Goal: Task Accomplishment & Management: Manage account settings

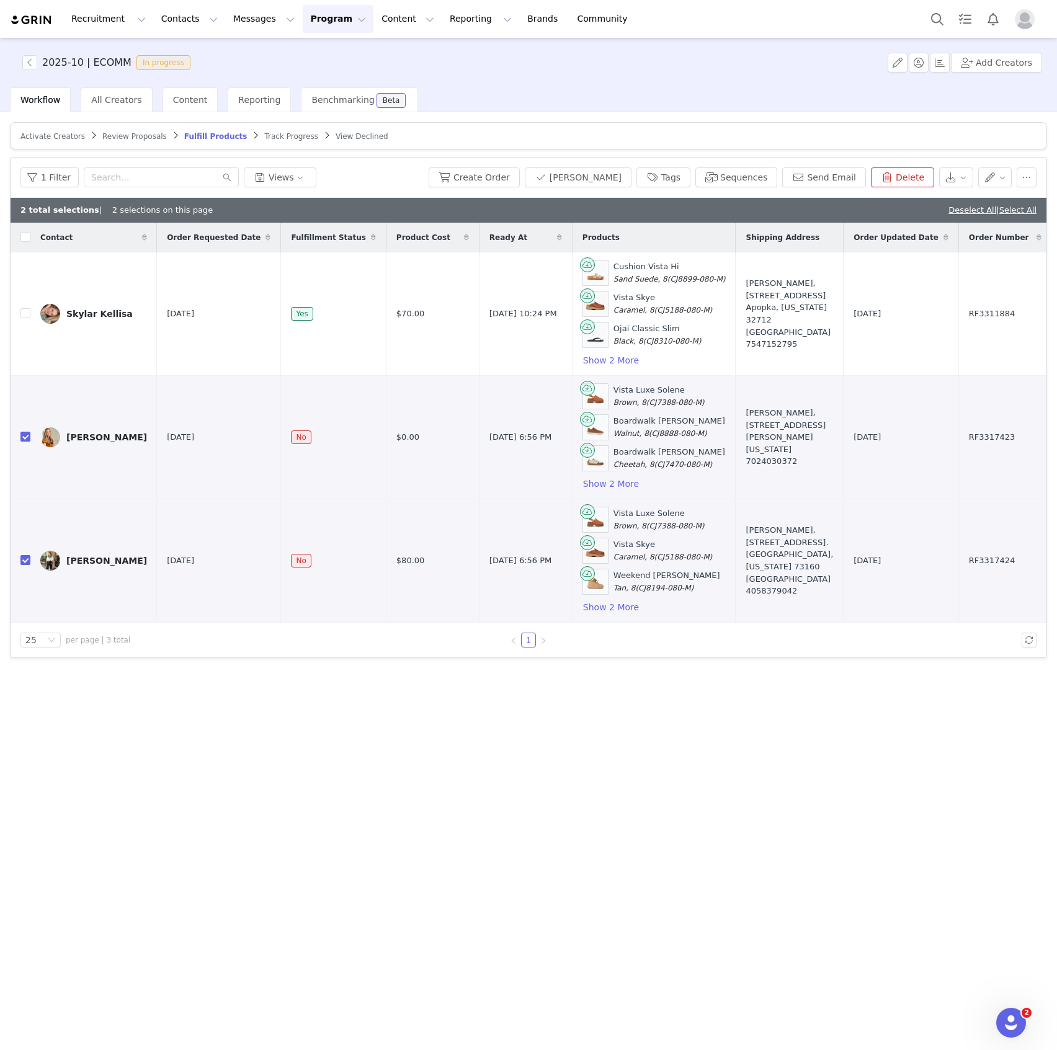
drag, startPoint x: 231, startPoint y: 712, endPoint x: 225, endPoint y: 694, distance: 19.0
click at [231, 713] on div "Activate Creators Review Proposals Fulfill Products Track Progress View Decline…" at bounding box center [528, 580] width 1057 height 936
click at [69, 132] on span "Activate Creators" at bounding box center [52, 136] width 65 height 9
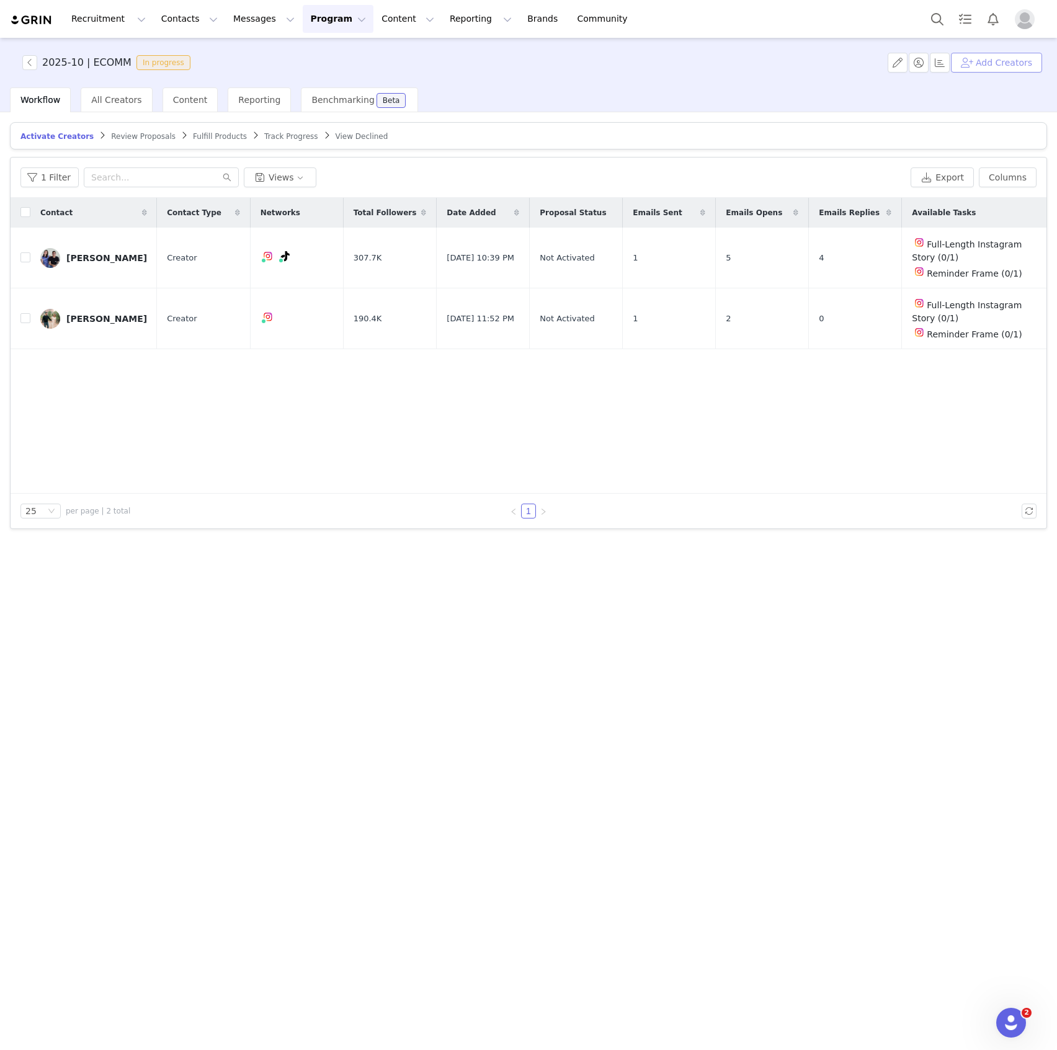
click at [1009, 63] on button "Add Creators" at bounding box center [996, 63] width 91 height 20
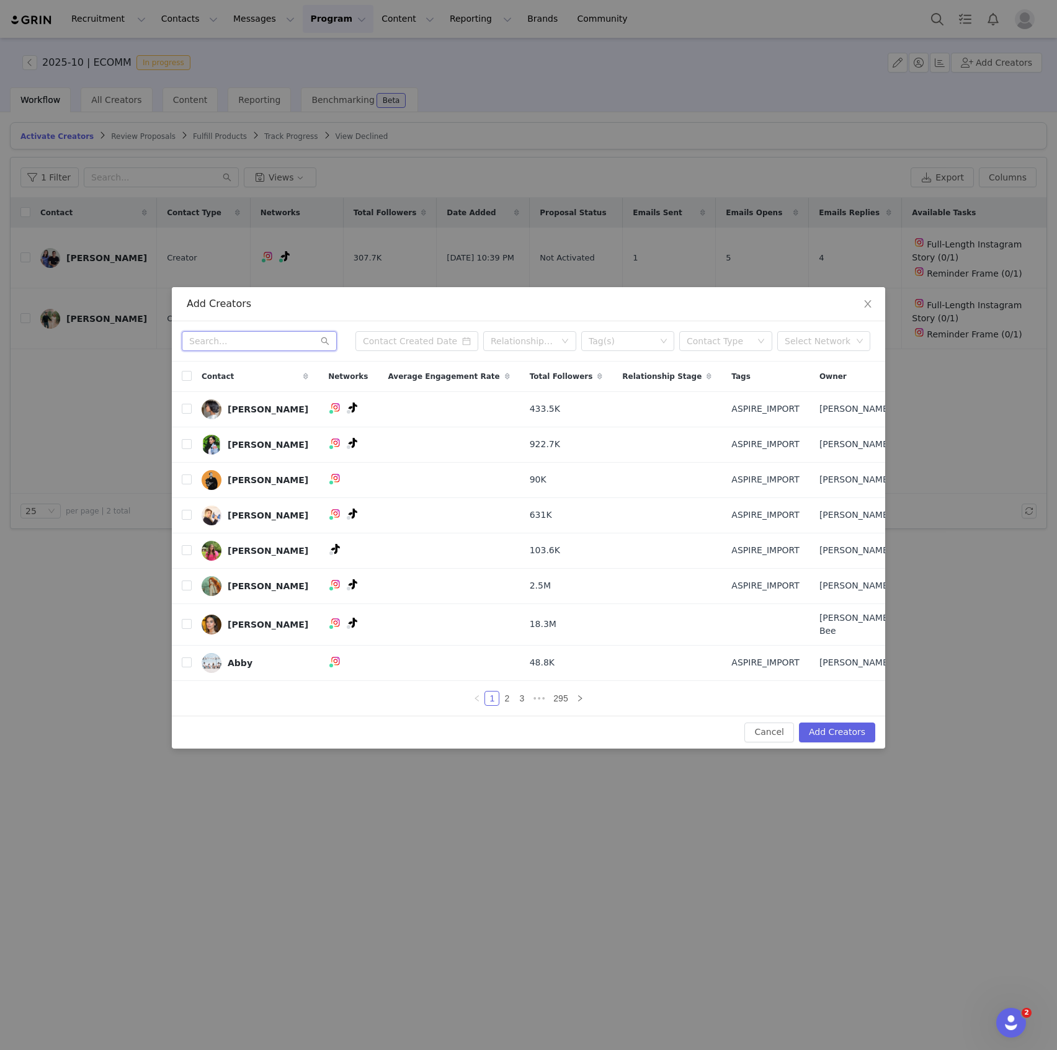
click at [278, 351] on input "text" at bounding box center [259, 341] width 155 height 20
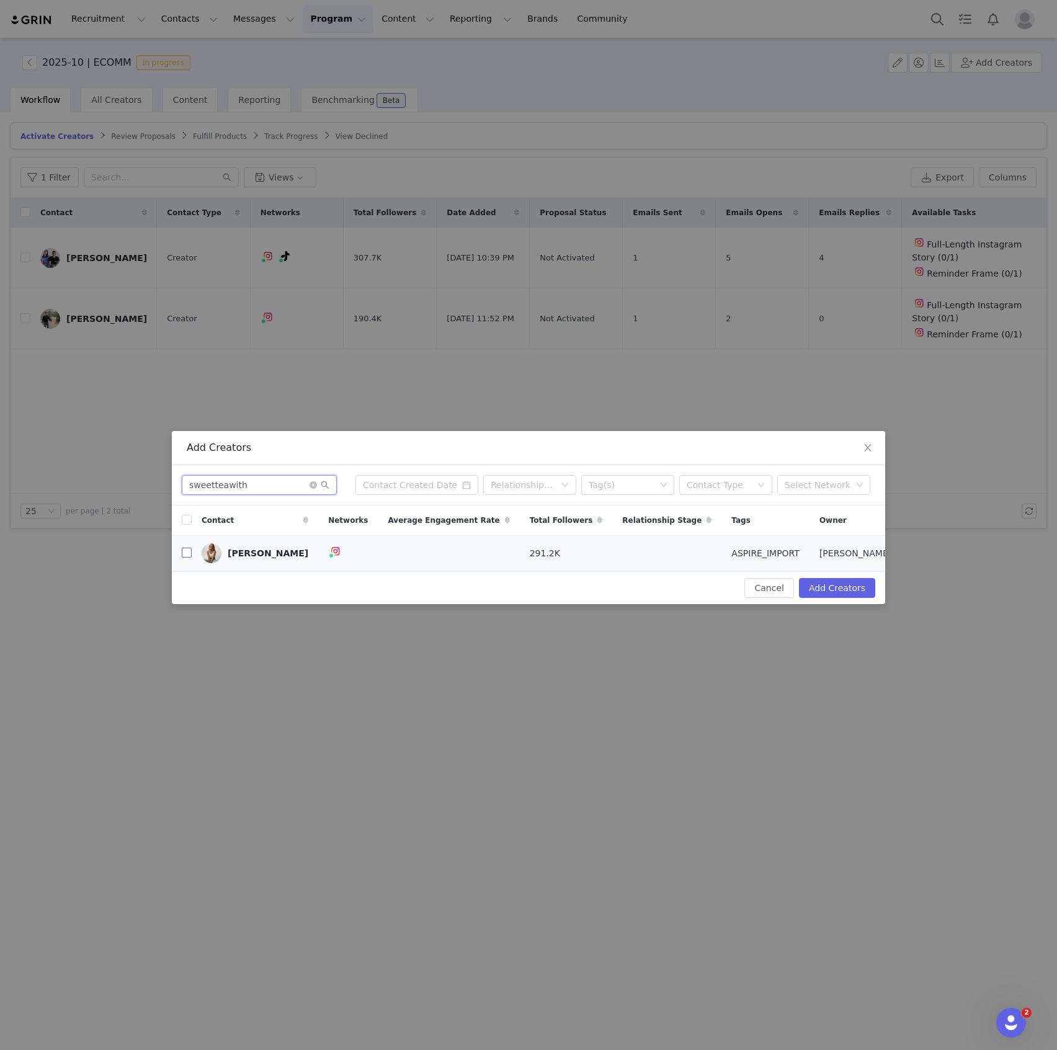
type input "sweetteawith"
click at [184, 551] on input "checkbox" at bounding box center [187, 553] width 10 height 10
checkbox input "true"
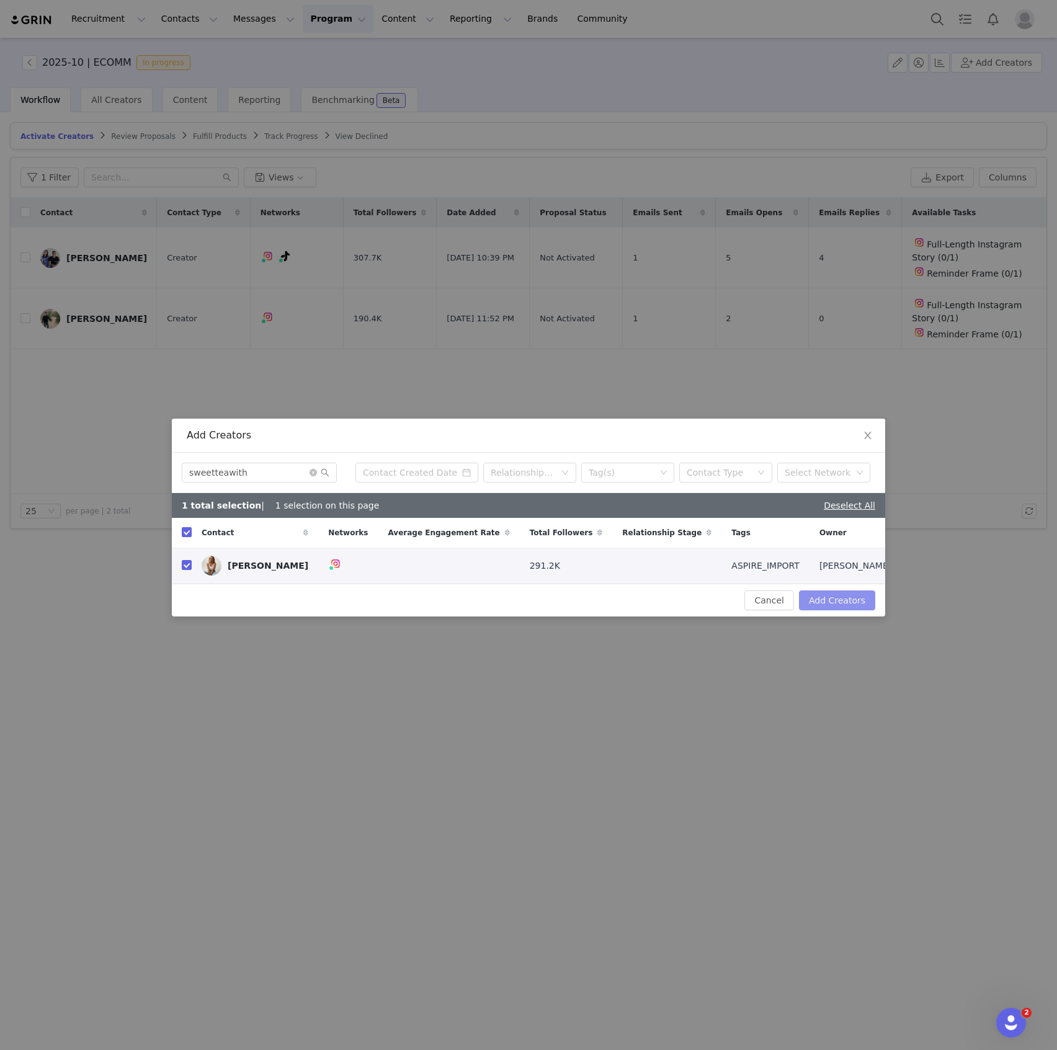
click at [839, 606] on button "Add Creators" at bounding box center [837, 601] width 76 height 20
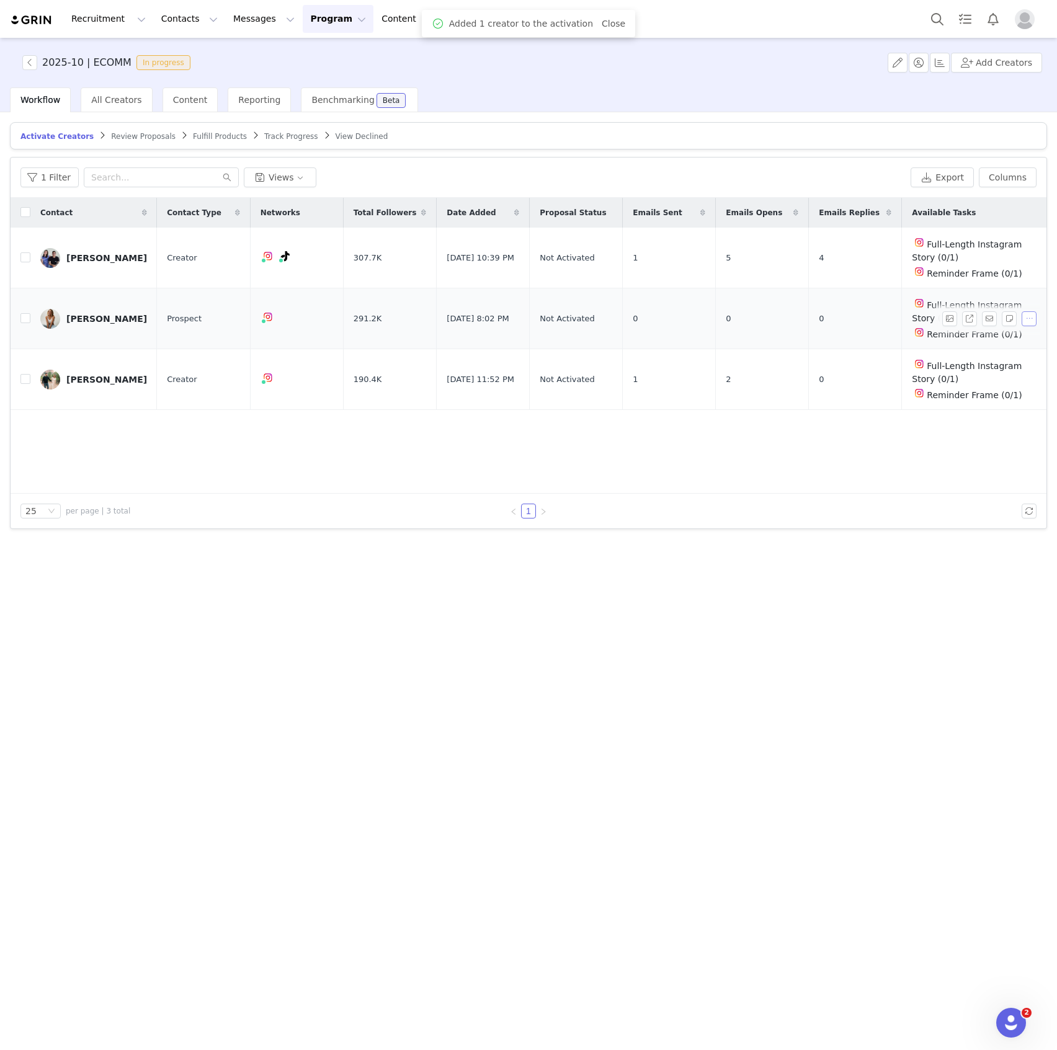
click at [1030, 315] on button "button" at bounding box center [1029, 318] width 15 height 15
click at [964, 344] on span "Activate Creators" at bounding box center [1000, 338] width 75 height 14
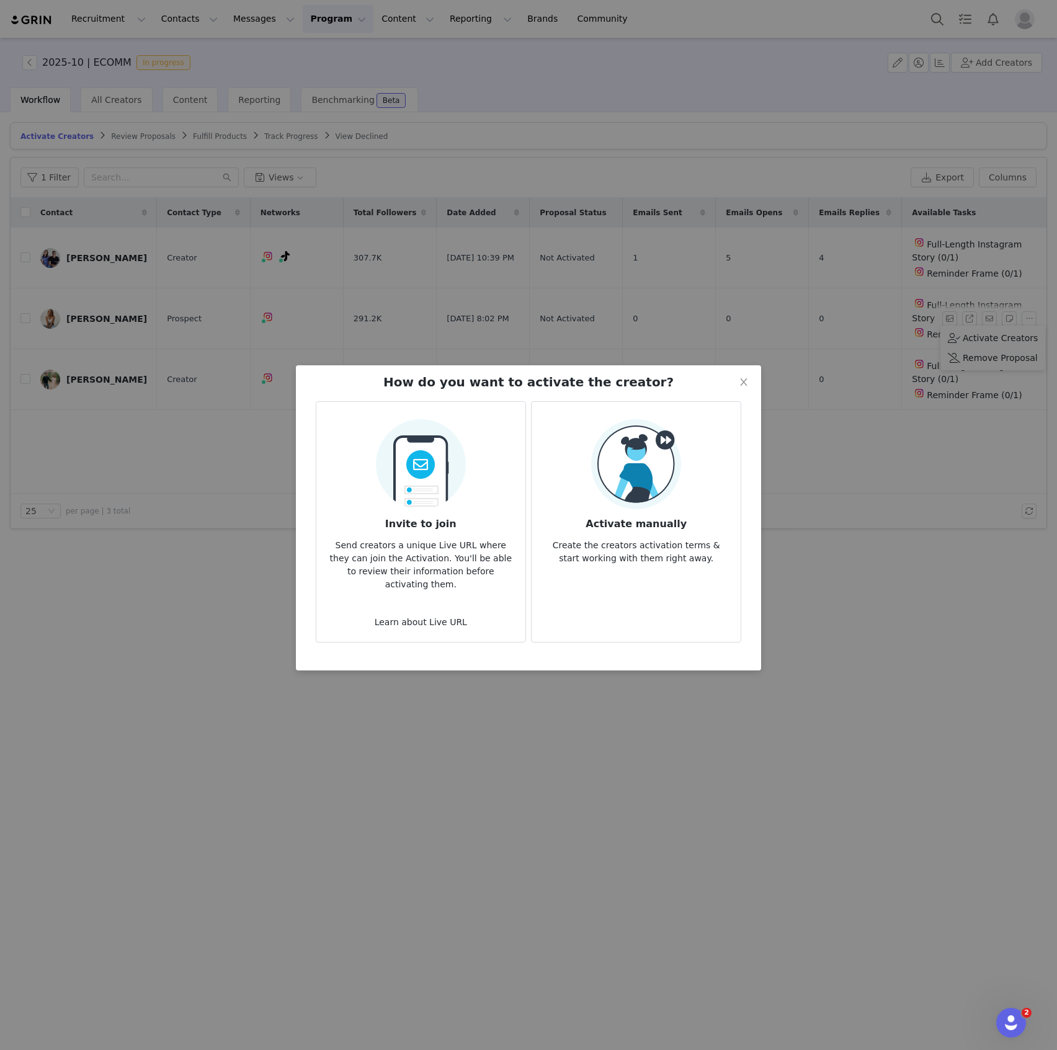
click at [452, 511] on h3 "Invite to join" at bounding box center [420, 520] width 189 height 22
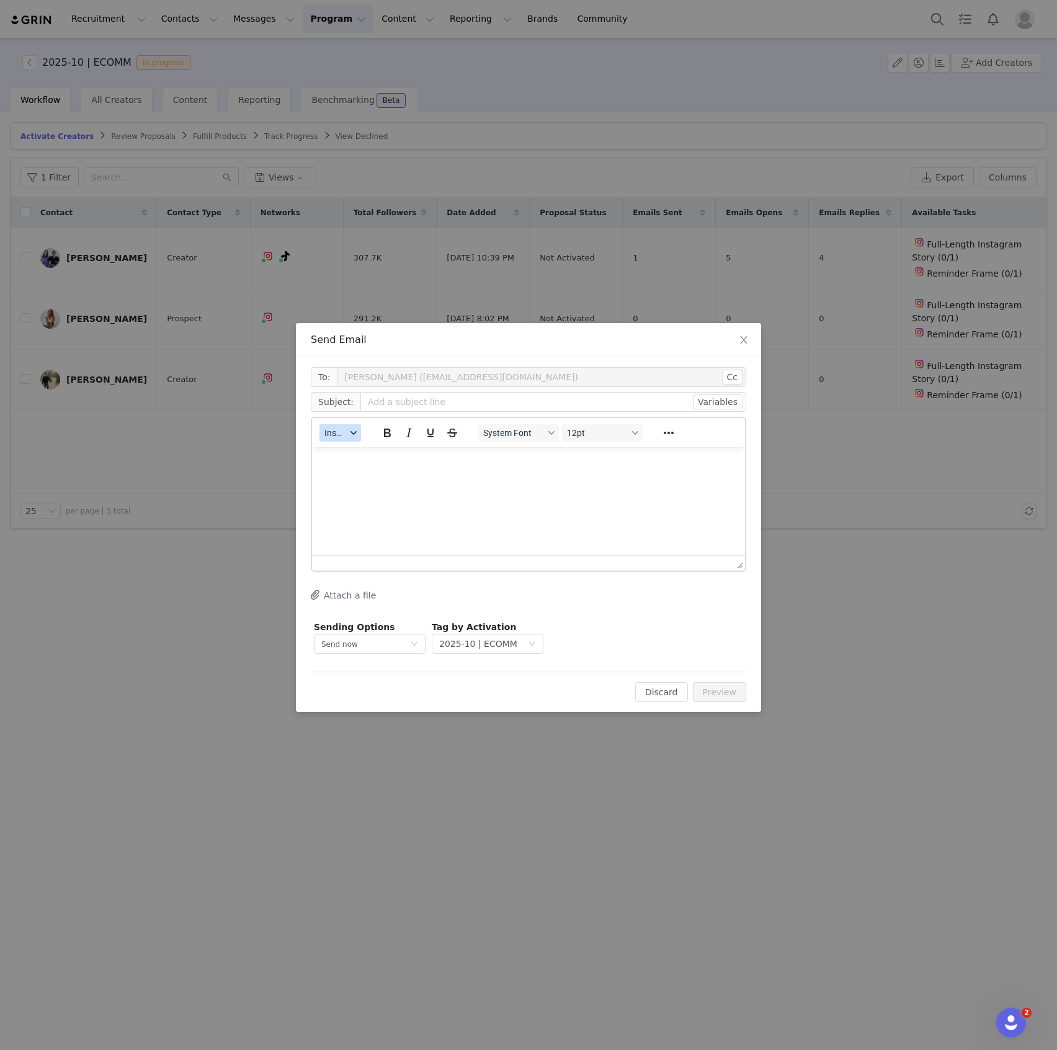
click at [333, 434] on span "Insert" at bounding box center [335, 433] width 22 height 10
click at [821, 633] on div "Send Email To: [PERSON_NAME] ([EMAIL_ADDRESS][DOMAIN_NAME]) Cc Cc: Subject: Var…" at bounding box center [528, 525] width 1057 height 1050
click at [663, 694] on button "Discard" at bounding box center [661, 692] width 53 height 20
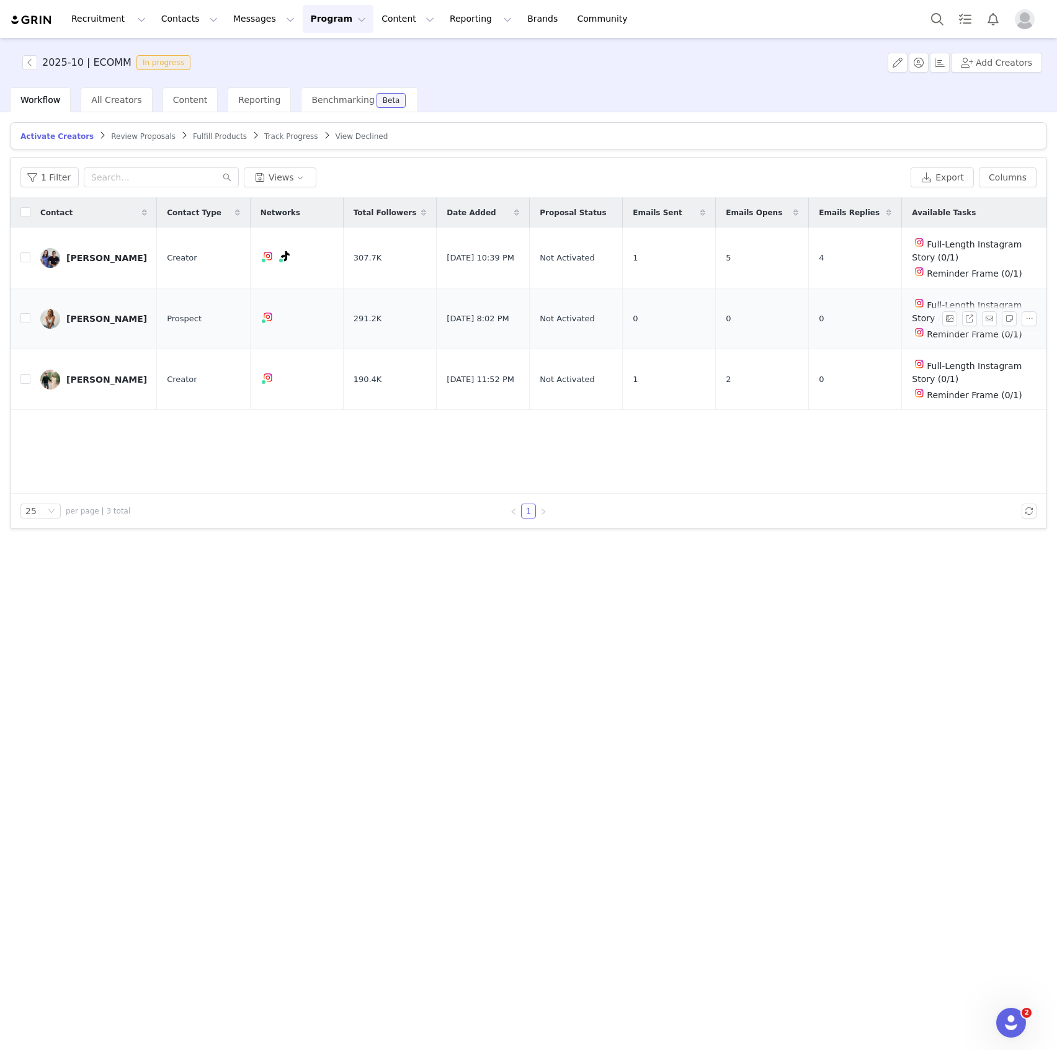
click at [80, 314] on div "[PERSON_NAME]" at bounding box center [106, 319] width 81 height 10
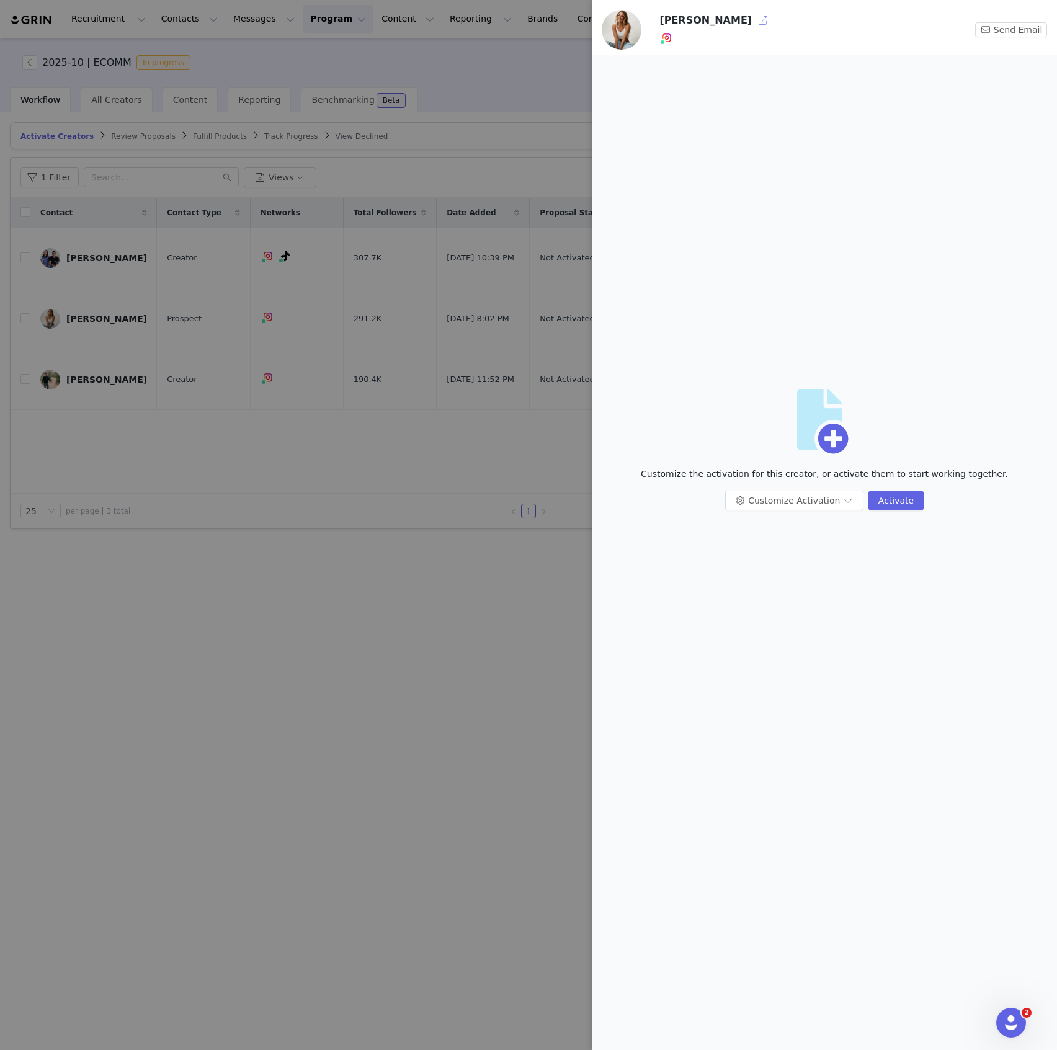
click at [753, 17] on button "button" at bounding box center [763, 21] width 20 height 20
click at [753, 23] on button "button" at bounding box center [763, 21] width 20 height 20
click at [326, 615] on div at bounding box center [528, 525] width 1057 height 1050
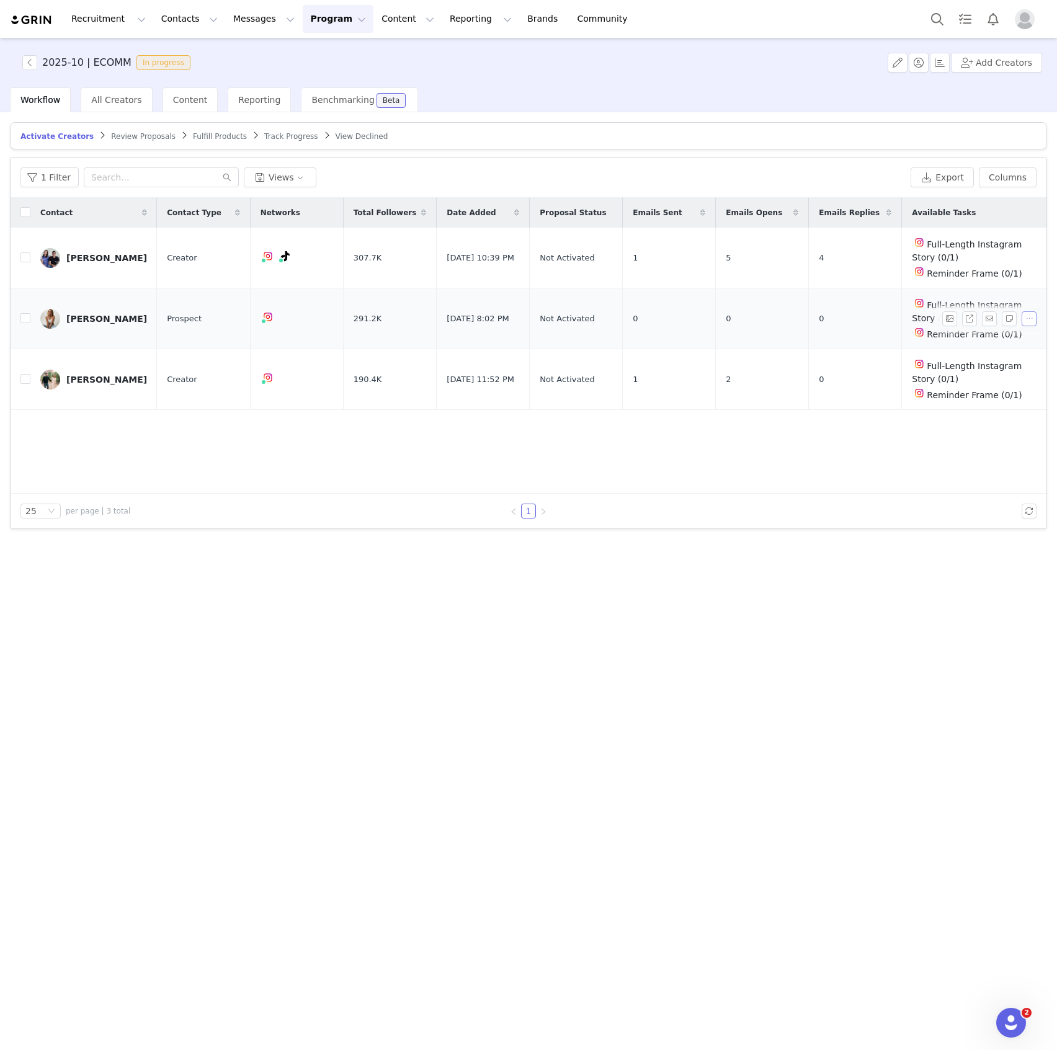
click at [1026, 313] on button "button" at bounding box center [1029, 318] width 15 height 15
click at [999, 340] on span "Activate Creators" at bounding box center [1000, 338] width 75 height 14
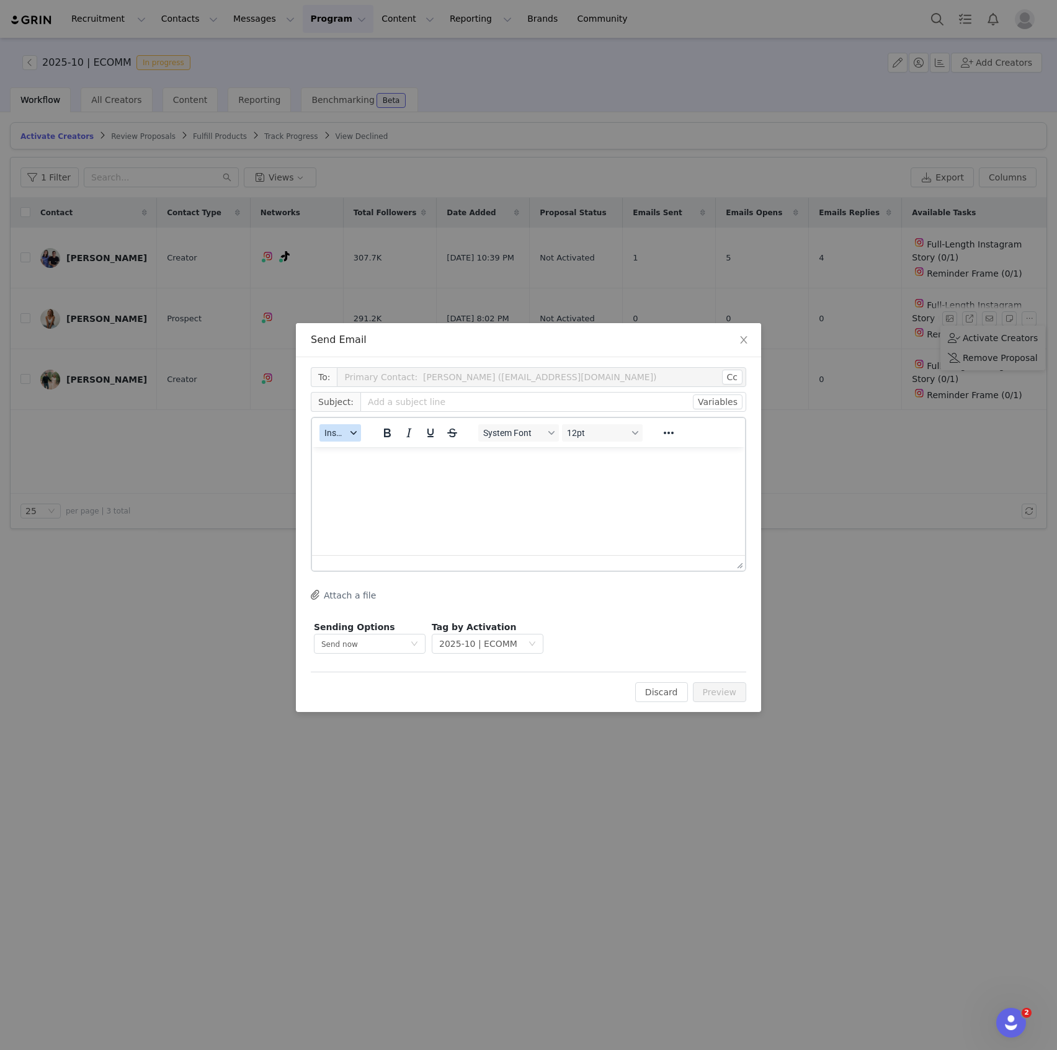
click at [339, 432] on span "Insert" at bounding box center [335, 433] width 22 height 10
click at [344, 455] on div "Insert Template" at bounding box center [386, 454] width 112 height 15
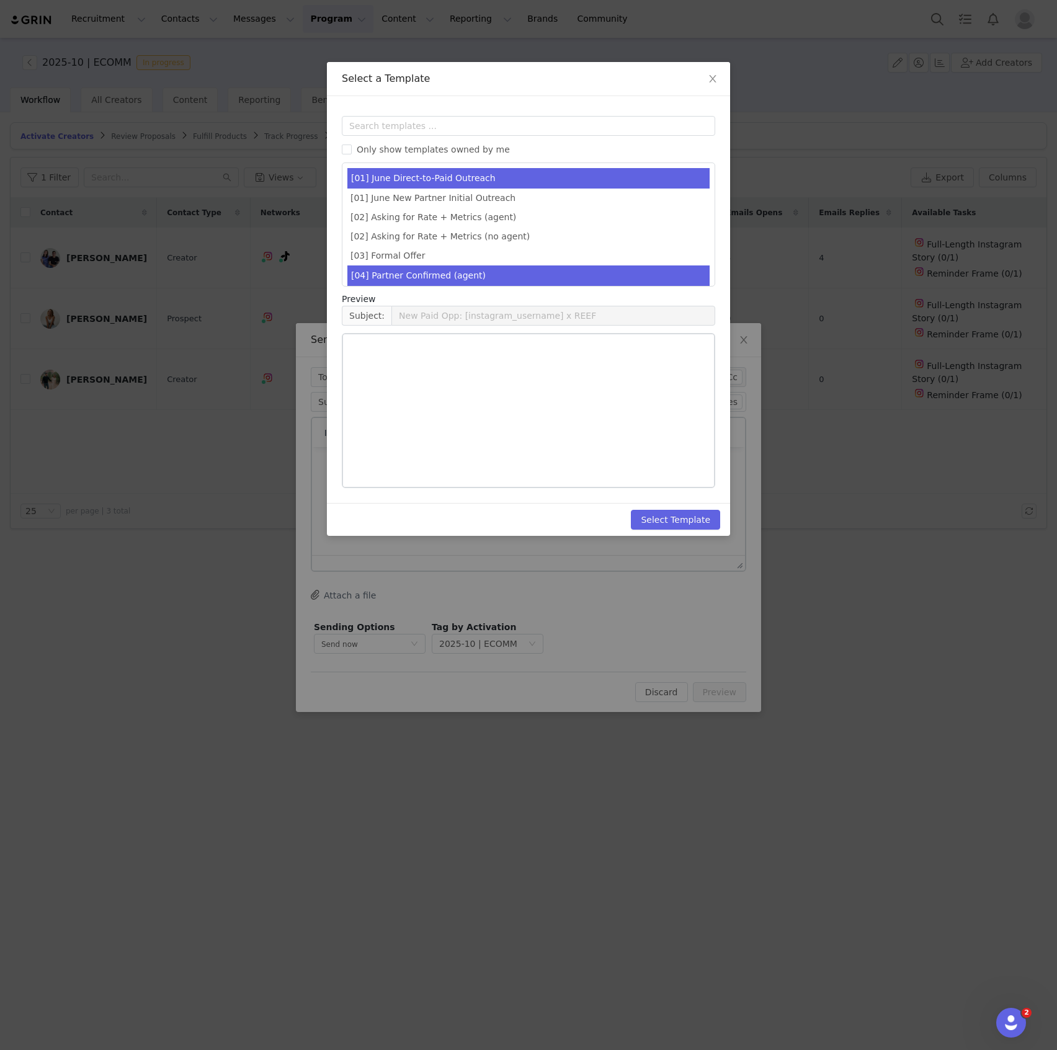
click at [449, 275] on li "[04] Partner Confirmed (agent)" at bounding box center [528, 276] width 362 height 20
type input "Re: REEF x @[instagram_username]"
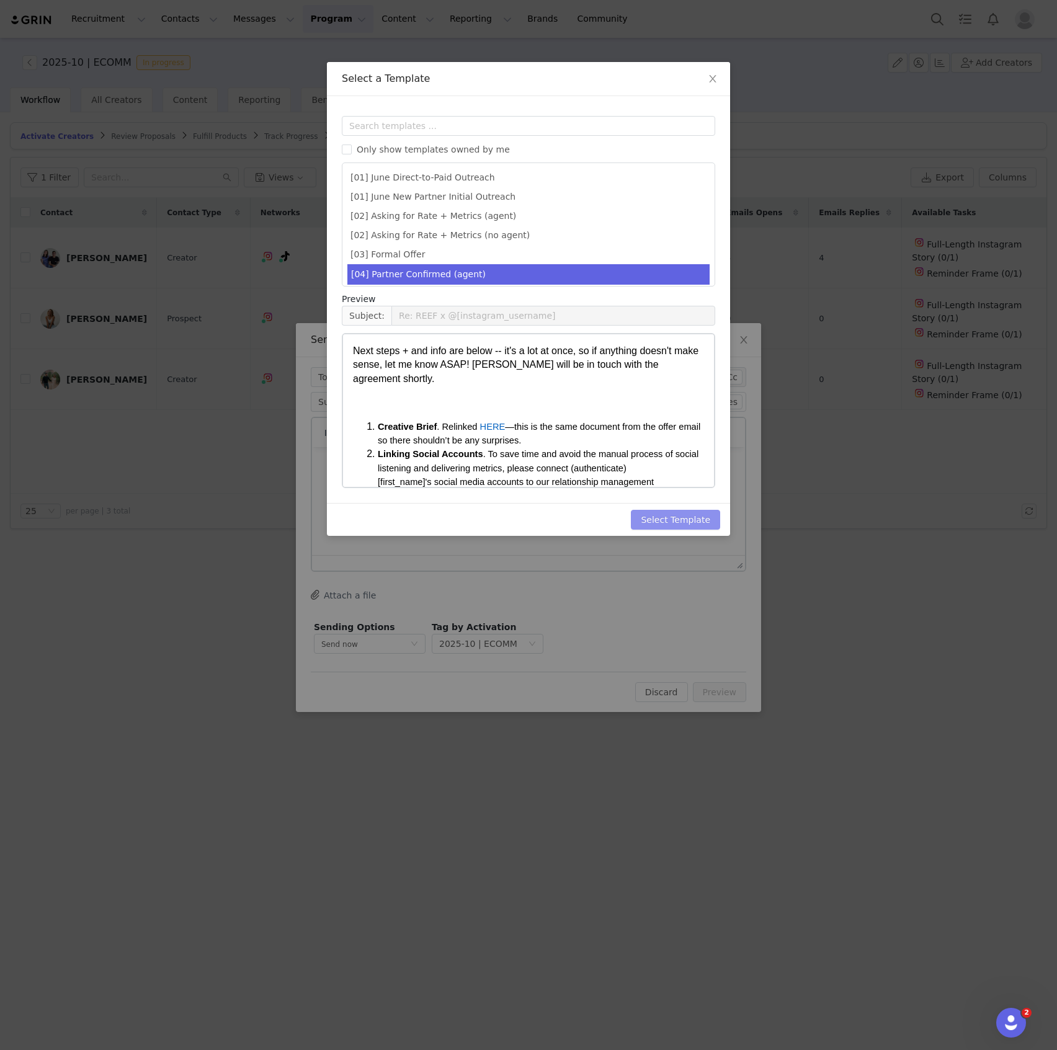
click at [673, 517] on button "Select Template" at bounding box center [675, 520] width 89 height 20
type input "Re: REEF x @[instagram_username]"
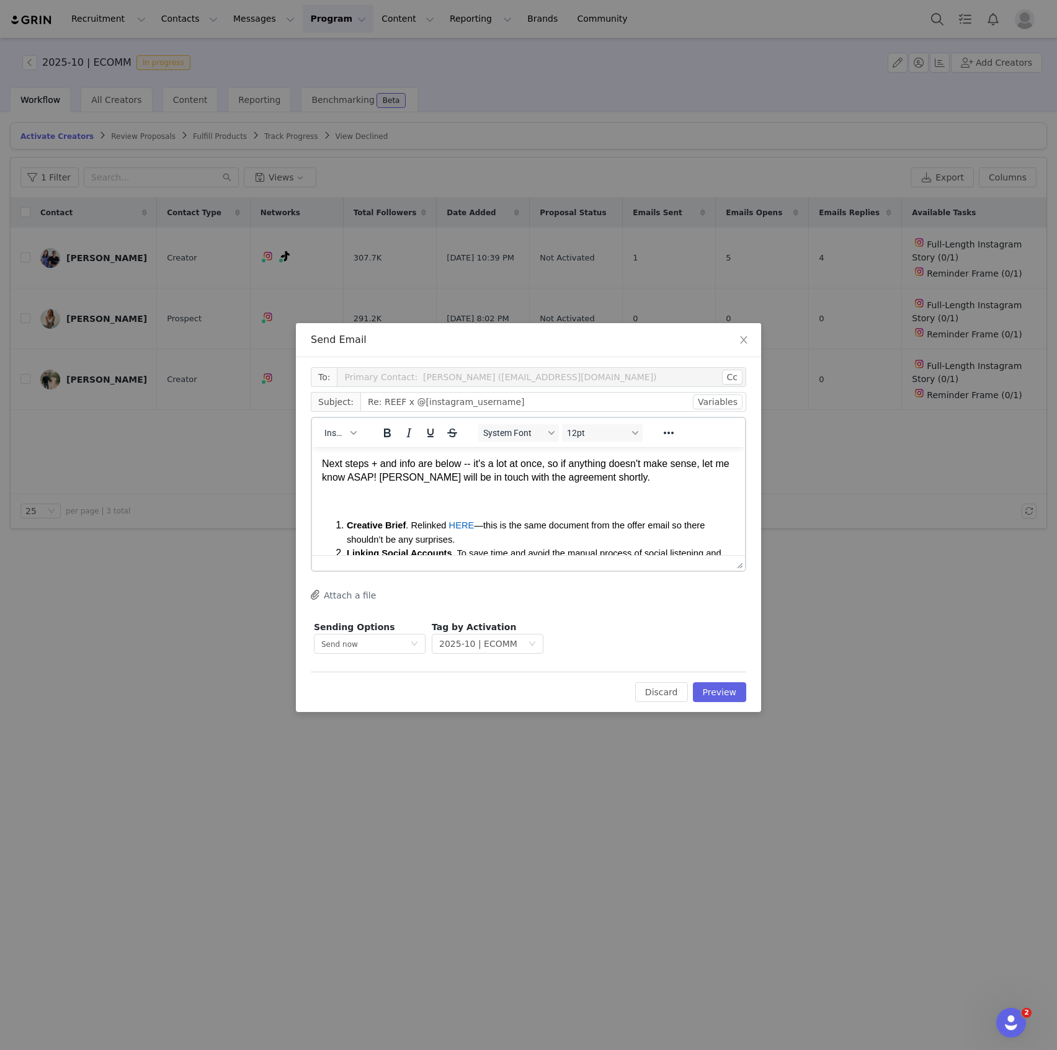
click at [323, 463] on p "Next steps + and info are below -- it's a lot at once, so if anything doesn't m…" at bounding box center [528, 471] width 413 height 28
click at [730, 377] on button "Cc" at bounding box center [732, 377] width 20 height 15
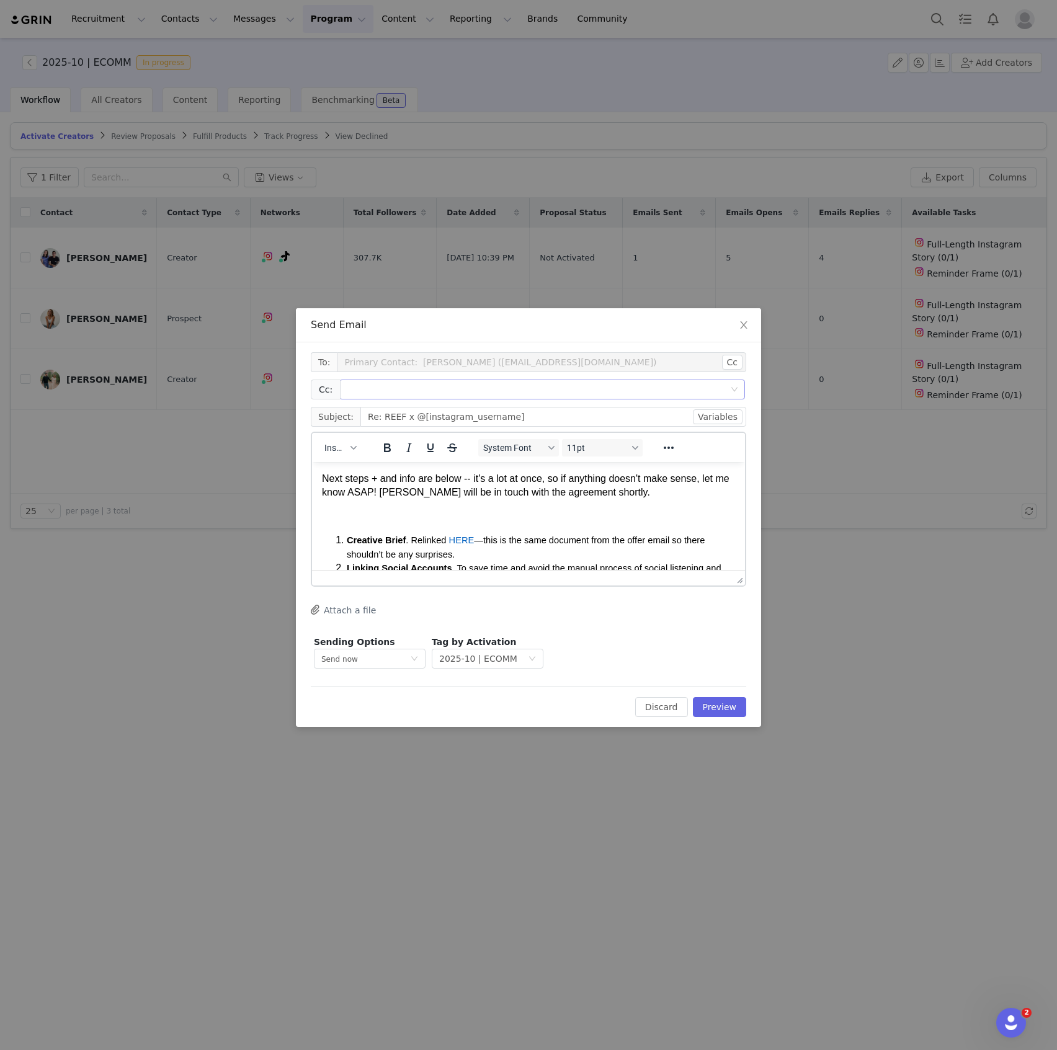
click at [646, 393] on div at bounding box center [537, 389] width 389 height 19
type input "[PERSON_NAME][EMAIL_ADDRESS][PERSON_NAME][DOMAIN_NAME]"
click at [324, 478] on p "Next steps + and info are below -- it's a lot at once, so if anything doesn't m…" at bounding box center [528, 486] width 413 height 28
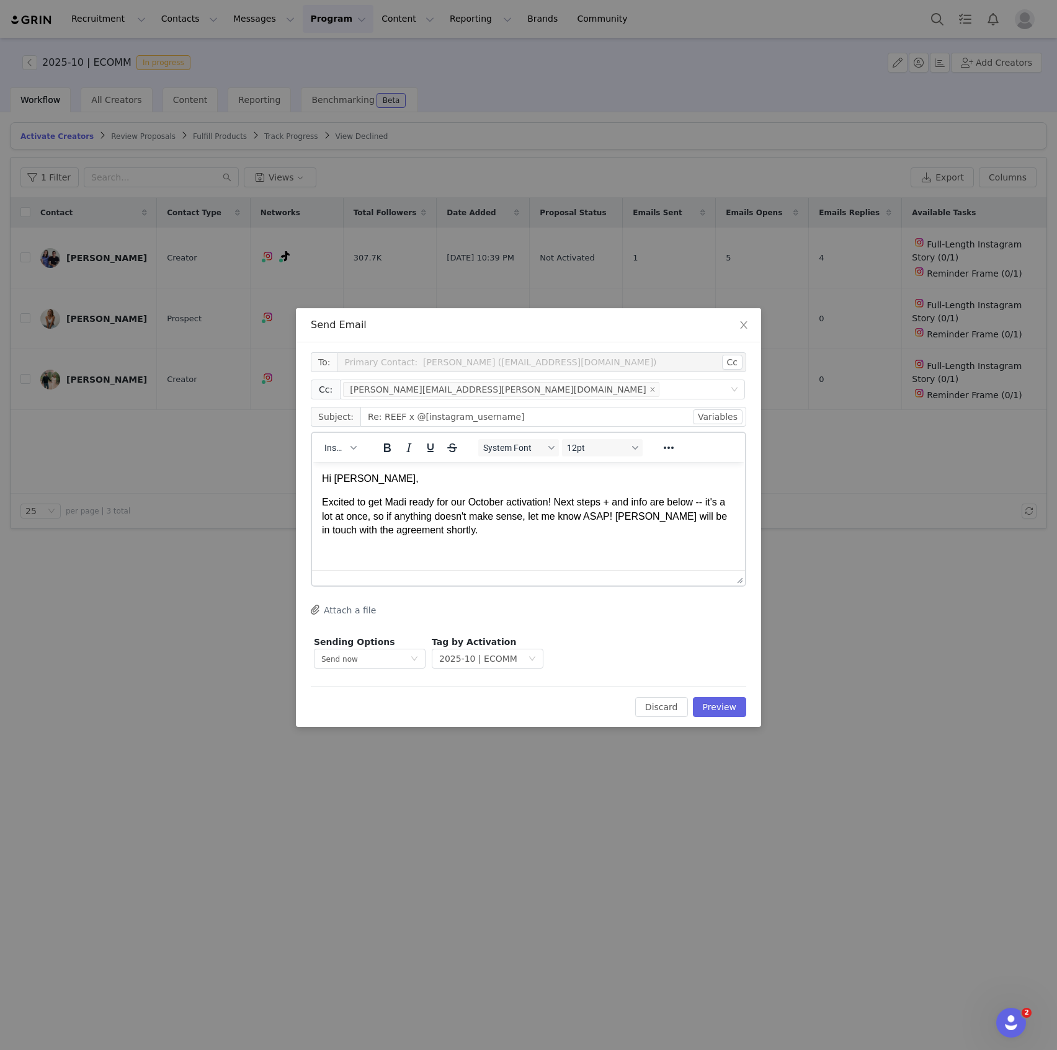
click at [617, 514] on p "Excited to get Madi ready for our October activation! Next steps + and info are…" at bounding box center [528, 517] width 413 height 42
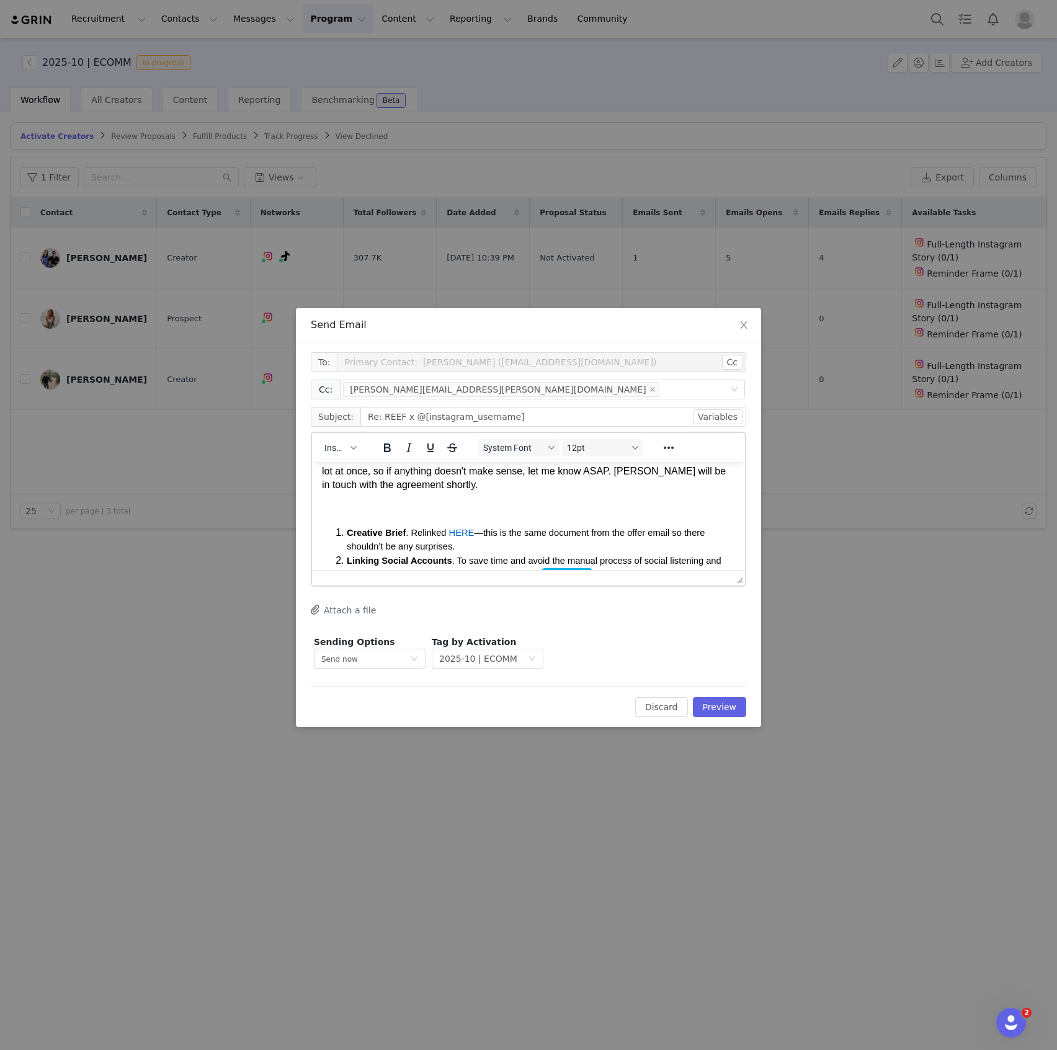
scroll to position [83, 0]
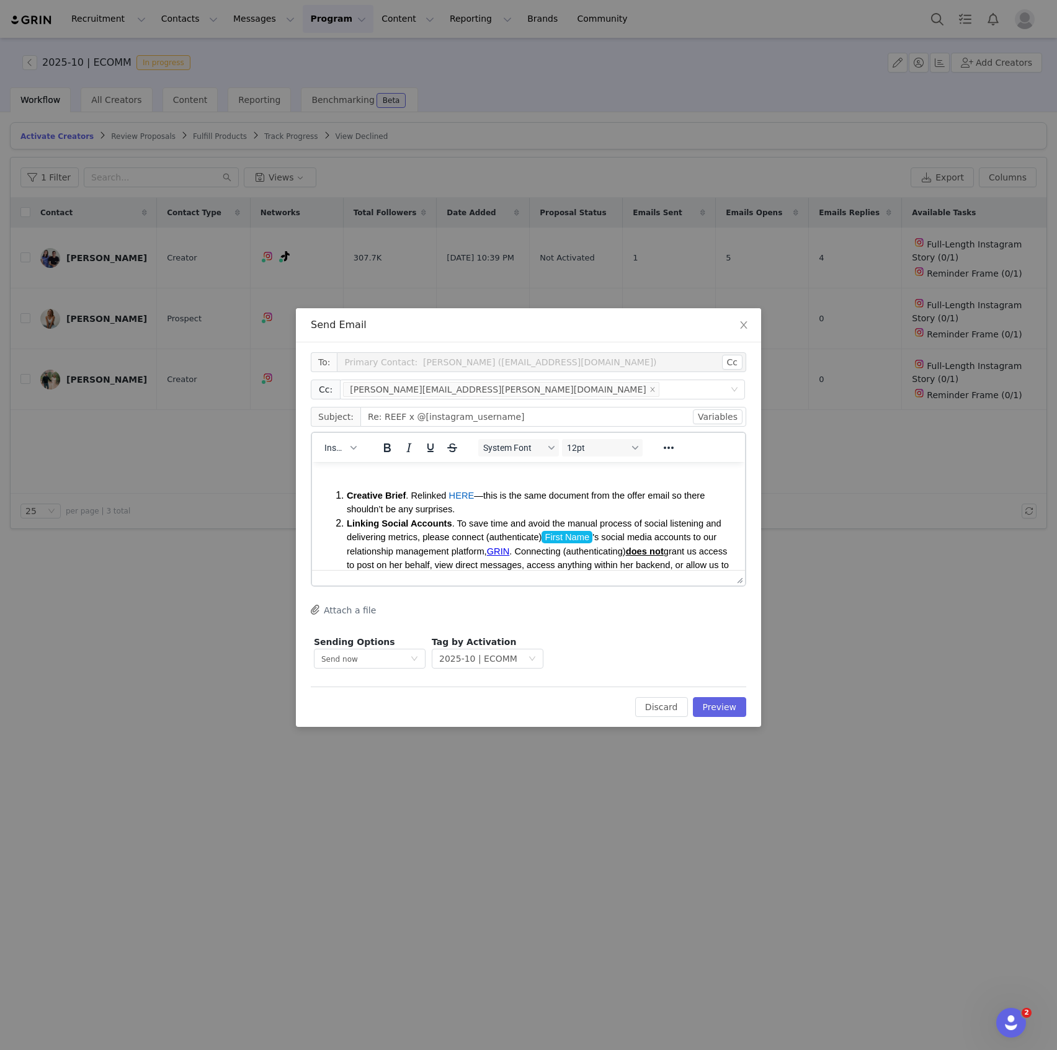
click at [457, 494] on span "HERE" at bounding box center [461, 496] width 25 height 10
click at [459, 497] on span "HERE" at bounding box center [461, 496] width 25 height 10
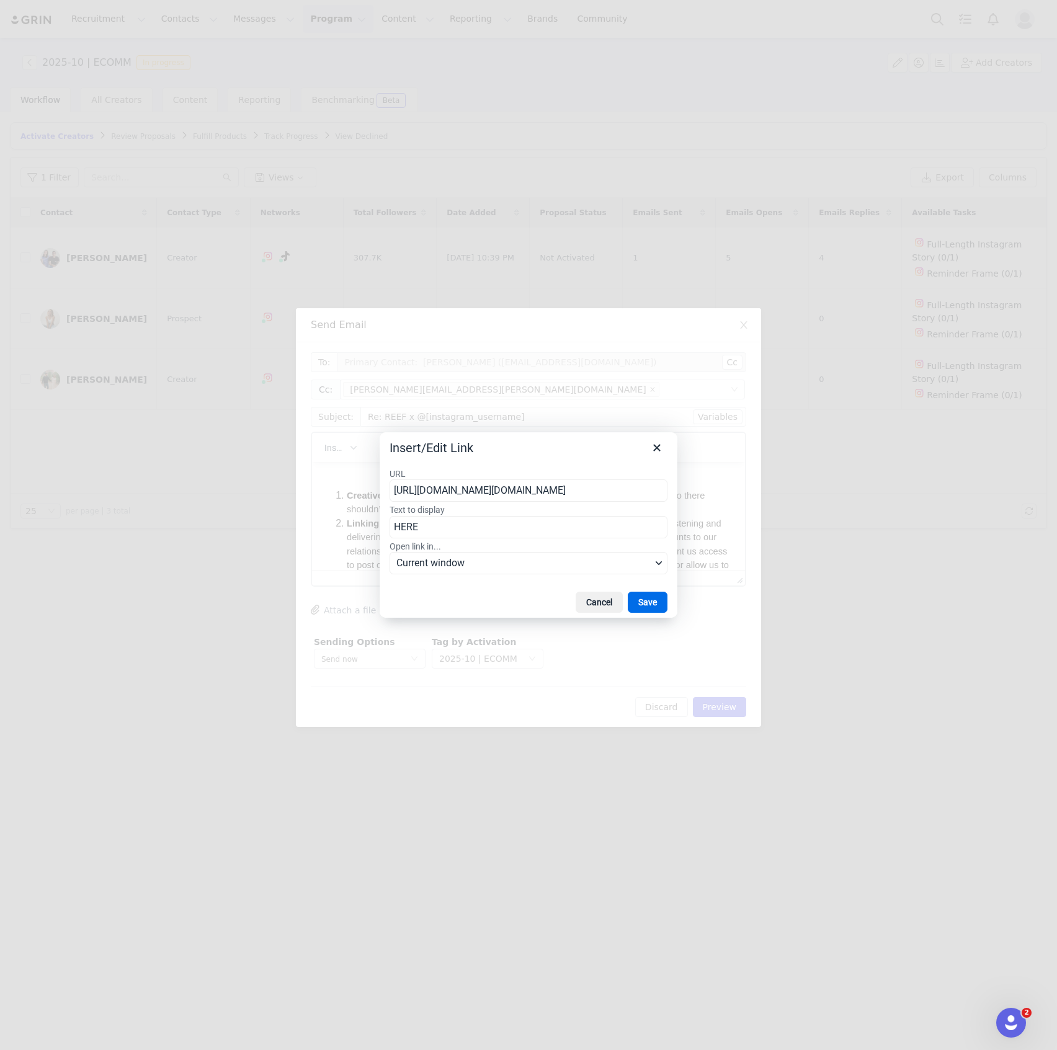
scroll to position [0, 2067]
type input "[URL][DOMAIN_NAME][DOMAIN_NAME]"
click at [463, 567] on span "Current window" at bounding box center [523, 563] width 255 height 15
click at [464, 604] on div "New window" at bounding box center [446, 606] width 92 height 15
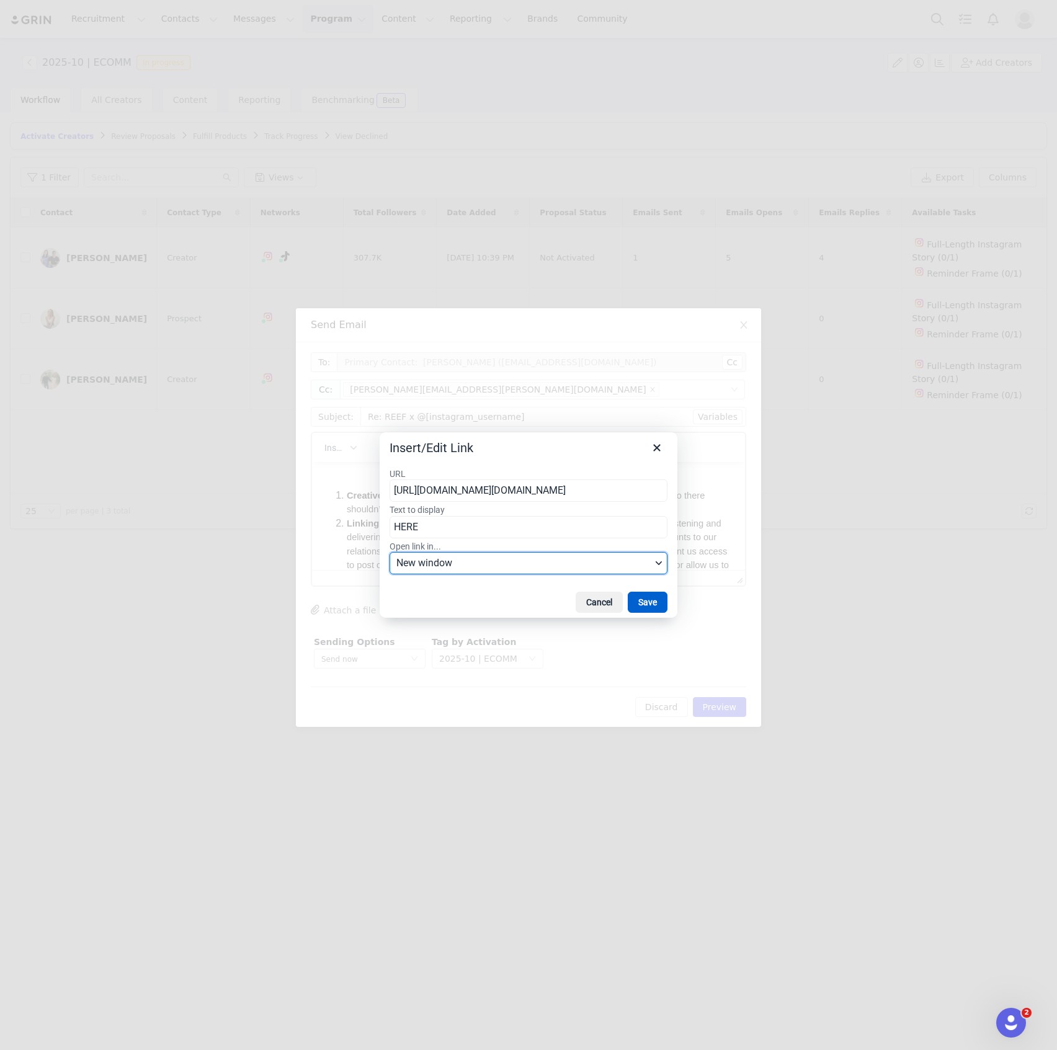
click at [651, 603] on button "Save" at bounding box center [648, 602] width 40 height 21
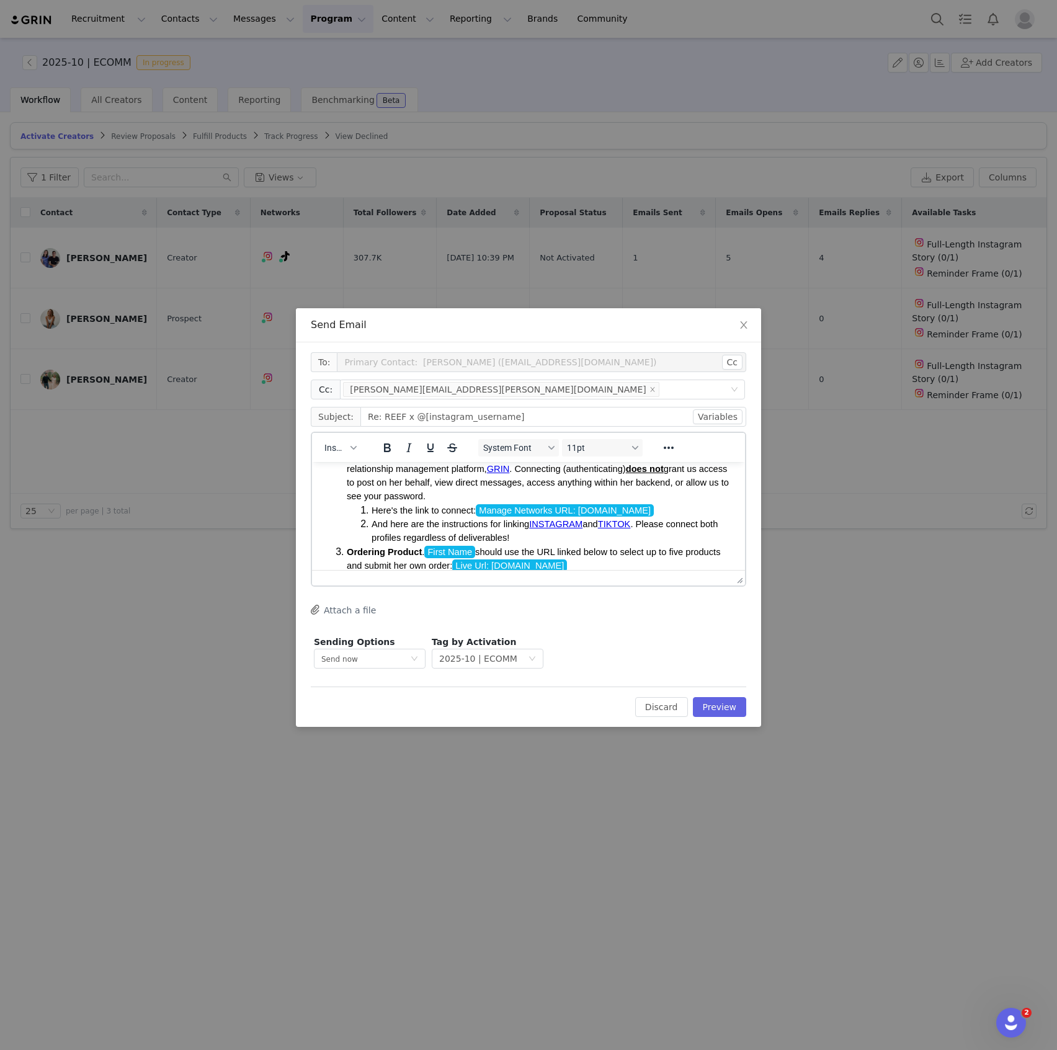
scroll to position [248, 0]
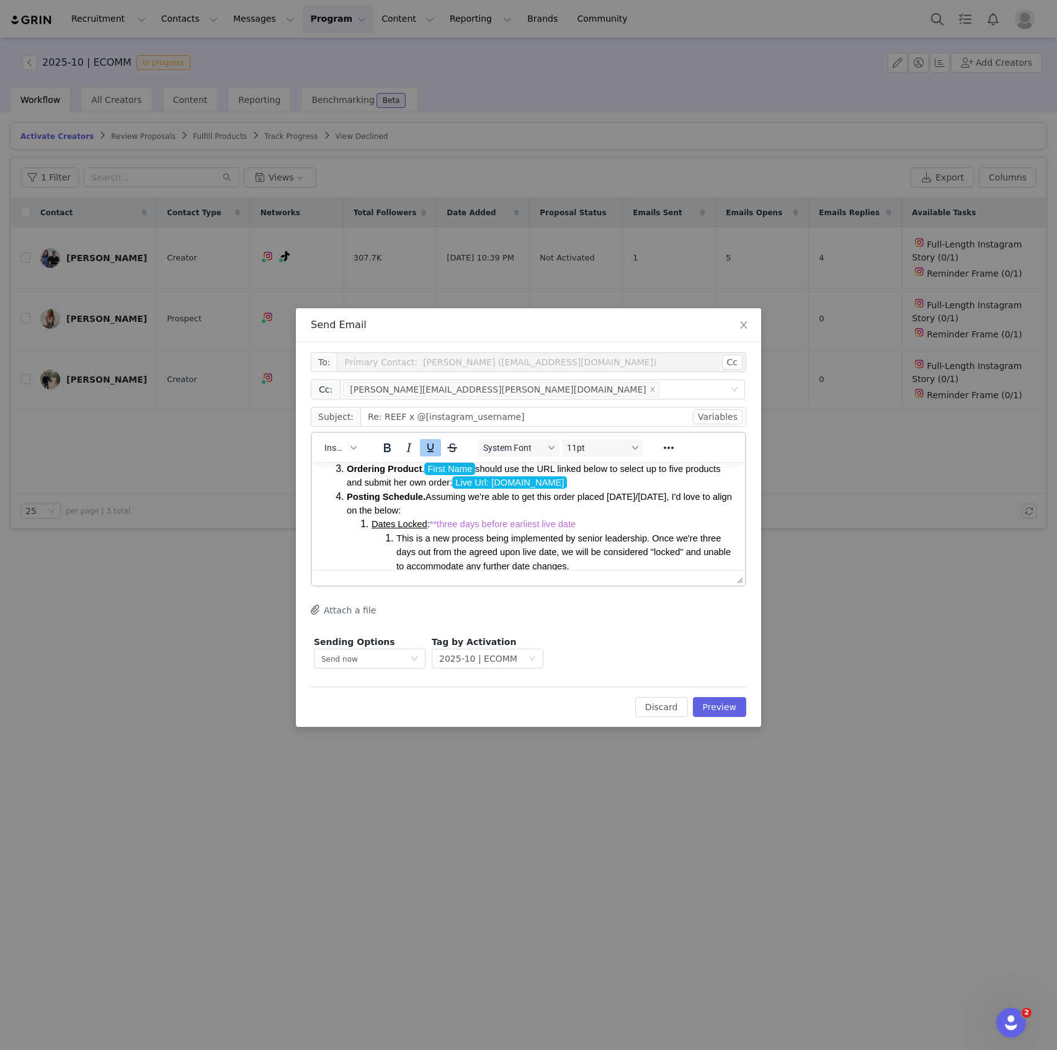
click at [601, 524] on li "Dates Locked : **three days before earliest live date This is a new process bei…" at bounding box center [554, 545] width 364 height 56
click at [579, 522] on li "Dates Locked : **three days before earliest live date This is a new process bei…" at bounding box center [554, 545] width 364 height 56
drag, startPoint x: 596, startPoint y: 525, endPoint x: 483, endPoint y: 524, distance: 113.5
click at [483, 524] on li "Dates Locked : **three days before earliest live date This is a new process bei…" at bounding box center [554, 545] width 364 height 56
click at [483, 525] on span "**three days before earliest live date" at bounding box center [503, 524] width 146 height 10
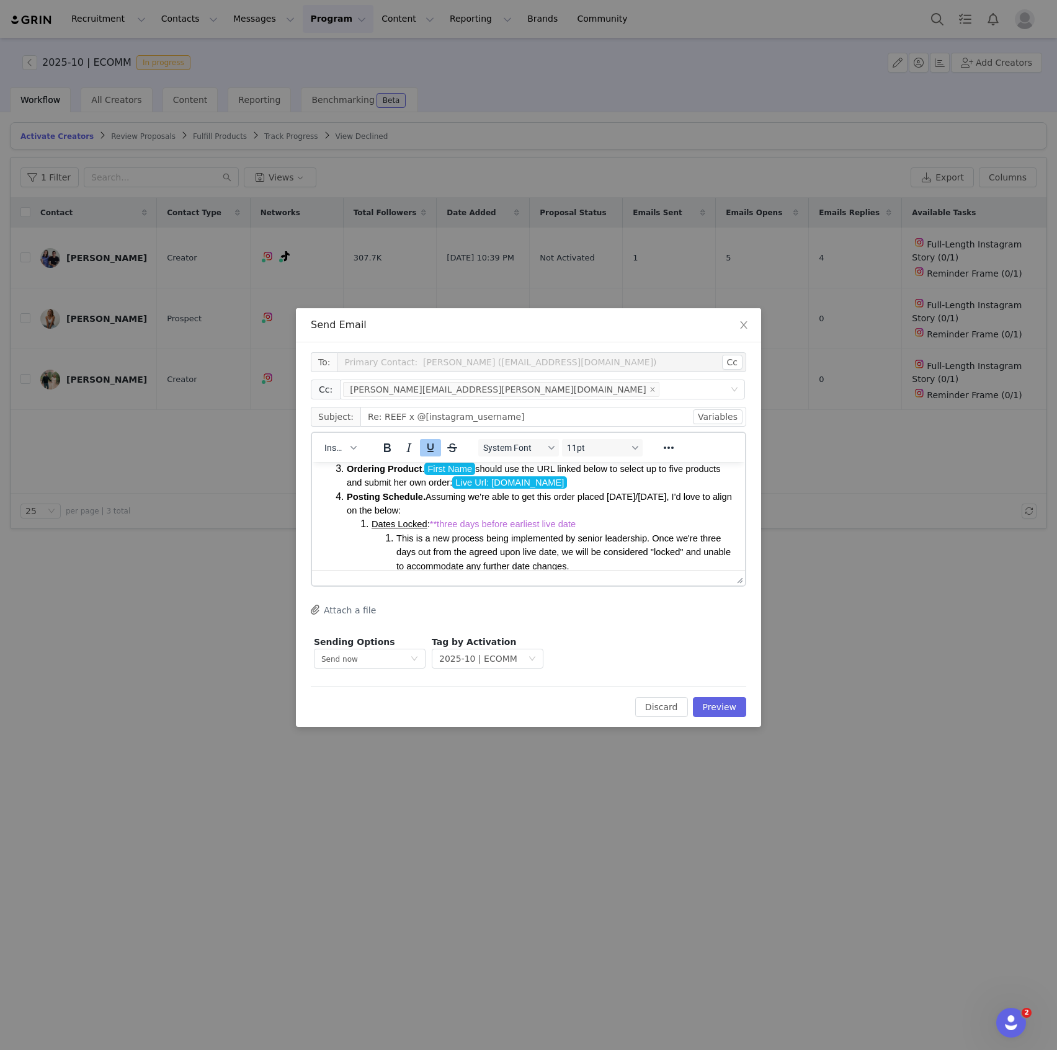
drag, startPoint x: 426, startPoint y: 526, endPoint x: 577, endPoint y: 527, distance: 150.8
click at [577, 527] on li "Dates Locked : **three days before earliest live date This is a new process bei…" at bounding box center [554, 545] width 364 height 56
click at [579, 523] on li "Dates Locked : **three days before earliest live date This is a new process bei…" at bounding box center [554, 545] width 364 height 56
click at [573, 524] on span "**three days before earliest live date" at bounding box center [503, 524] width 146 height 10
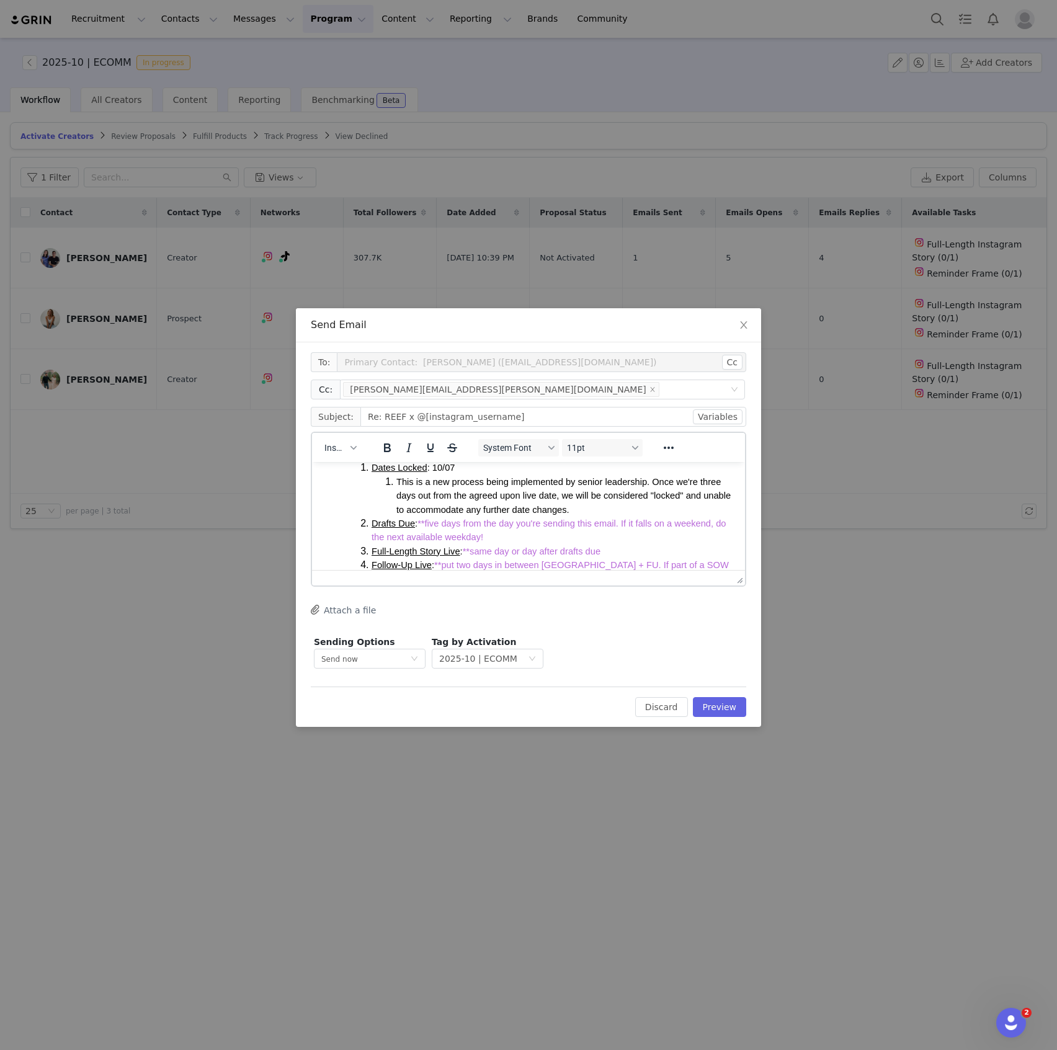
scroll to position [331, 0]
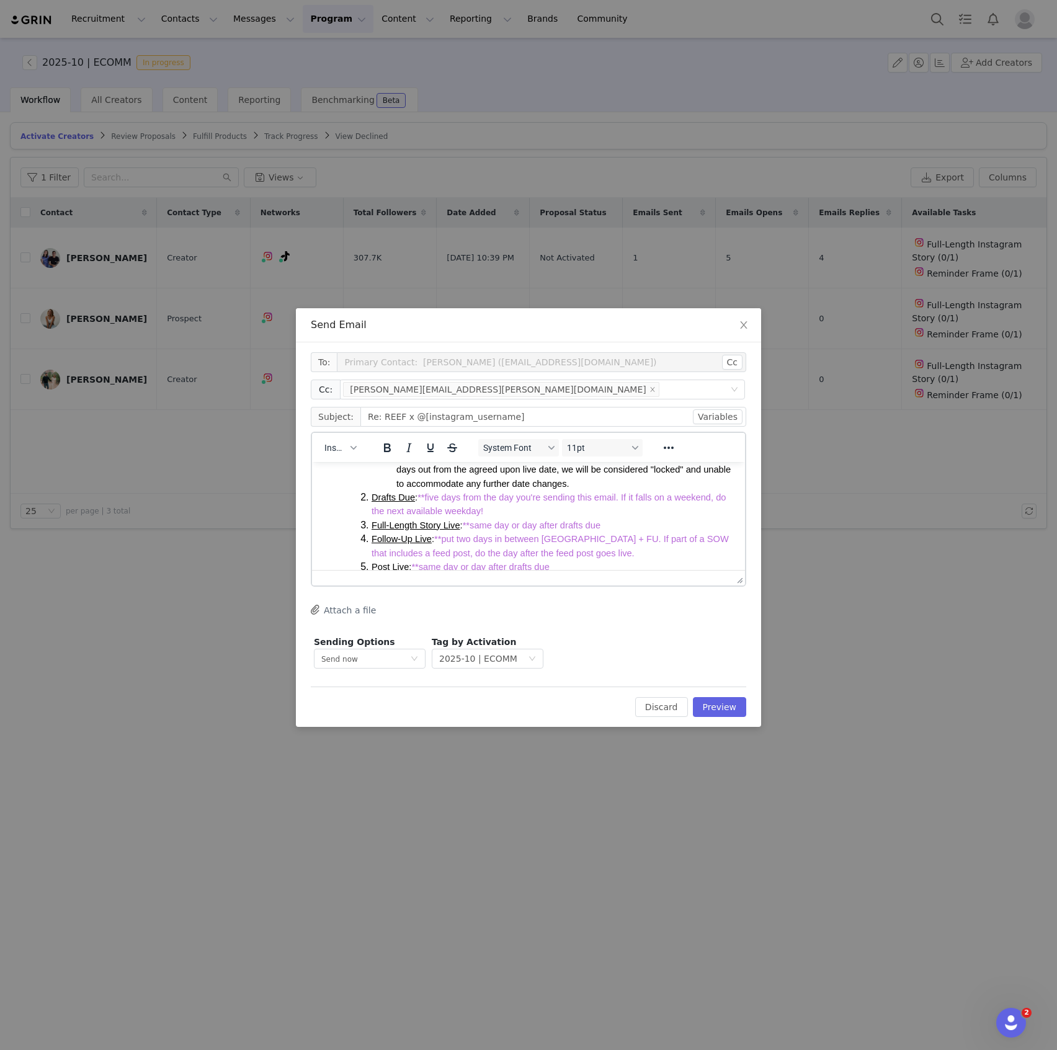
click at [507, 509] on li "Drafts Due : **five days from the day you're sending this email. If it falls on…" at bounding box center [554, 505] width 364 height 28
drag, startPoint x: 502, startPoint y: 509, endPoint x: 418, endPoint y: 498, distance: 84.4
click at [418, 498] on li "Drafts Due : **five days from the day you're sending this email. If it falls on…" at bounding box center [554, 505] width 364 height 28
click at [644, 506] on li "Full-Length Story Live : **same day or day after drafts due" at bounding box center [554, 511] width 364 height 14
drag, startPoint x: 614, startPoint y: 510, endPoint x: 463, endPoint y: 513, distance: 150.8
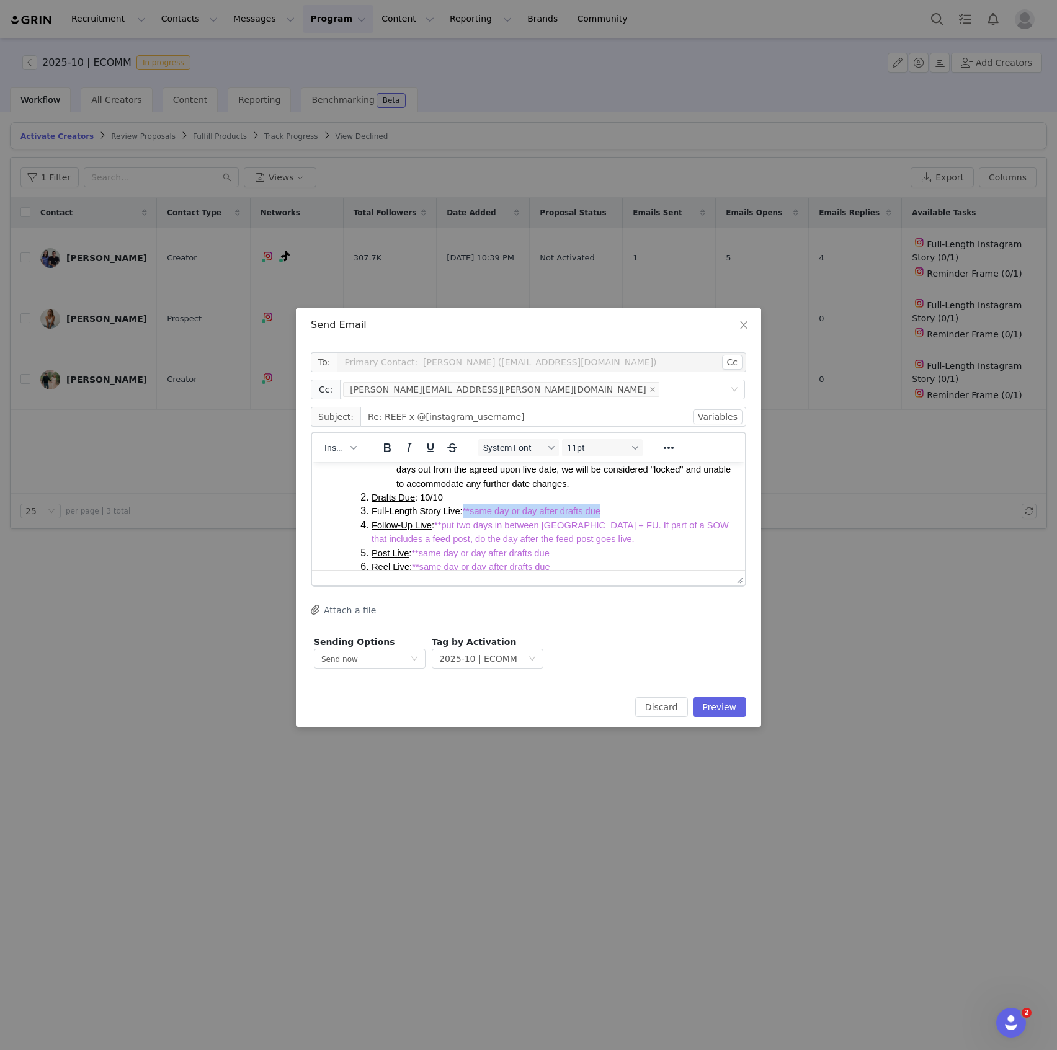
click at [463, 513] on li "Full-Length Story Live : **same day or day after drafts due" at bounding box center [554, 511] width 364 height 14
drag, startPoint x: 567, startPoint y: 539, endPoint x: 433, endPoint y: 524, distance: 134.8
click at [433, 524] on li "Follow-Up Live : **put two days in between [GEOGRAPHIC_DATA] + FU. If part of a…" at bounding box center [554, 533] width 364 height 28
click at [521, 508] on li "Full-Length Story Live : 10/10" at bounding box center [554, 511] width 364 height 14
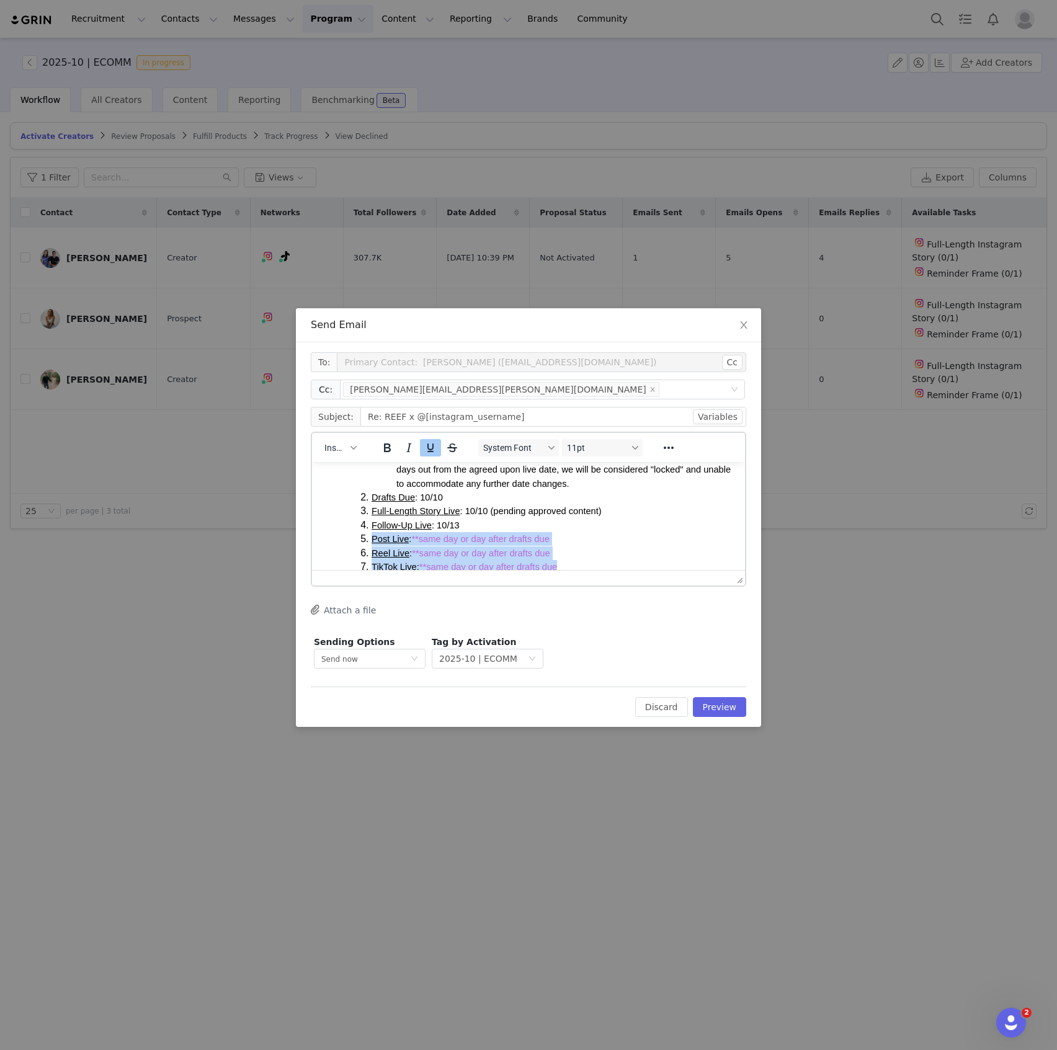
drag, startPoint x: 570, startPoint y: 483, endPoint x: 357, endPoint y: 543, distance: 221.6
click at [357, 543] on ol "Dates Locked : 10/07 This is a new process being implemented by senior leadersh…" at bounding box center [541, 525] width 388 height 181
click at [453, 539] on span "Metrics Due (stories): within 24 hours of the content's expiration" at bounding box center [498, 539] width 253 height 10
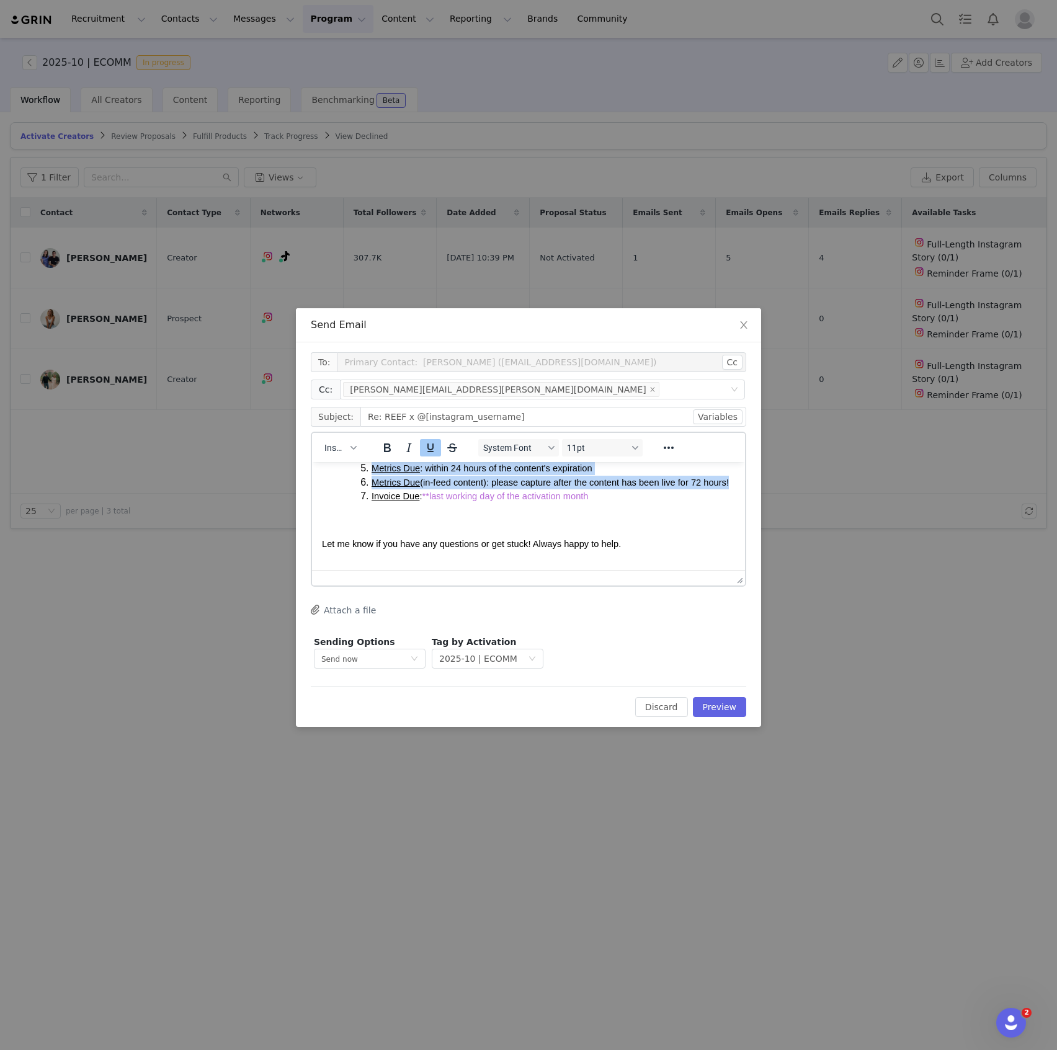
scroll to position [389, 0]
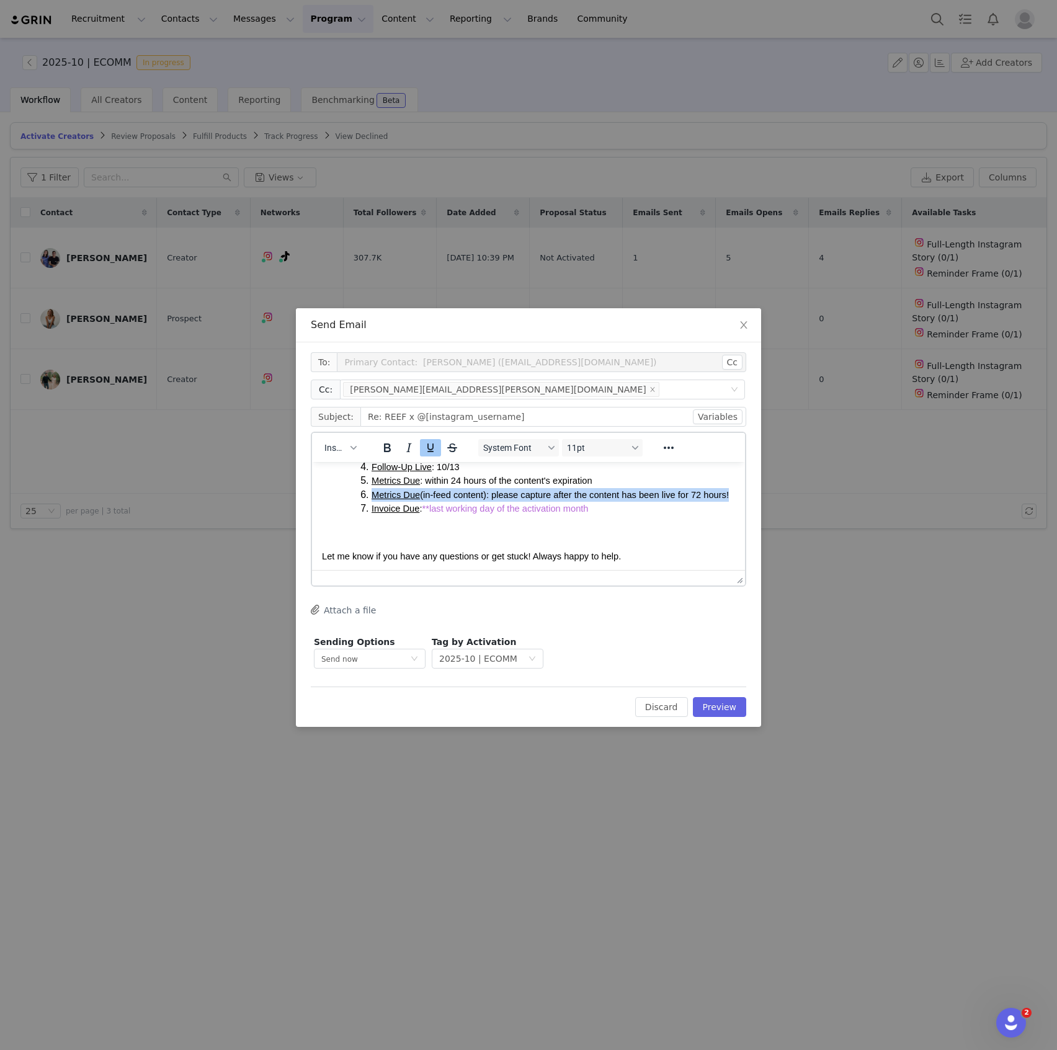
drag, startPoint x: 406, startPoint y: 479, endPoint x: 356, endPoint y: 498, distance: 53.0
click at [356, 498] on ol "Dates Locked : 10/07 This is a new process being implemented by senior leadersh…" at bounding box center [541, 446] width 388 height 139
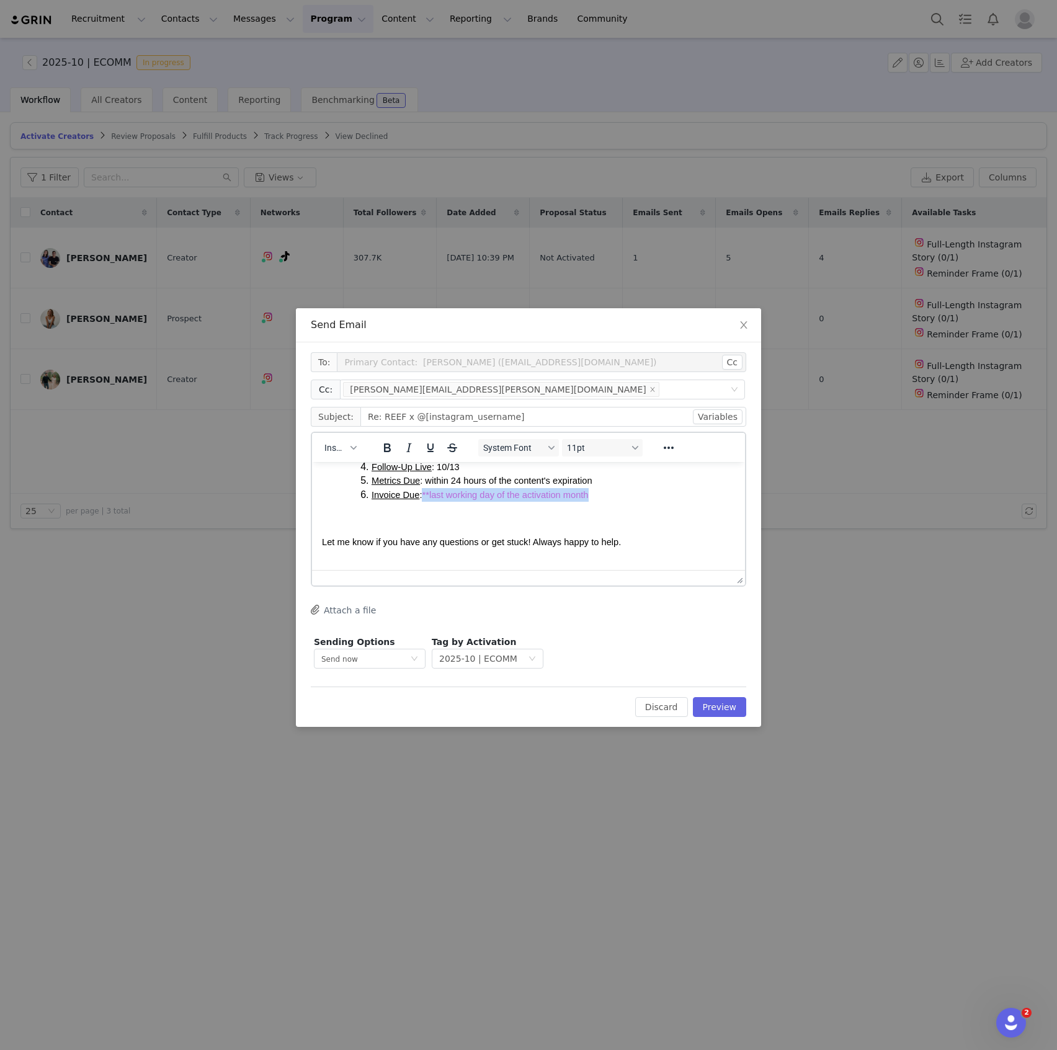
drag, startPoint x: 557, startPoint y: 498, endPoint x: 421, endPoint y: 501, distance: 135.9
click at [421, 501] on body "Hi [PERSON_NAME], Excited to get Madi ready for our October activation! Next st…" at bounding box center [528, 340] width 413 height 514
click at [457, 522] on p "Rich Text Area. Press ALT-0 for help." at bounding box center [528, 519] width 413 height 14
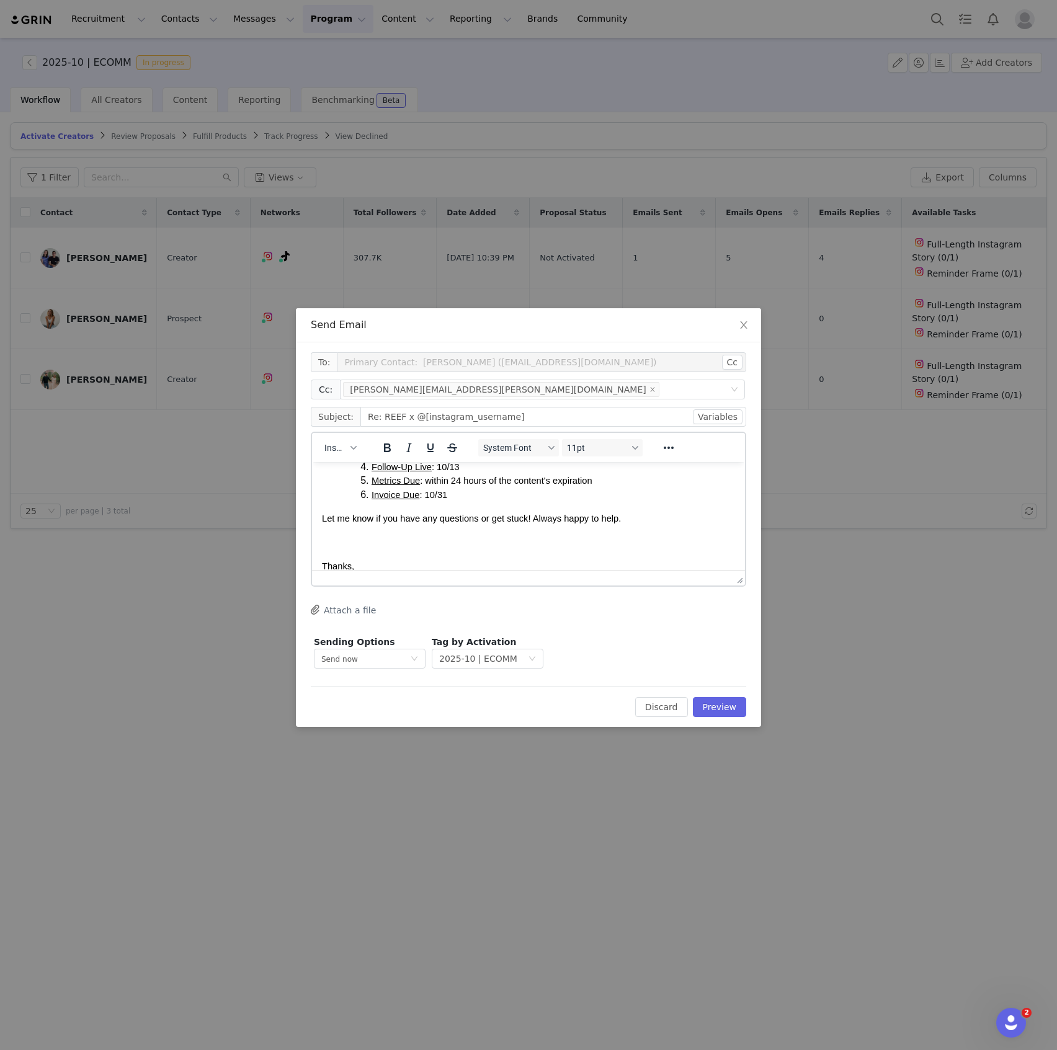
click at [667, 521] on p "Let me know if you have any questions or get stuck! Always happy to help." at bounding box center [528, 519] width 413 height 14
click at [494, 565] on p "Thanks," at bounding box center [528, 567] width 413 height 14
click at [484, 545] on p "Rich Text Area. Press ALT-0 for help." at bounding box center [528, 542] width 413 height 14
click at [469, 548] on p "Thanks," at bounding box center [528, 554] width 413 height 14
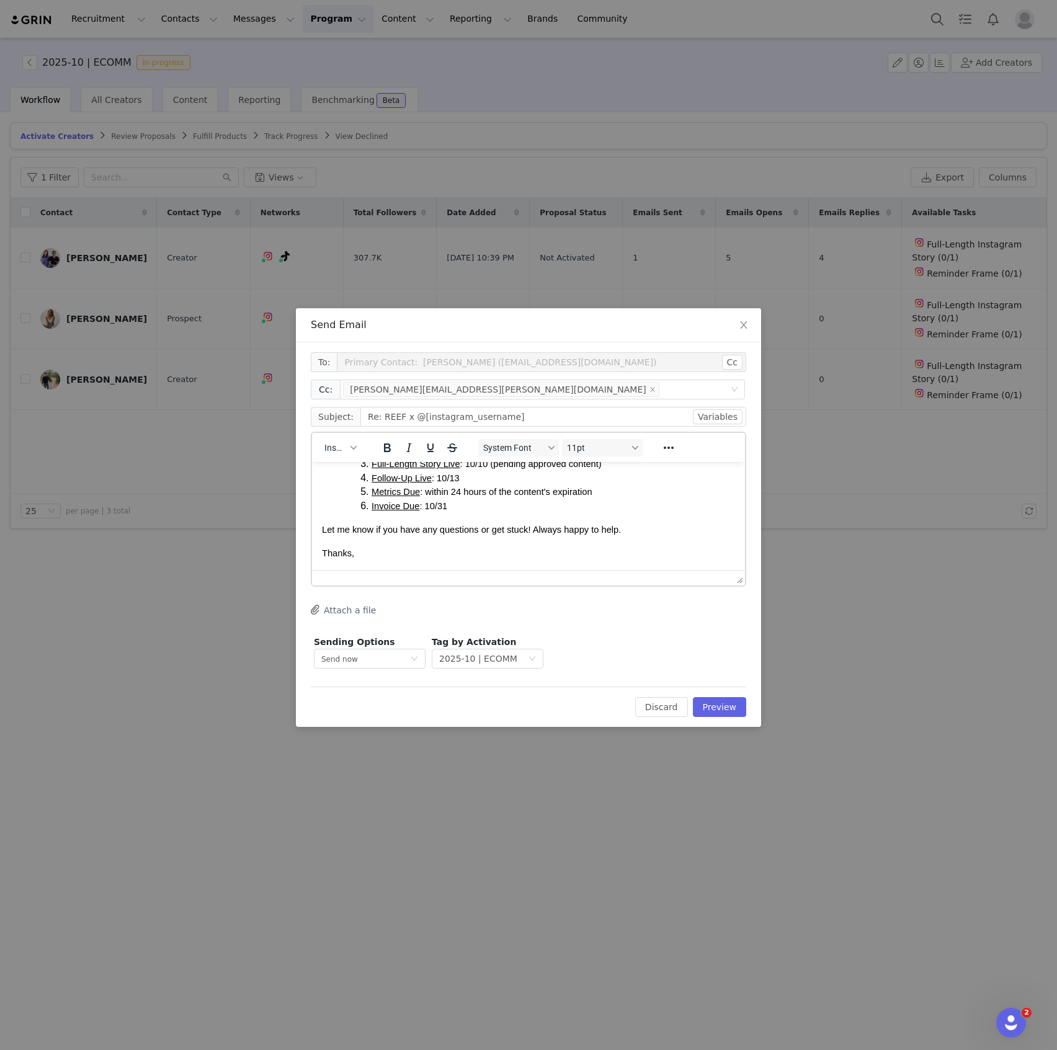
scroll to position [402, 0]
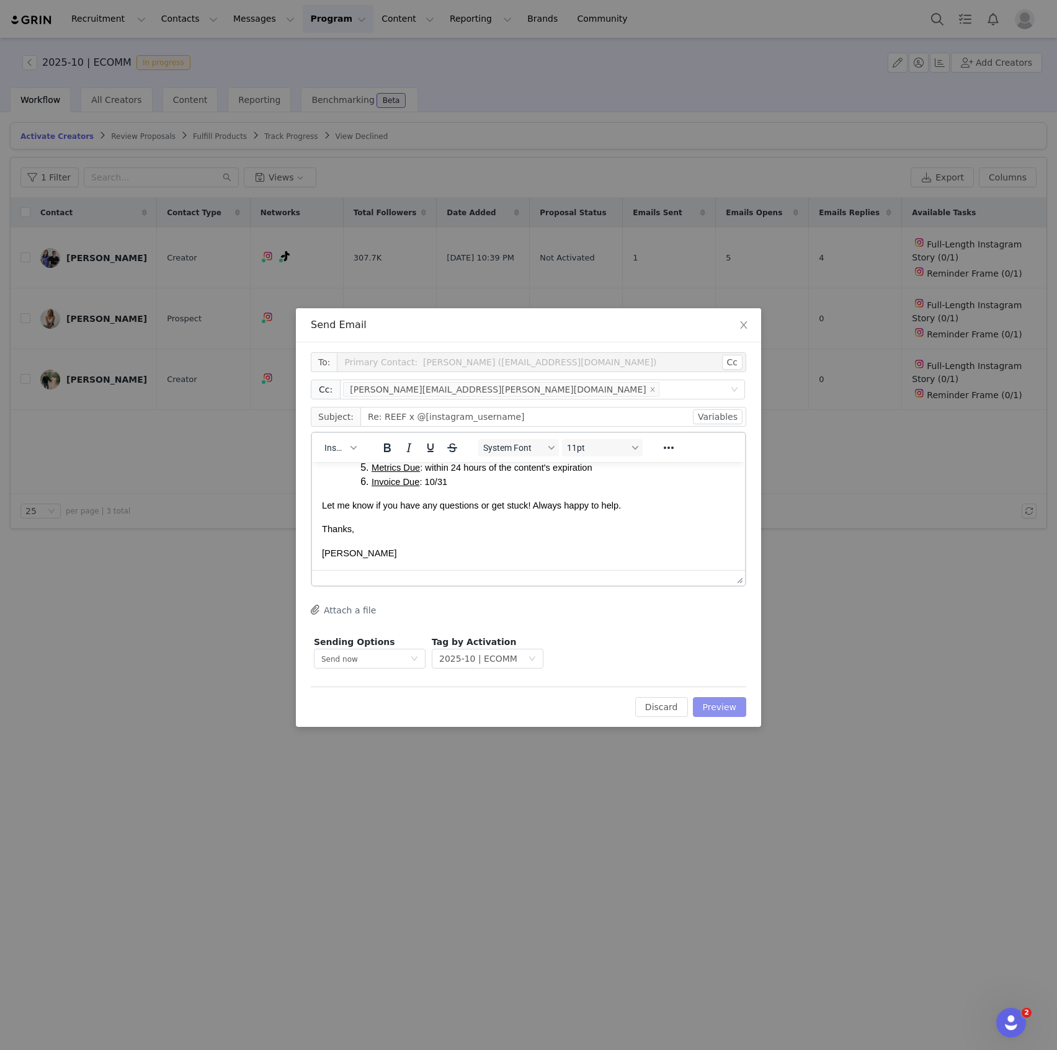
click at [726, 711] on button "Preview" at bounding box center [720, 707] width 54 height 20
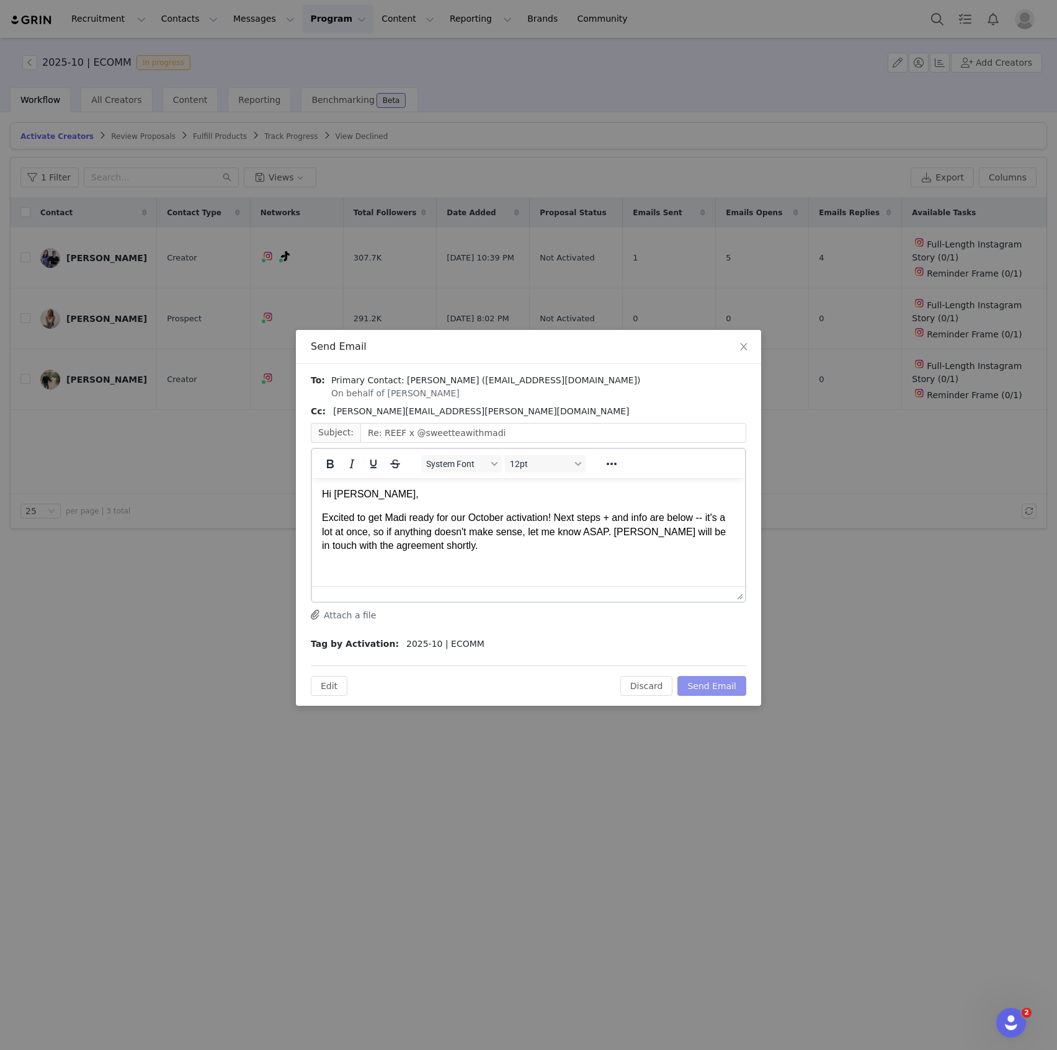
scroll to position [0, 0]
click at [707, 681] on button "Send Email" at bounding box center [711, 686] width 69 height 20
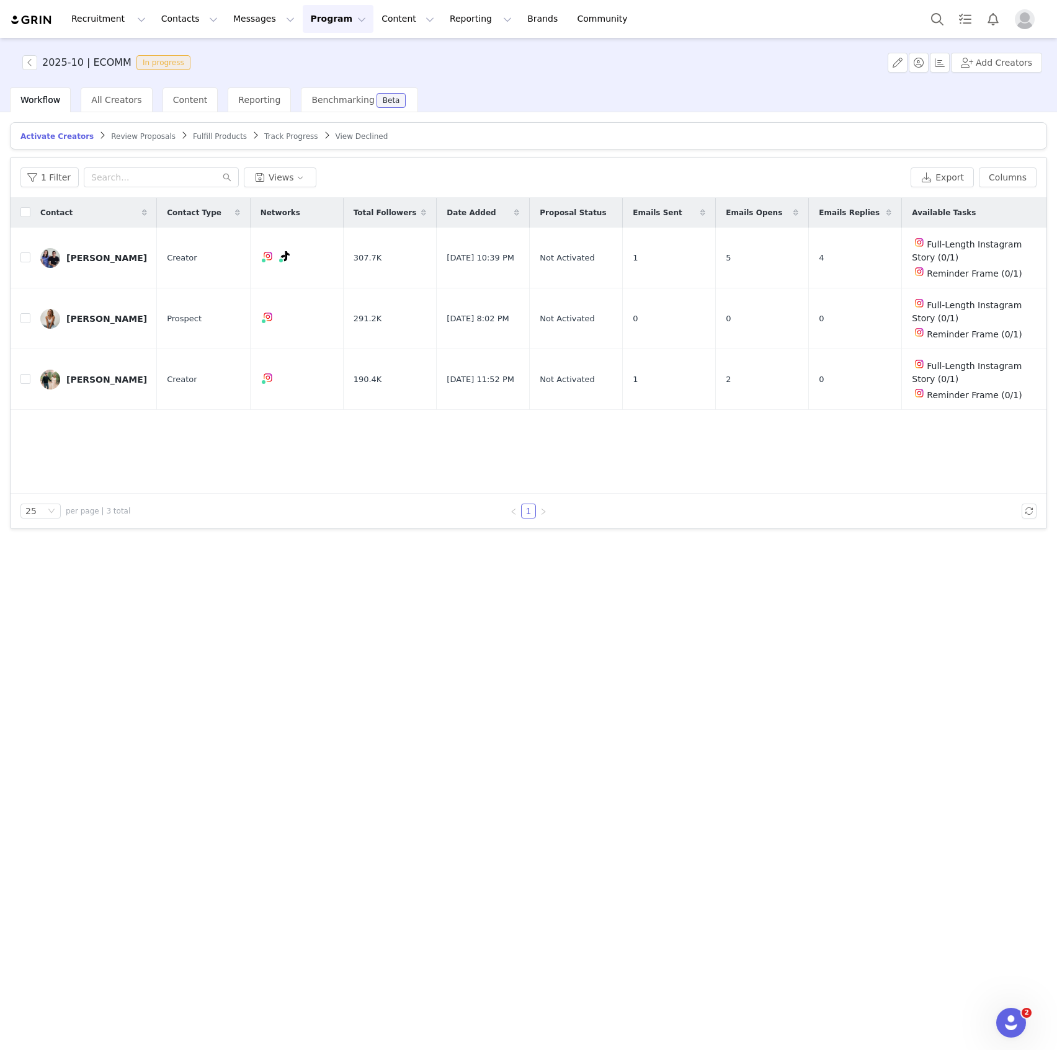
click at [319, 22] on button "Program Program" at bounding box center [338, 19] width 71 height 28
click at [316, 61] on p "Activations" at bounding box center [306, 54] width 48 height 13
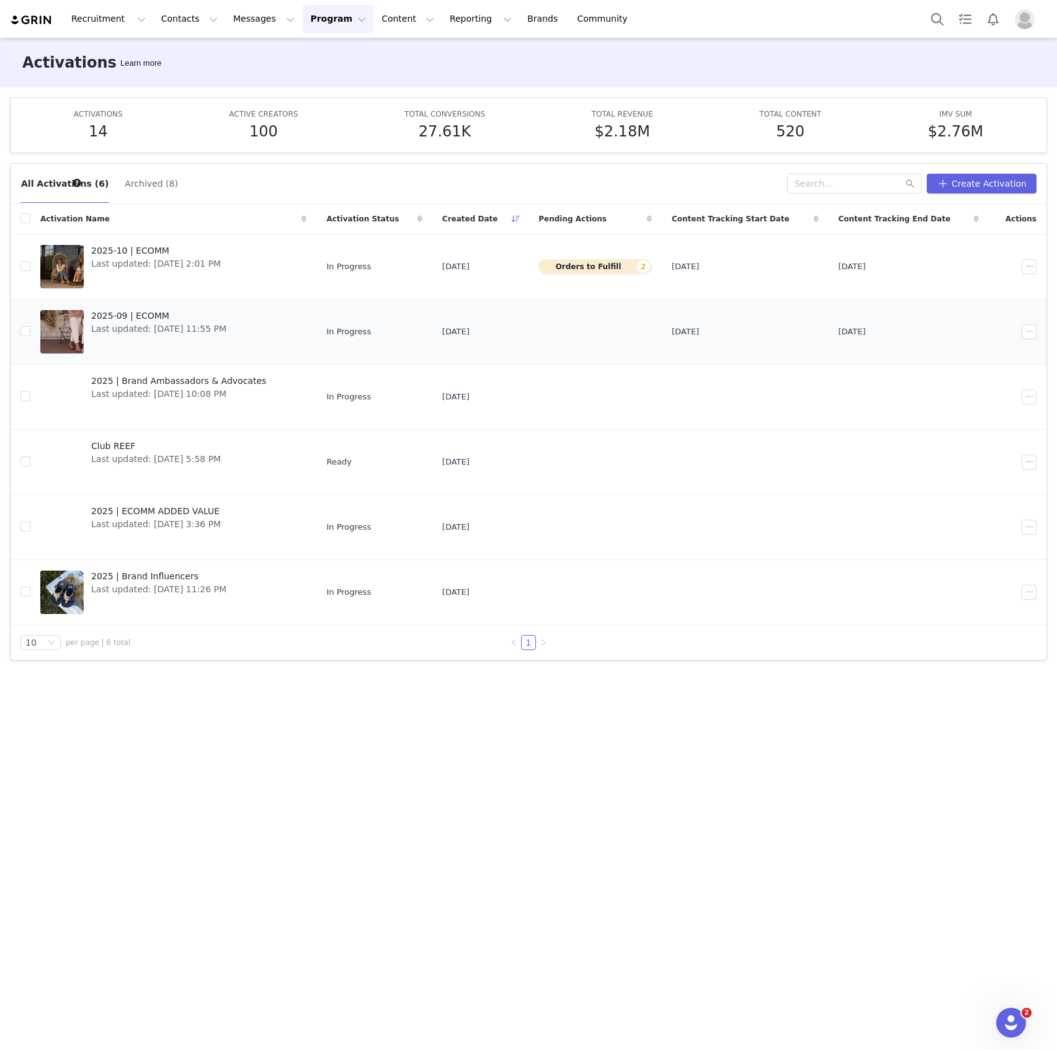
click at [242, 344] on link "2025-09 | ECOMM Last updated: [DATE] 11:55 PM" at bounding box center [173, 332] width 266 height 50
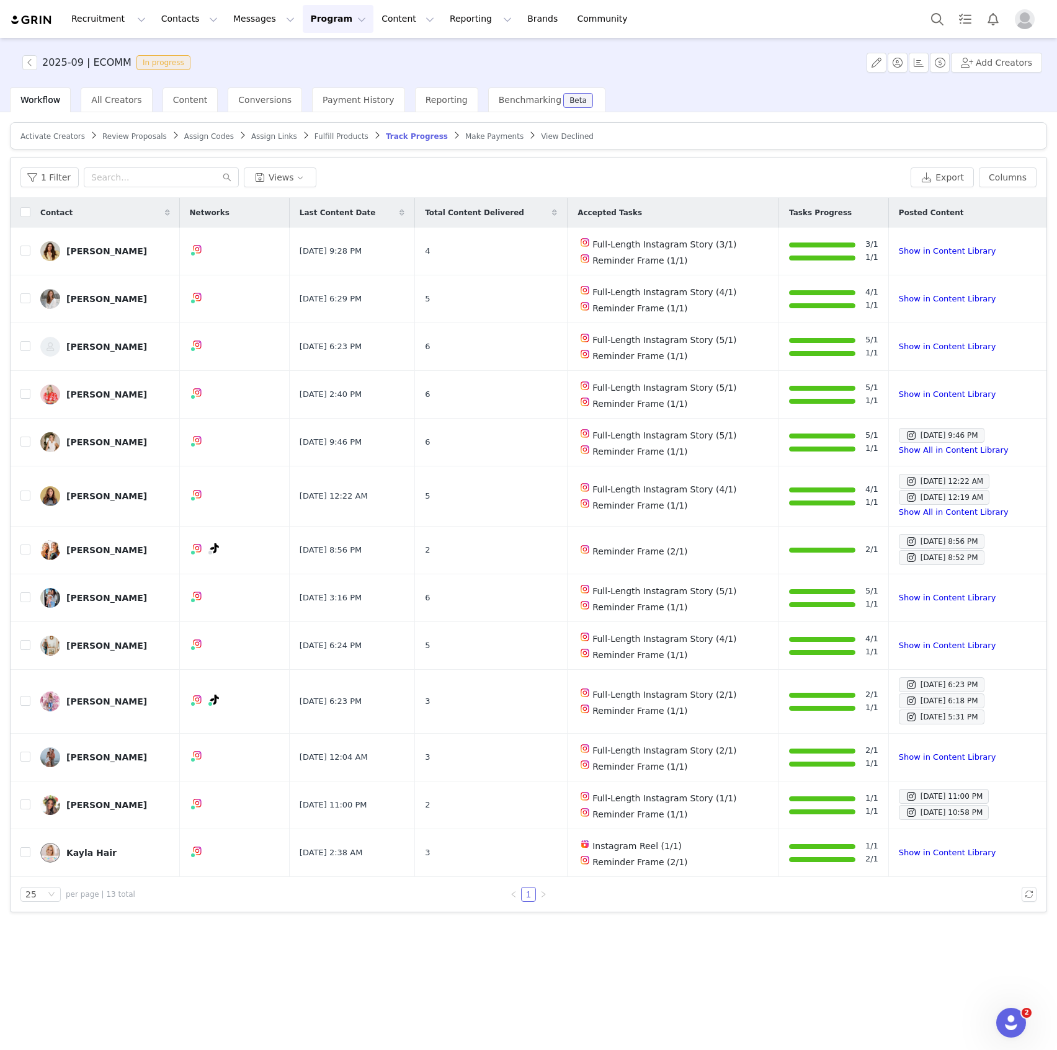
click at [303, 22] on button "Program Program" at bounding box center [338, 19] width 71 height 28
click at [300, 48] on p "Activations" at bounding box center [306, 54] width 48 height 13
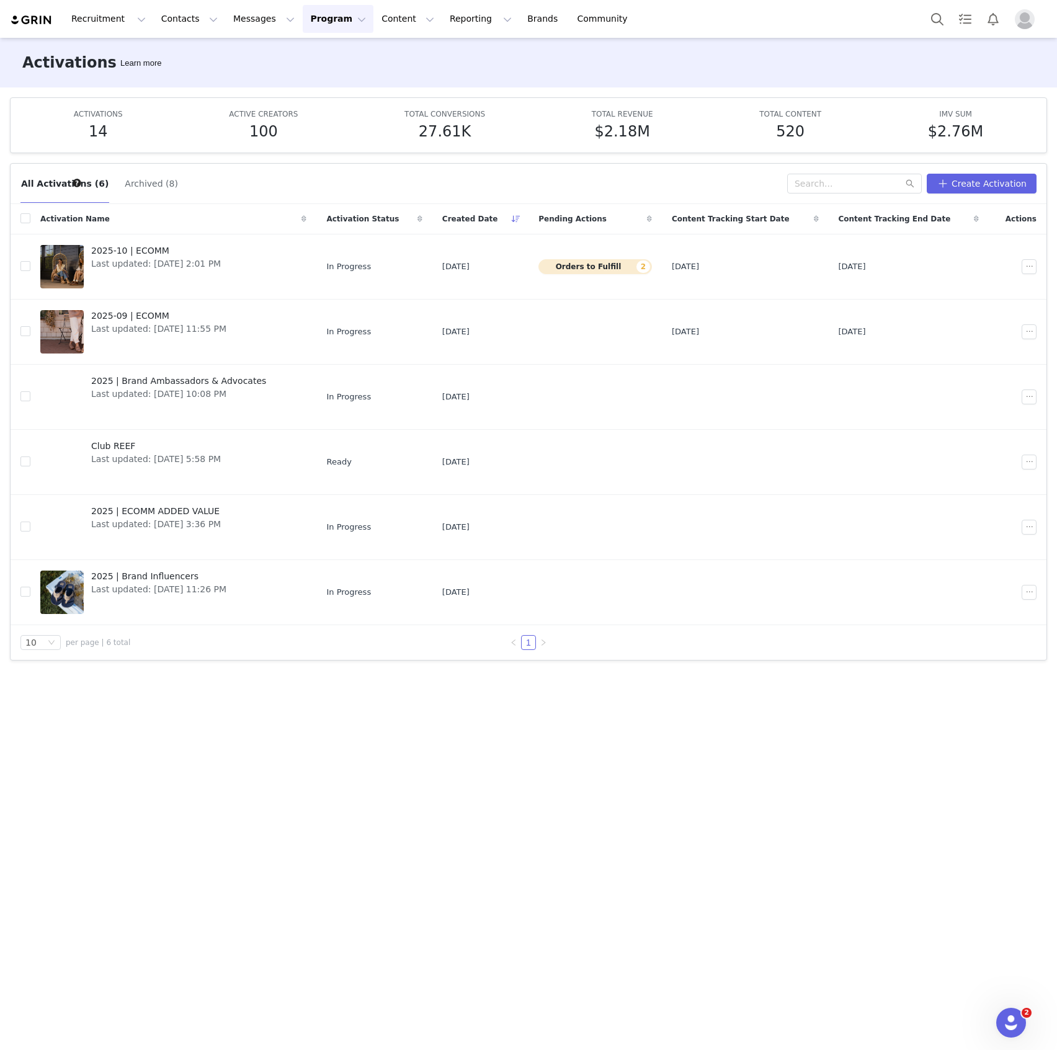
click at [124, 185] on button "Archived (8)" at bounding box center [151, 184] width 55 height 20
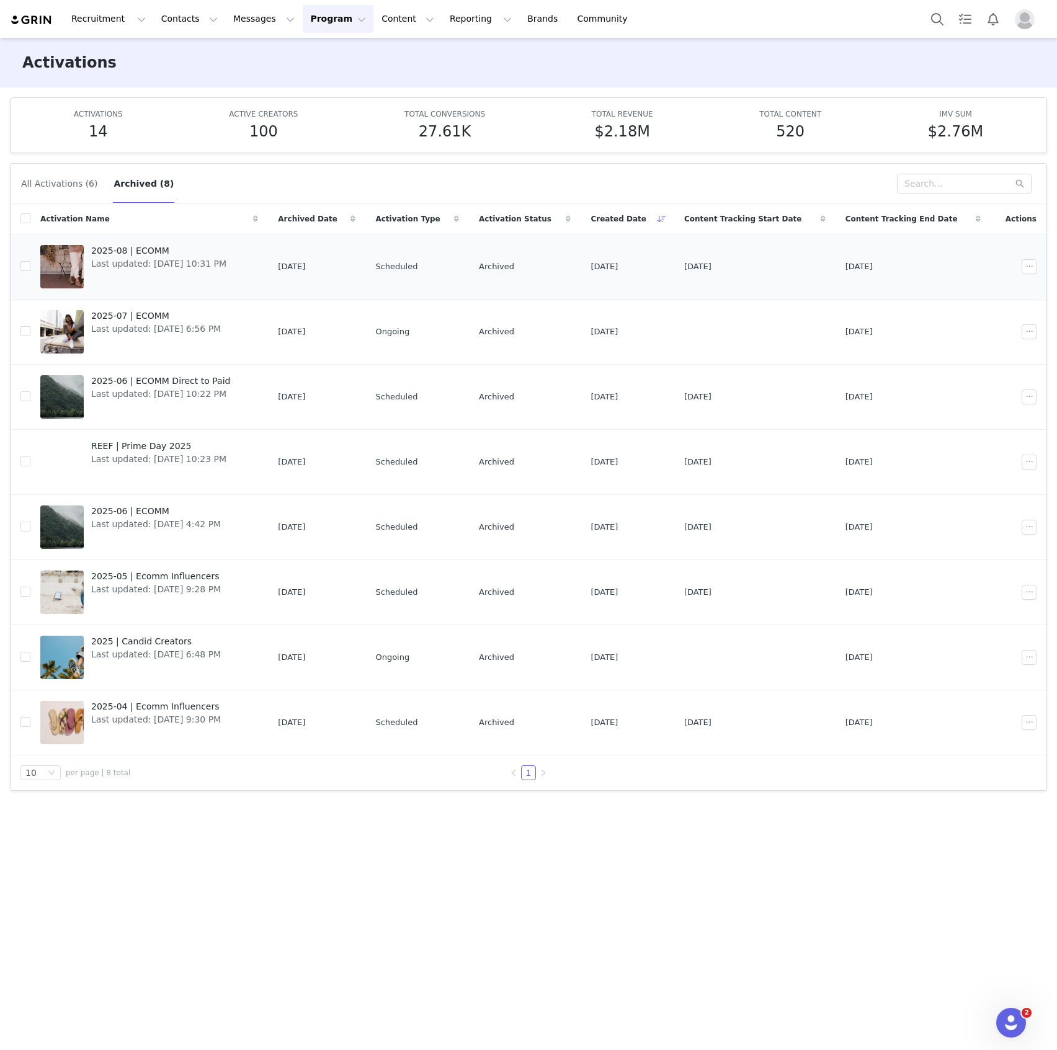
click at [186, 277] on div "2025-08 | ECOMM Last updated: [DATE] 10:31 PM" at bounding box center [159, 267] width 150 height 50
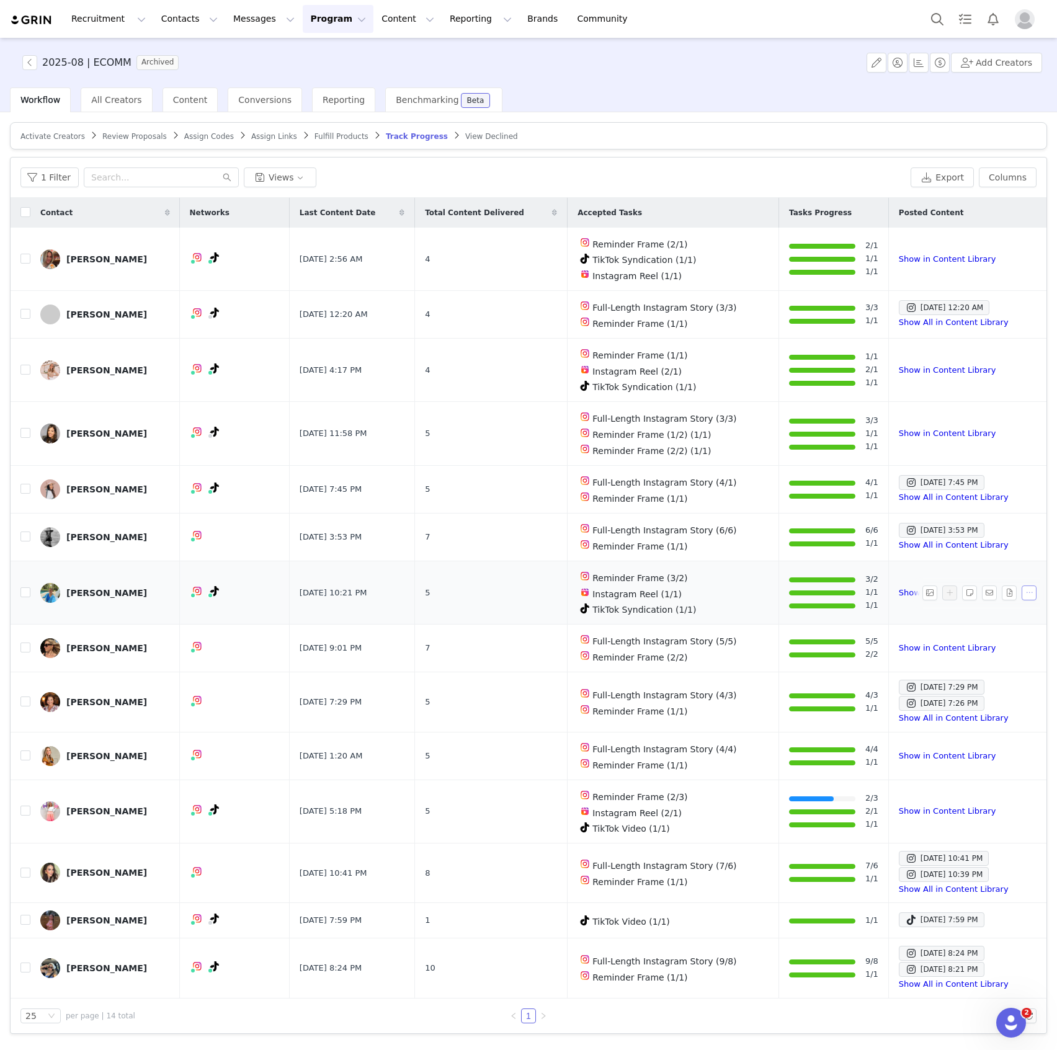
click at [1032, 586] on button "button" at bounding box center [1029, 593] width 15 height 15
click at [1009, 604] on link "Creator Preview" at bounding box center [982, 606] width 127 height 20
click at [1029, 804] on button "button" at bounding box center [1029, 811] width 15 height 15
click at [1017, 823] on link "Creator Preview" at bounding box center [982, 821] width 127 height 20
click at [270, 19] on button "Messages Messages" at bounding box center [264, 19] width 76 height 28
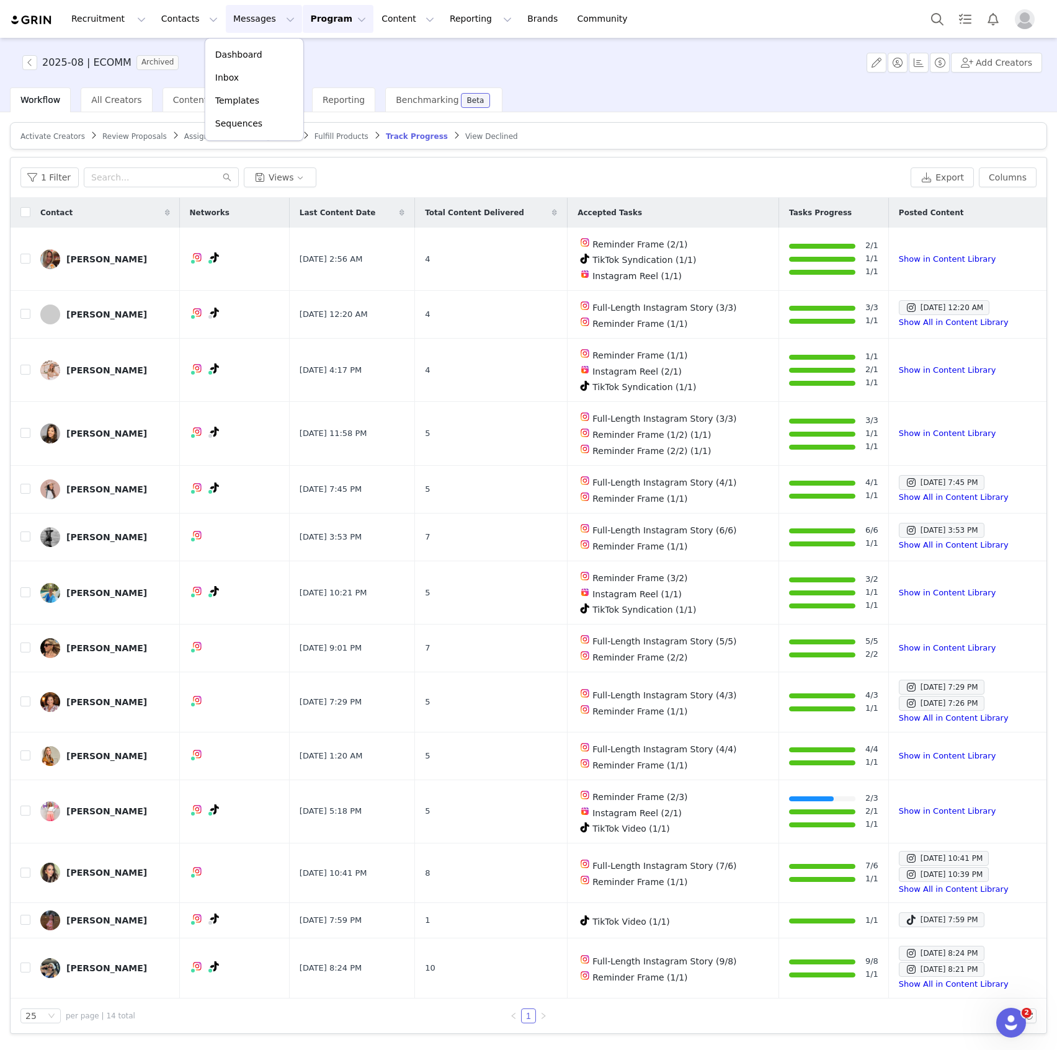
click at [303, 23] on button "Program Program" at bounding box center [338, 19] width 71 height 28
click at [289, 56] on p "Activations" at bounding box center [306, 54] width 48 height 13
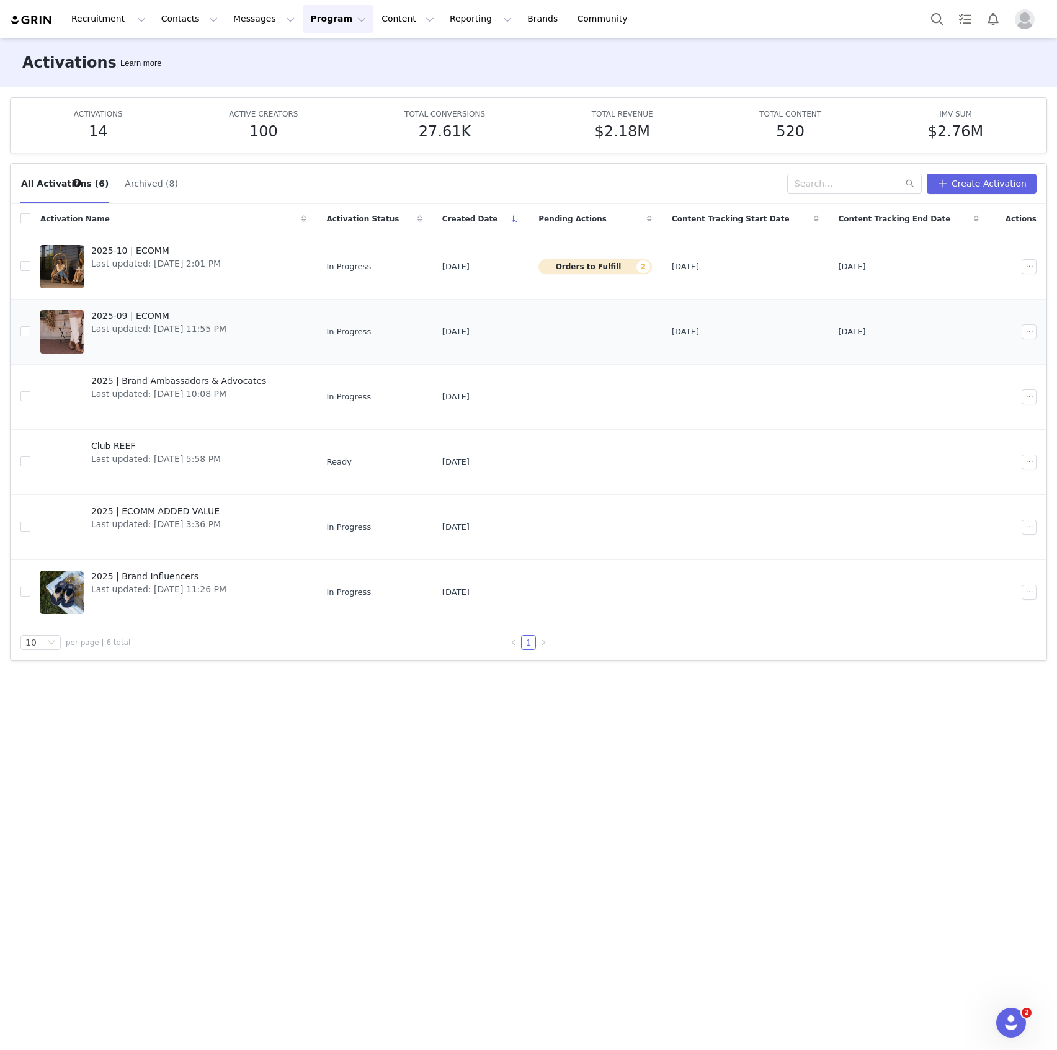
click at [208, 329] on span "Last updated: [DATE] 11:55 PM" at bounding box center [158, 329] width 135 height 13
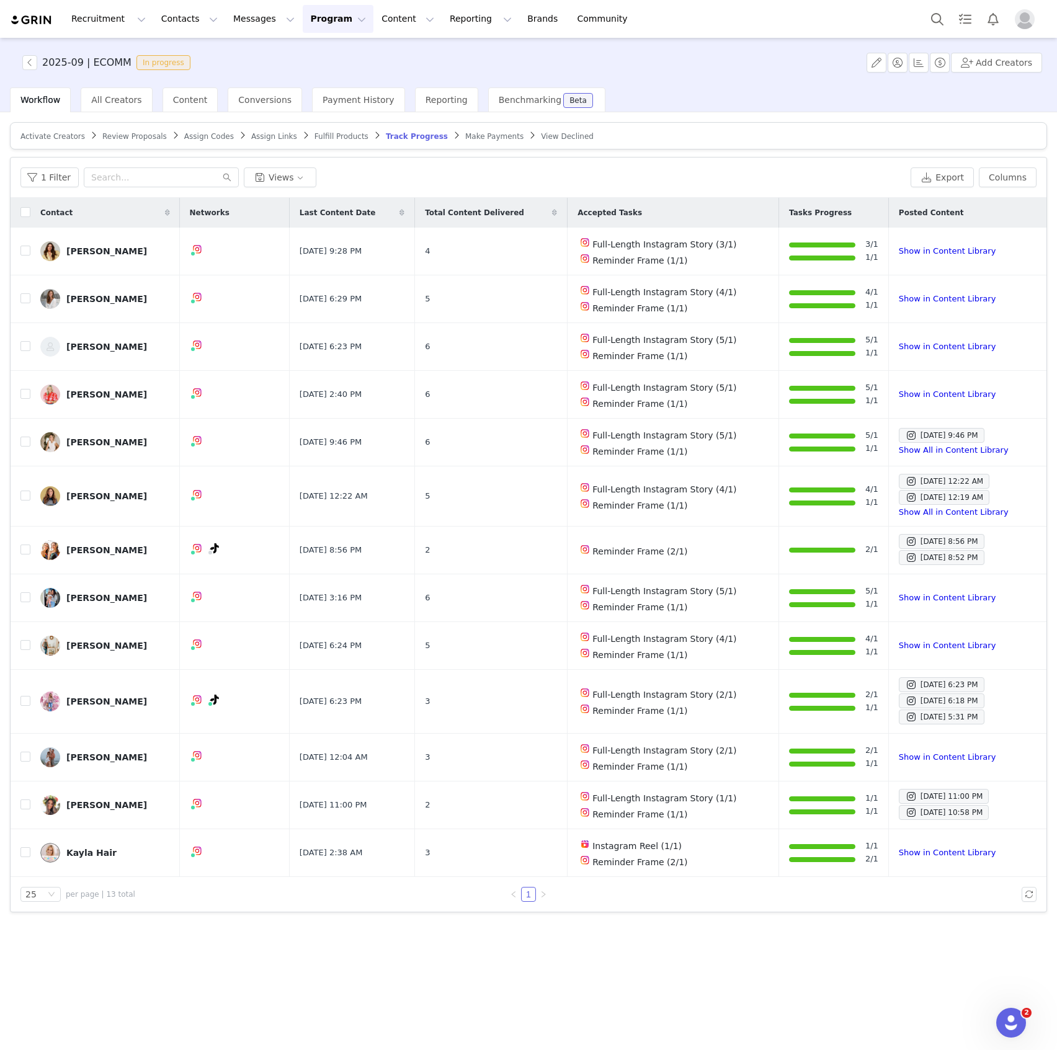
click at [303, 17] on button "Program Program" at bounding box center [338, 19] width 71 height 28
click at [309, 47] on link "Activations" at bounding box center [321, 54] width 98 height 23
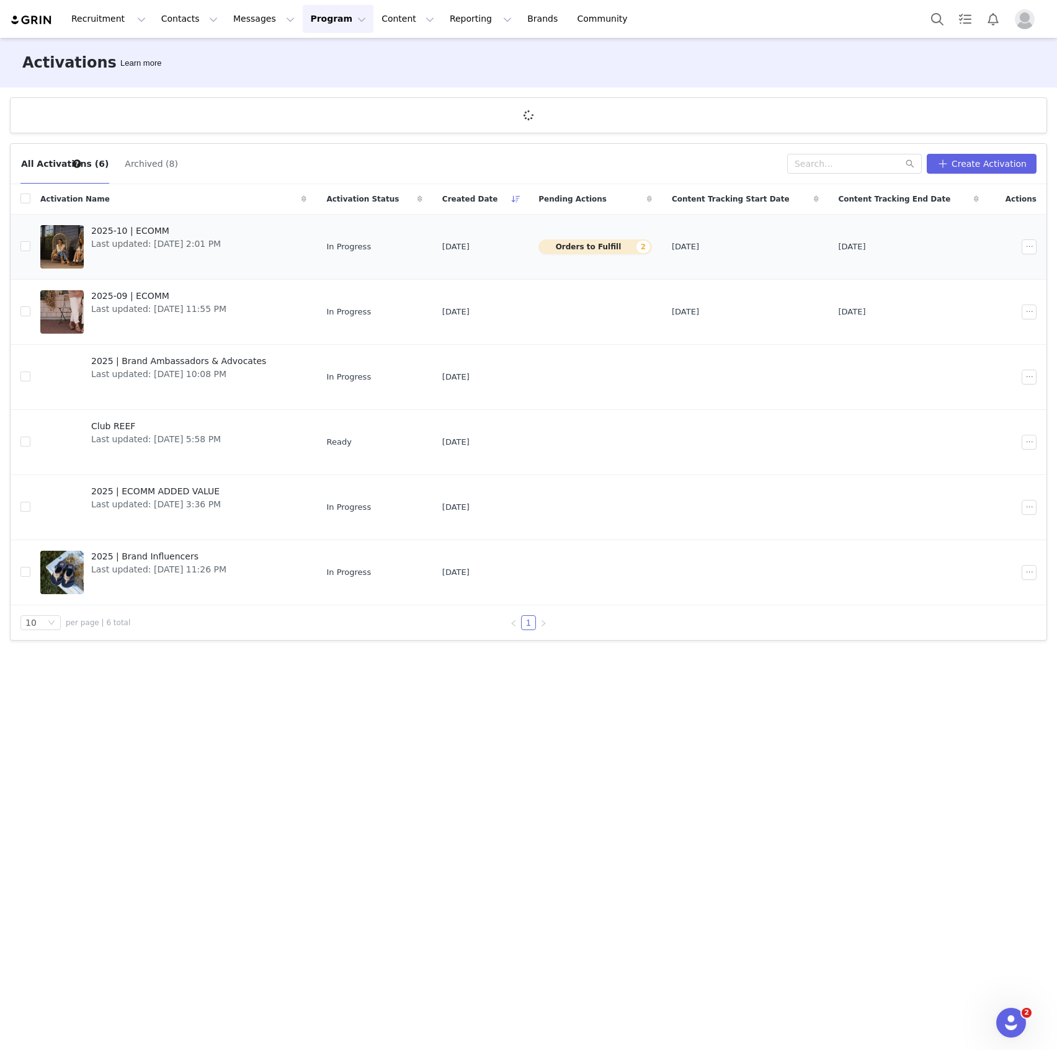
click at [238, 251] on link "2025-10 | ECOMM Last updated: [DATE] 2:01 PM" at bounding box center [173, 247] width 266 height 50
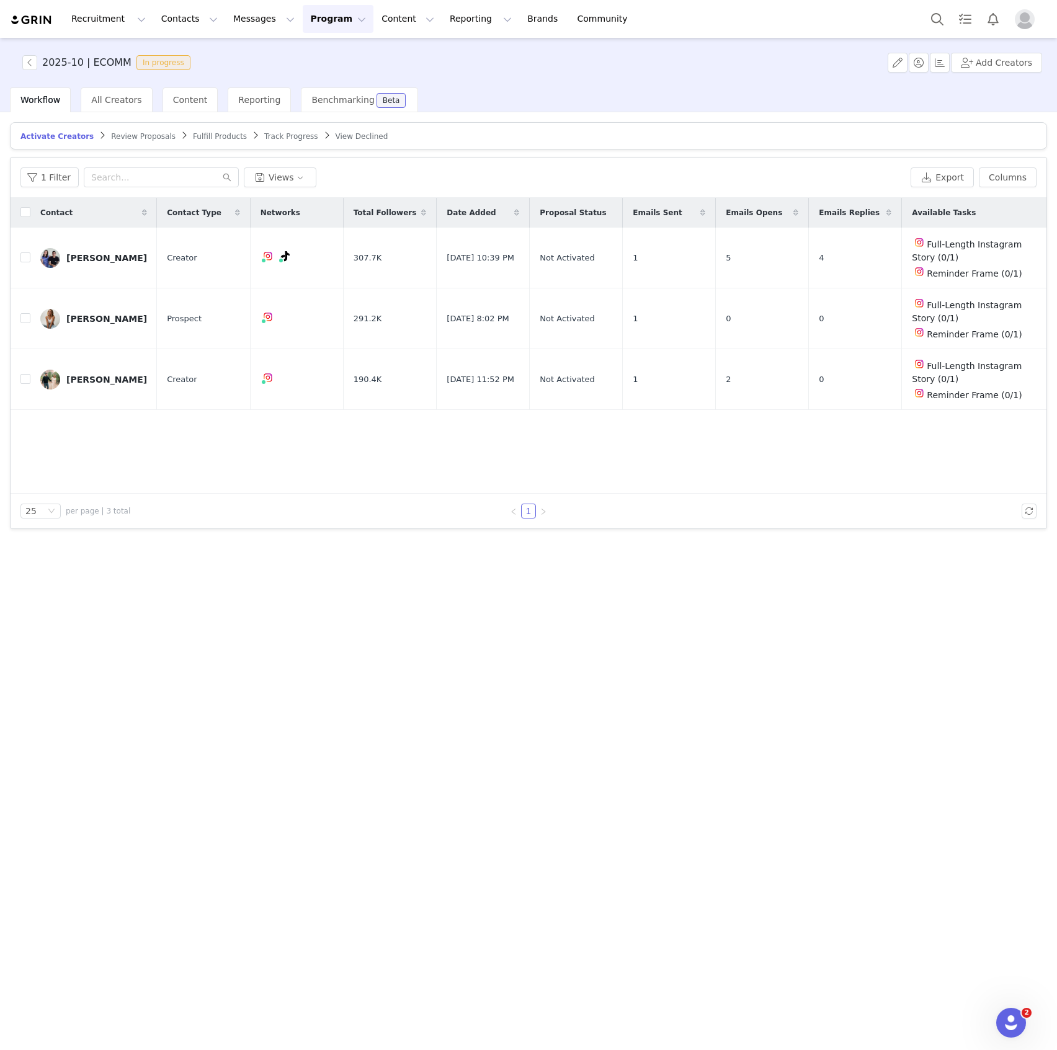
click at [264, 132] on span "Track Progress" at bounding box center [290, 136] width 53 height 9
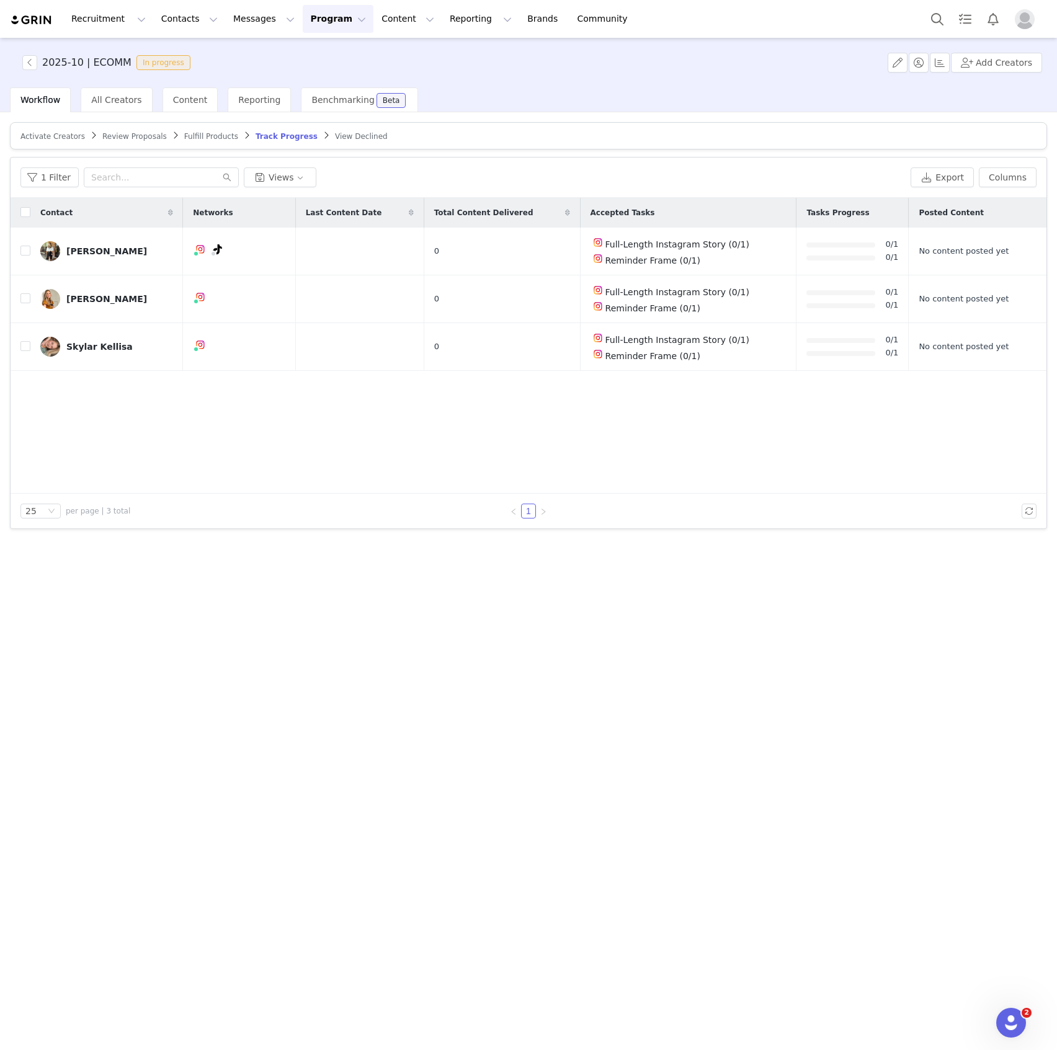
click at [187, 136] on span "Fulfill Products" at bounding box center [211, 136] width 54 height 9
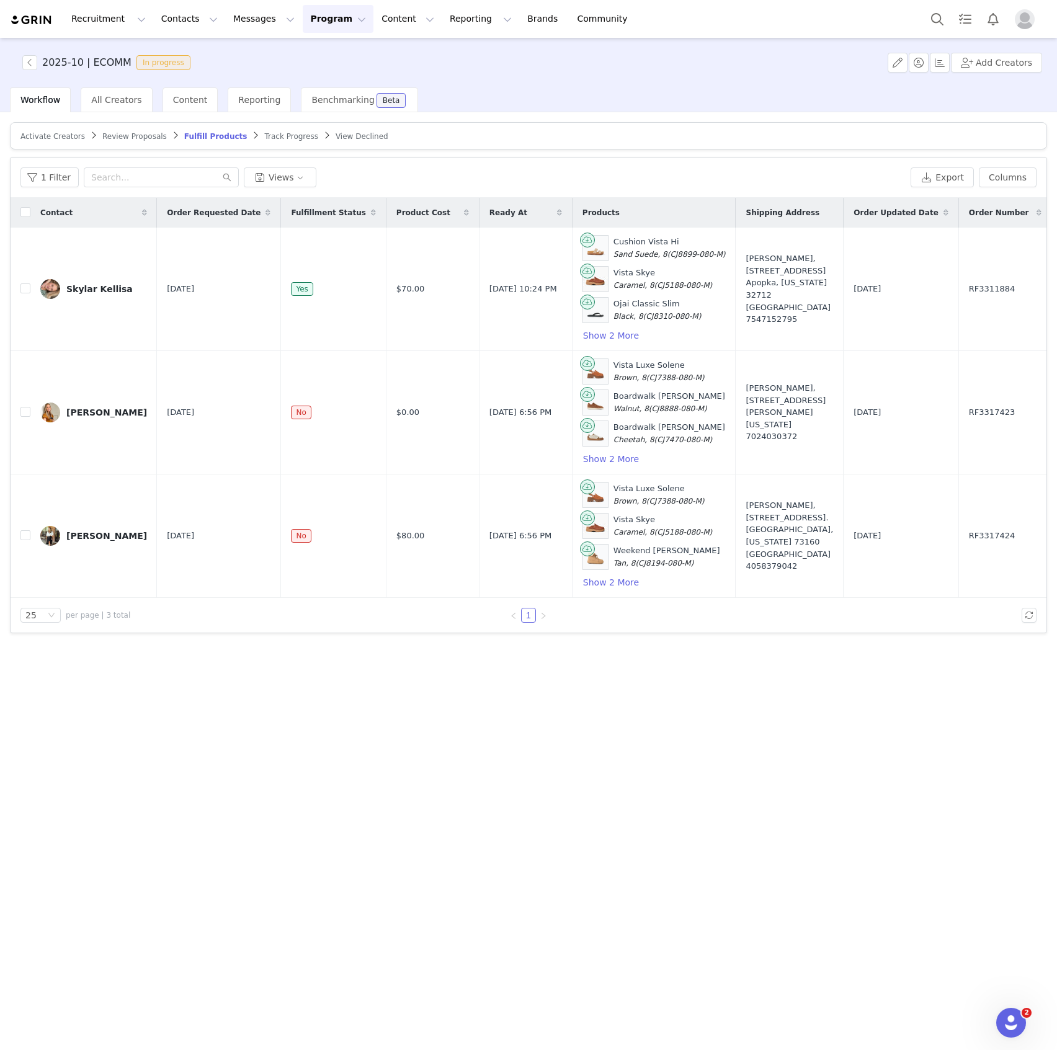
click at [115, 135] on span "Review Proposals" at bounding box center [134, 136] width 65 height 9
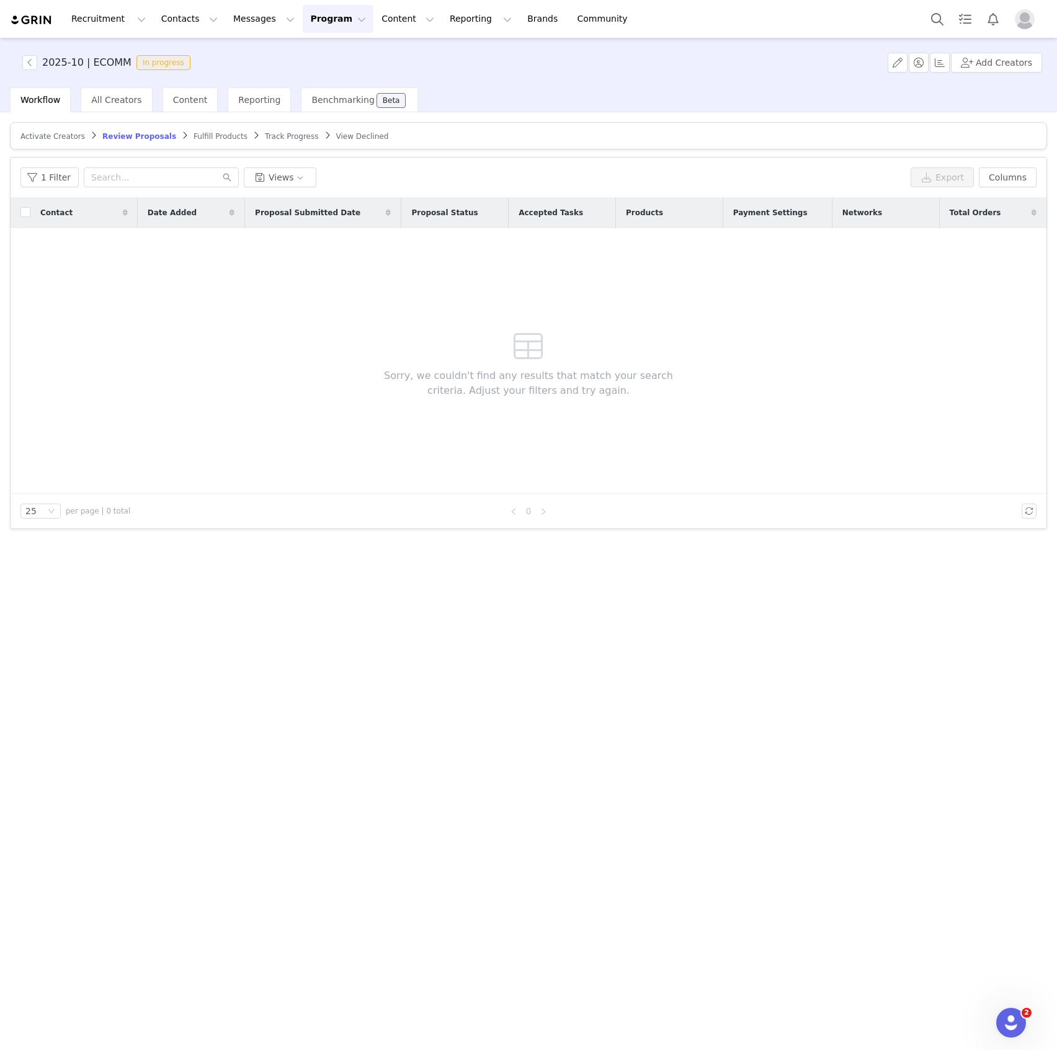
click at [194, 133] on span "Fulfill Products" at bounding box center [221, 136] width 54 height 9
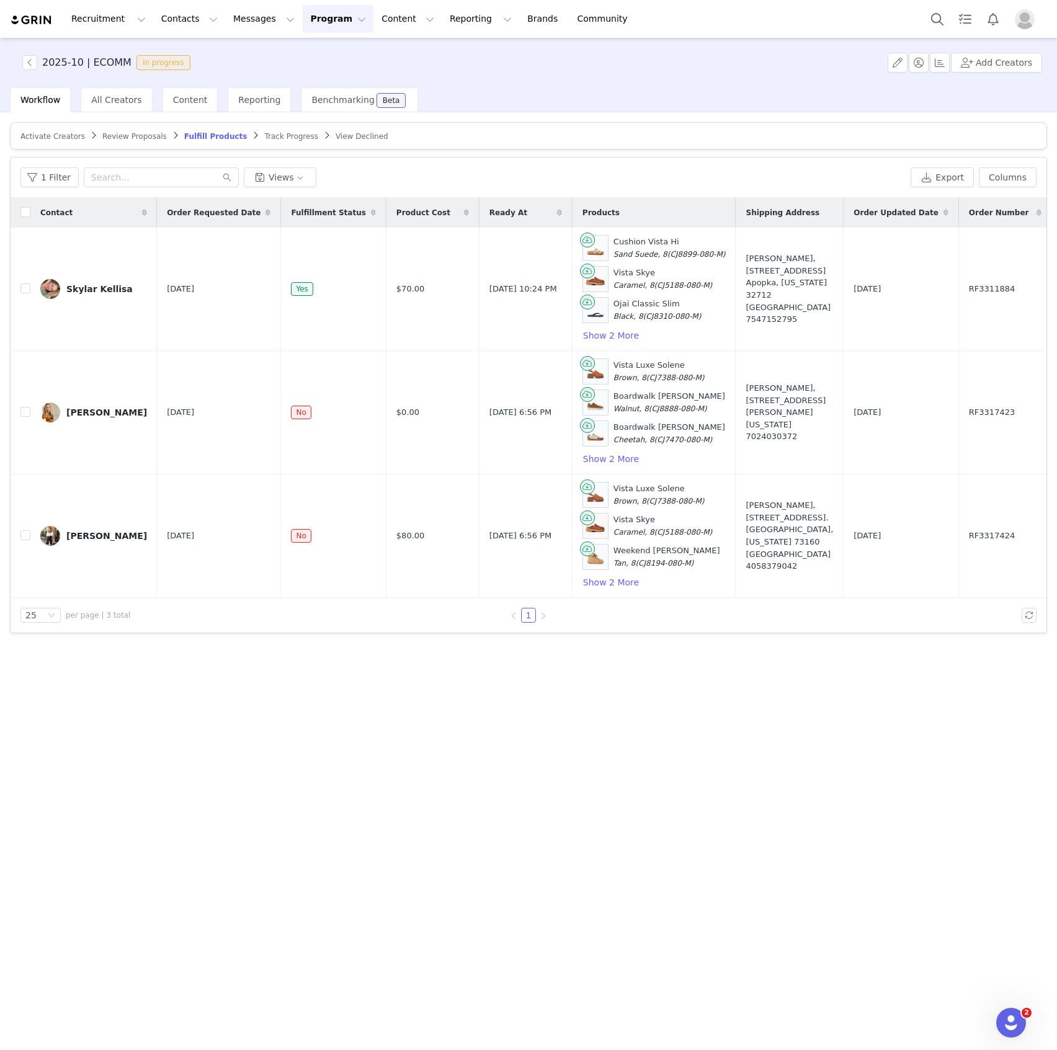
click at [119, 112] on div "Activate Creators Review Proposals Fulfill Products Track Progress View Decline…" at bounding box center [528, 580] width 1057 height 936
click at [120, 102] on span "All Creators" at bounding box center [116, 100] width 50 height 10
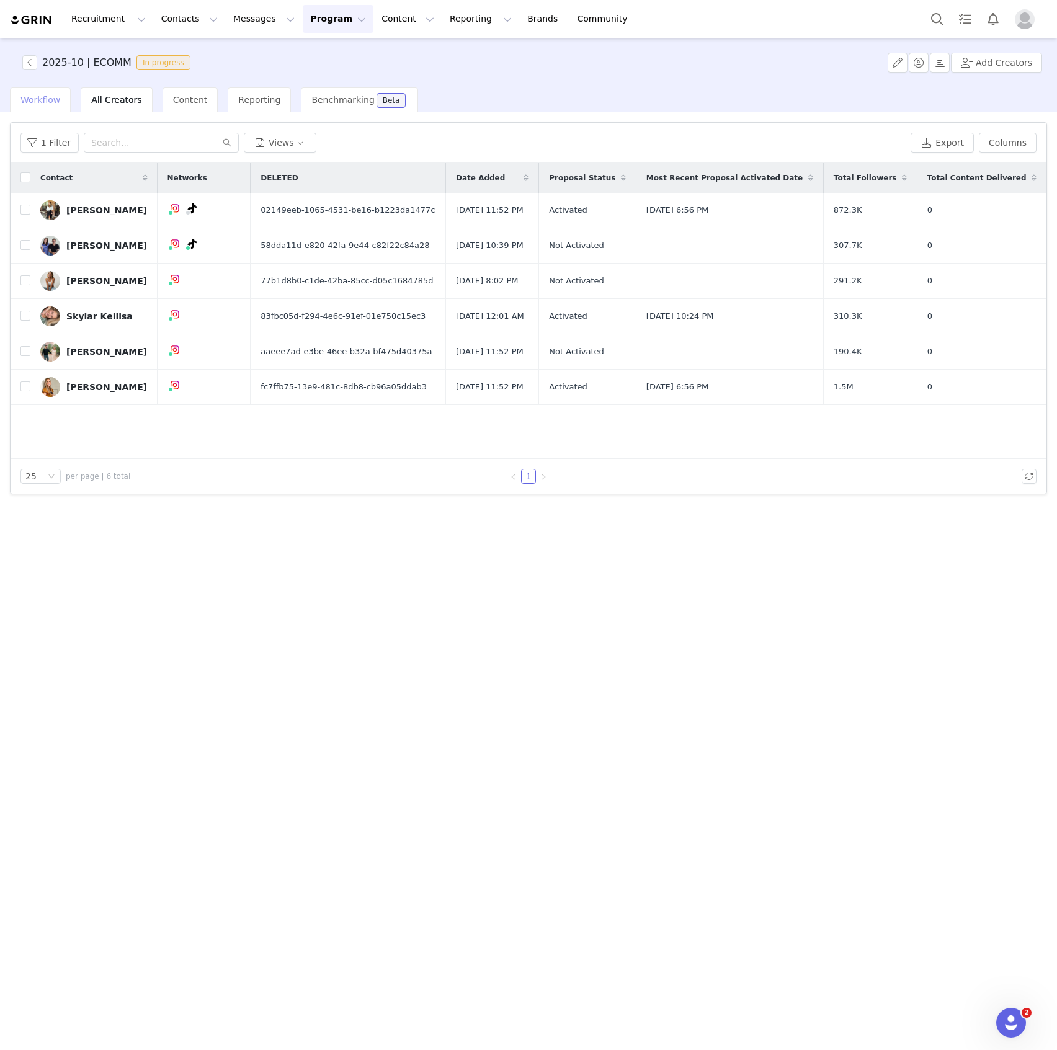
click at [34, 109] on div "Workflow" at bounding box center [40, 99] width 61 height 25
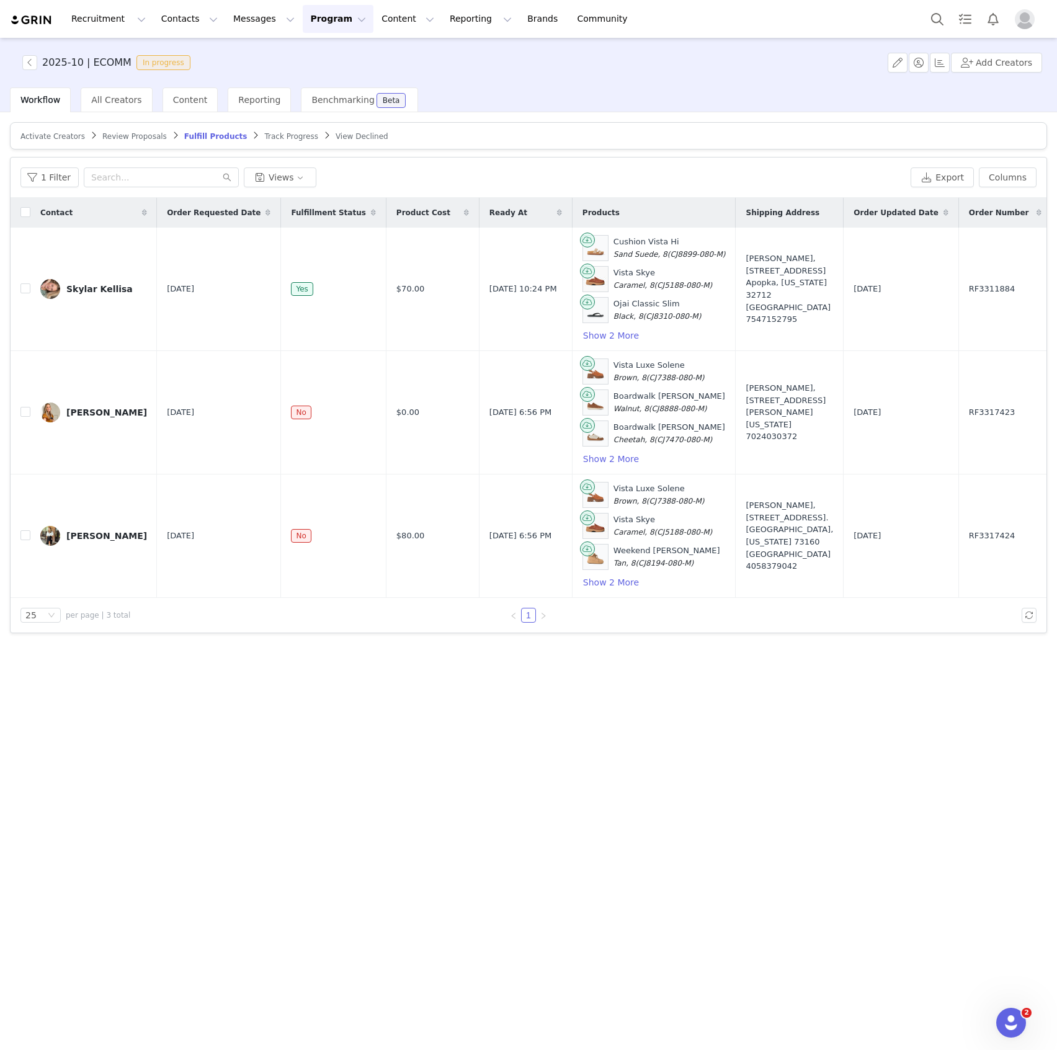
click at [336, 134] on span "View Declined" at bounding box center [362, 136] width 53 height 9
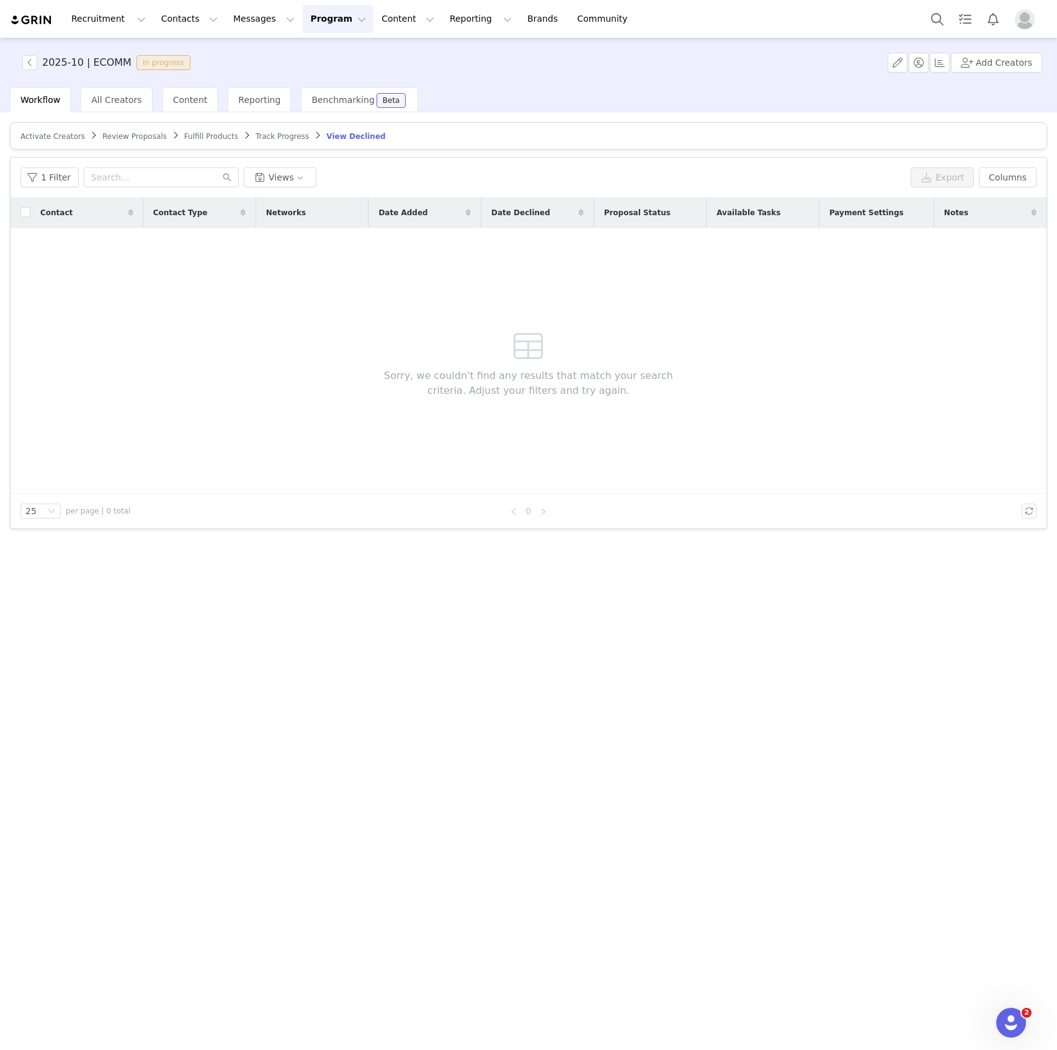
click at [256, 135] on span "Track Progress" at bounding box center [282, 136] width 53 height 9
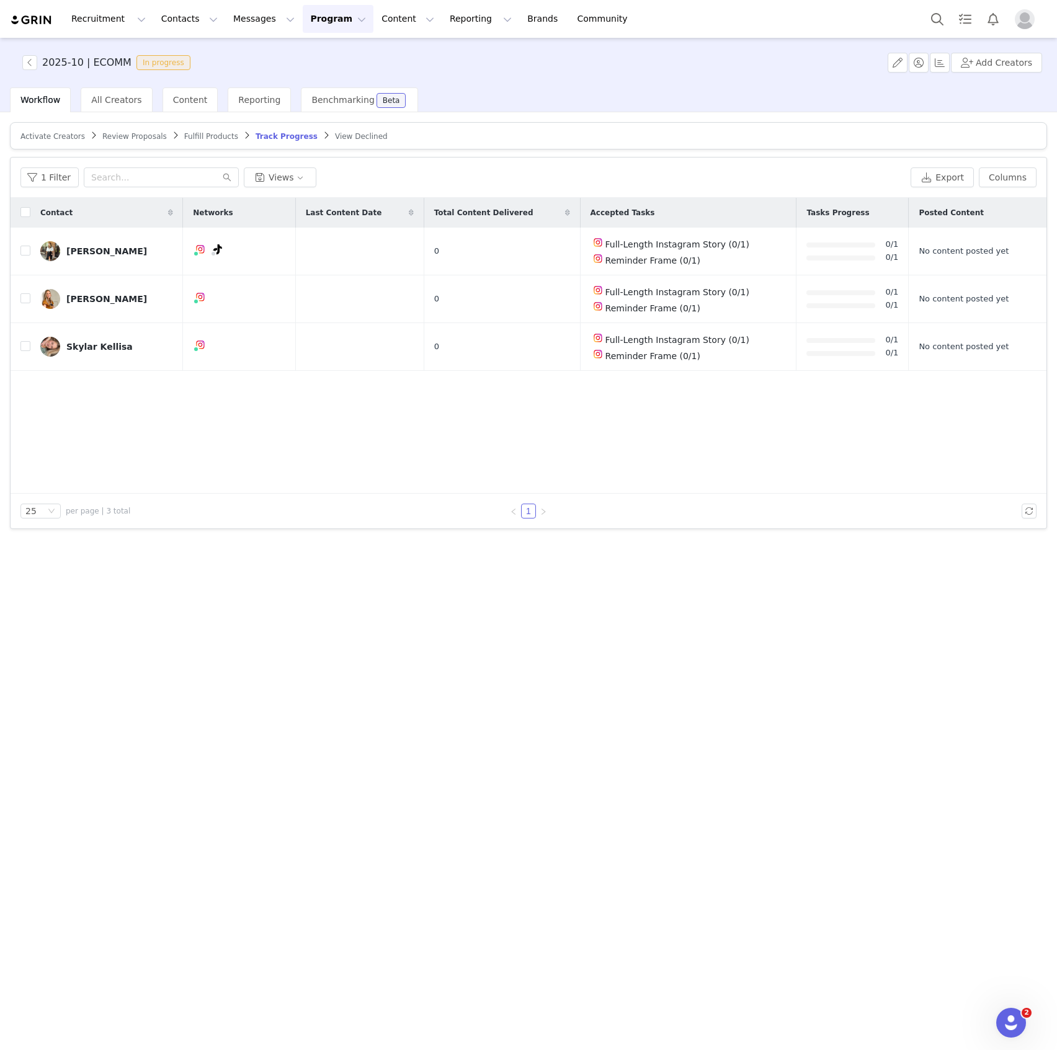
click at [398, 139] on article "Activate Creators Review Proposals Fulfill Products Track Progress View Declined" at bounding box center [528, 135] width 1037 height 27
click at [33, 61] on button "button" at bounding box center [29, 62] width 15 height 15
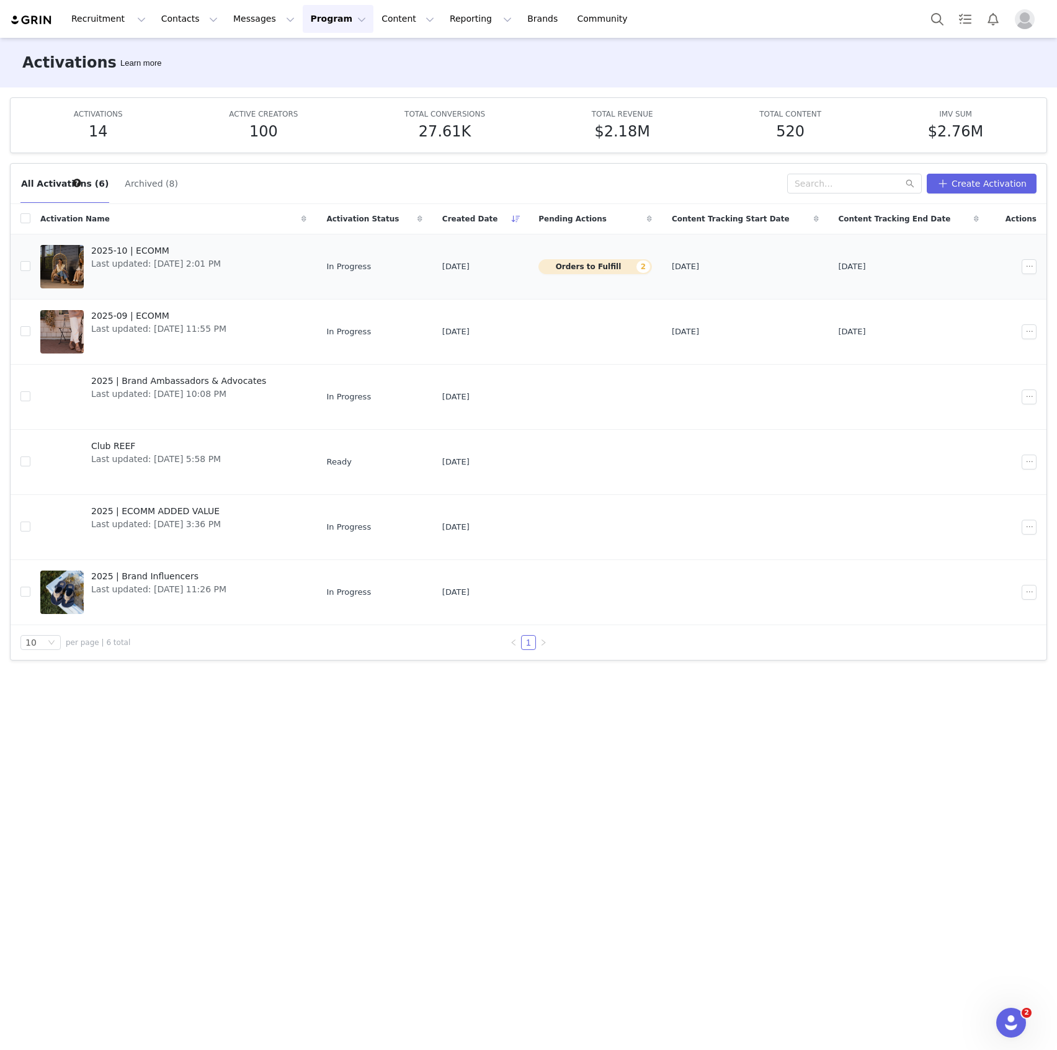
click at [1044, 264] on td at bounding box center [1018, 266] width 58 height 65
click at [1027, 266] on button "button" at bounding box center [1029, 266] width 15 height 15
click at [1003, 291] on div "Edit" at bounding box center [986, 289] width 107 height 14
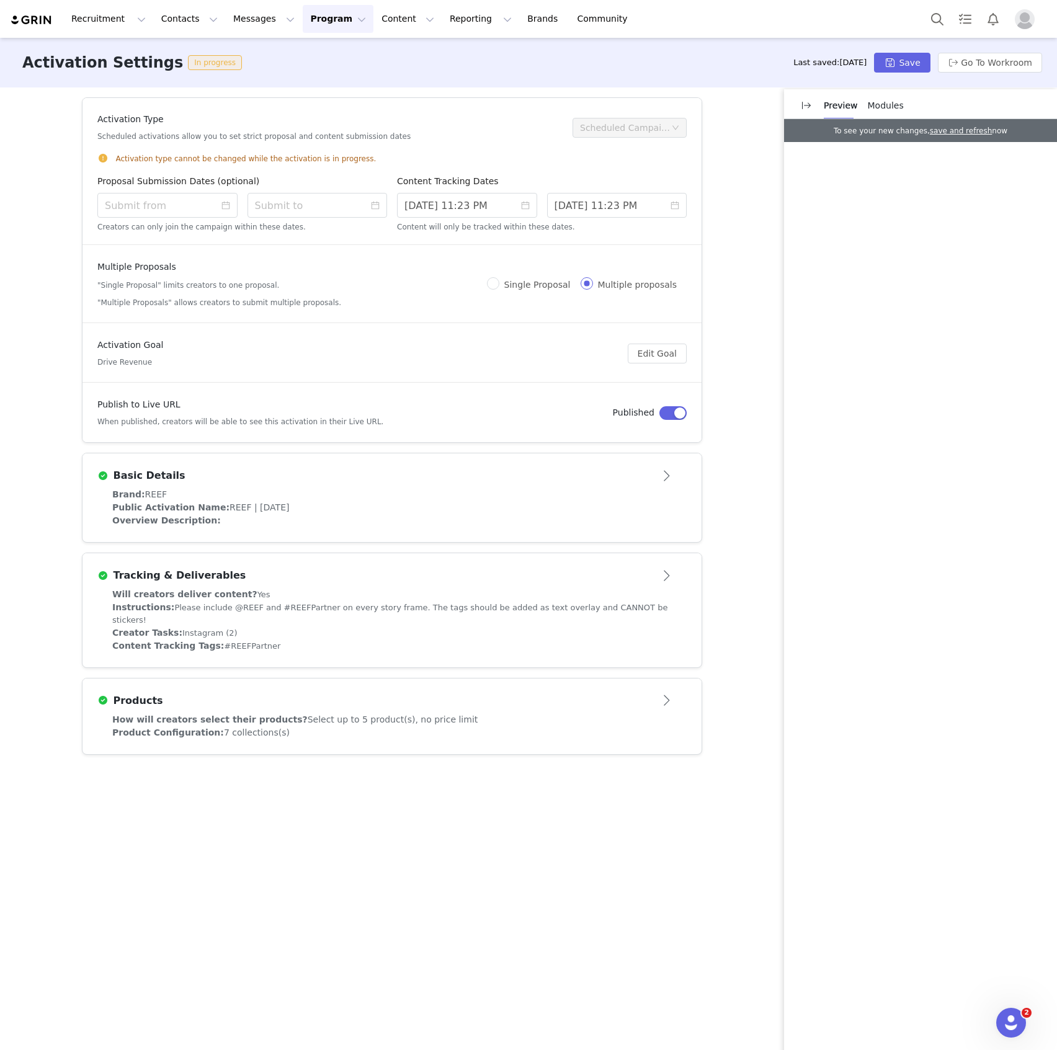
click at [446, 506] on div "Public Activation Name: REEF | [DATE]" at bounding box center [392, 507] width 560 height 13
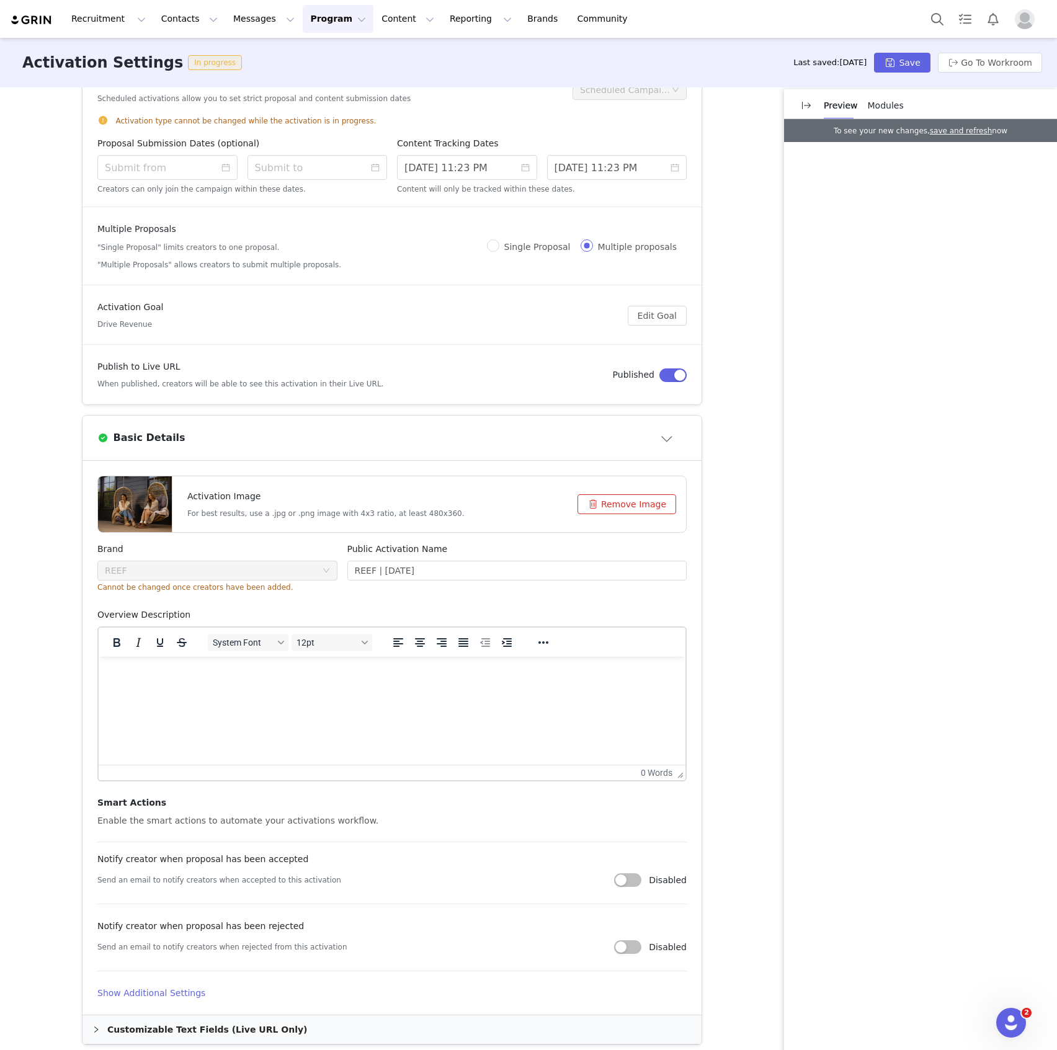
scroll to position [246, 0]
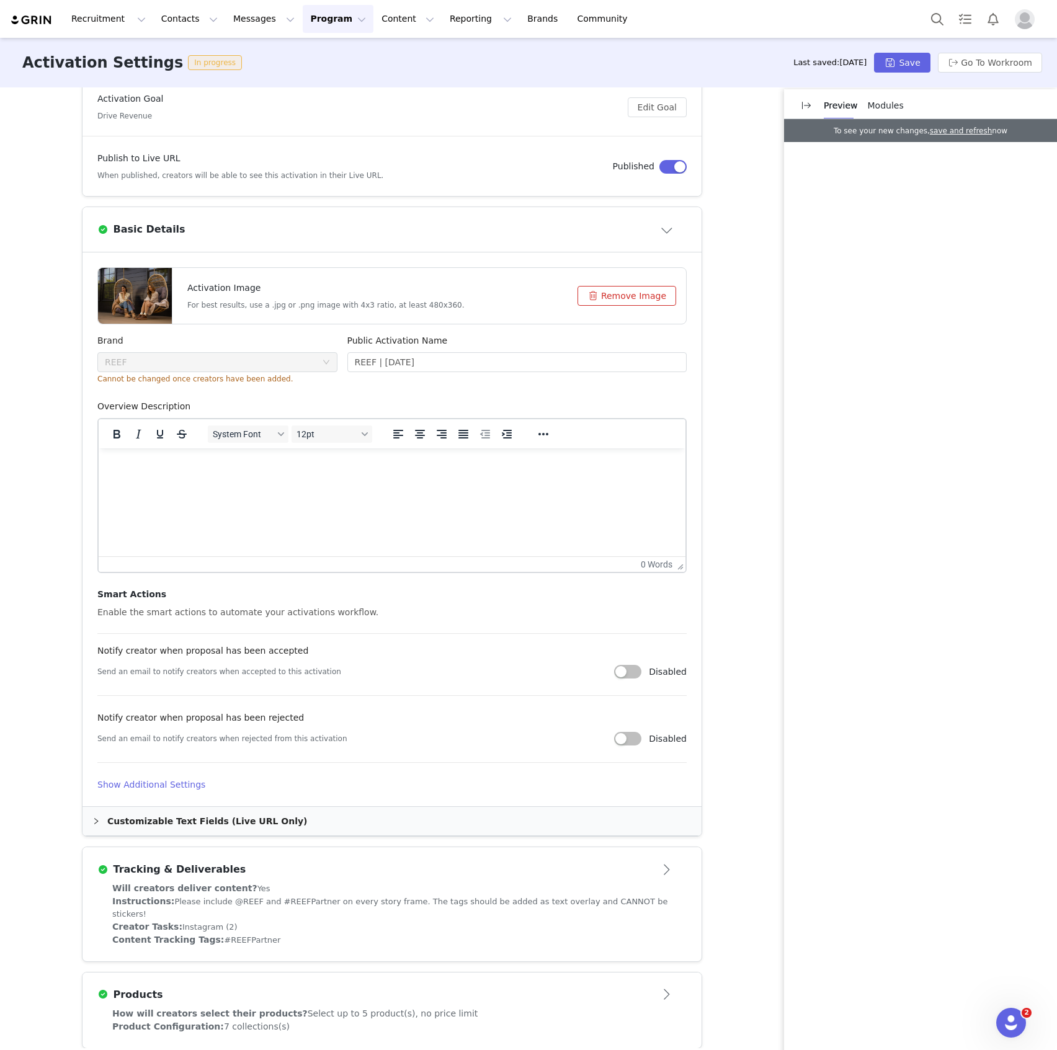
click at [439, 882] on div "Will creators deliver content? Yes" at bounding box center [392, 888] width 560 height 13
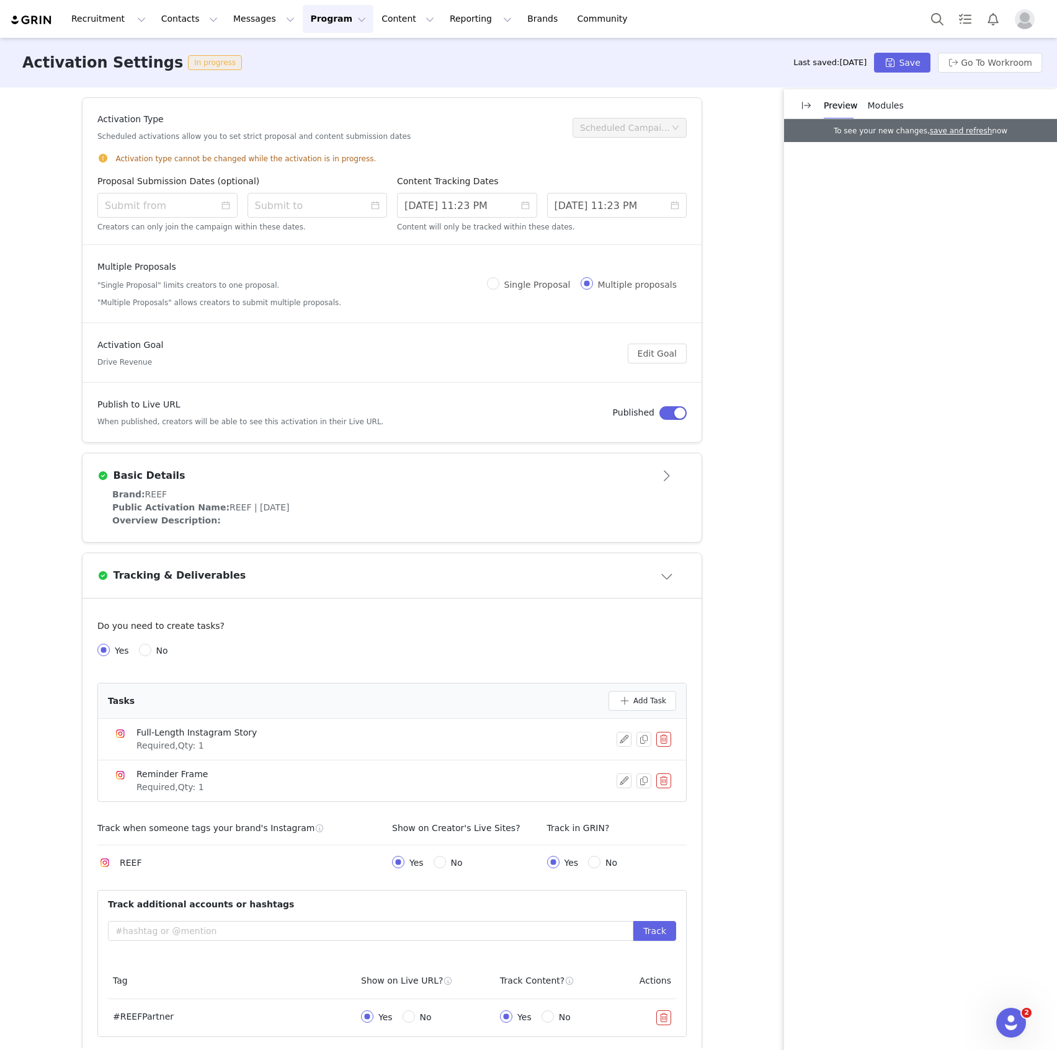
scroll to position [132, 0]
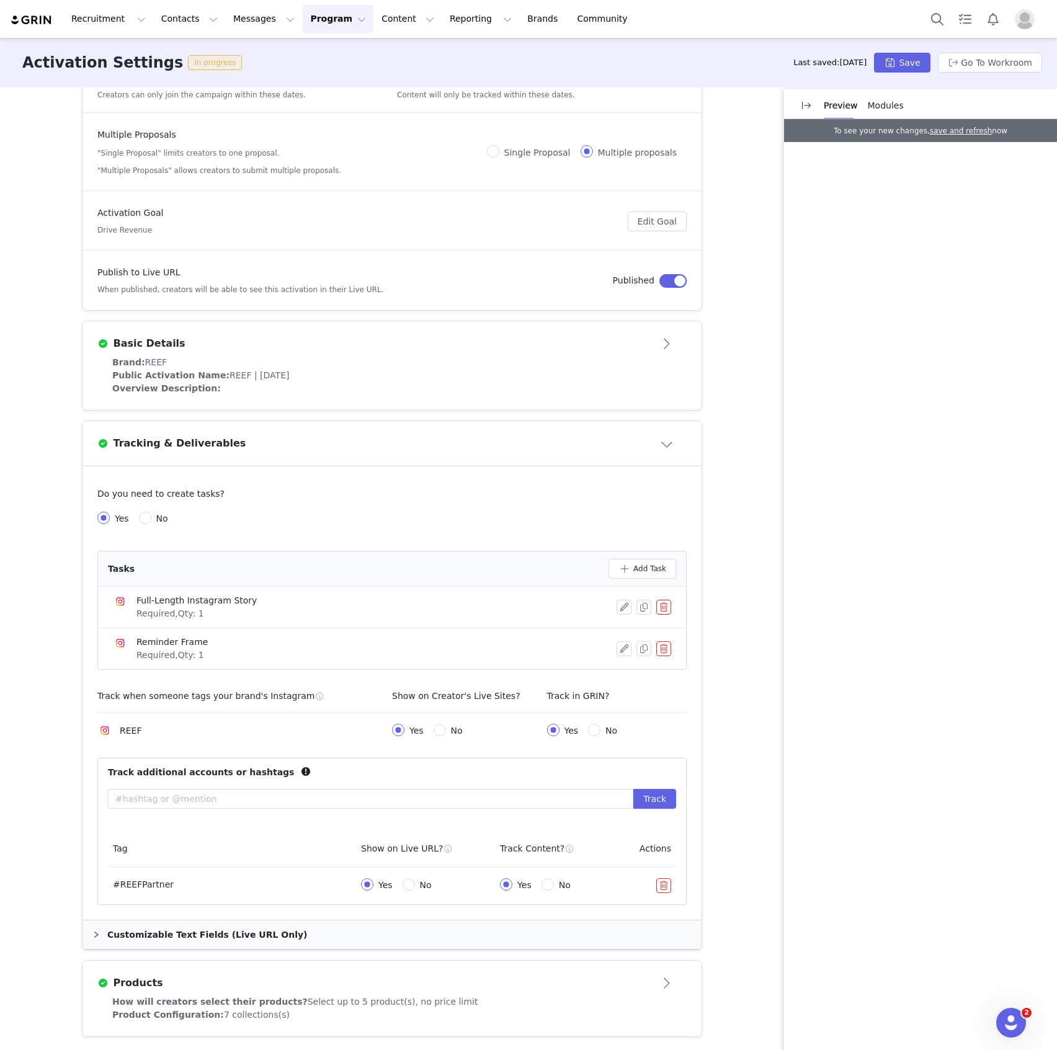
click at [332, 1010] on div "Product Configuration: 7 collections(s)" at bounding box center [392, 1015] width 560 height 13
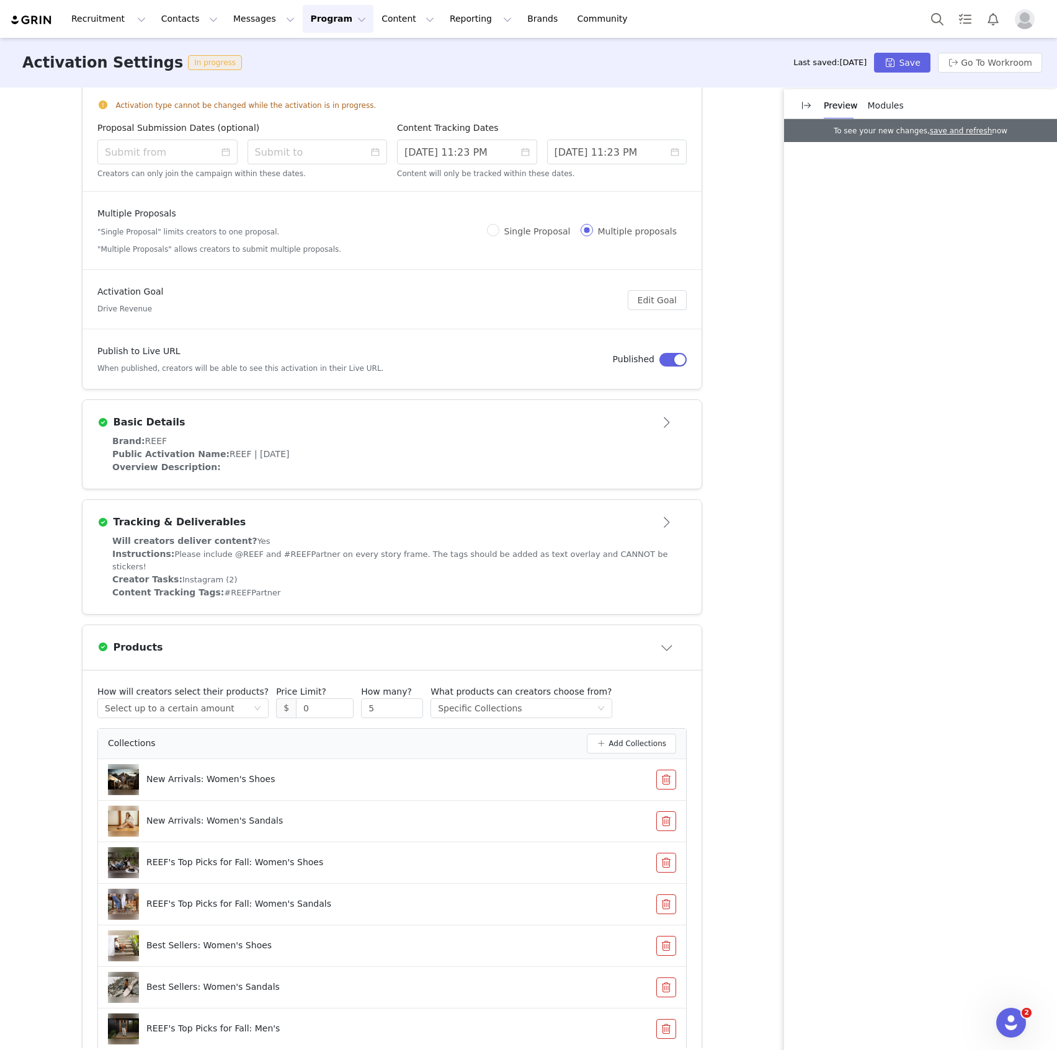
scroll to position [0, 0]
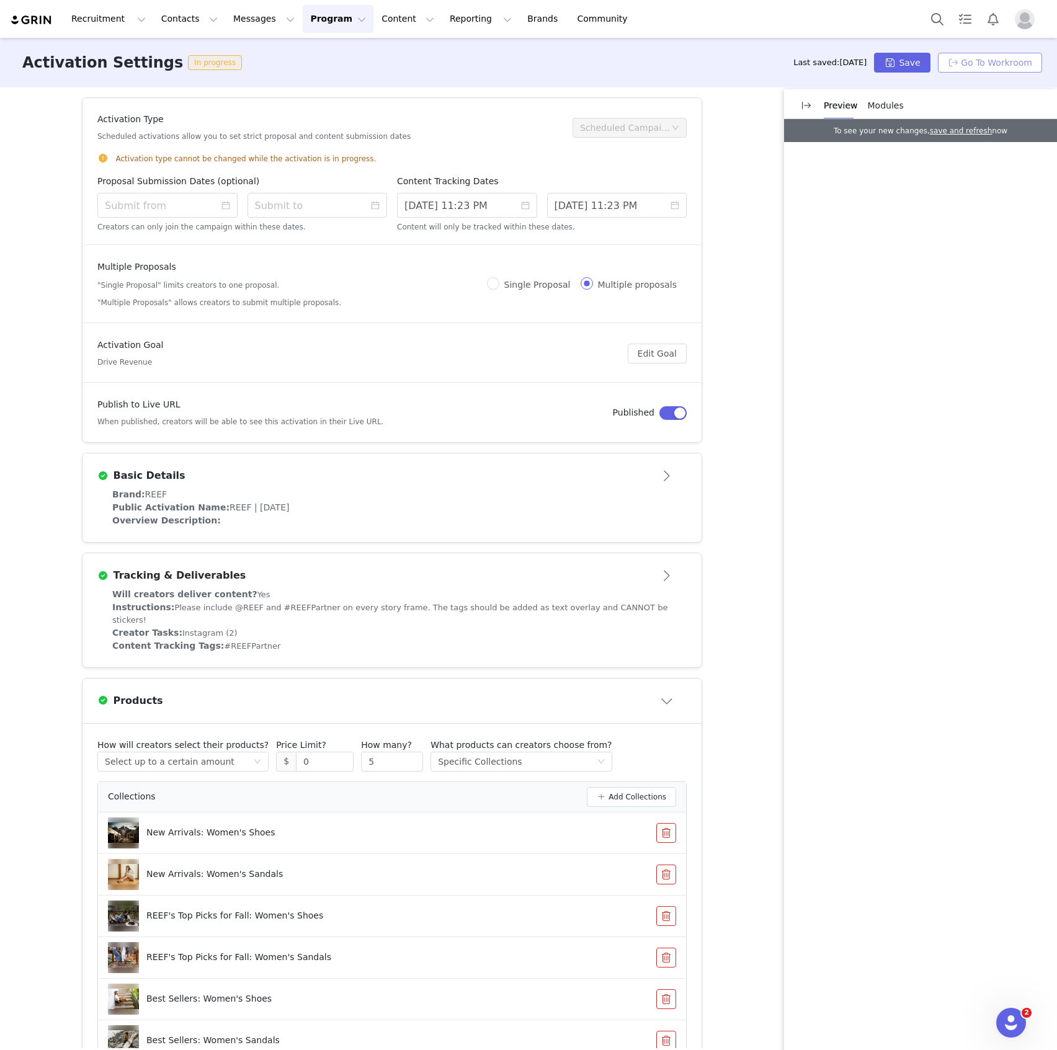
click at [1032, 63] on button "Go To Workroom" at bounding box center [990, 63] width 104 height 20
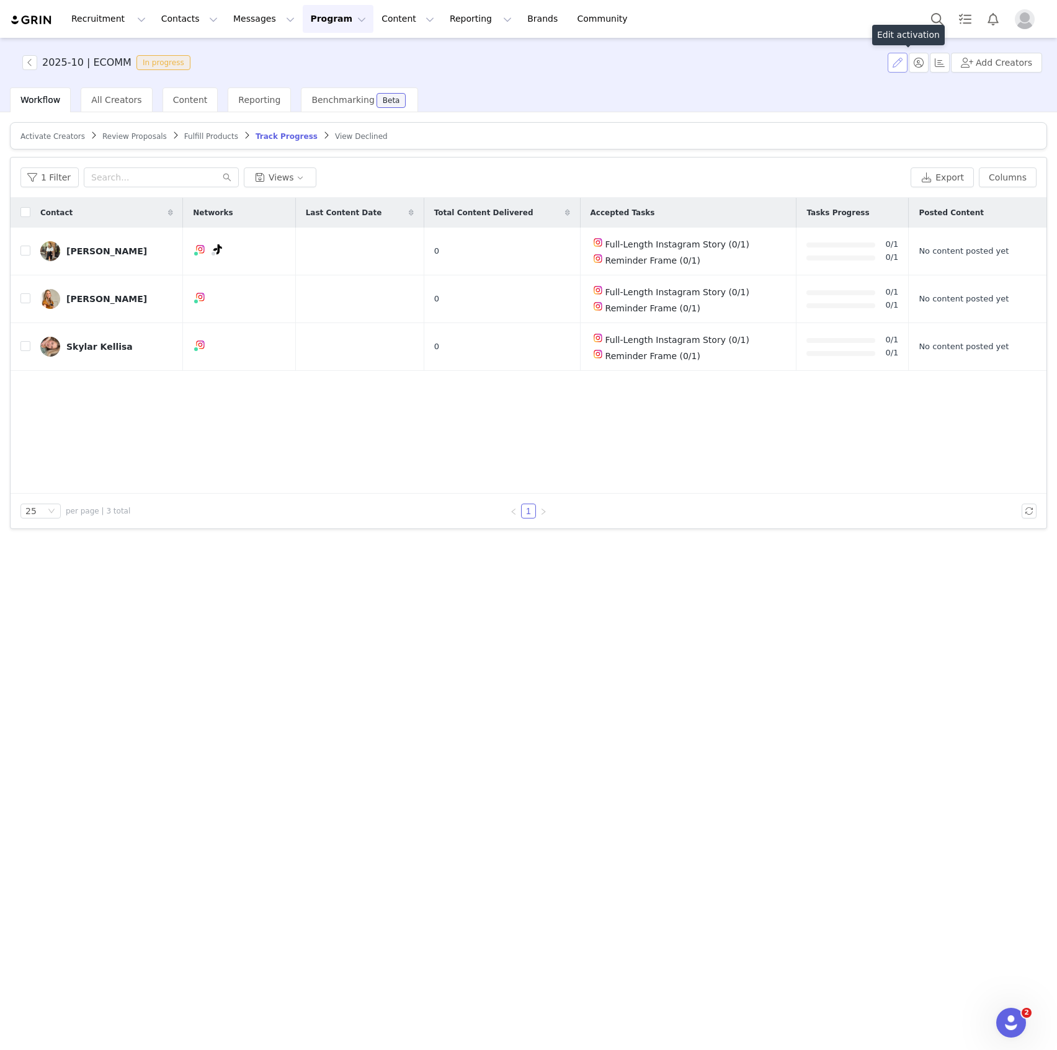
click at [904, 67] on button "button" at bounding box center [898, 63] width 20 height 20
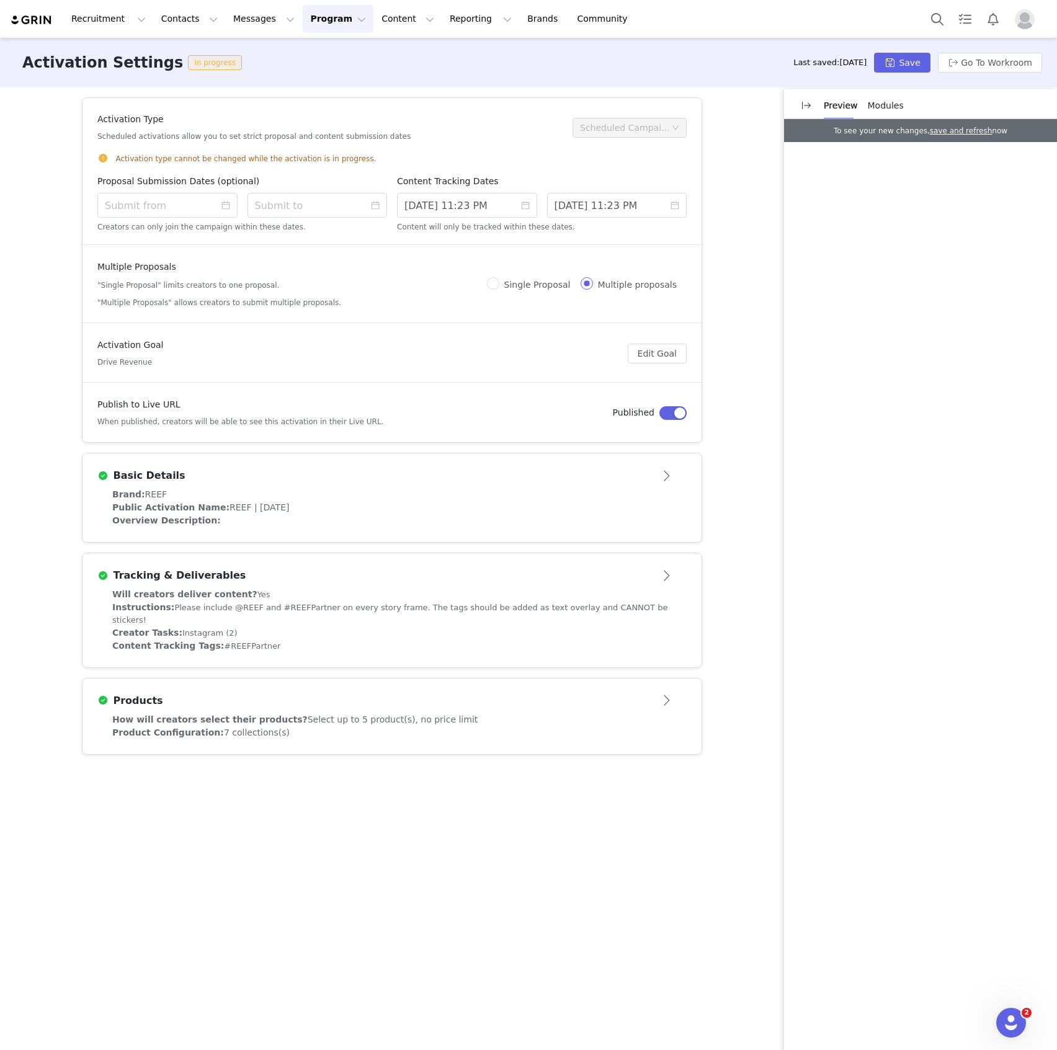
click at [303, 22] on button "Program Program" at bounding box center [338, 19] width 71 height 28
click at [307, 51] on p "Activations" at bounding box center [306, 54] width 48 height 13
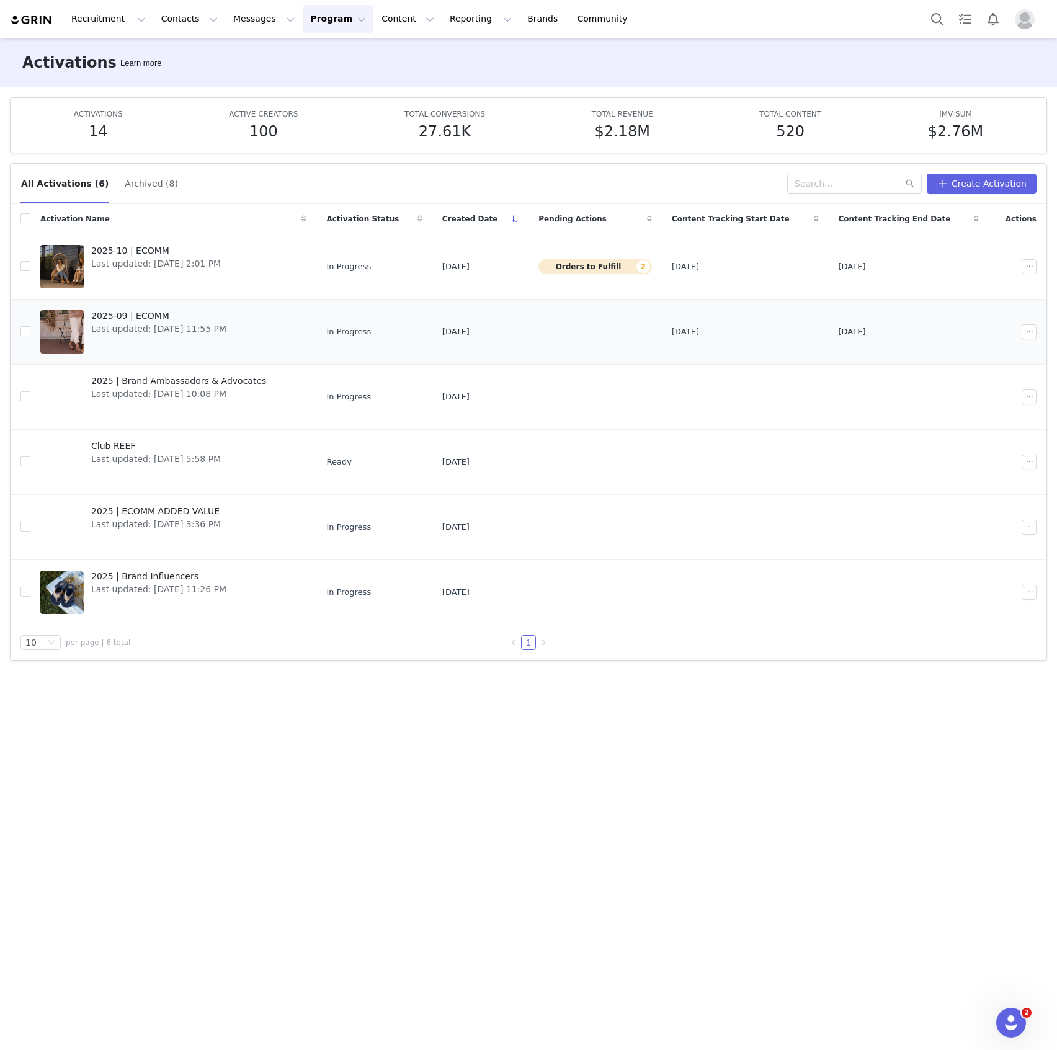
click at [203, 325] on span "Last updated: [DATE] 11:55 PM" at bounding box center [158, 329] width 135 height 13
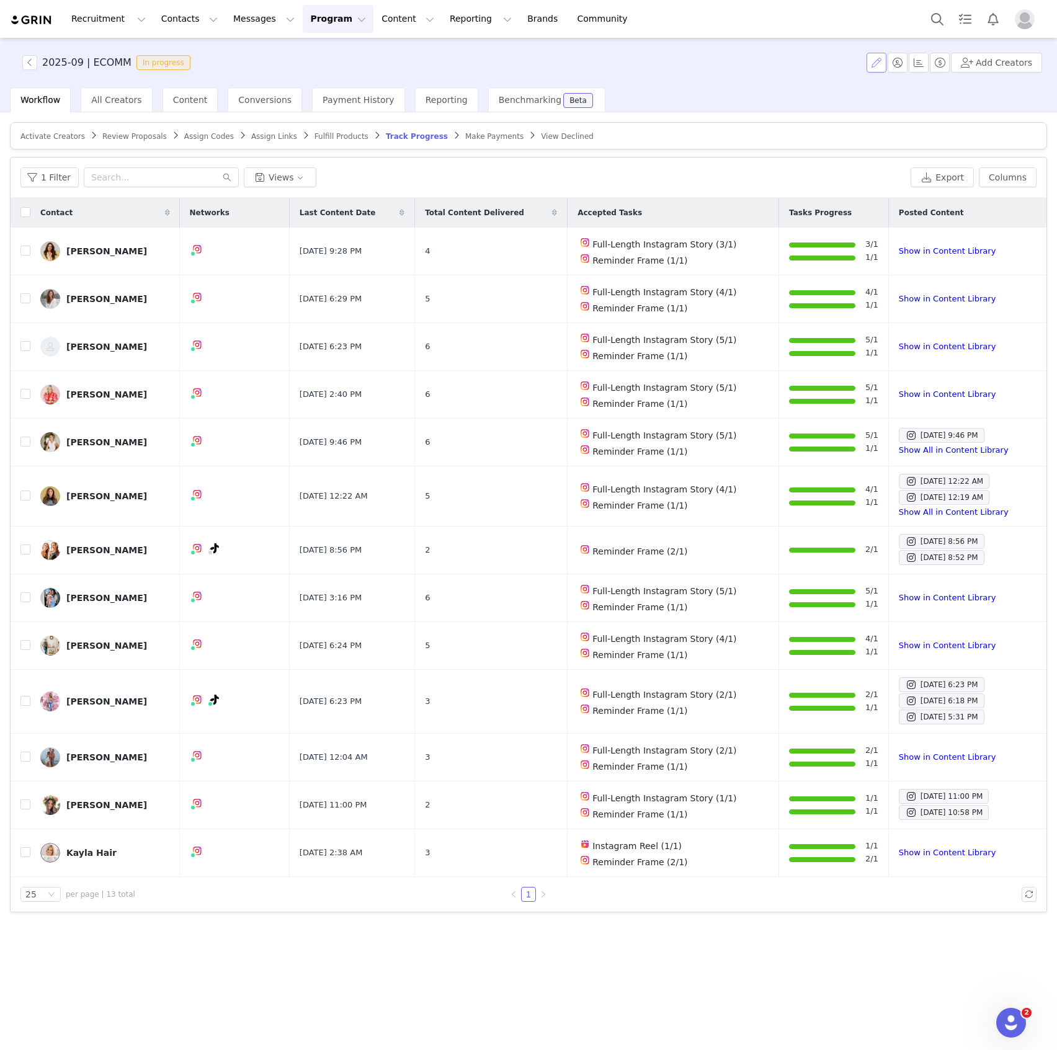
click at [882, 59] on button "button" at bounding box center [877, 63] width 20 height 20
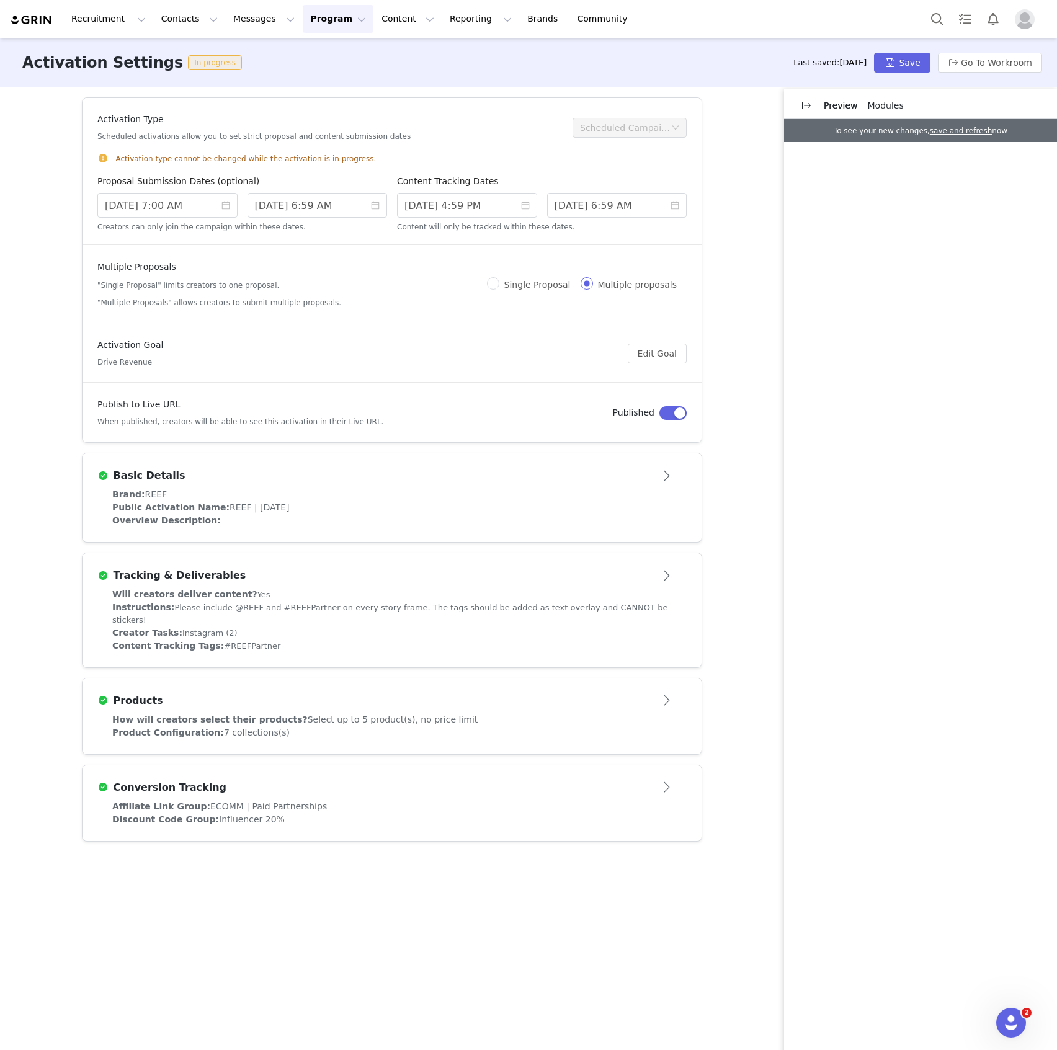
click at [426, 801] on div "Affiliate Link Group: ECOMM | Paid Partnerships" at bounding box center [392, 806] width 560 height 13
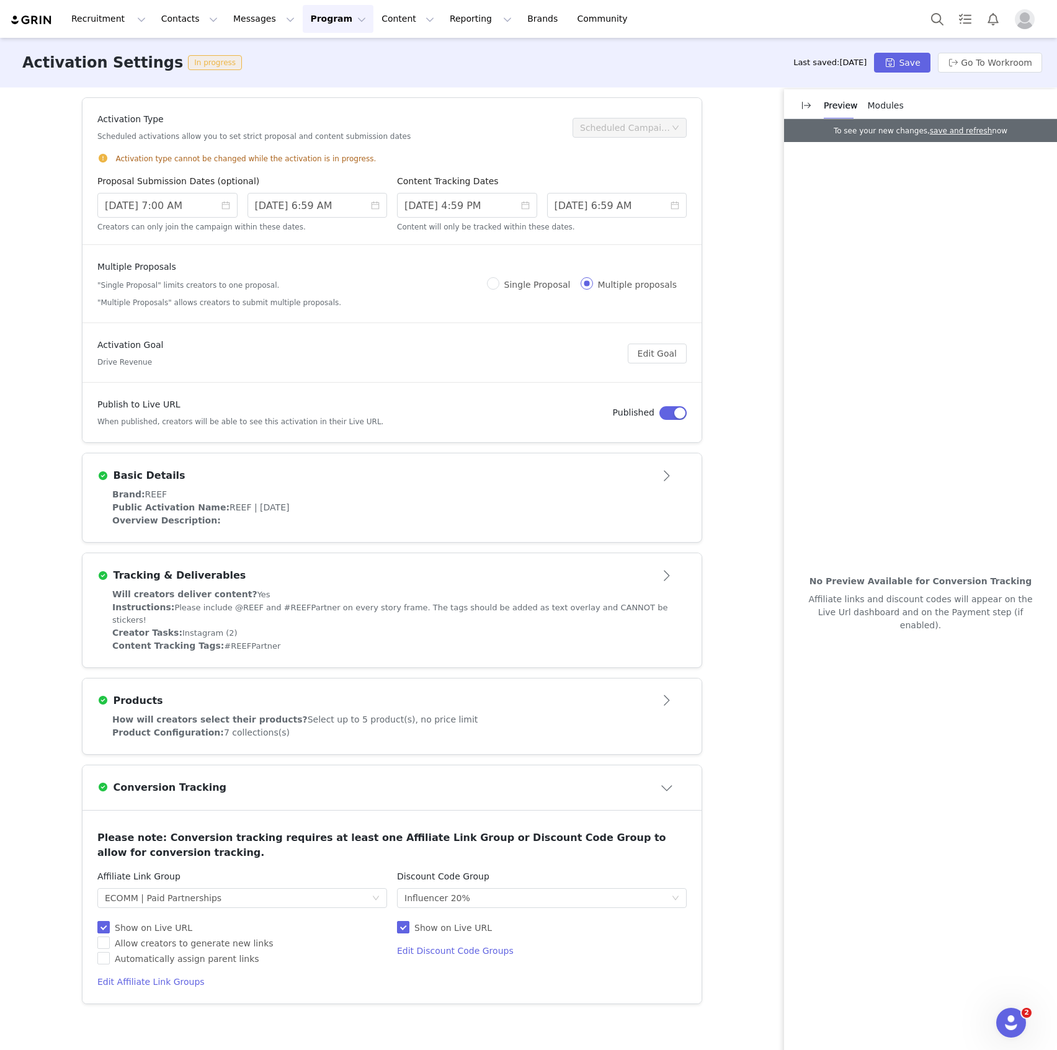
click at [313, 20] on button "Program Program" at bounding box center [338, 19] width 71 height 28
click at [322, 56] on p "Activations" at bounding box center [306, 54] width 48 height 13
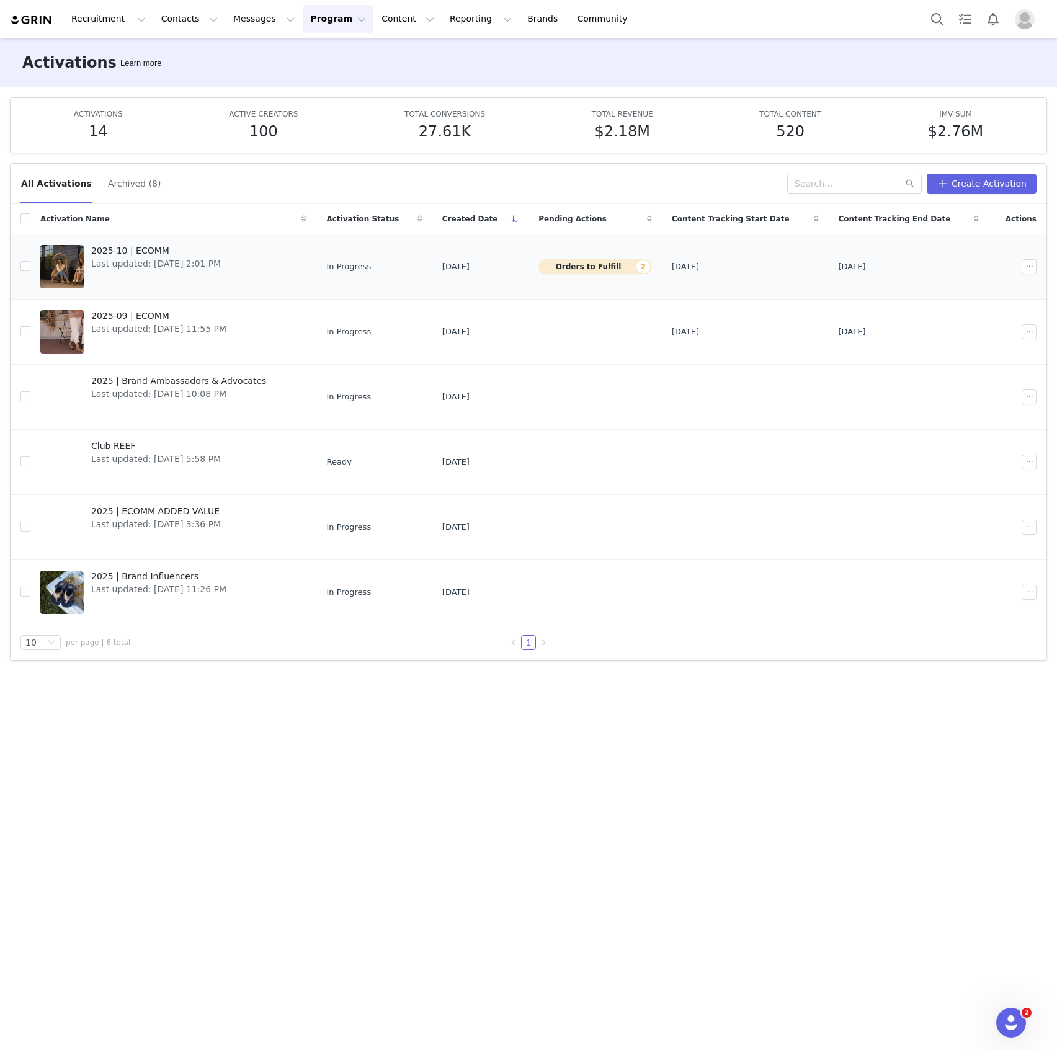
click at [221, 266] on span "Last updated: [DATE] 2:01 PM" at bounding box center [156, 263] width 130 height 13
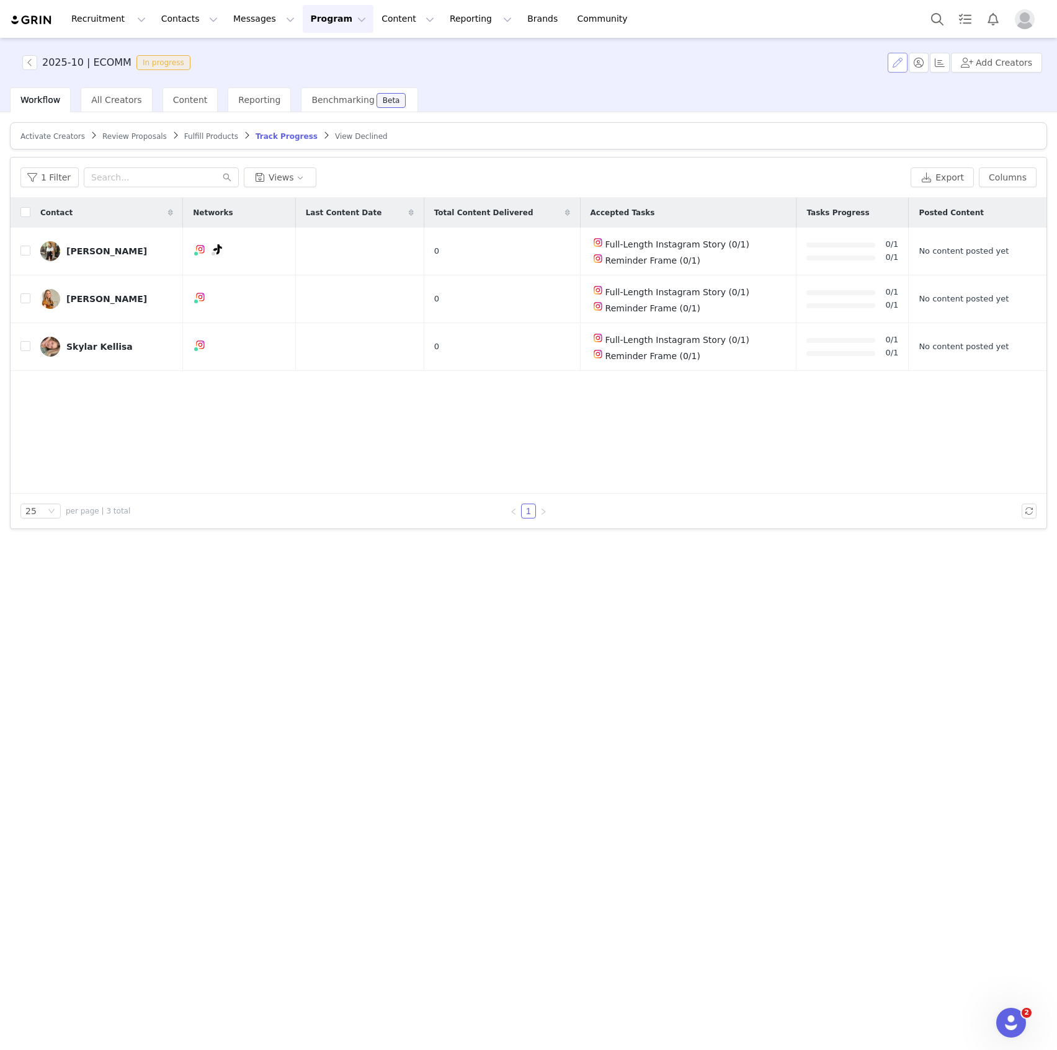
click at [908, 58] on button "button" at bounding box center [898, 63] width 20 height 20
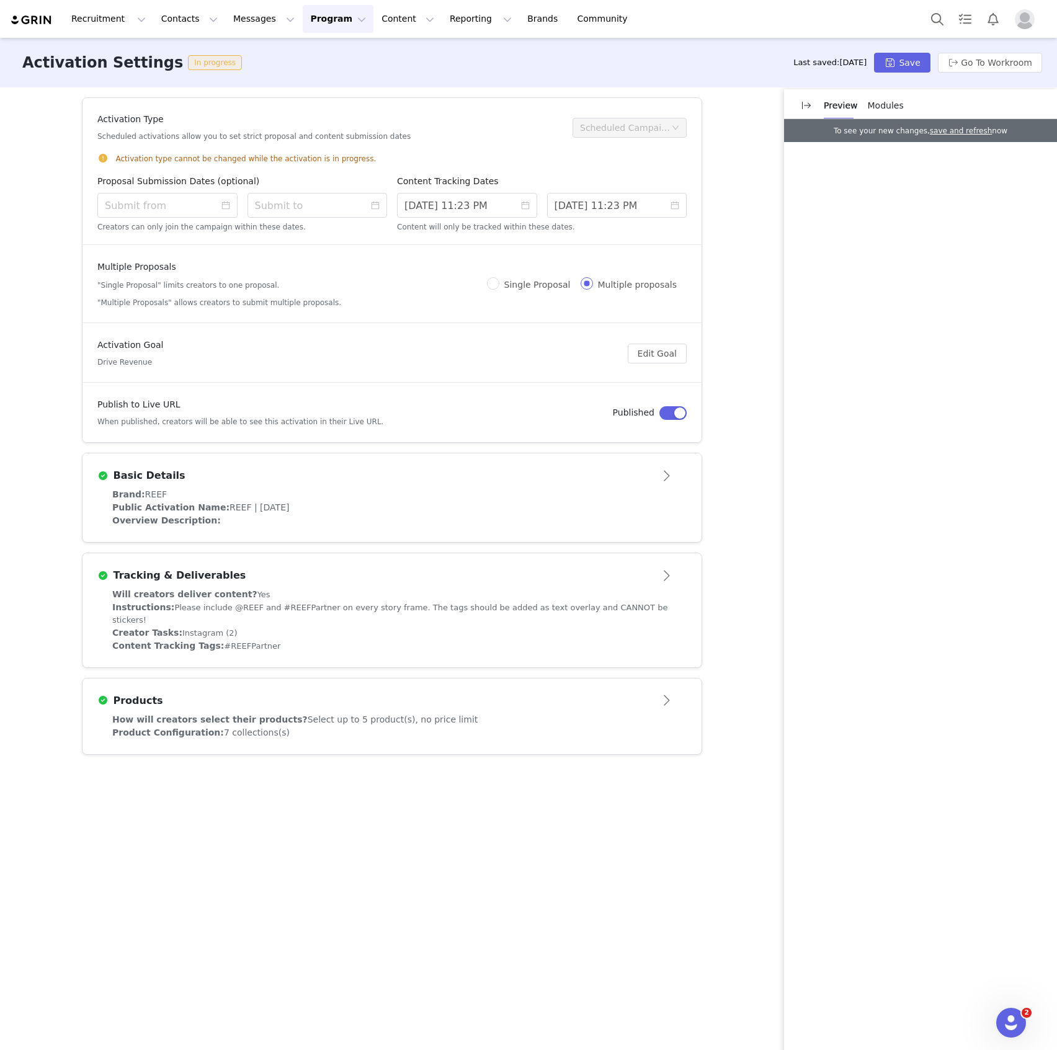
click at [409, 768] on div "Activation Type Scheduled activations allow you to set strict proposal and cont…" at bounding box center [392, 567] width 620 height 961
click at [885, 104] on span "Modules" at bounding box center [886, 106] width 36 height 10
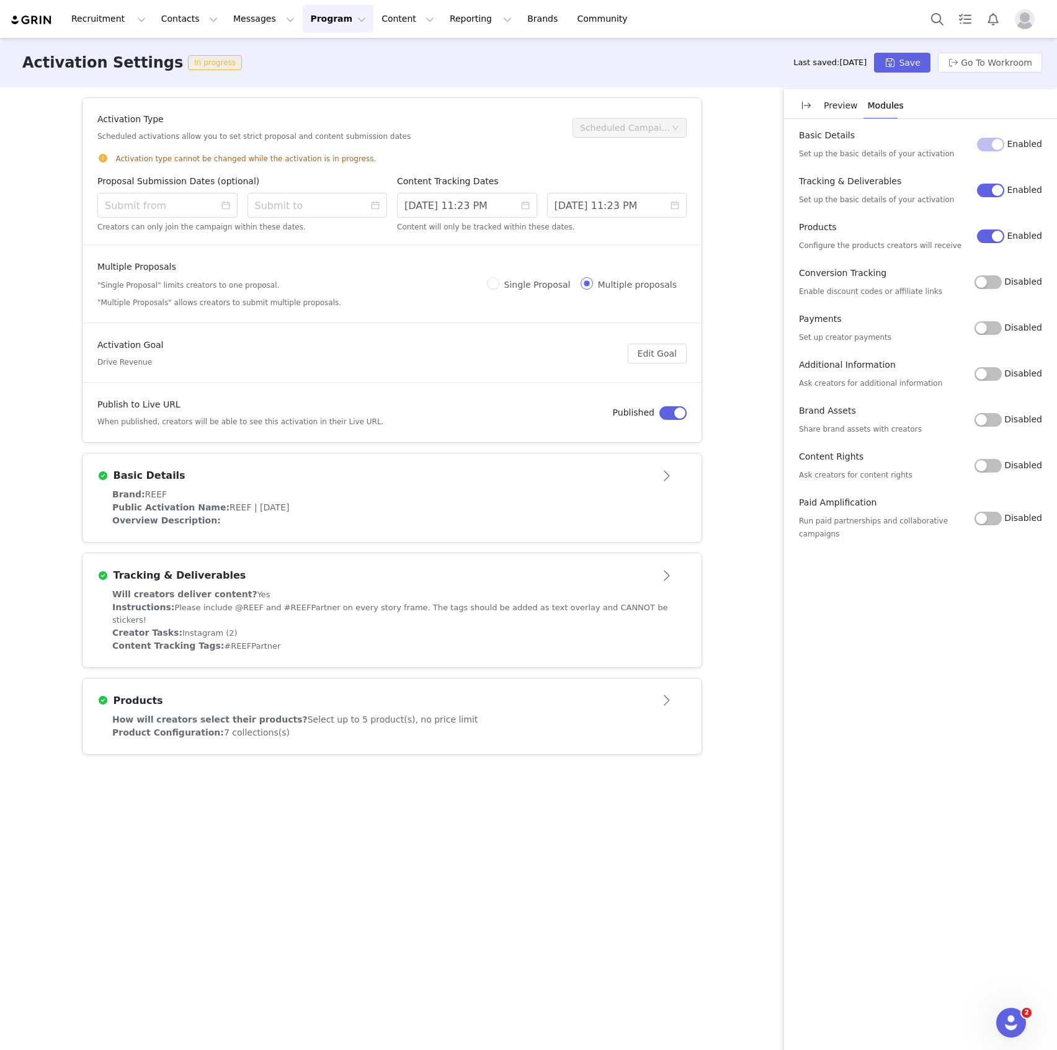
click at [988, 282] on button "Disabled" at bounding box center [988, 282] width 27 height 14
click at [357, 807] on div "Enable discount codes or affiliate links" at bounding box center [392, 813] width 619 height 27
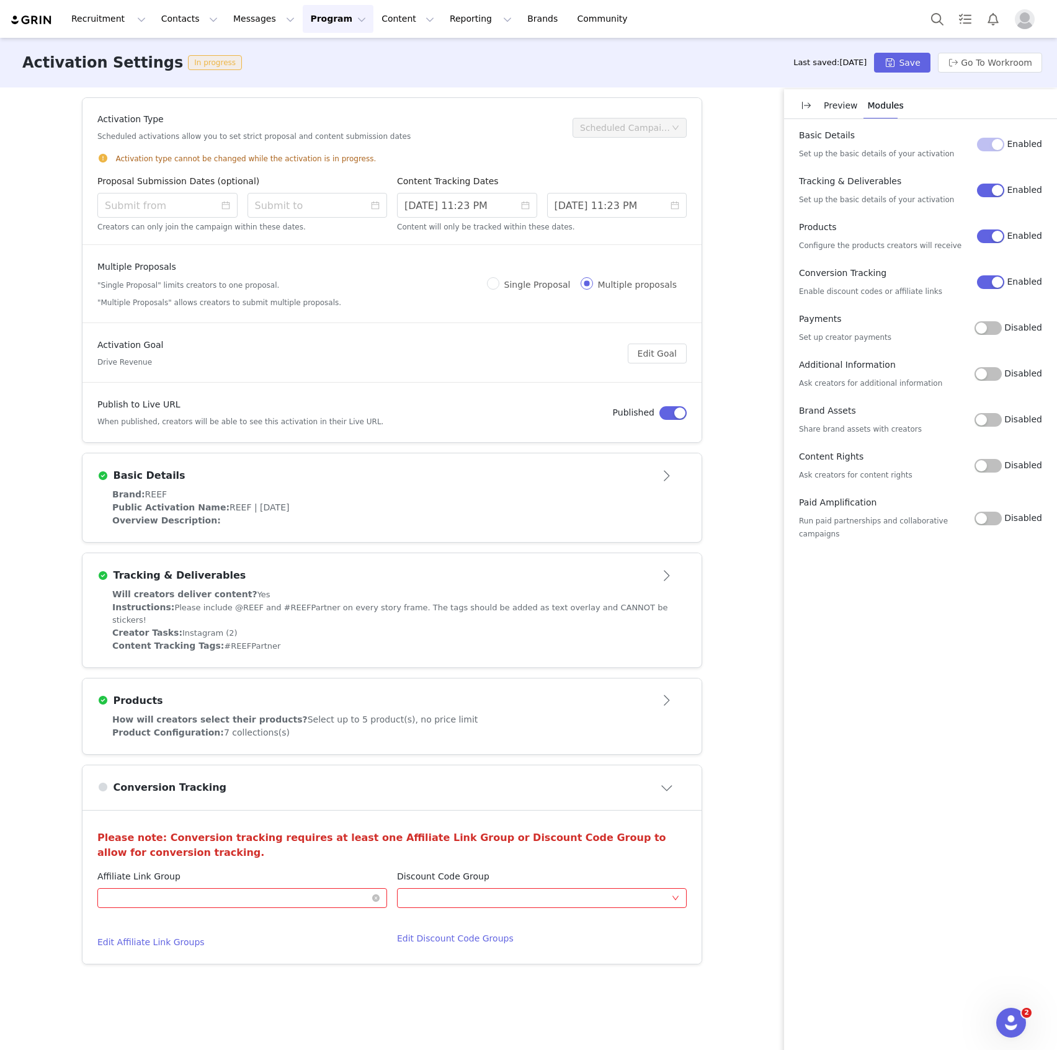
click at [326, 890] on div "Optional" at bounding box center [238, 898] width 267 height 19
click at [308, 915] on li "ECOMM | Paid Partnerships" at bounding box center [242, 912] width 290 height 20
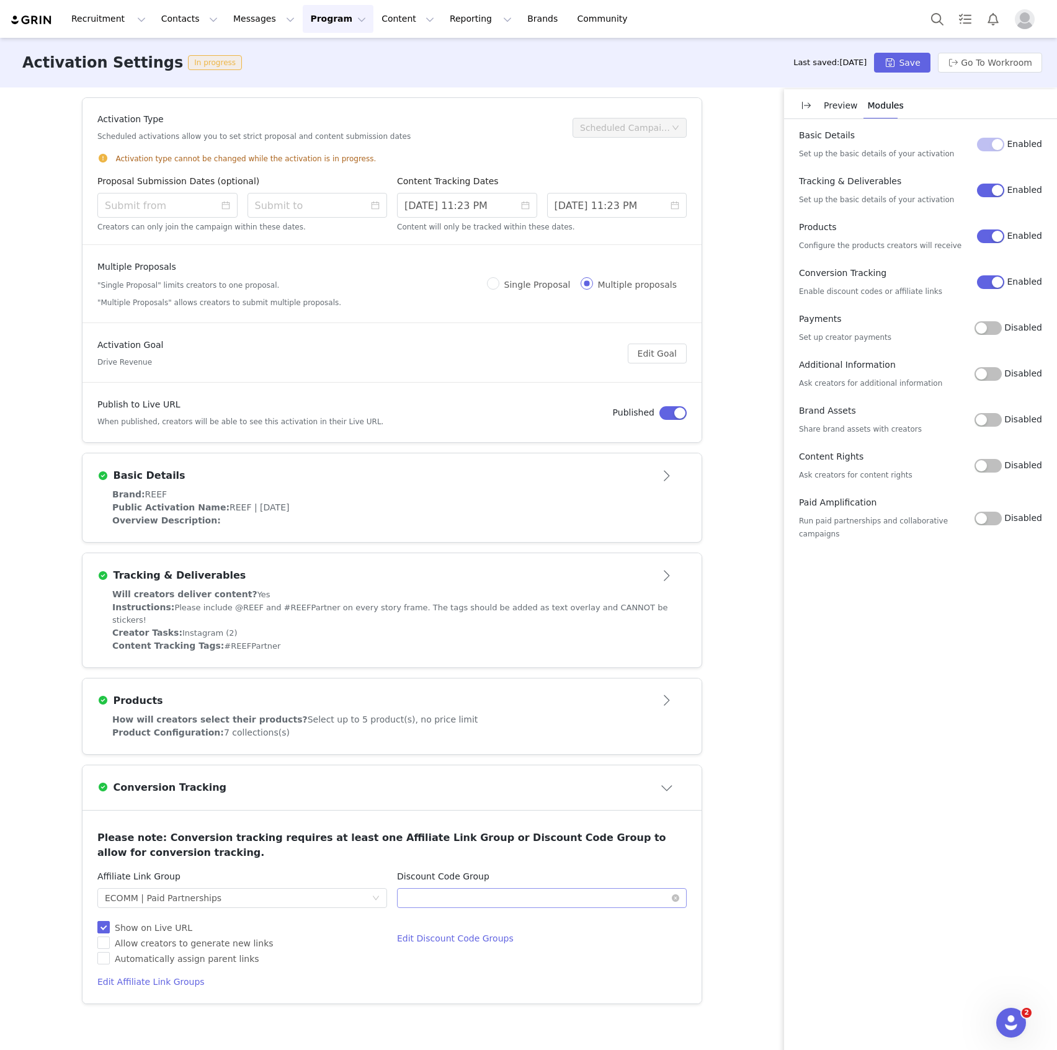
click at [474, 889] on div "Optional" at bounding box center [537, 898] width 267 height 19
click at [461, 916] on li "Influencer 20%" at bounding box center [542, 912] width 290 height 20
click at [921, 63] on button "Save" at bounding box center [902, 63] width 56 height 20
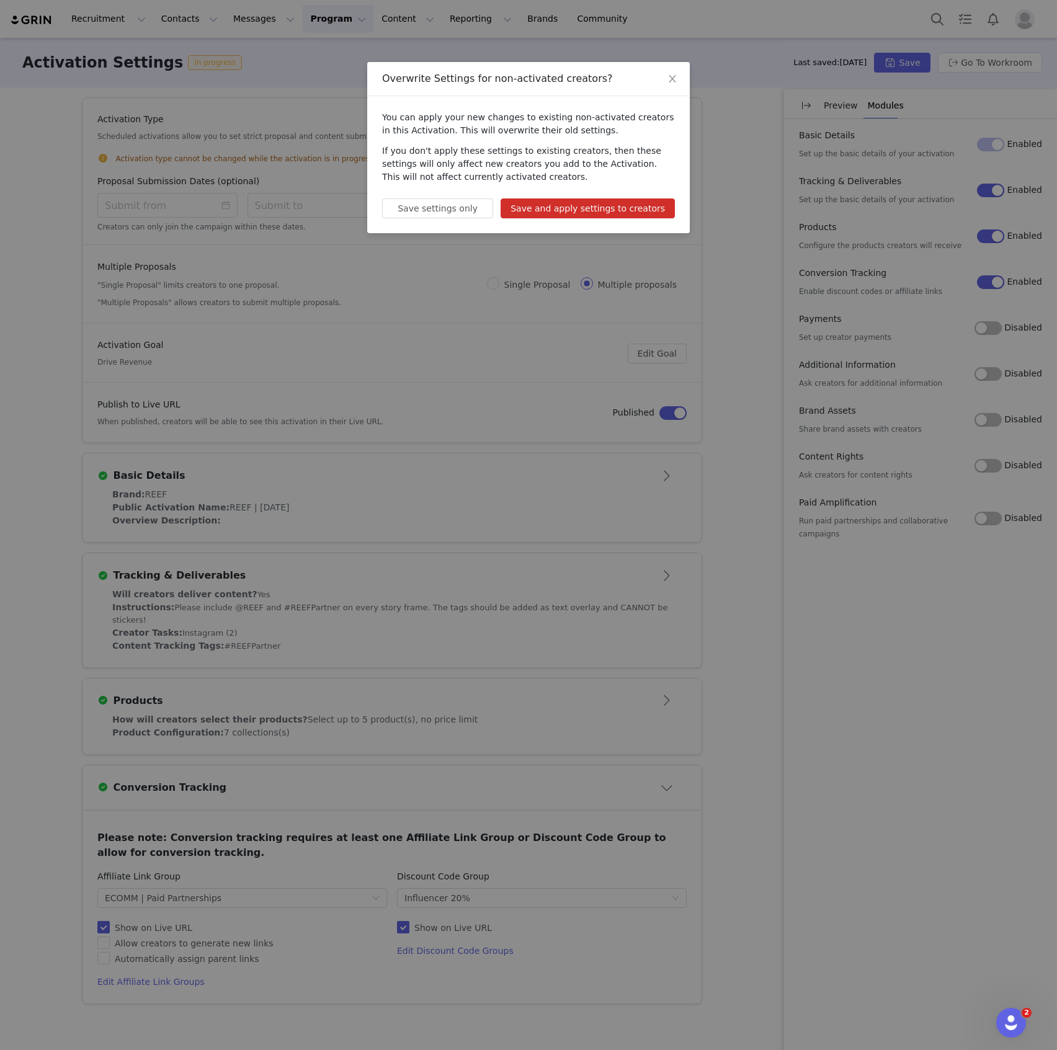
click at [602, 211] on button "Save and apply settings to creators" at bounding box center [588, 209] width 174 height 20
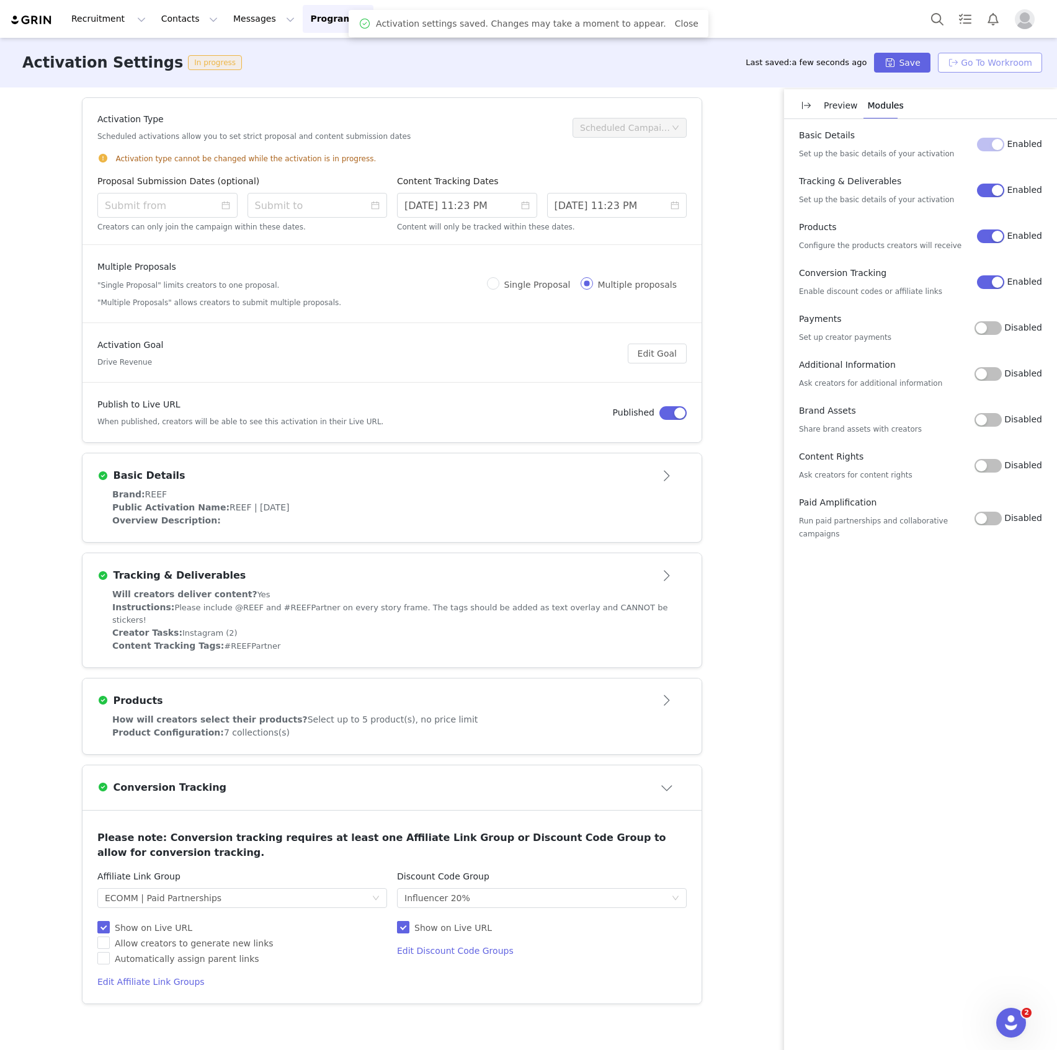
click at [988, 63] on button "Go To Workroom" at bounding box center [990, 63] width 104 height 20
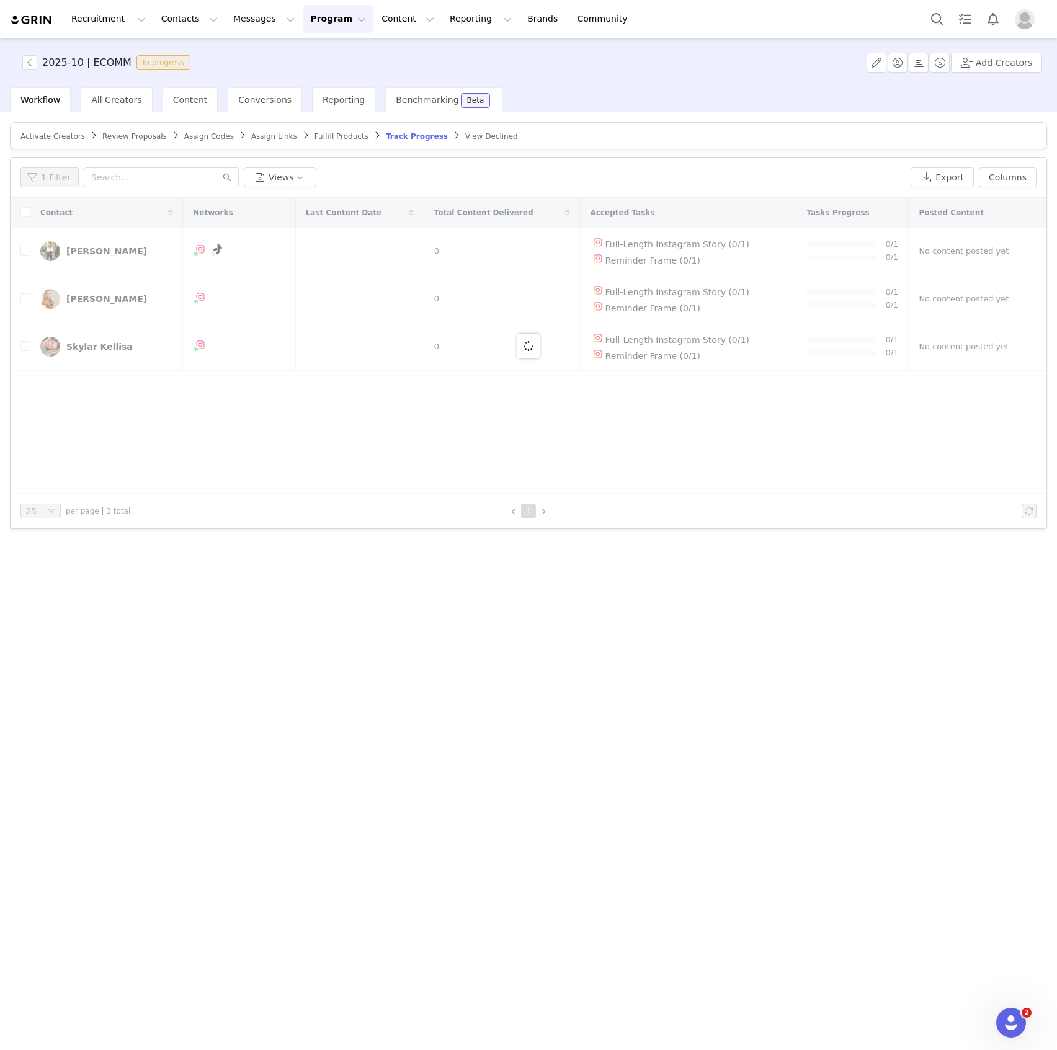
click at [257, 136] on span "Assign Links" at bounding box center [274, 136] width 46 height 9
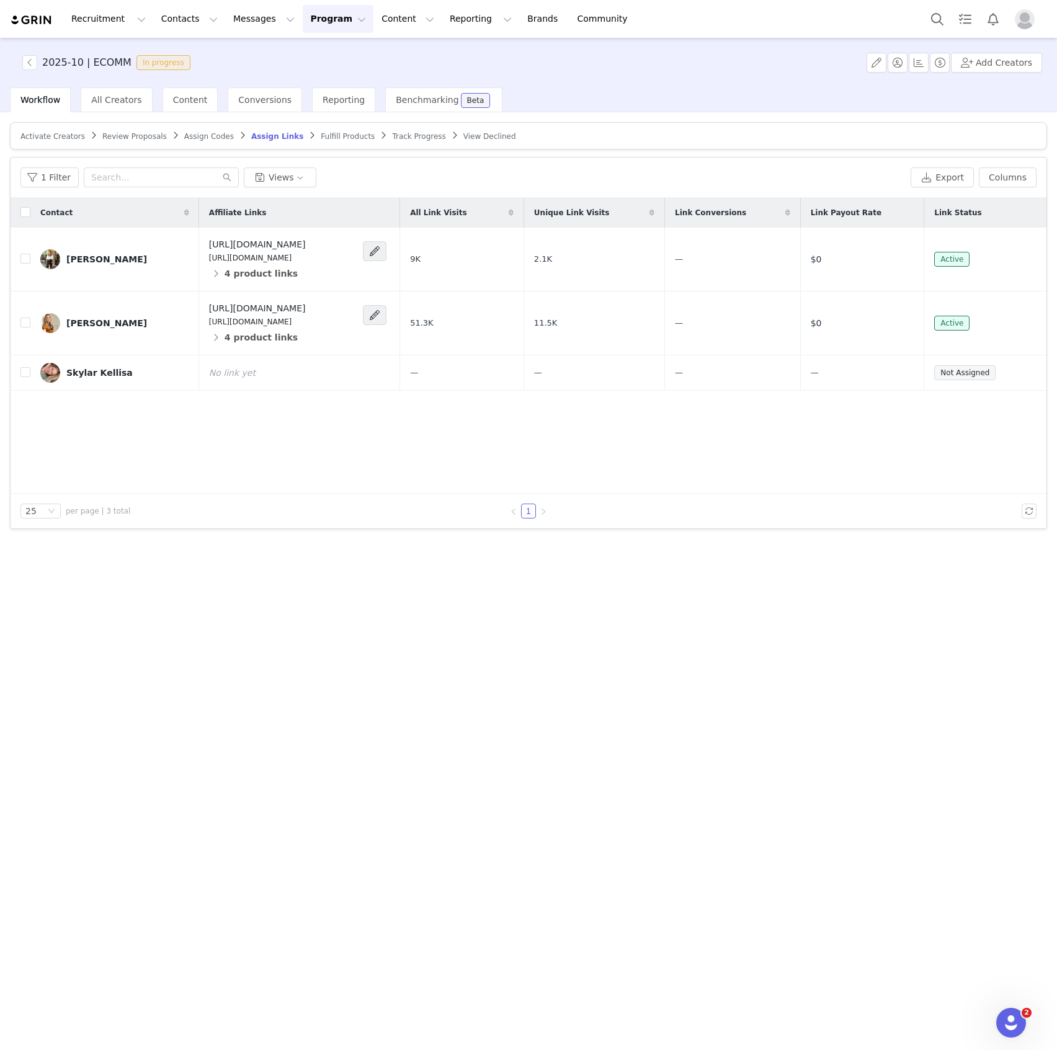
click at [203, 135] on span "Assign Codes" at bounding box center [209, 136] width 50 height 9
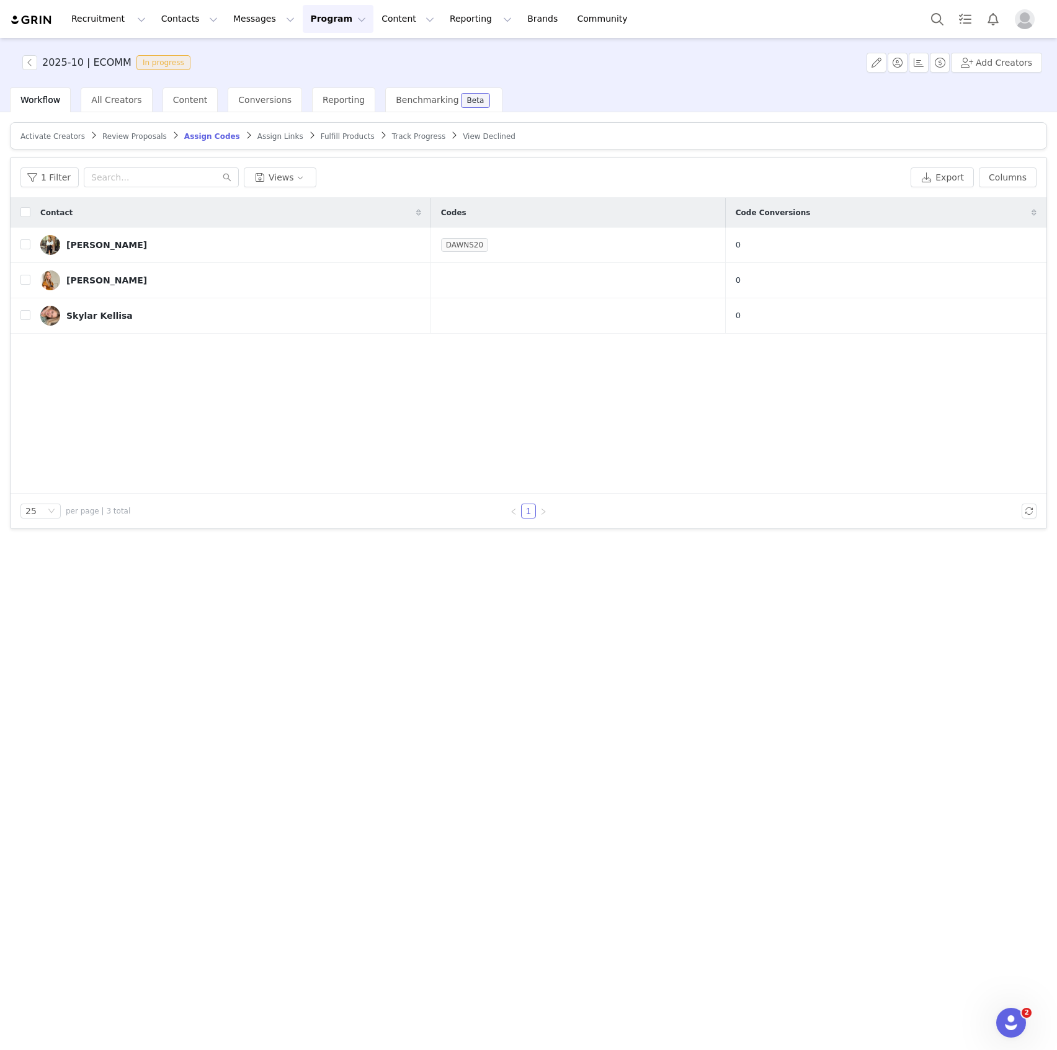
click at [257, 133] on span "Assign Links" at bounding box center [280, 136] width 46 height 9
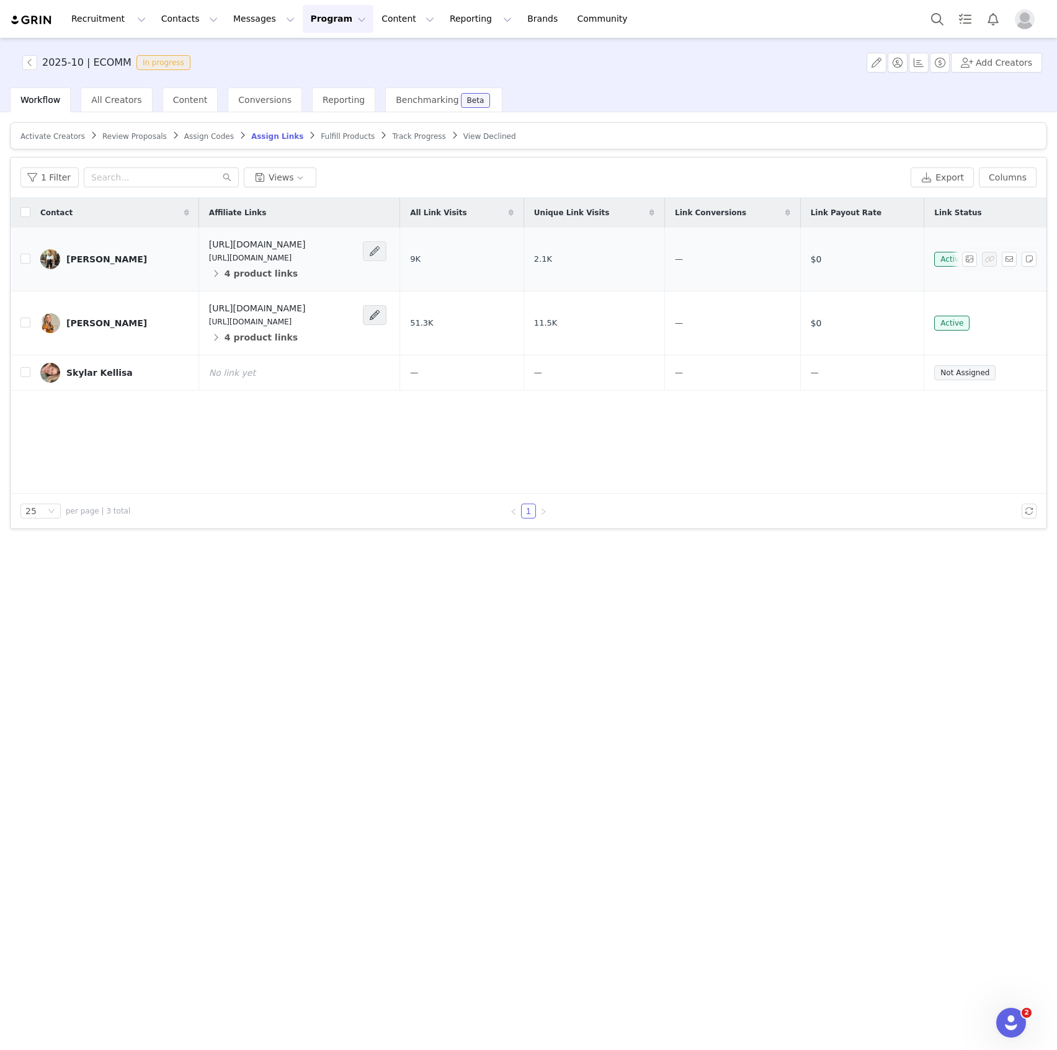
click at [381, 247] on span at bounding box center [375, 251] width 12 height 15
click at [209, 267] on button "4 product links" at bounding box center [253, 274] width 89 height 20
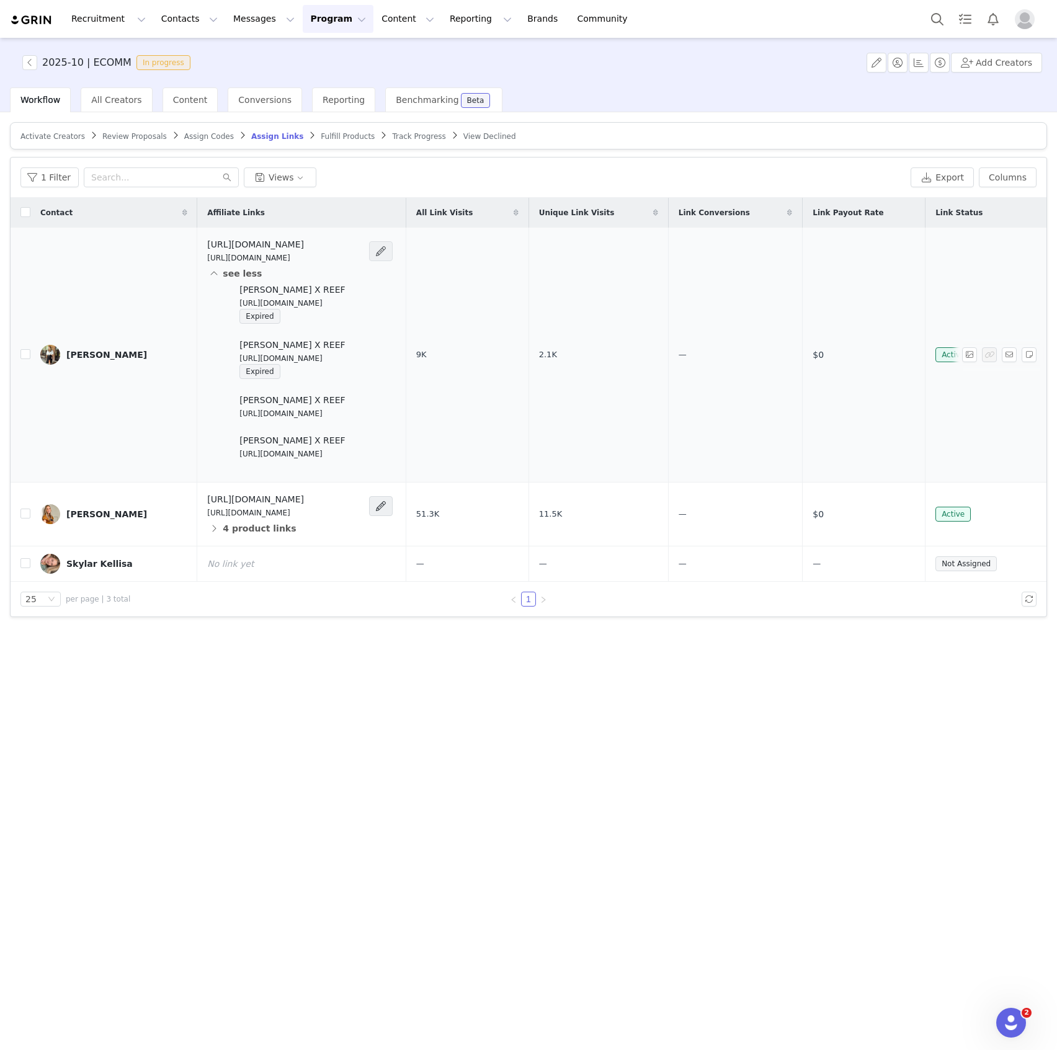
click at [387, 253] on span at bounding box center [381, 251] width 12 height 15
click at [437, 272] on div "Edit Links" at bounding box center [408, 274] width 89 height 14
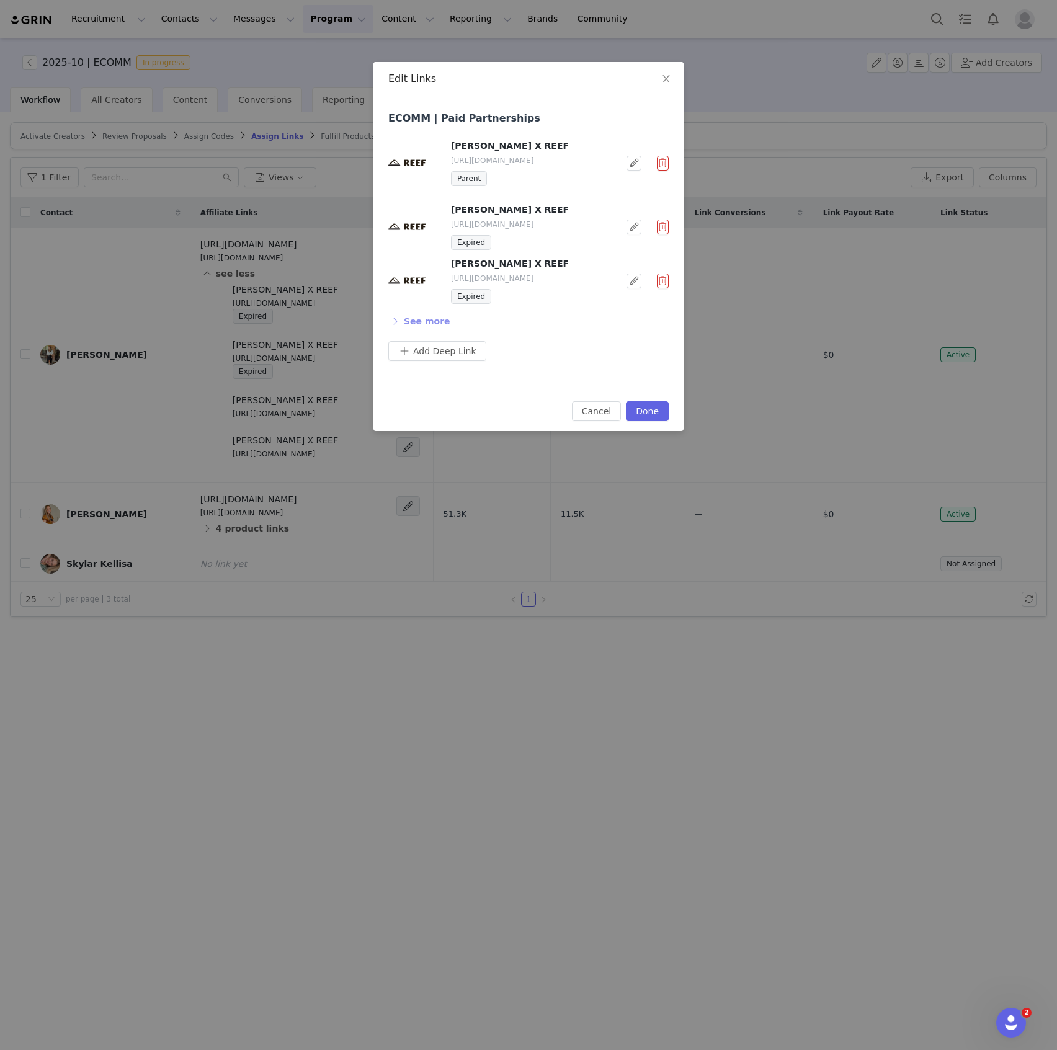
click at [422, 316] on button "See more" at bounding box center [419, 321] width 63 height 20
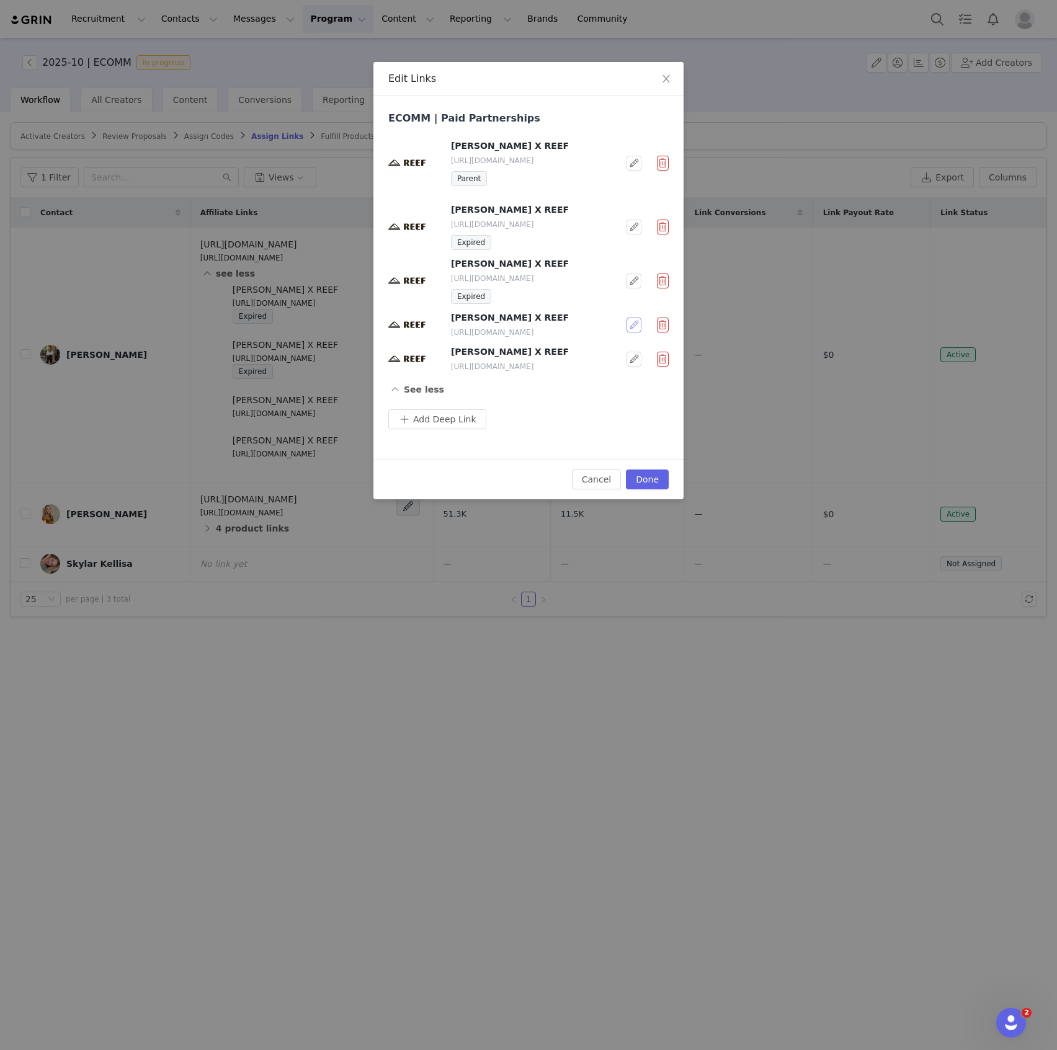
click at [635, 324] on button "button" at bounding box center [634, 325] width 15 height 15
click at [612, 369] on span "Expire Affiliate Link" at bounding box center [598, 366] width 84 height 14
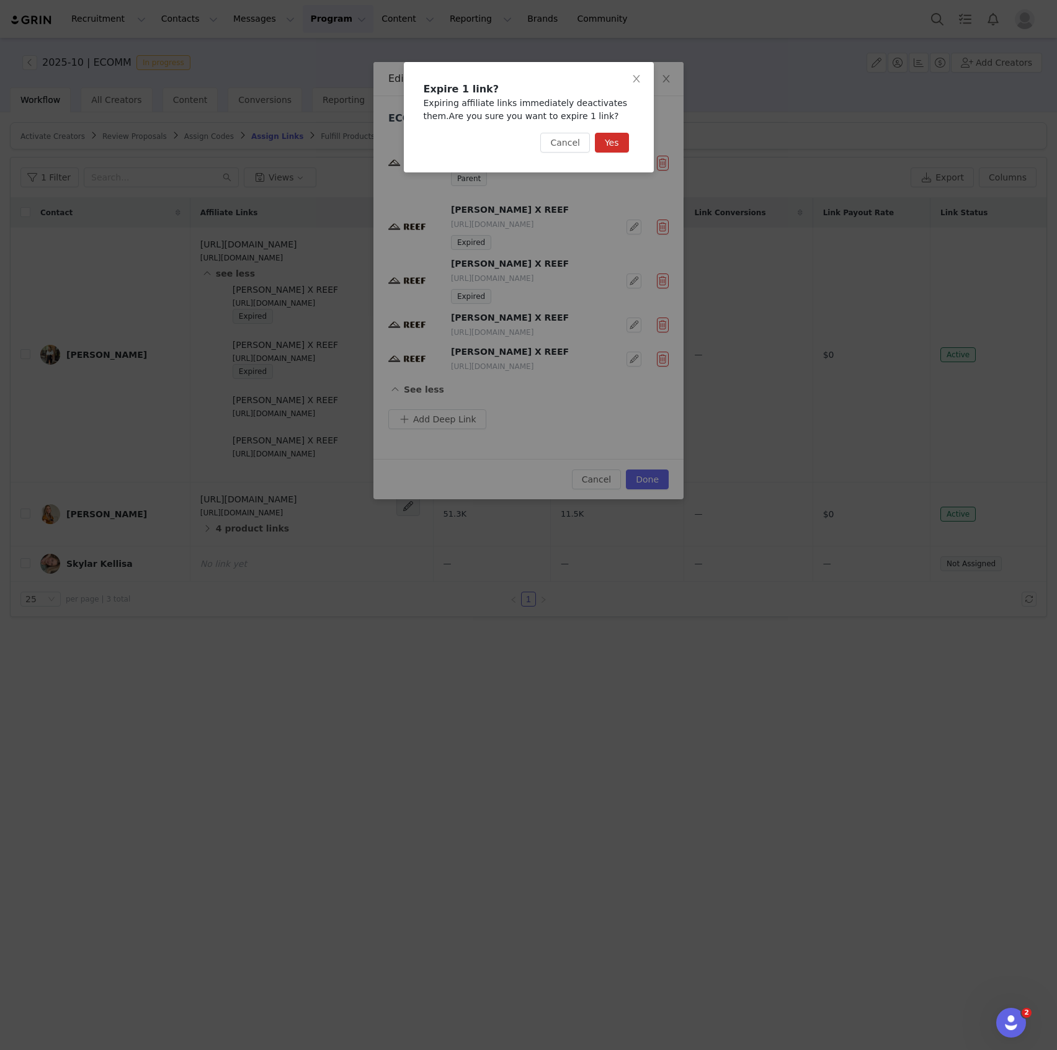
click at [610, 141] on button "Yes" at bounding box center [612, 143] width 34 height 20
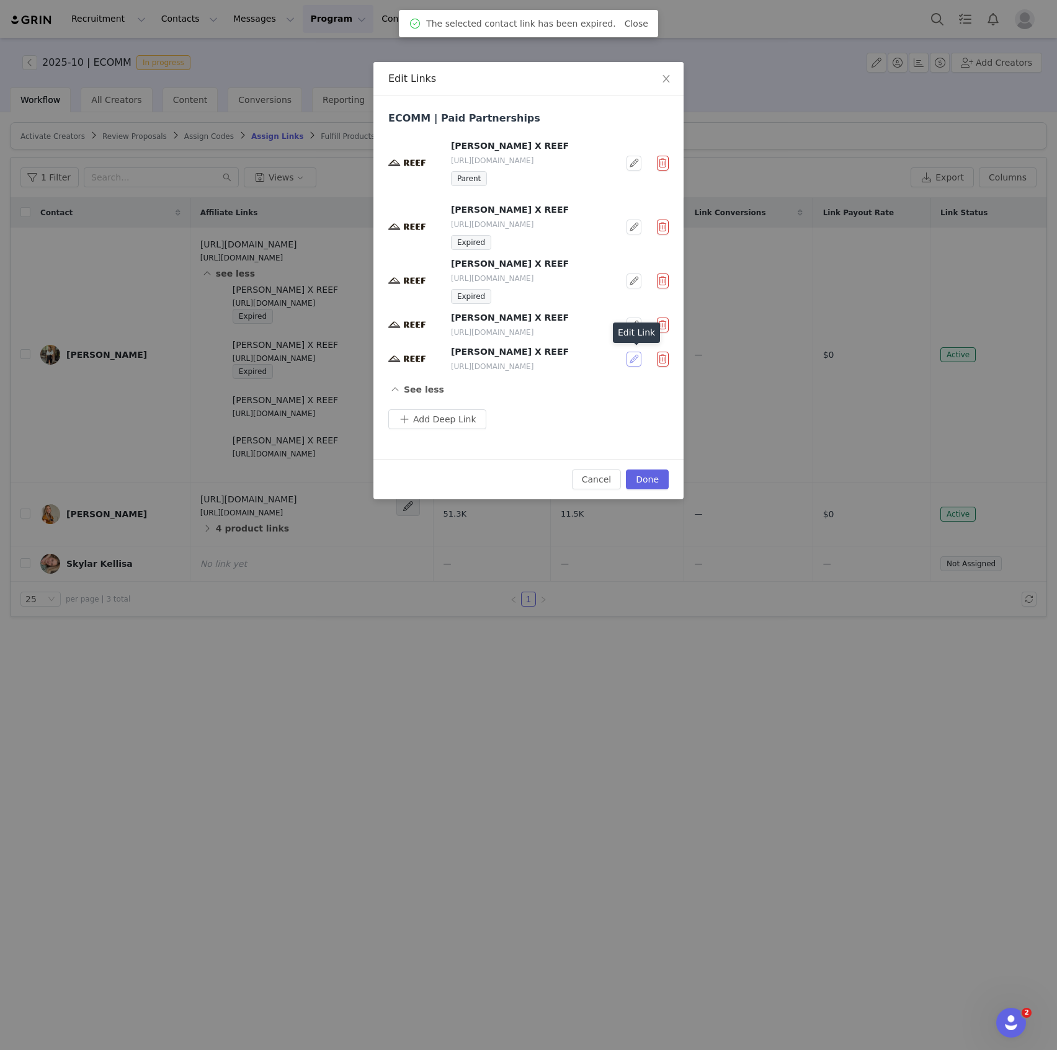
click at [632, 360] on button "button" at bounding box center [634, 359] width 15 height 15
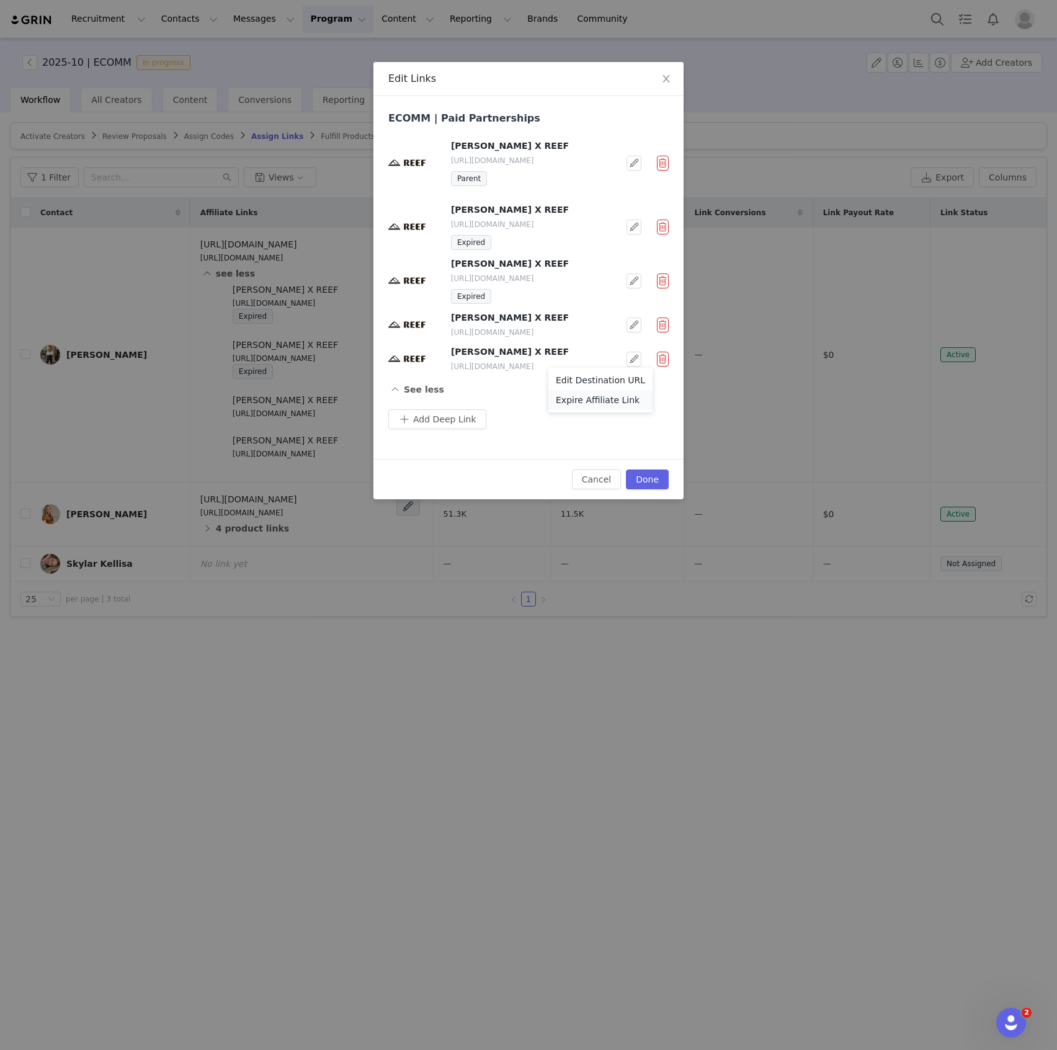
click at [619, 398] on span "Expire Affiliate Link" at bounding box center [598, 400] width 84 height 14
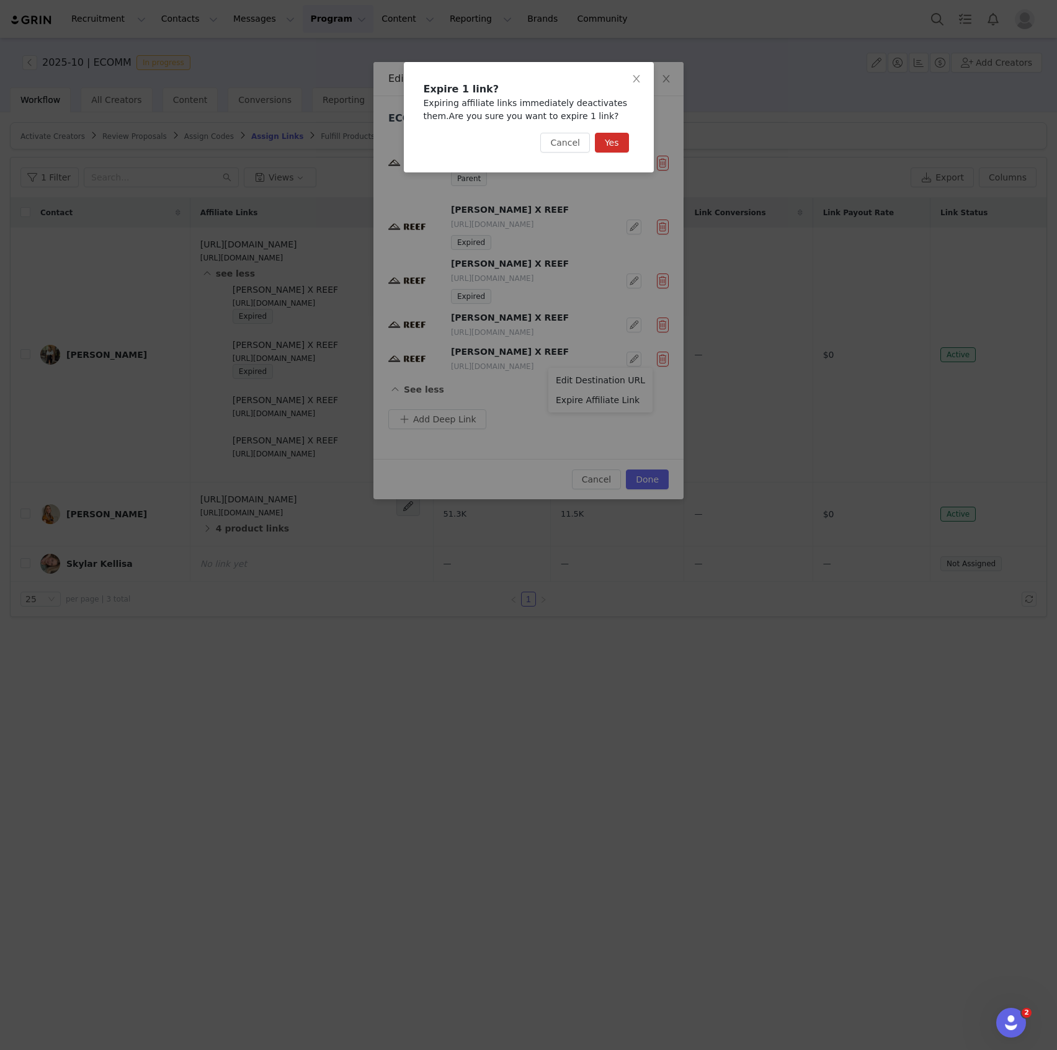
click at [609, 143] on button "Yes" at bounding box center [612, 143] width 34 height 20
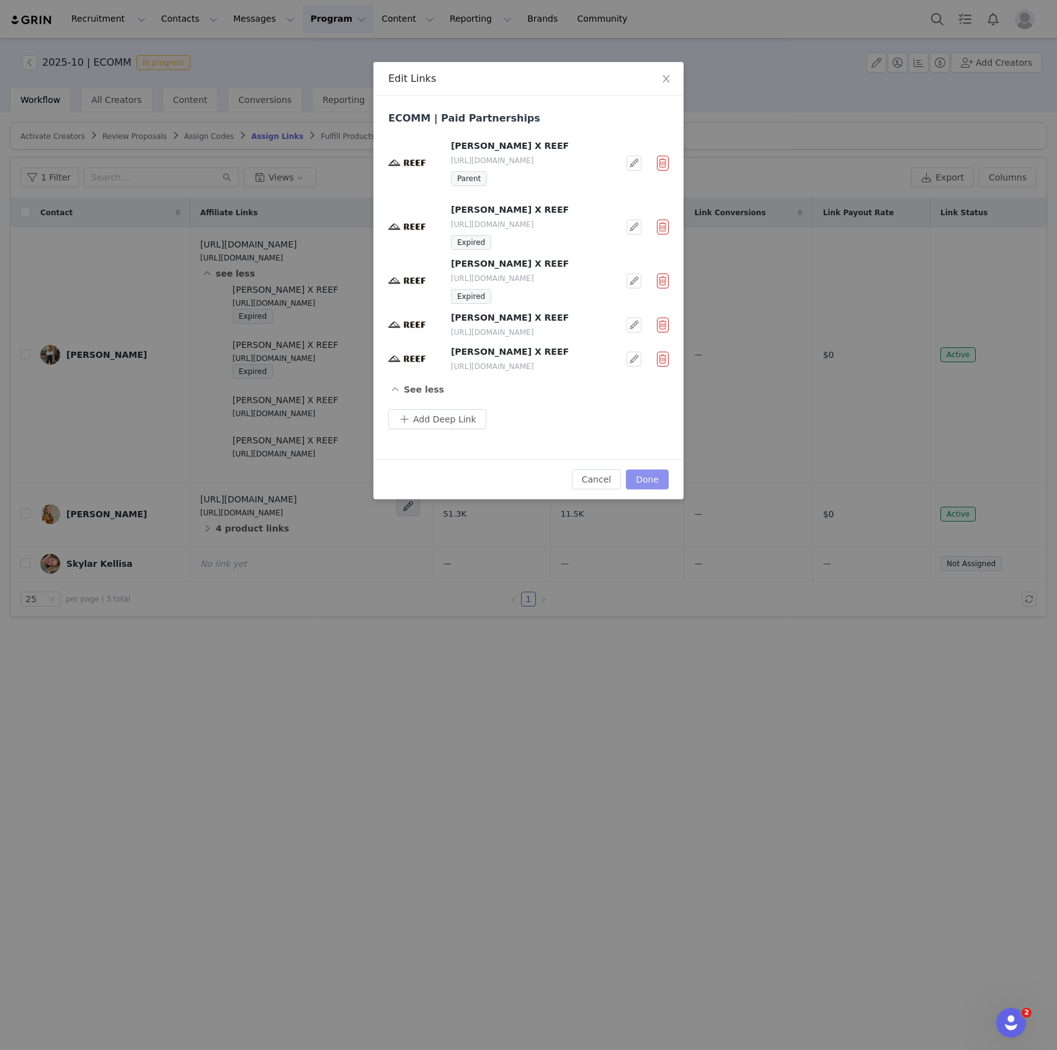
click at [657, 473] on button "Done" at bounding box center [647, 480] width 43 height 20
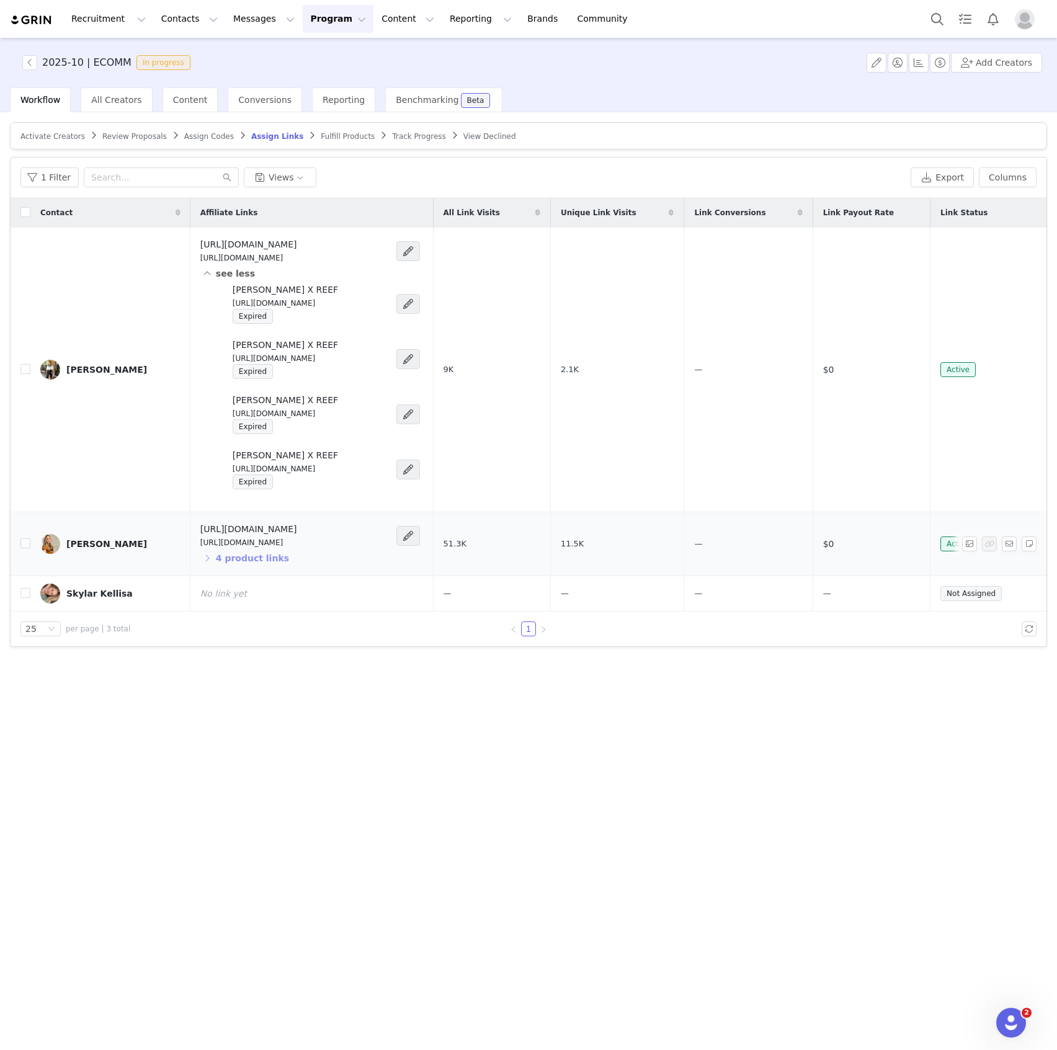
click at [200, 560] on button "4 product links" at bounding box center [244, 558] width 89 height 20
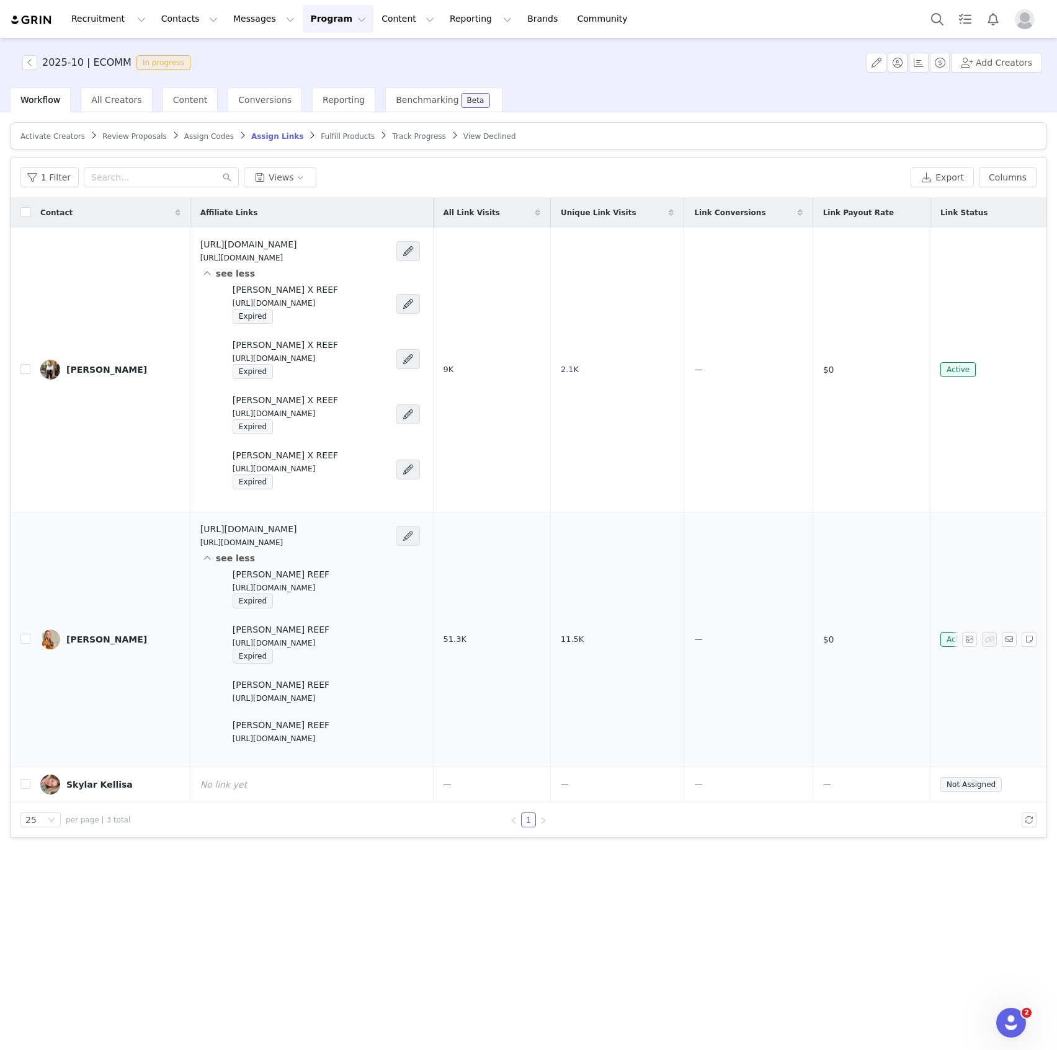
click at [414, 534] on span at bounding box center [408, 536] width 12 height 15
click at [414, 695] on span at bounding box center [408, 691] width 12 height 15
click at [414, 689] on span at bounding box center [408, 691] width 12 height 15
click at [426, 737] on span "Expire Affiliate Link" at bounding box center [406, 735] width 84 height 14
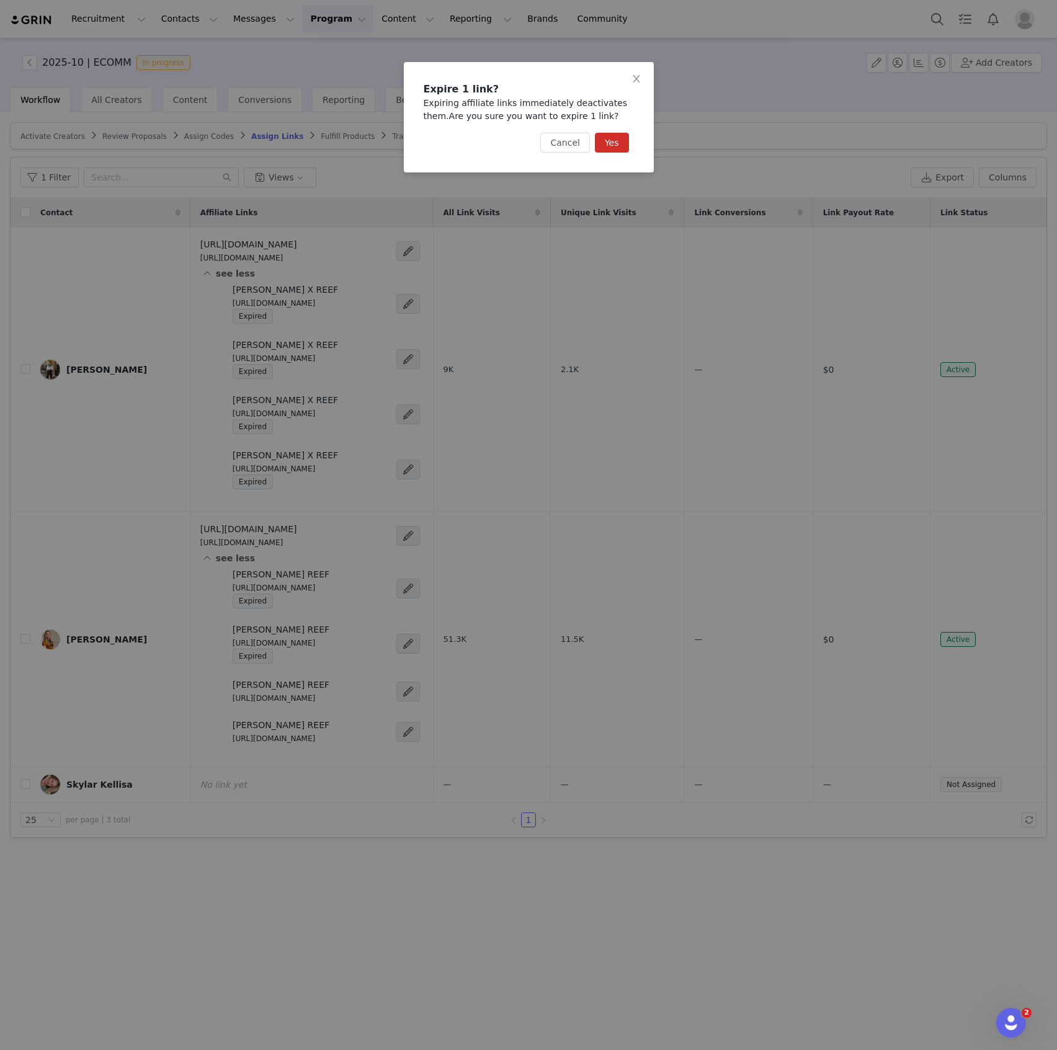
click at [608, 146] on button "Yes" at bounding box center [612, 143] width 34 height 20
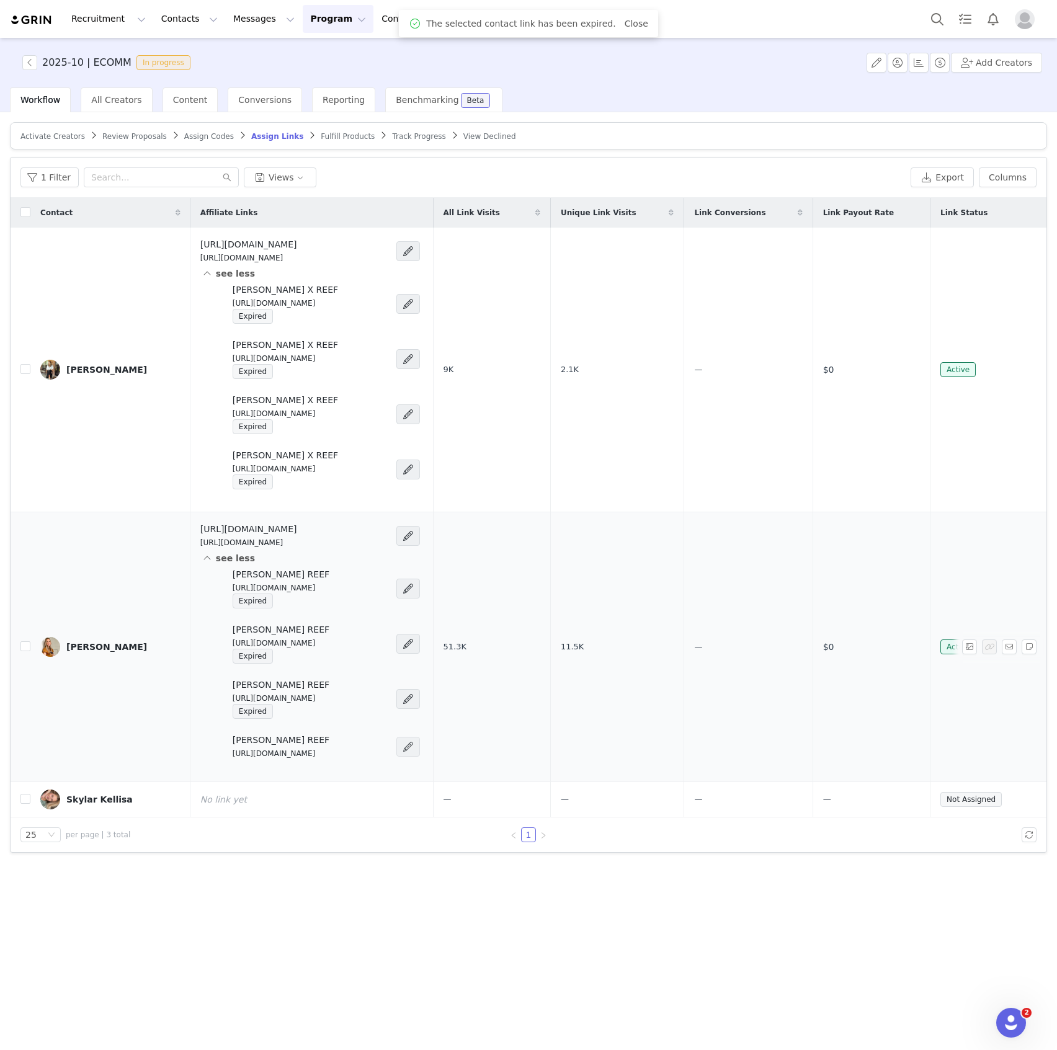
click at [414, 747] on span at bounding box center [408, 747] width 12 height 15
click at [414, 743] on span at bounding box center [408, 747] width 12 height 15
click at [416, 789] on span "Expire Affiliate Link" at bounding box center [406, 790] width 84 height 14
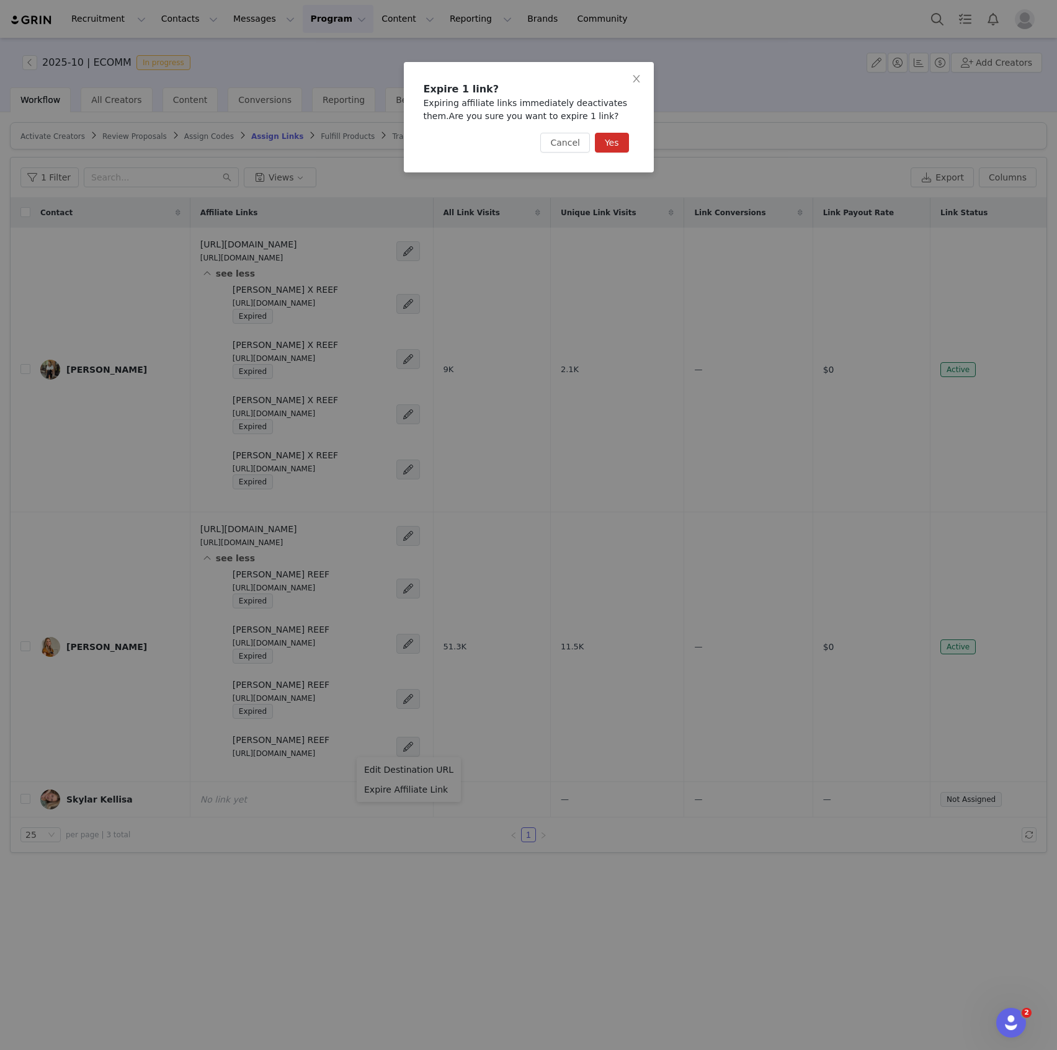
click at [621, 146] on button "Yes" at bounding box center [612, 143] width 34 height 20
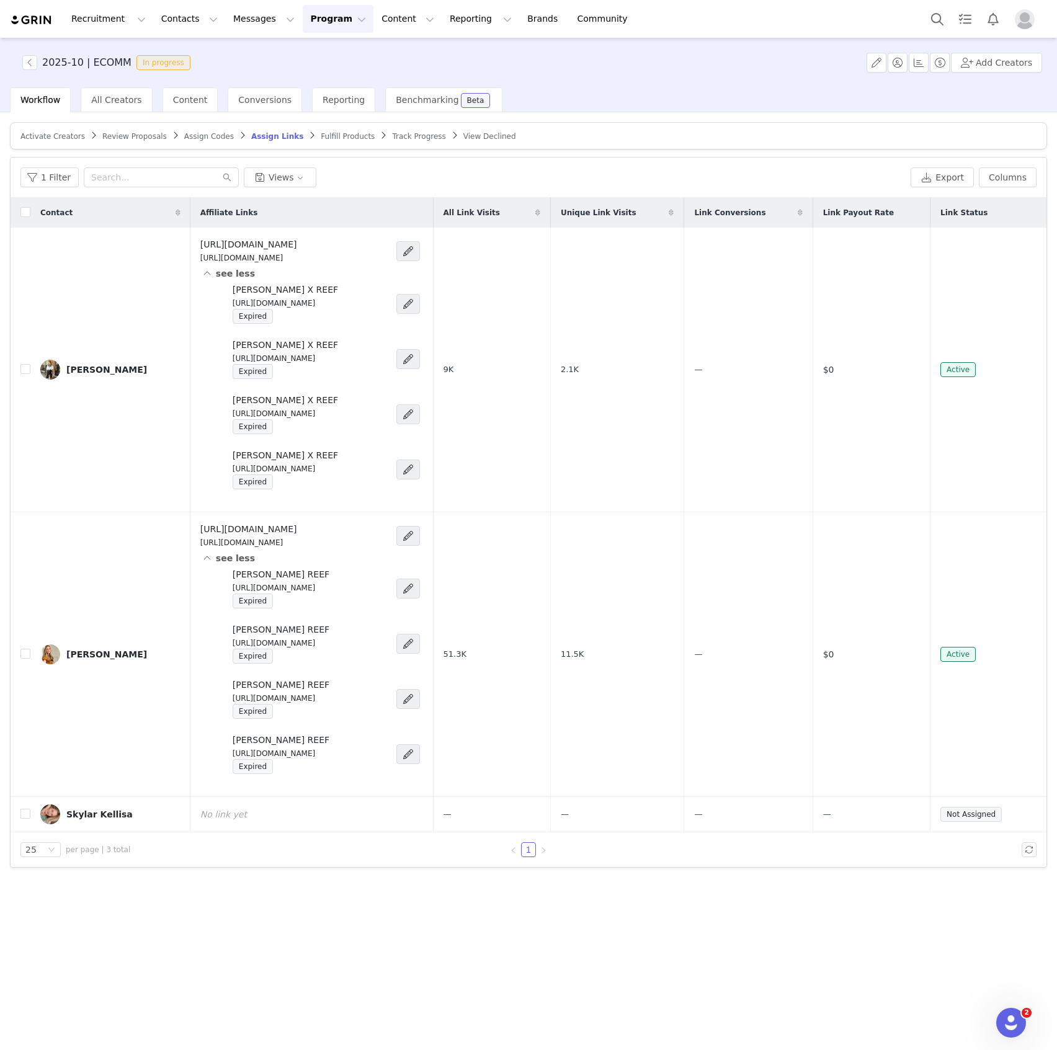
click at [185, 132] on span "Assign Codes" at bounding box center [209, 136] width 50 height 9
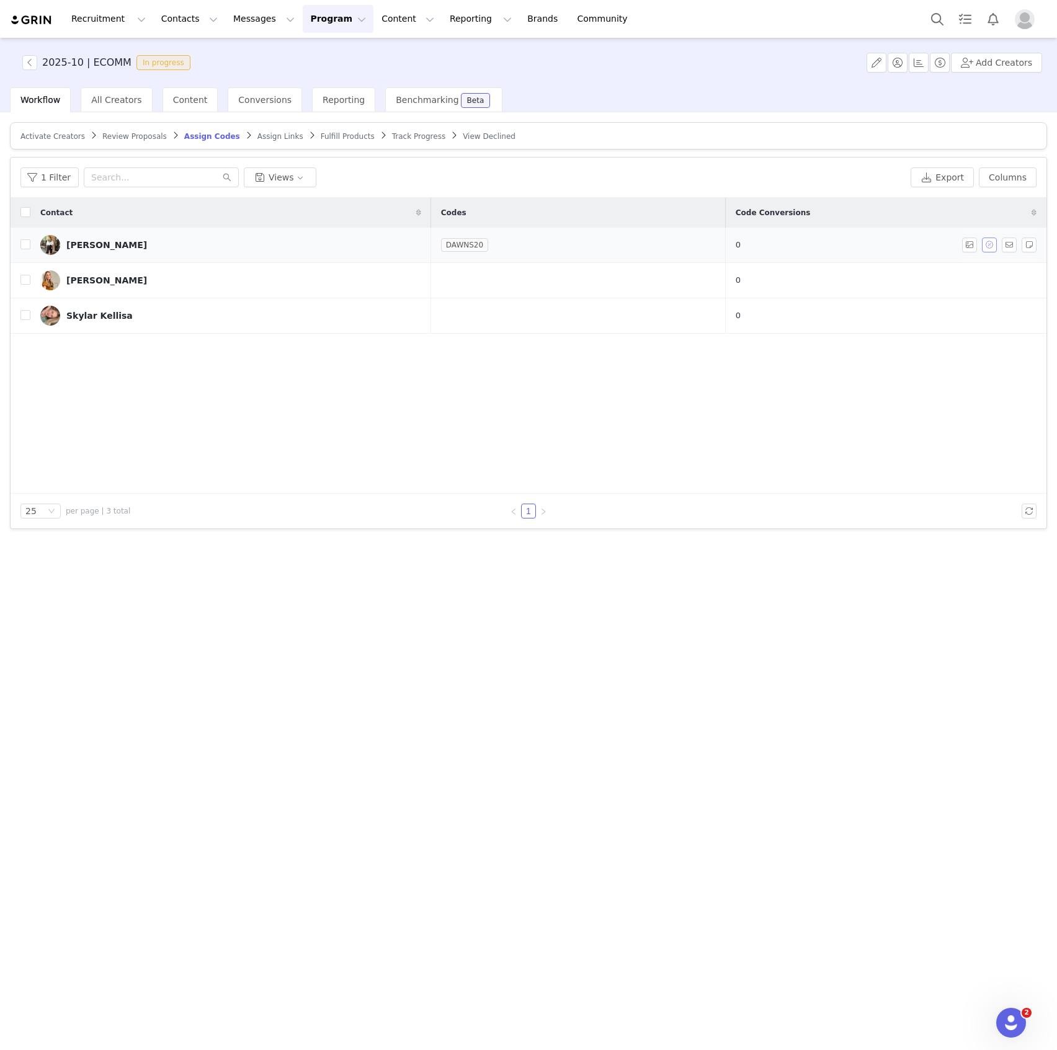
click at [991, 241] on button "button" at bounding box center [989, 245] width 15 height 15
click at [937, 286] on input "IRONMOM4020" at bounding box center [919, 282] width 144 height 20
type input "IRON20"
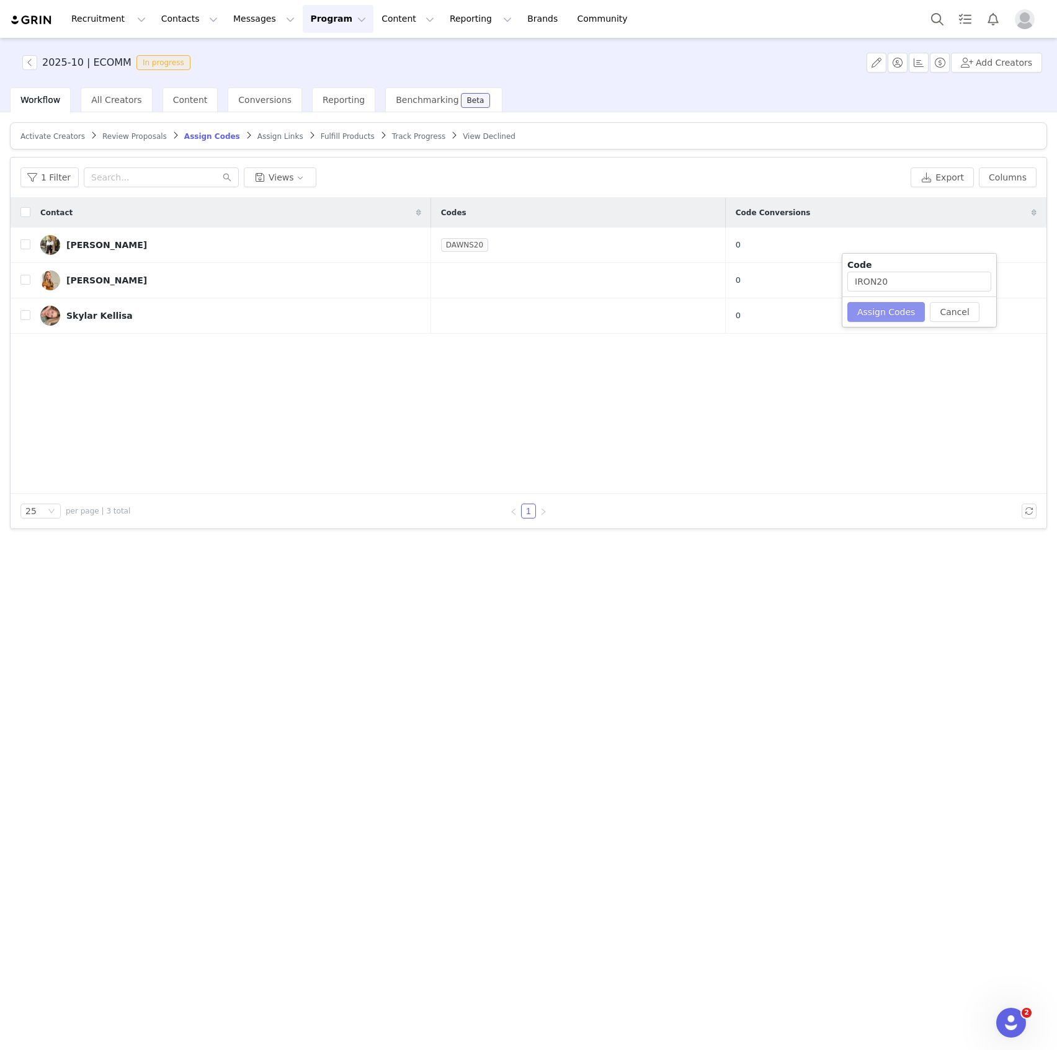
click at [900, 314] on button "Assign Codes" at bounding box center [886, 312] width 78 height 20
click at [993, 245] on button "button" at bounding box center [989, 245] width 15 height 15
type input "IRONMOM4020"
click at [955, 306] on button "Cancel" at bounding box center [954, 312] width 49 height 20
click at [414, 244] on link "DAWNS20" at bounding box center [437, 245] width 47 height 12
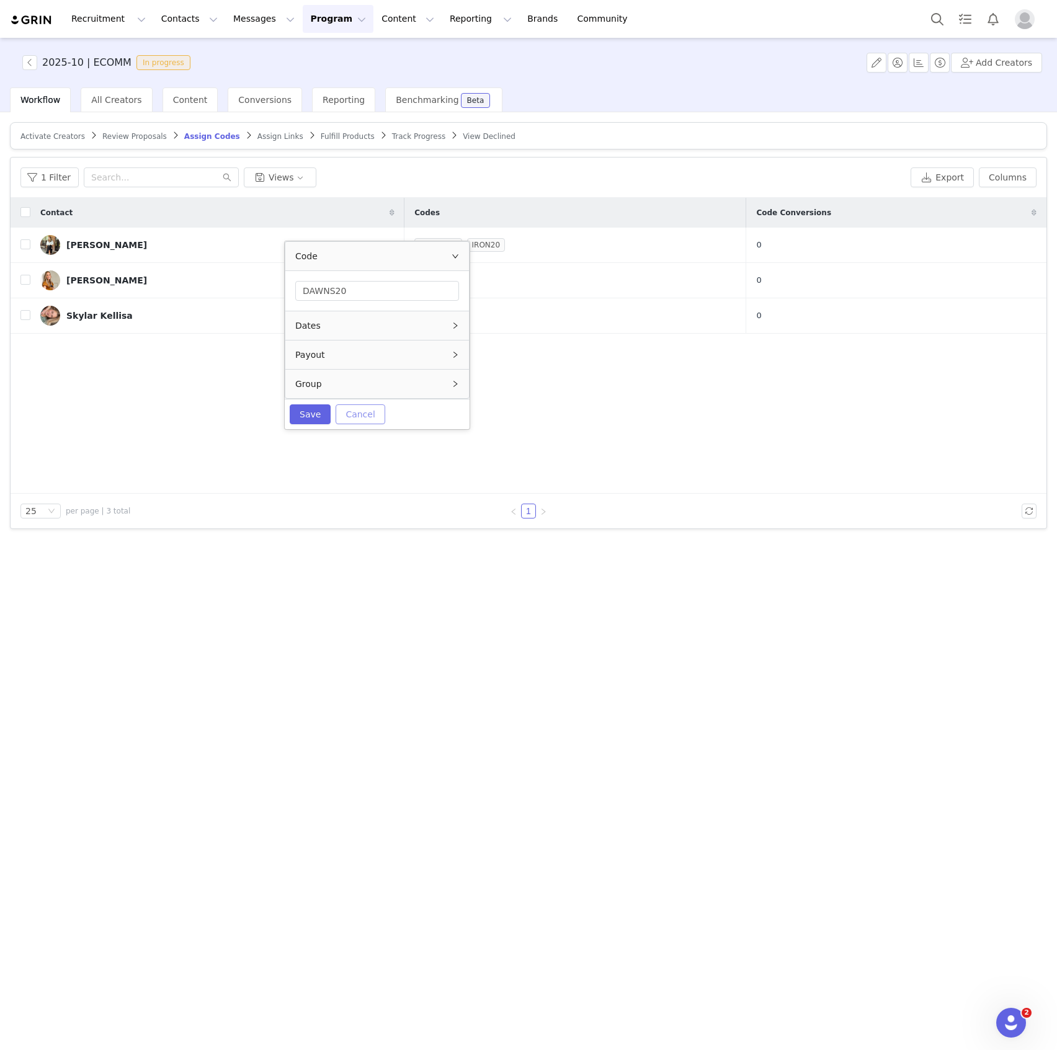
click at [348, 412] on button "Cancel" at bounding box center [360, 414] width 49 height 20
click at [467, 239] on link "IRON20" at bounding box center [486, 245] width 38 height 12
click at [361, 325] on div "Dates" at bounding box center [370, 325] width 184 height 29
click at [344, 560] on button "Cancel" at bounding box center [352, 565] width 49 height 20
click at [467, 243] on link "IRON20" at bounding box center [486, 245] width 38 height 12
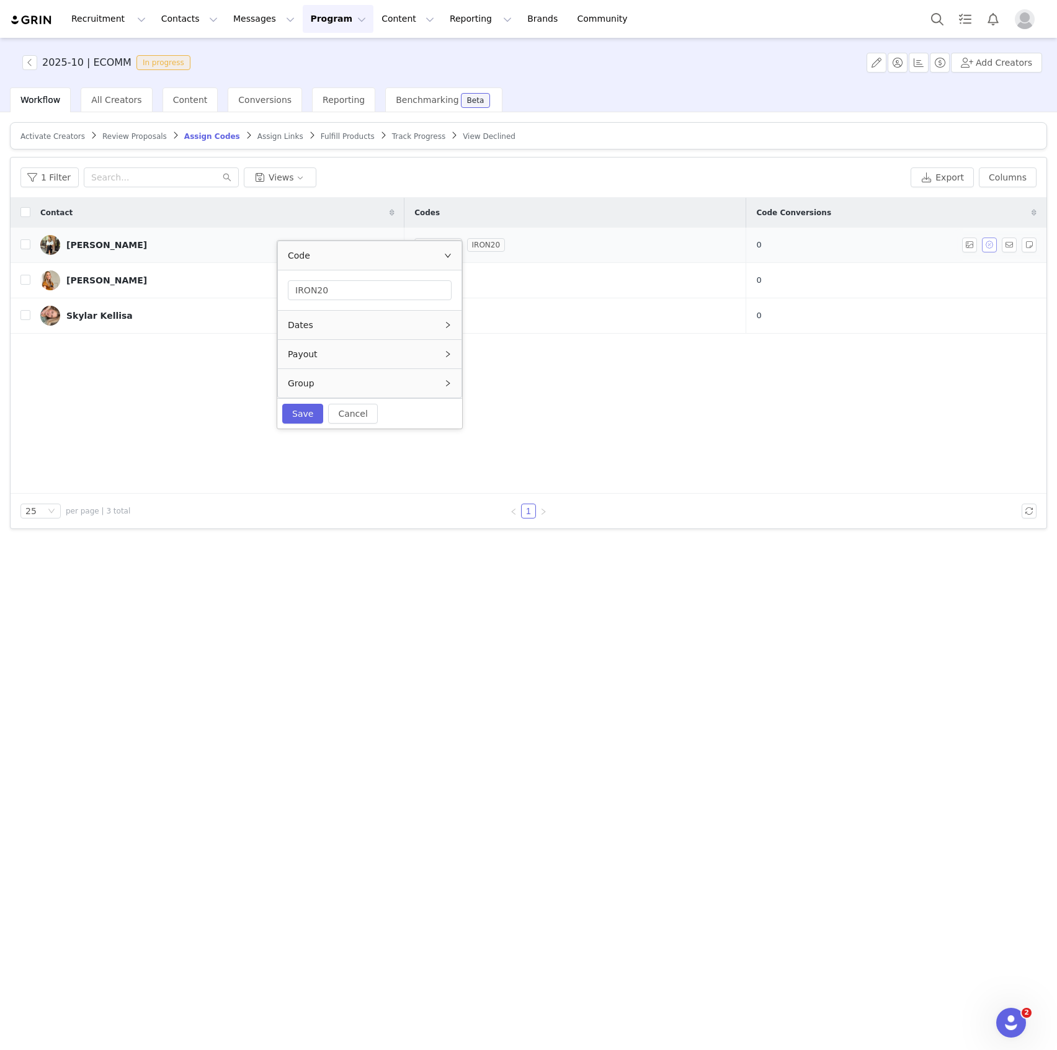
click at [988, 241] on button "button" at bounding box center [989, 245] width 15 height 15
type input "IRONMOM4020"
click at [956, 310] on button "Cancel" at bounding box center [954, 312] width 49 height 20
click at [341, 412] on button "Cancel" at bounding box center [352, 414] width 49 height 20
click at [520, 27] on link "Brands Brands" at bounding box center [544, 19] width 49 height 28
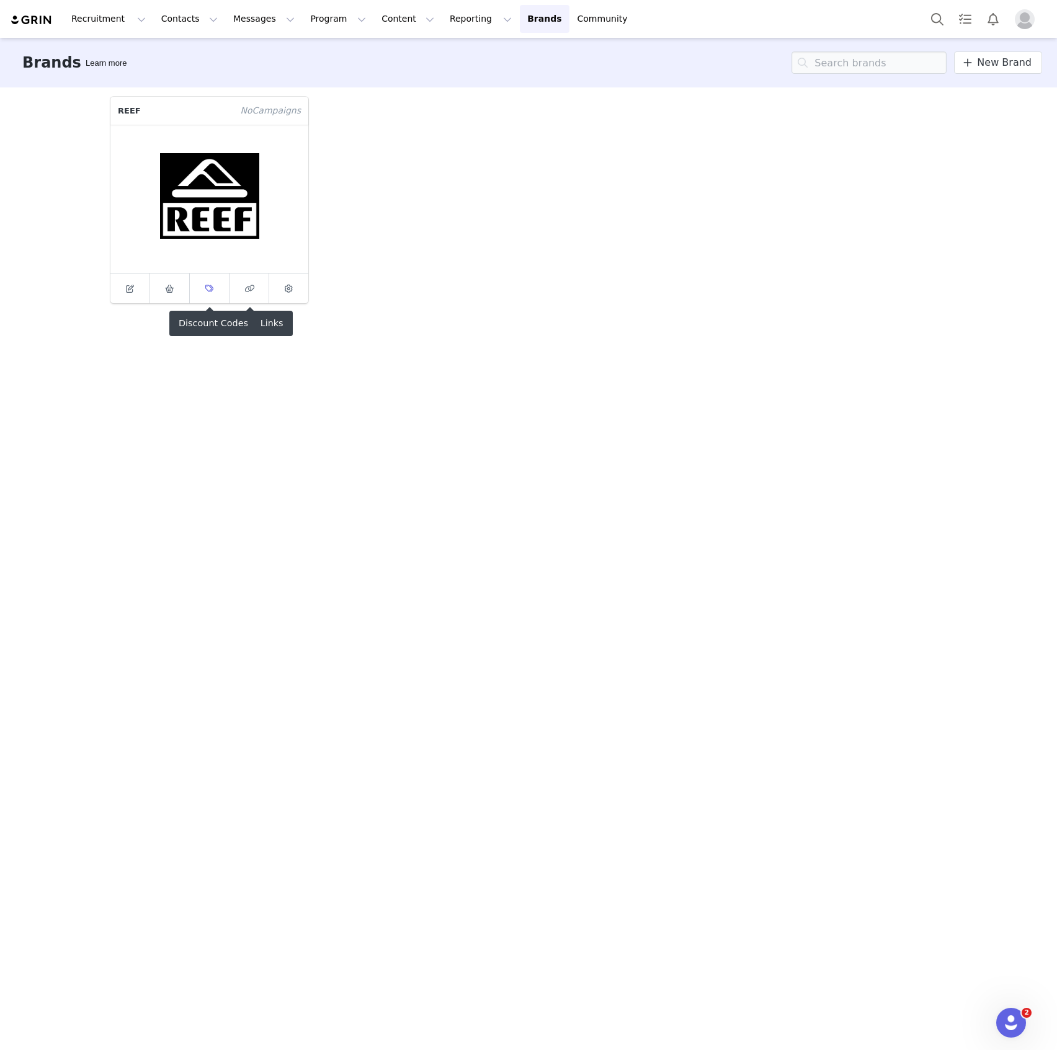
click at [213, 290] on icon at bounding box center [209, 289] width 8 height 8
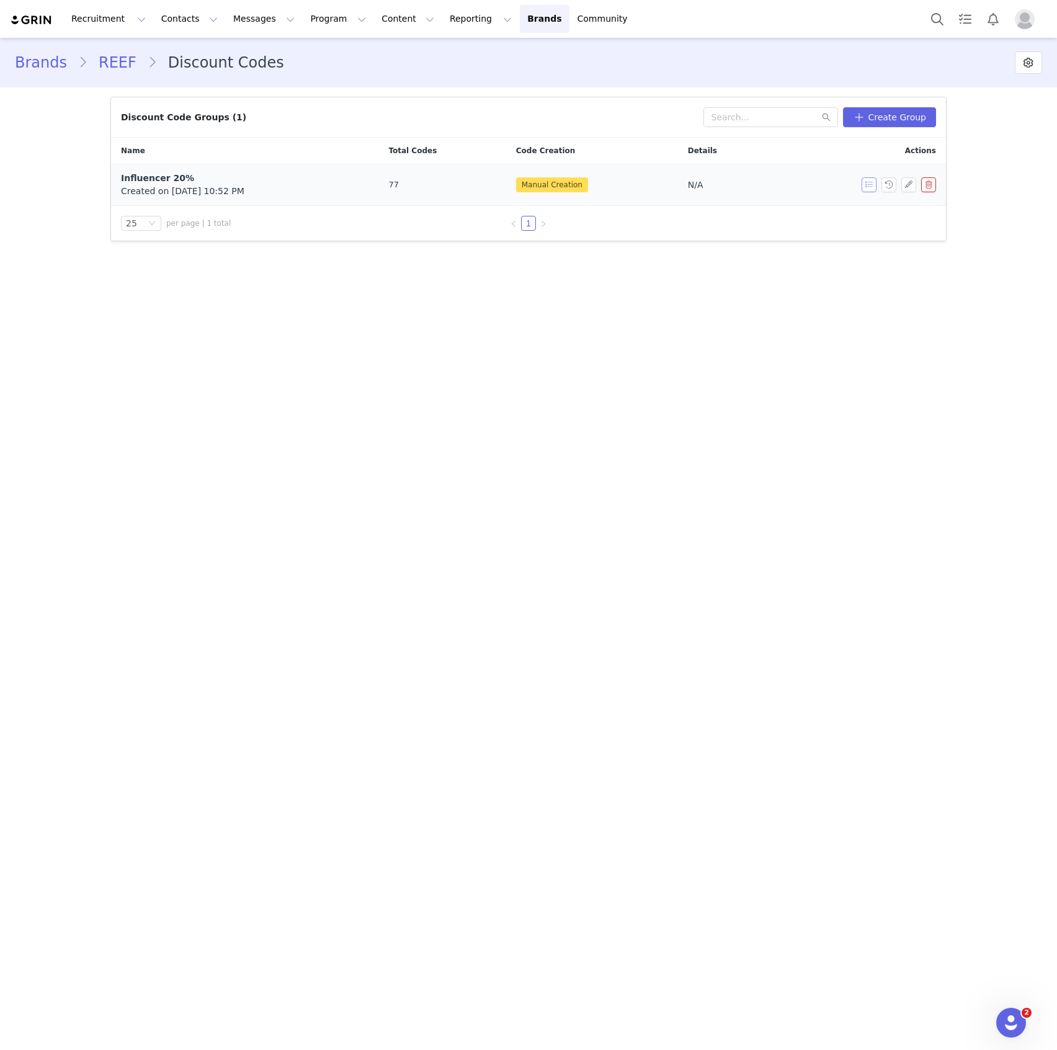
click at [866, 182] on button "button" at bounding box center [869, 184] width 15 height 15
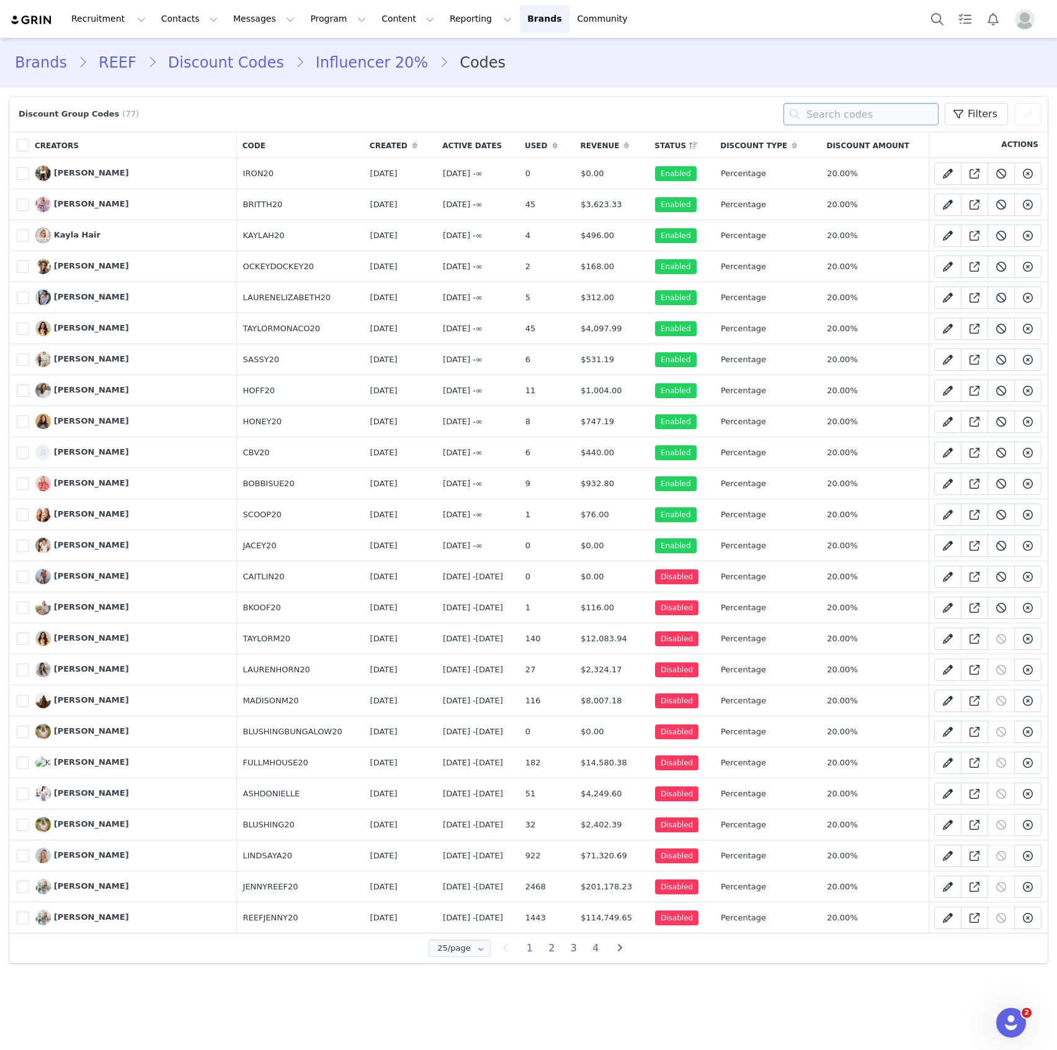
click at [895, 104] on input "text" at bounding box center [861, 114] width 155 height 22
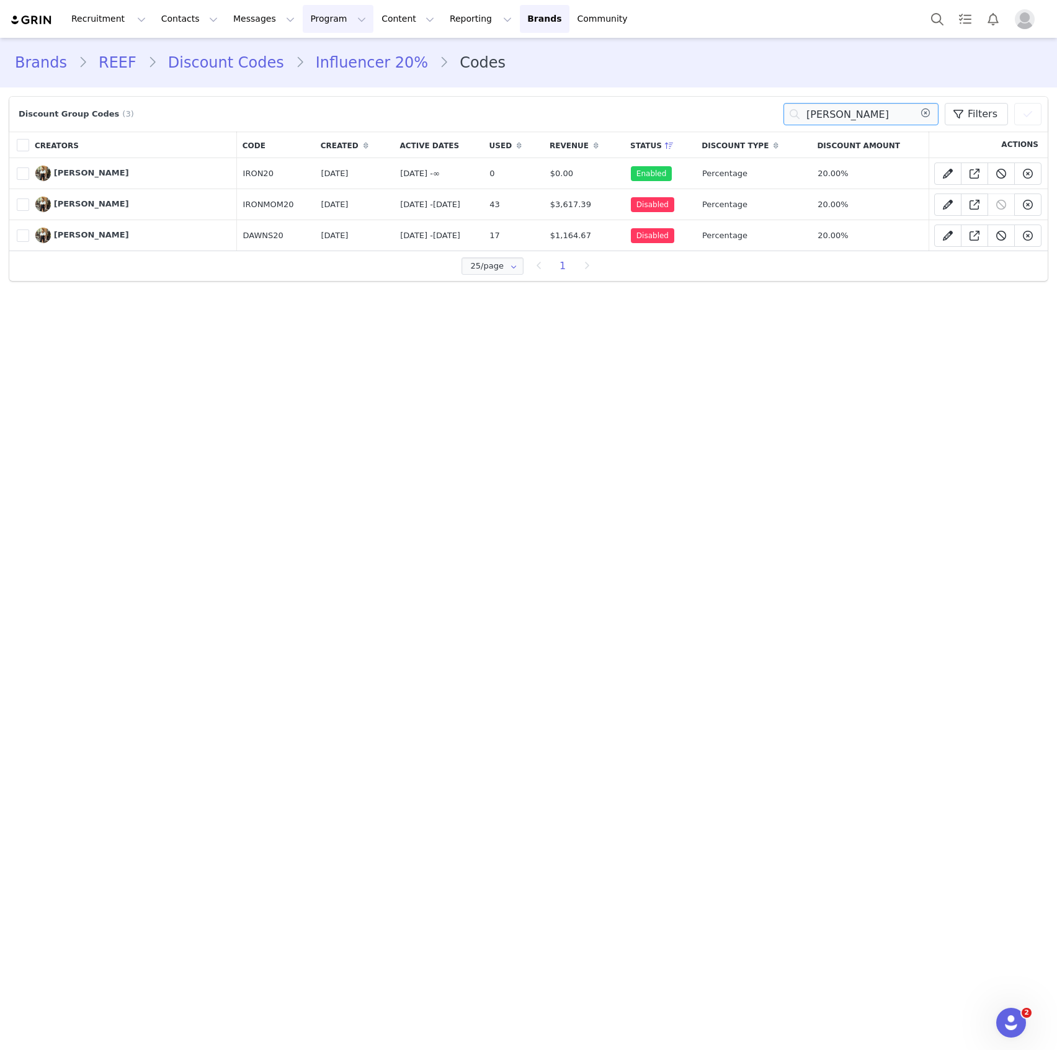
type input "[PERSON_NAME]"
click at [303, 22] on button "Program Program" at bounding box center [338, 19] width 71 height 28
click at [302, 59] on p "Activations" at bounding box center [306, 54] width 48 height 13
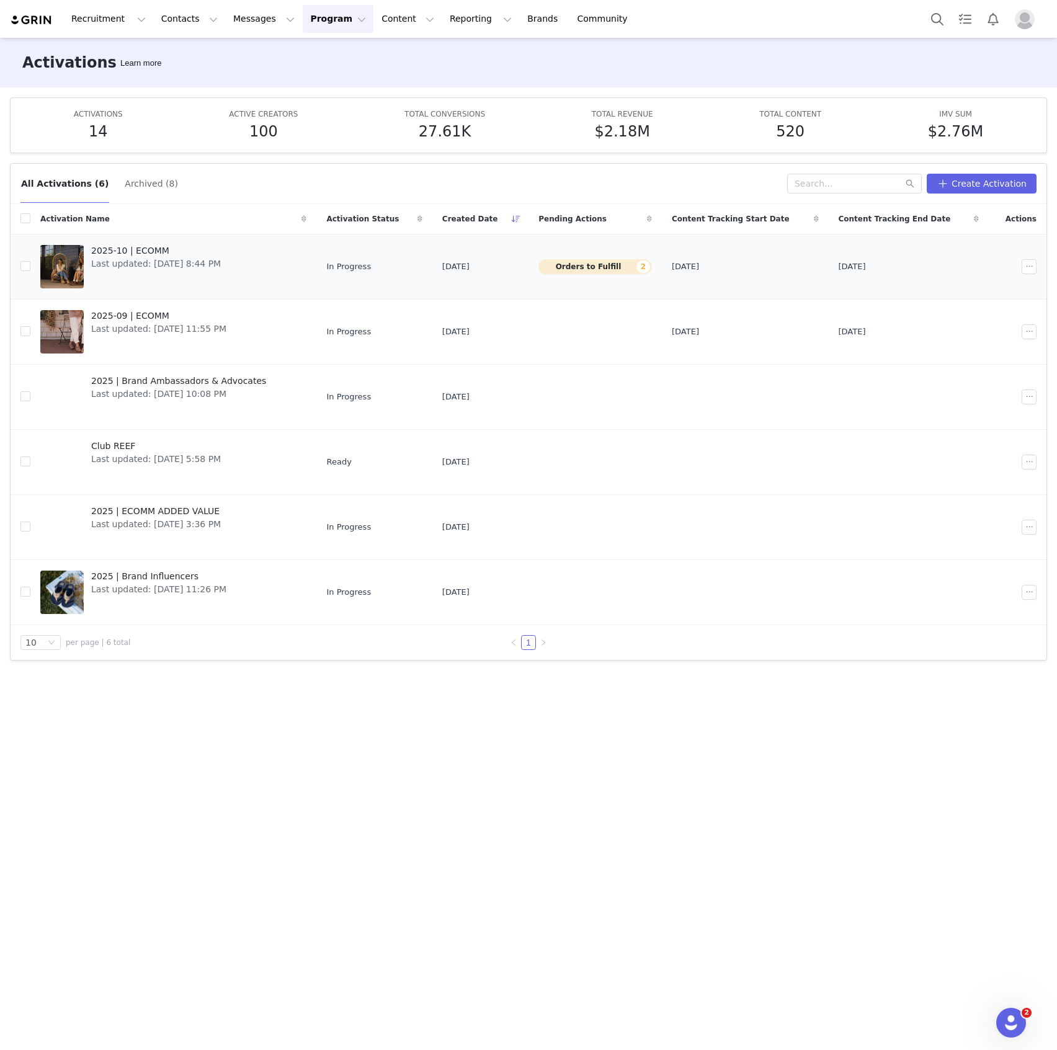
click at [217, 262] on span "Last updated: [DATE] 8:44 PM" at bounding box center [156, 263] width 130 height 13
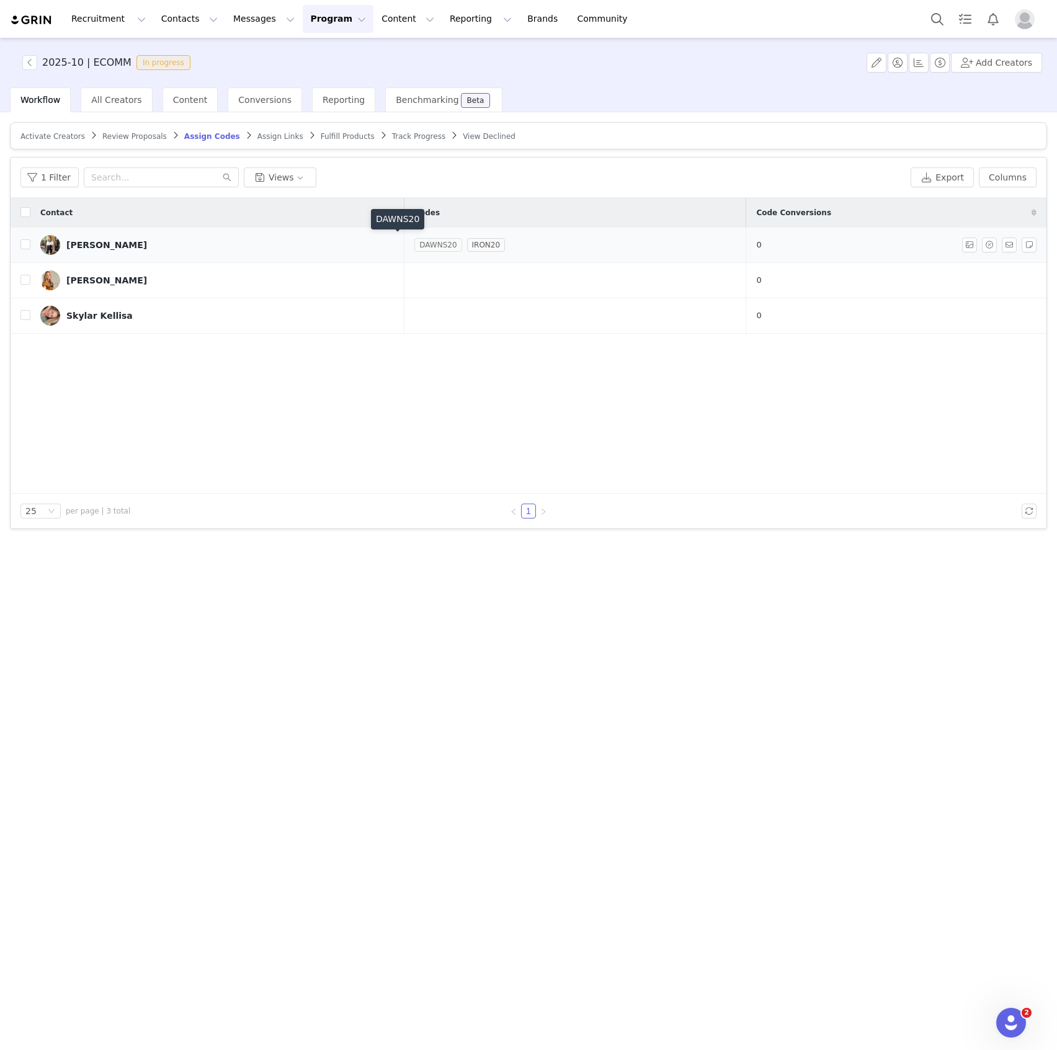
click at [414, 241] on link "DAWNS20" at bounding box center [437, 245] width 47 height 12
click at [346, 377] on div "Group" at bounding box center [377, 384] width 184 height 29
click at [352, 320] on div "Payout" at bounding box center [370, 314] width 184 height 29
click at [338, 469] on button "Cancel" at bounding box center [352, 470] width 49 height 20
click at [421, 345] on div "Contact Codes Code Conversions [PERSON_NAME] DAWNS20 IRON20 0 [PERSON_NAME] 0 […" at bounding box center [529, 346] width 1036 height 296
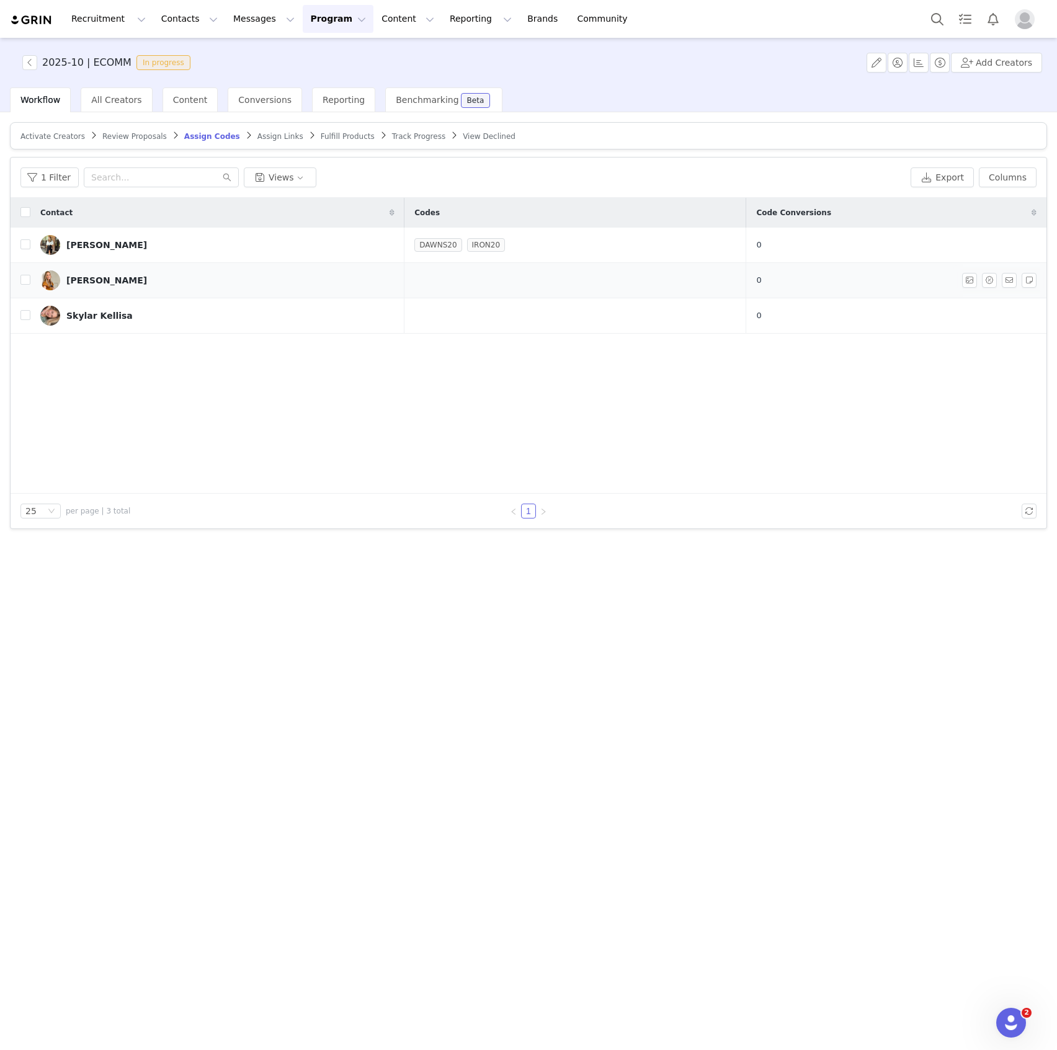
click at [424, 275] on td at bounding box center [575, 280] width 342 height 35
click at [993, 280] on button "button" at bounding box center [989, 280] width 15 height 15
click at [959, 320] on input "ANGELAROSEHOME20" at bounding box center [919, 317] width 144 height 20
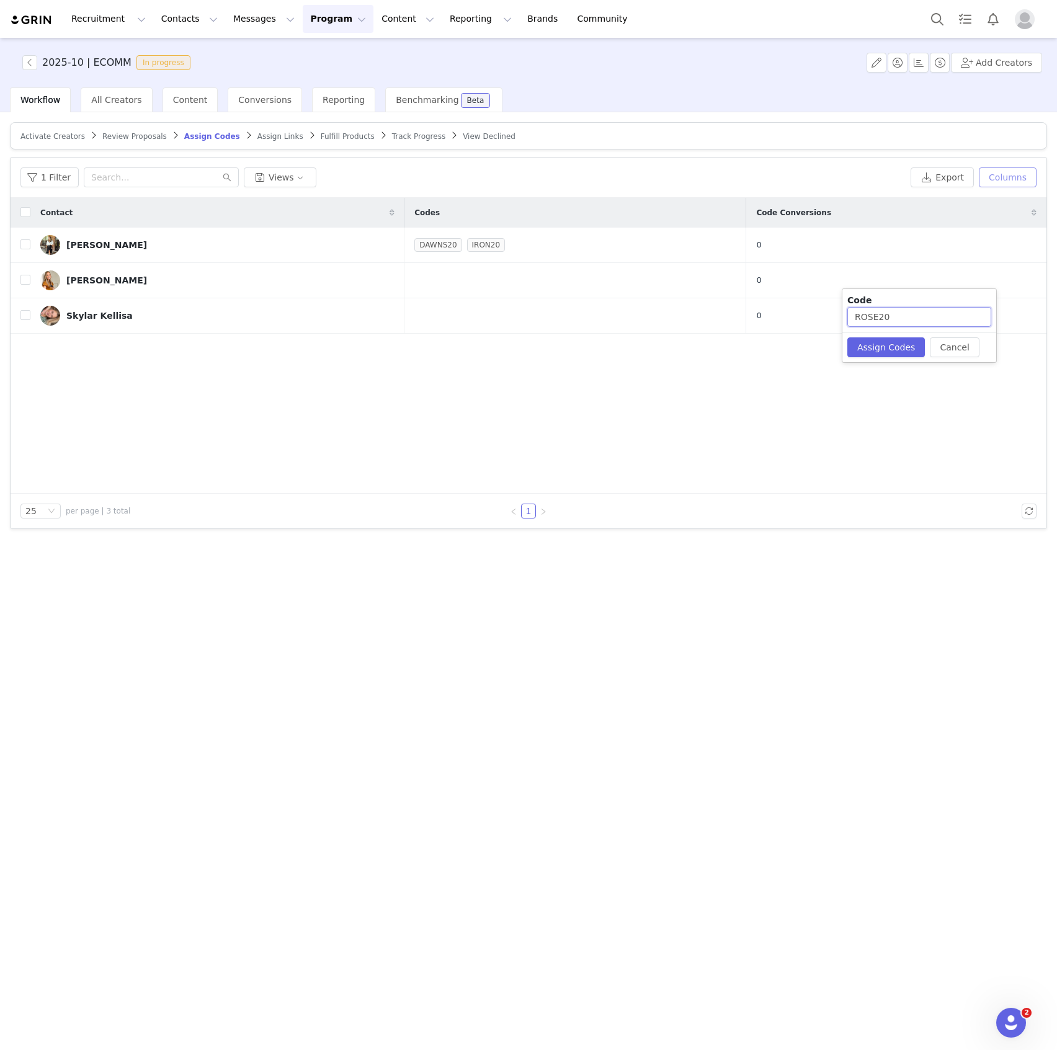
type input "ROSE20"
click at [872, 343] on button "Assign Codes" at bounding box center [886, 347] width 78 height 20
click at [990, 311] on button "button" at bounding box center [989, 315] width 15 height 15
click at [944, 354] on input "SKY.KELLISA20" at bounding box center [919, 352] width 144 height 20
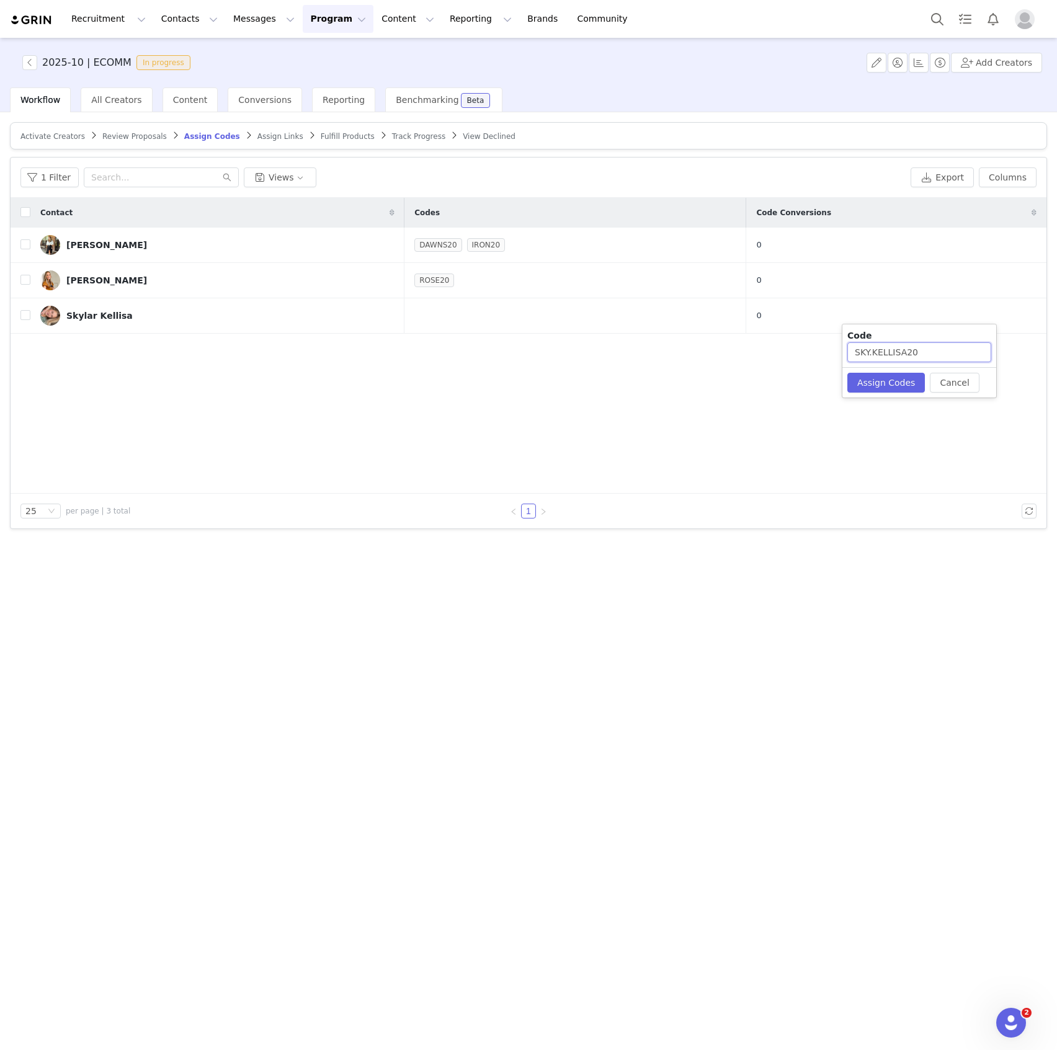
click at [944, 354] on input "SKY.KELLISA20" at bounding box center [919, 352] width 144 height 20
type input "SKY20"
click at [898, 382] on button "Assign Codes" at bounding box center [886, 383] width 78 height 20
click at [257, 137] on span "Assign Links" at bounding box center [280, 136] width 46 height 9
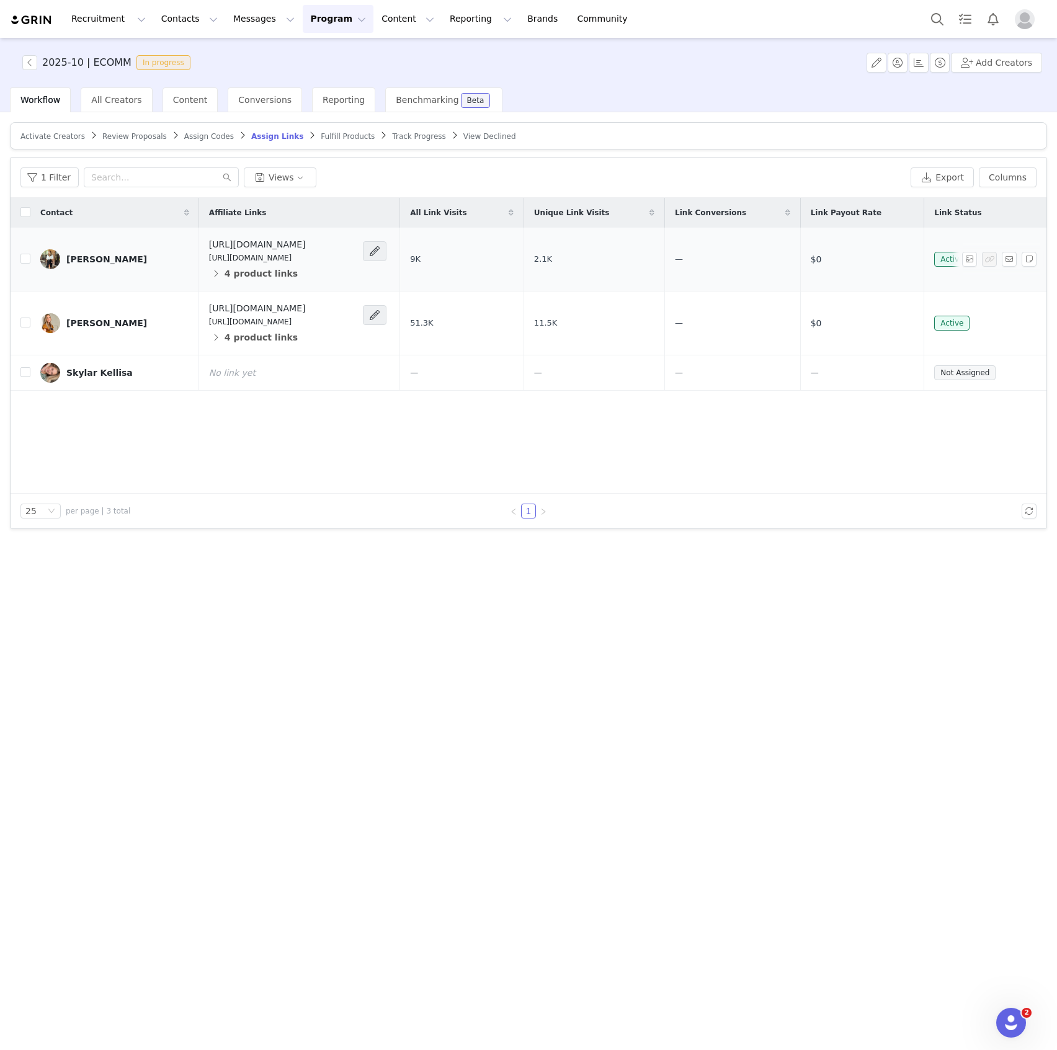
drag, startPoint x: 234, startPoint y: 243, endPoint x: 156, endPoint y: 244, distance: 78.2
click at [199, 244] on td "[URL][DOMAIN_NAME] [URL][DOMAIN_NAME] 4 product links" at bounding box center [299, 260] width 201 height 64
drag, startPoint x: 372, startPoint y: 310, endPoint x: 159, endPoint y: 307, distance: 212.8
click at [199, 307] on td "[URL][DOMAIN_NAME] [URL][DOMAIN_NAME] 4 product links" at bounding box center [299, 324] width 201 height 64
click at [991, 373] on button "button" at bounding box center [989, 372] width 15 height 15
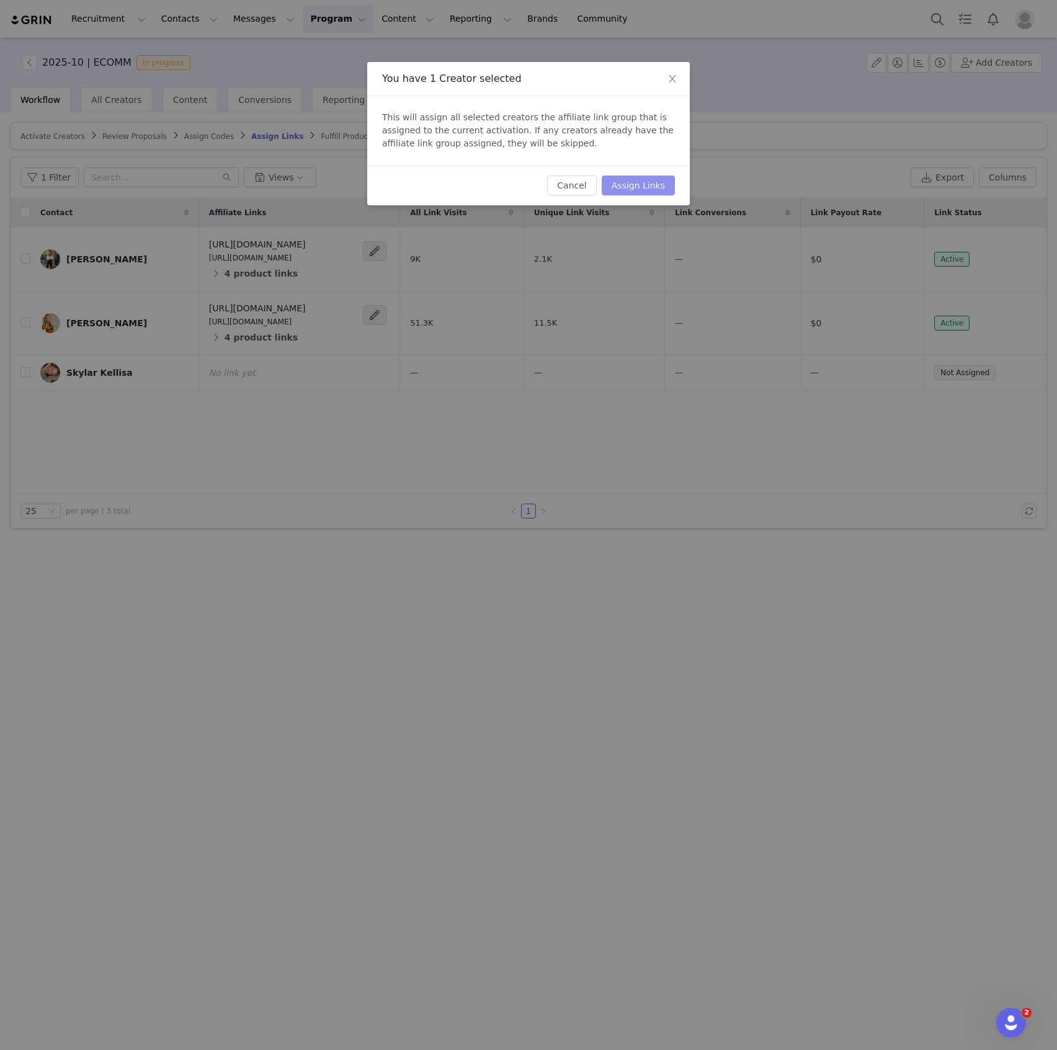
click at [637, 181] on button "Assign Links" at bounding box center [638, 186] width 73 height 20
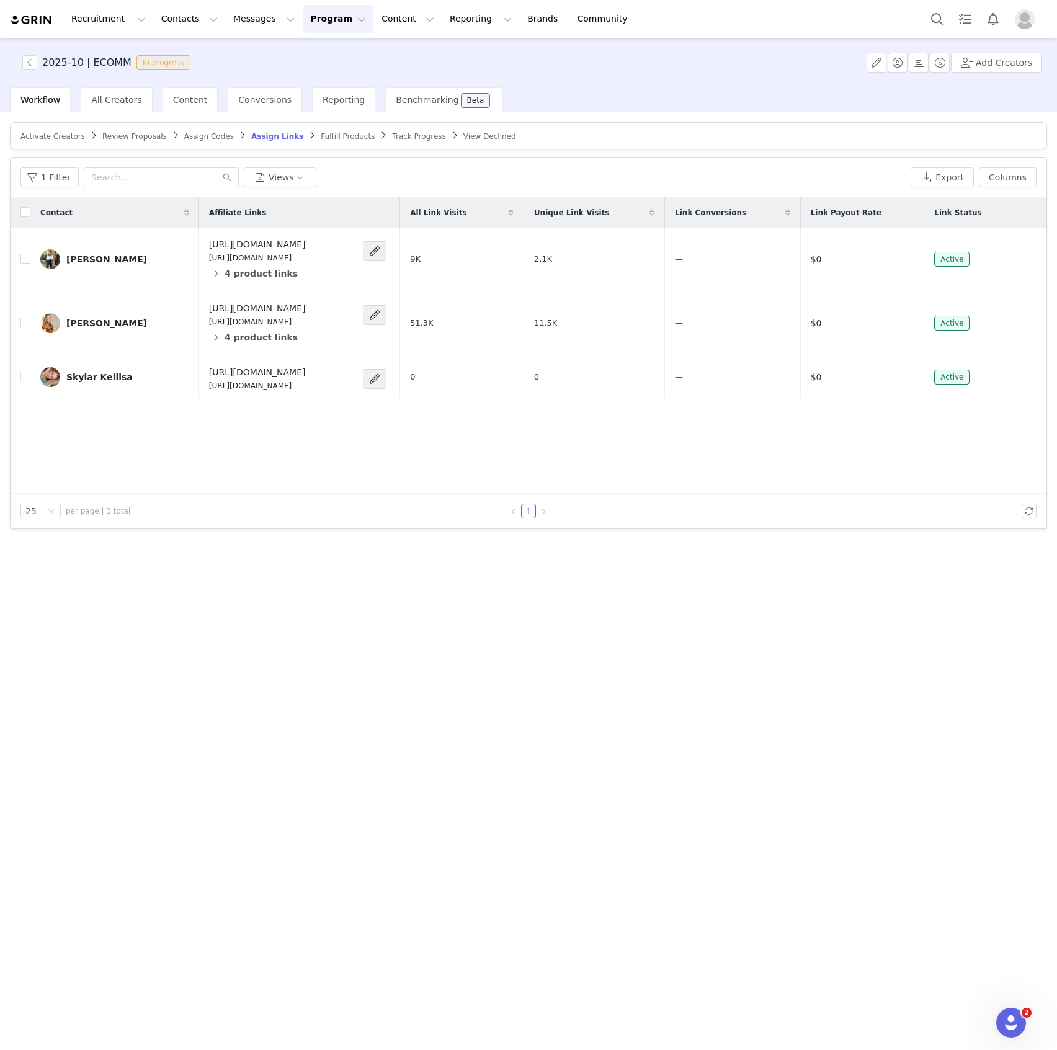
click at [321, 135] on span "Fulfill Products" at bounding box center [348, 136] width 54 height 9
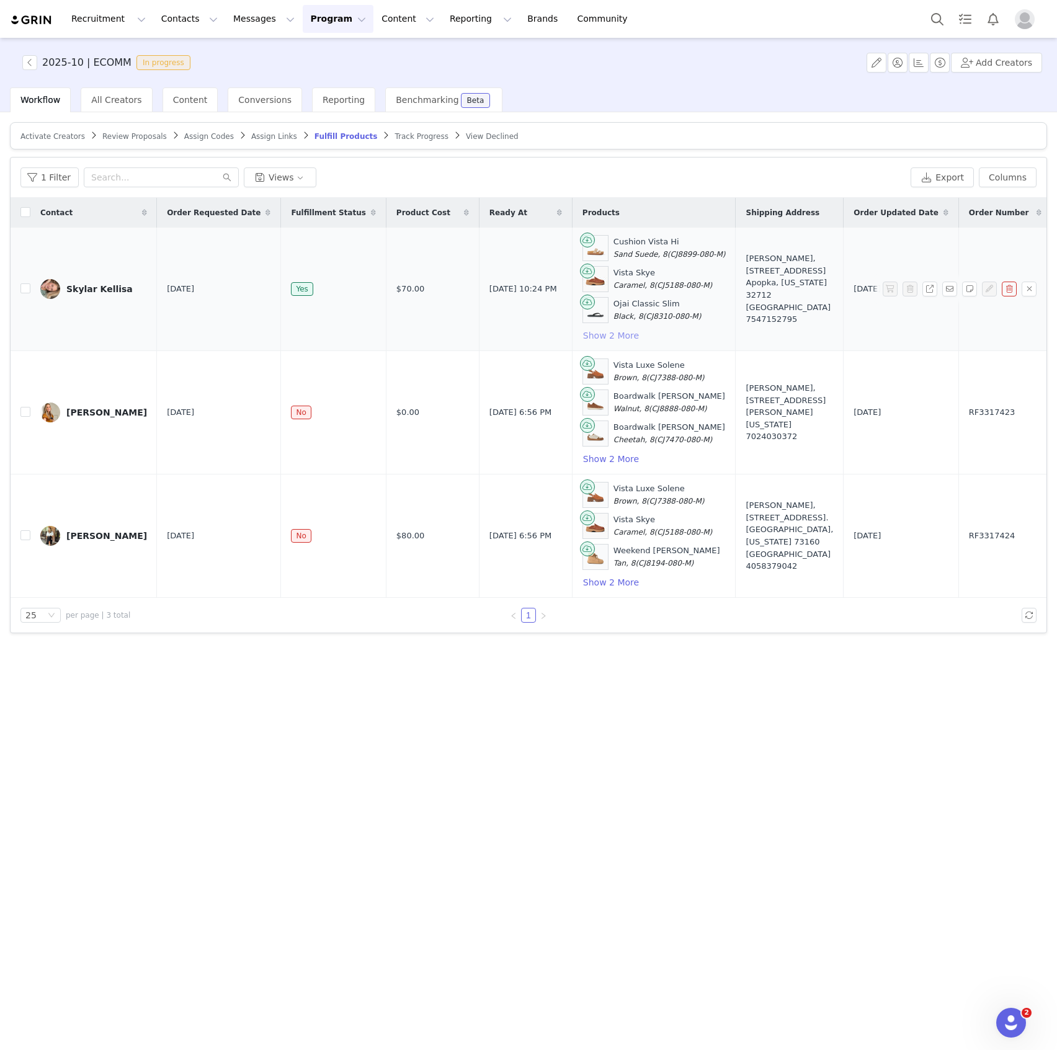
click at [583, 334] on button "Show 2 More" at bounding box center [611, 335] width 57 height 15
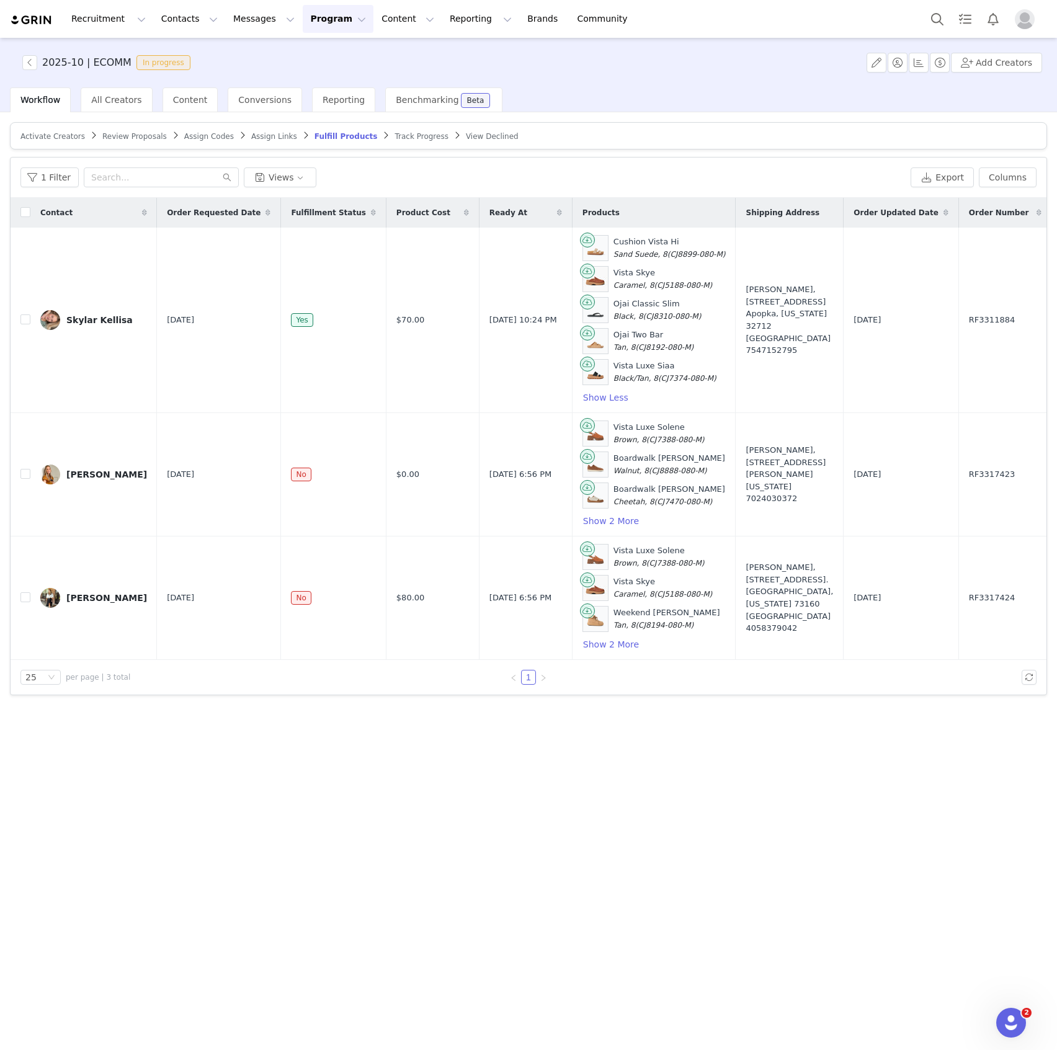
click at [256, 133] on span "Assign Links" at bounding box center [274, 136] width 46 height 9
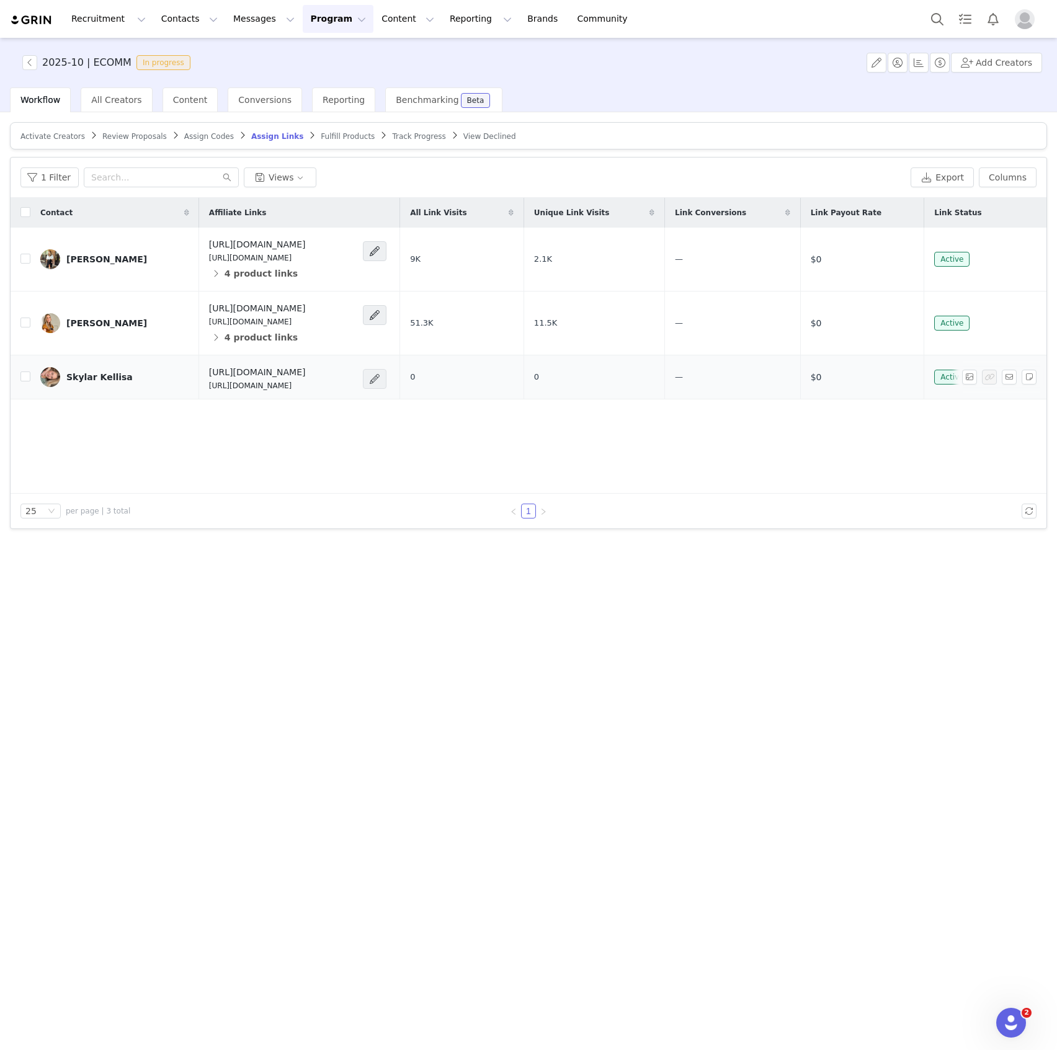
click at [381, 381] on span at bounding box center [375, 379] width 12 height 15
click at [418, 463] on span "Edit Destination URL" at bounding box center [408, 462] width 89 height 14
click at [607, 425] on input "[URL][DOMAIN_NAME]" at bounding box center [573, 423] width 237 height 20
type input "[URL][DOMAIN_NAME]"
click at [483, 451] on button "Apply" at bounding box center [477, 454] width 45 height 20
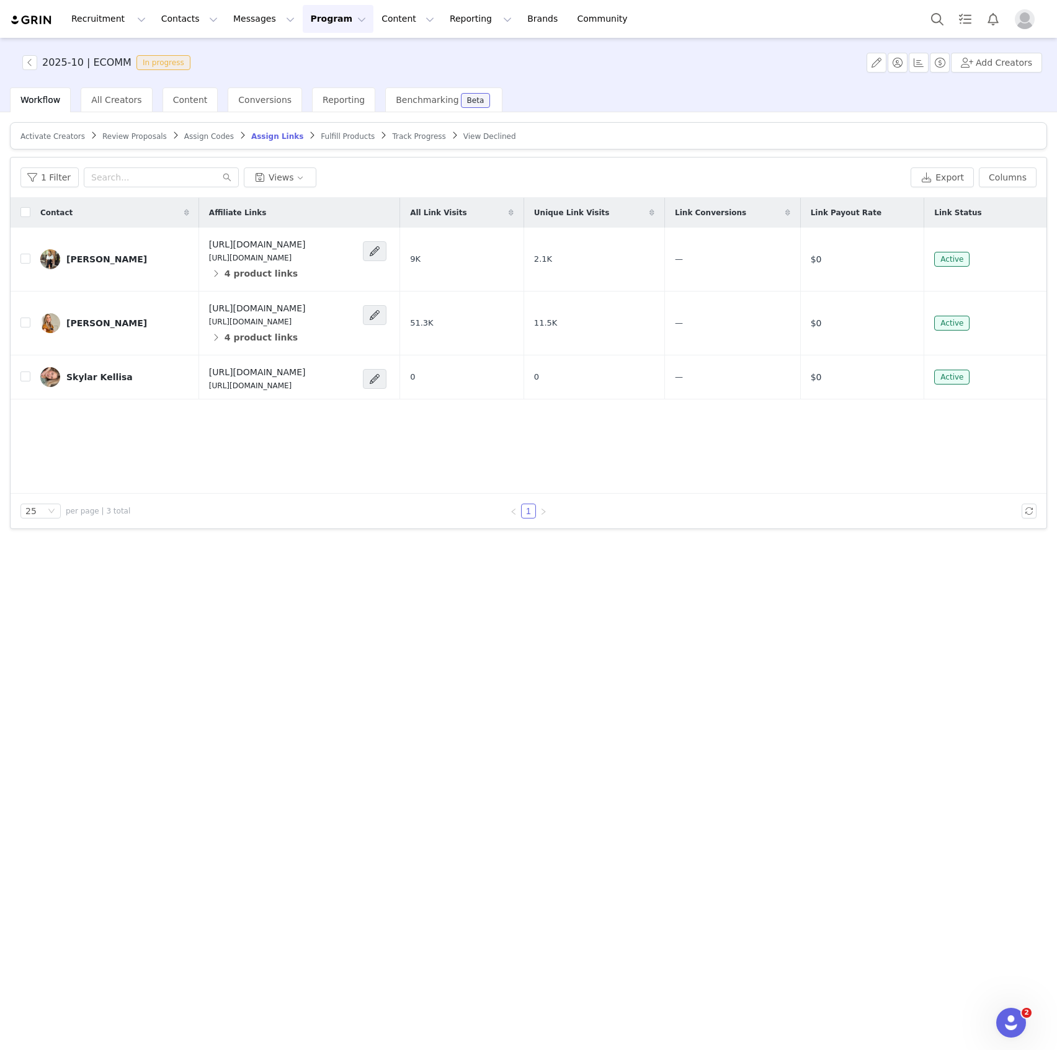
click at [321, 138] on span "Fulfill Products" at bounding box center [348, 136] width 54 height 9
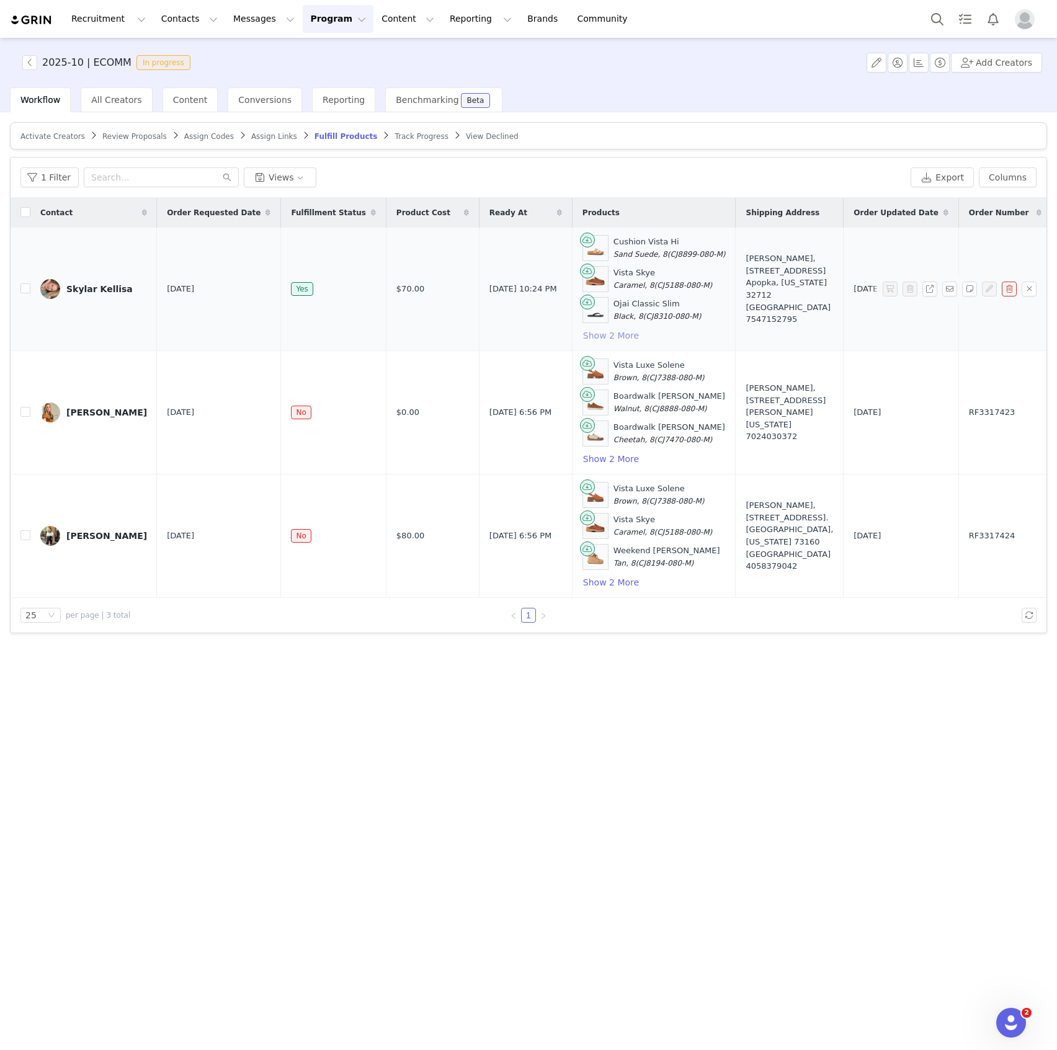
click at [583, 333] on button "Show 2 More" at bounding box center [611, 335] width 57 height 15
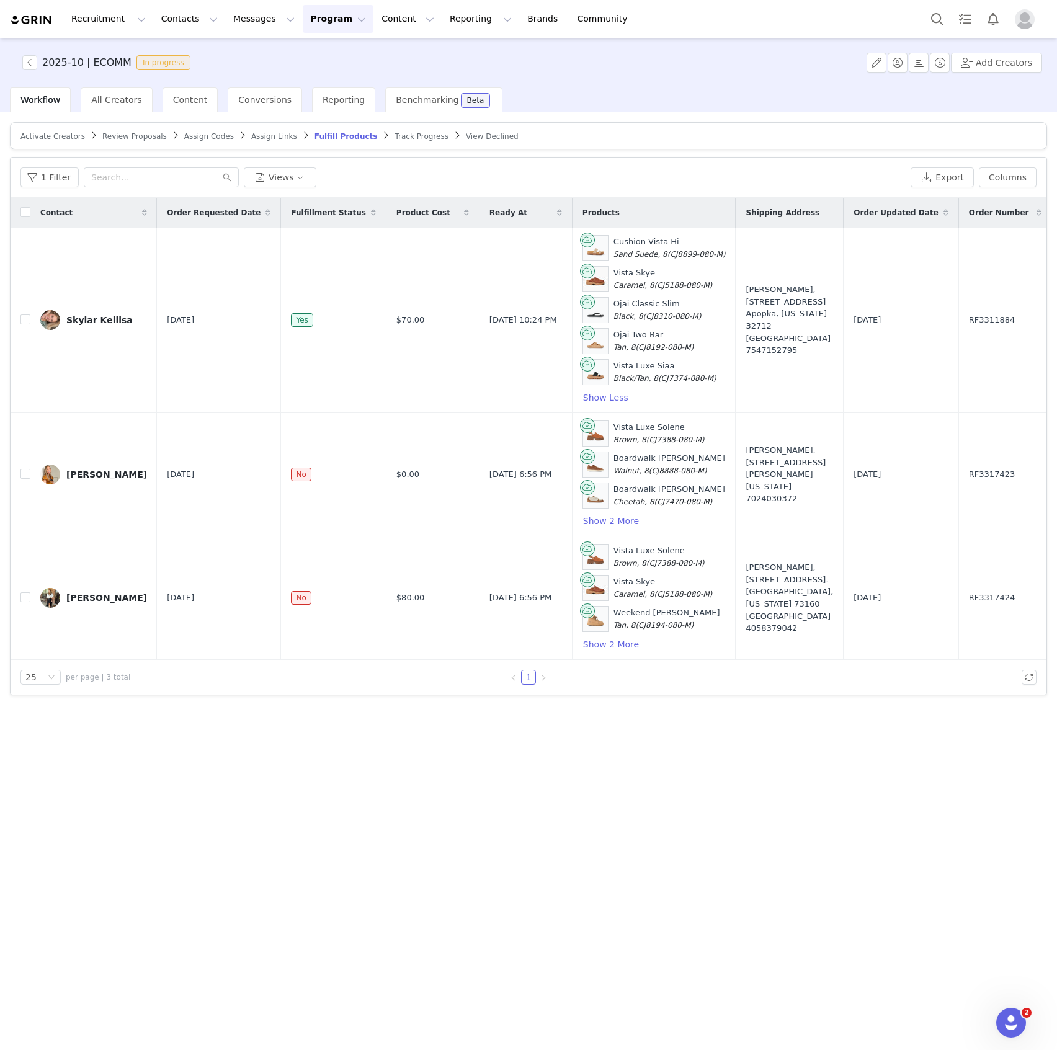
click at [264, 134] on span "Assign Links" at bounding box center [274, 136] width 46 height 9
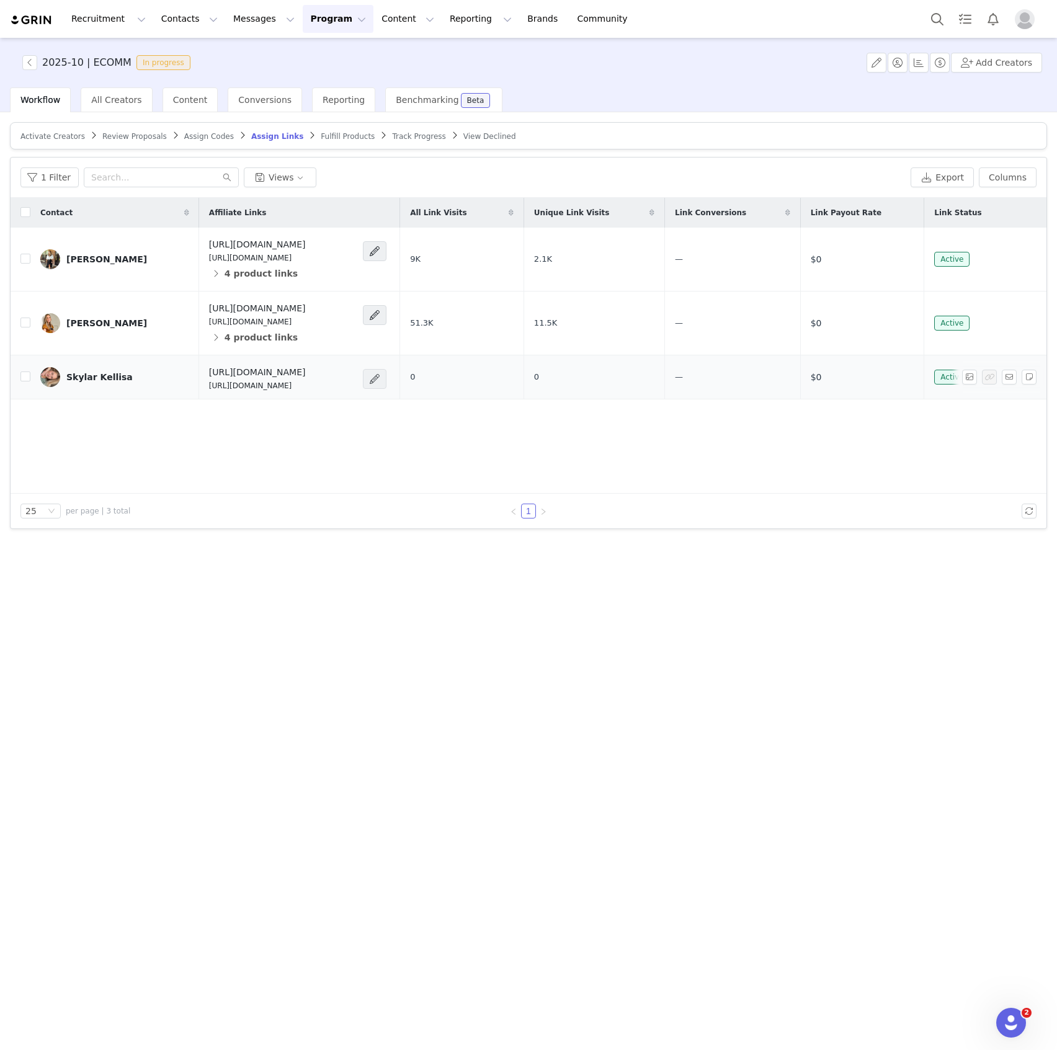
click at [387, 375] on span at bounding box center [375, 379] width 24 height 20
click at [410, 539] on span "Add Deep Link" at bounding box center [395, 541] width 63 height 14
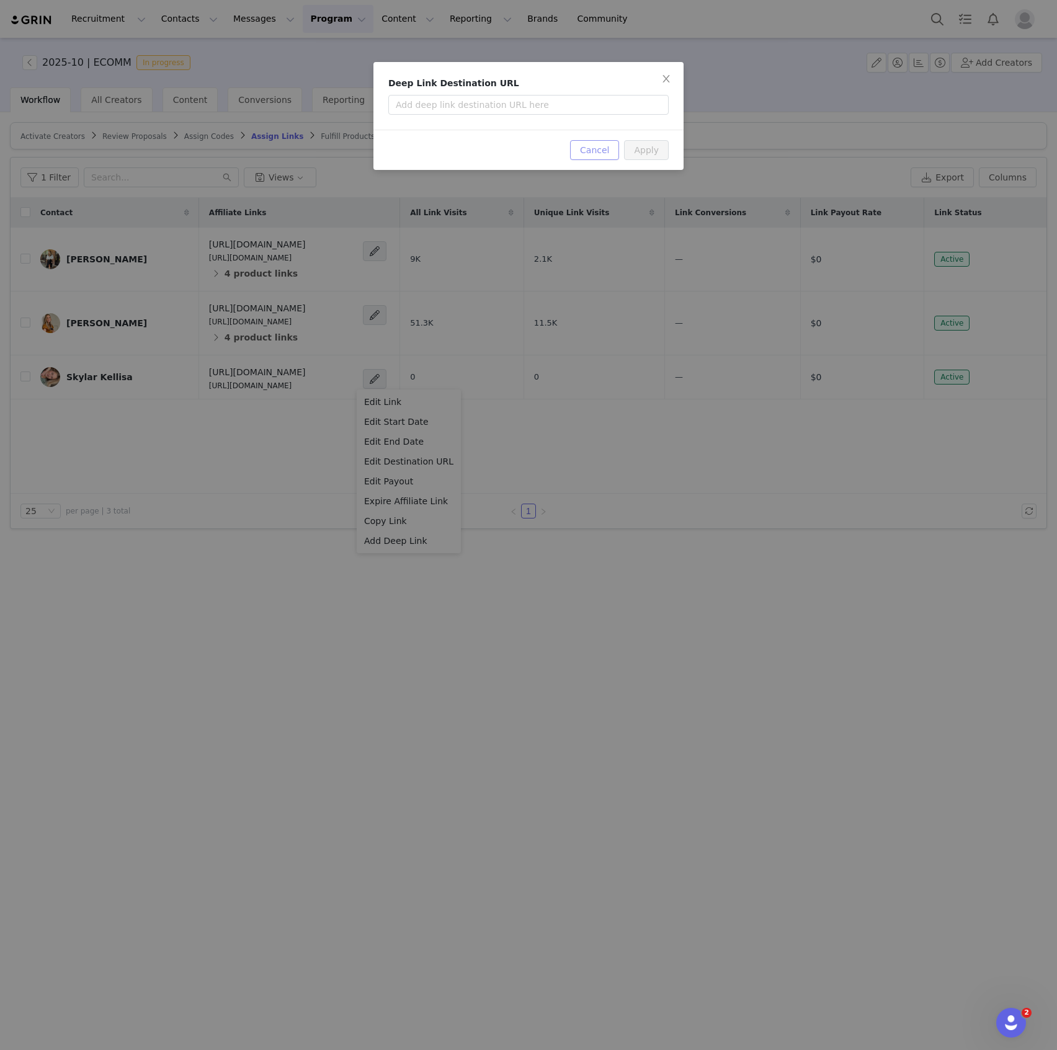
click at [592, 144] on button "Cancel" at bounding box center [594, 150] width 49 height 20
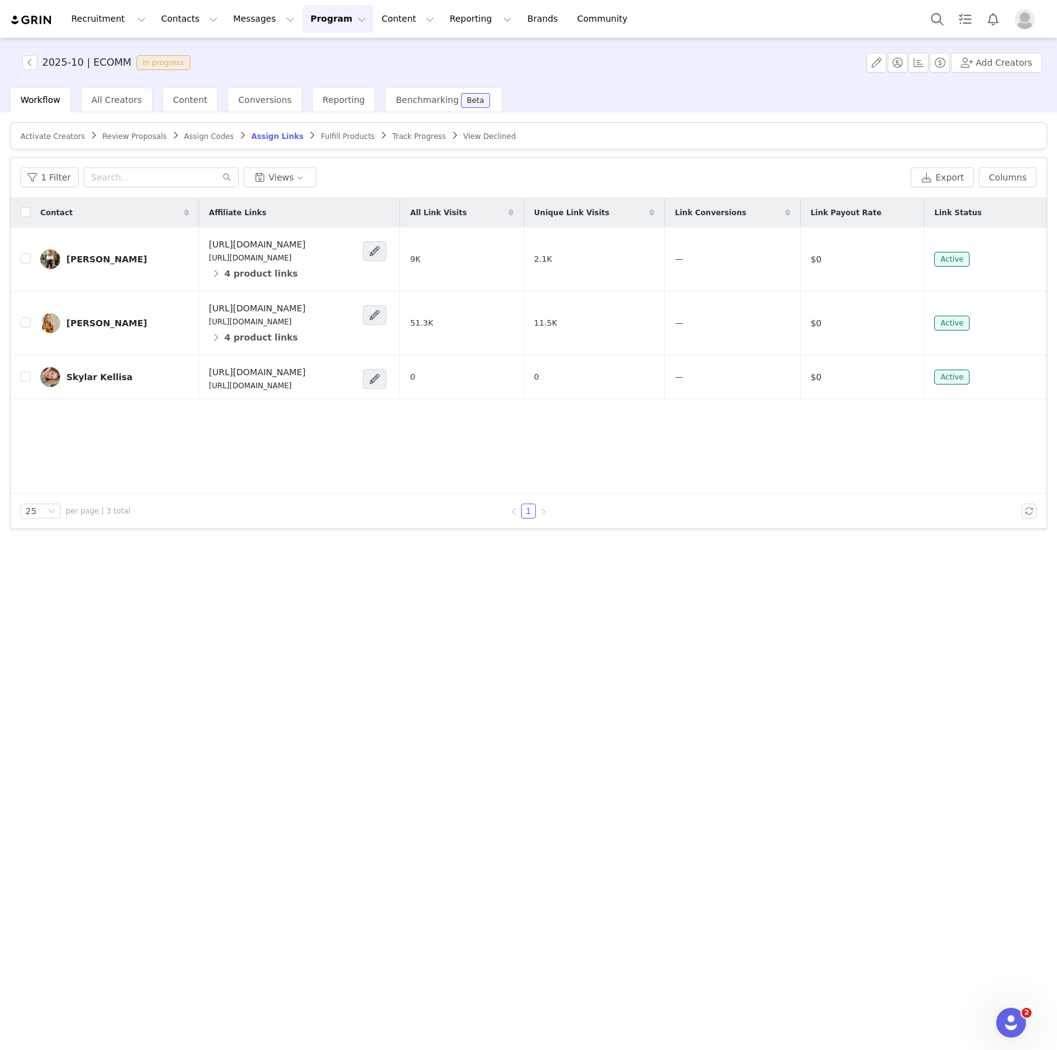
click at [321, 136] on span "Fulfill Products" at bounding box center [348, 136] width 54 height 9
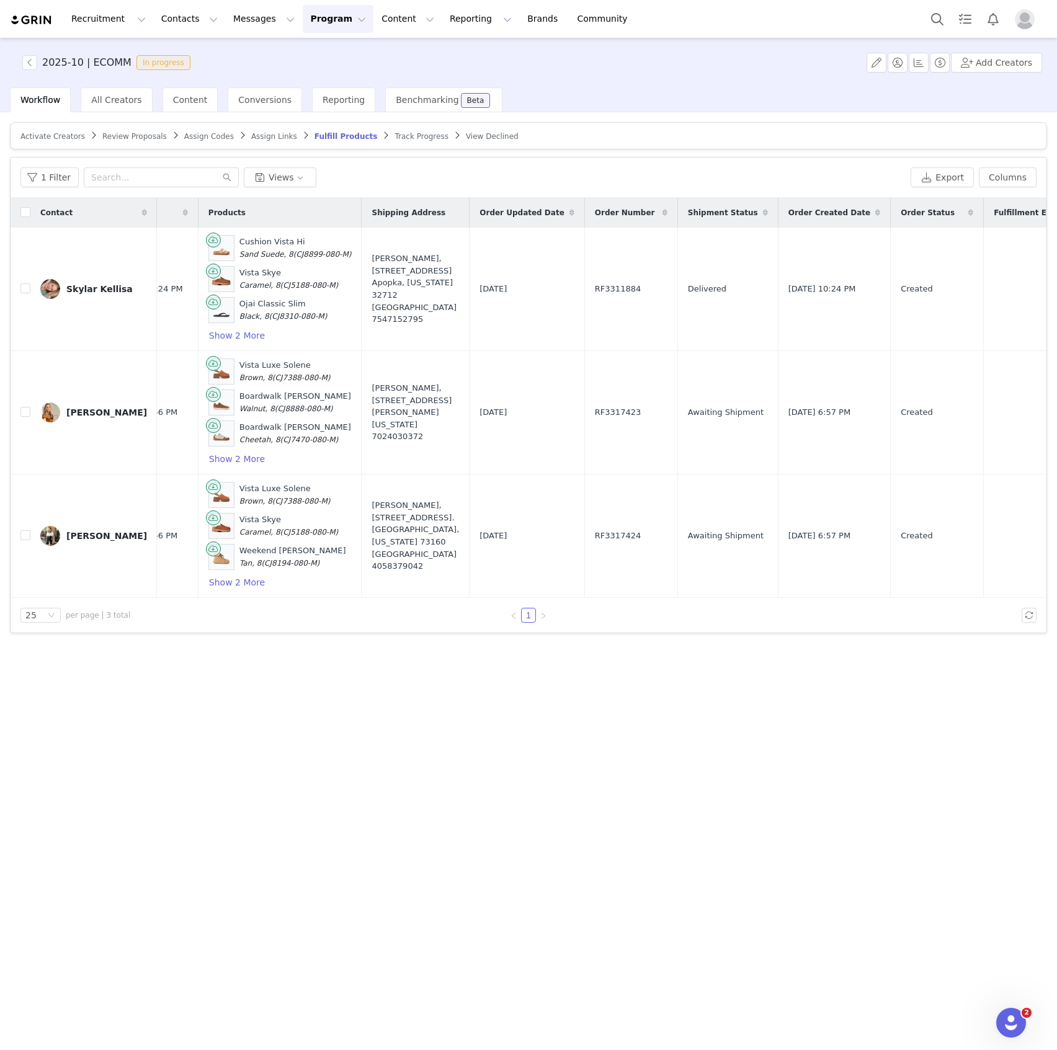
scroll to position [0, 387]
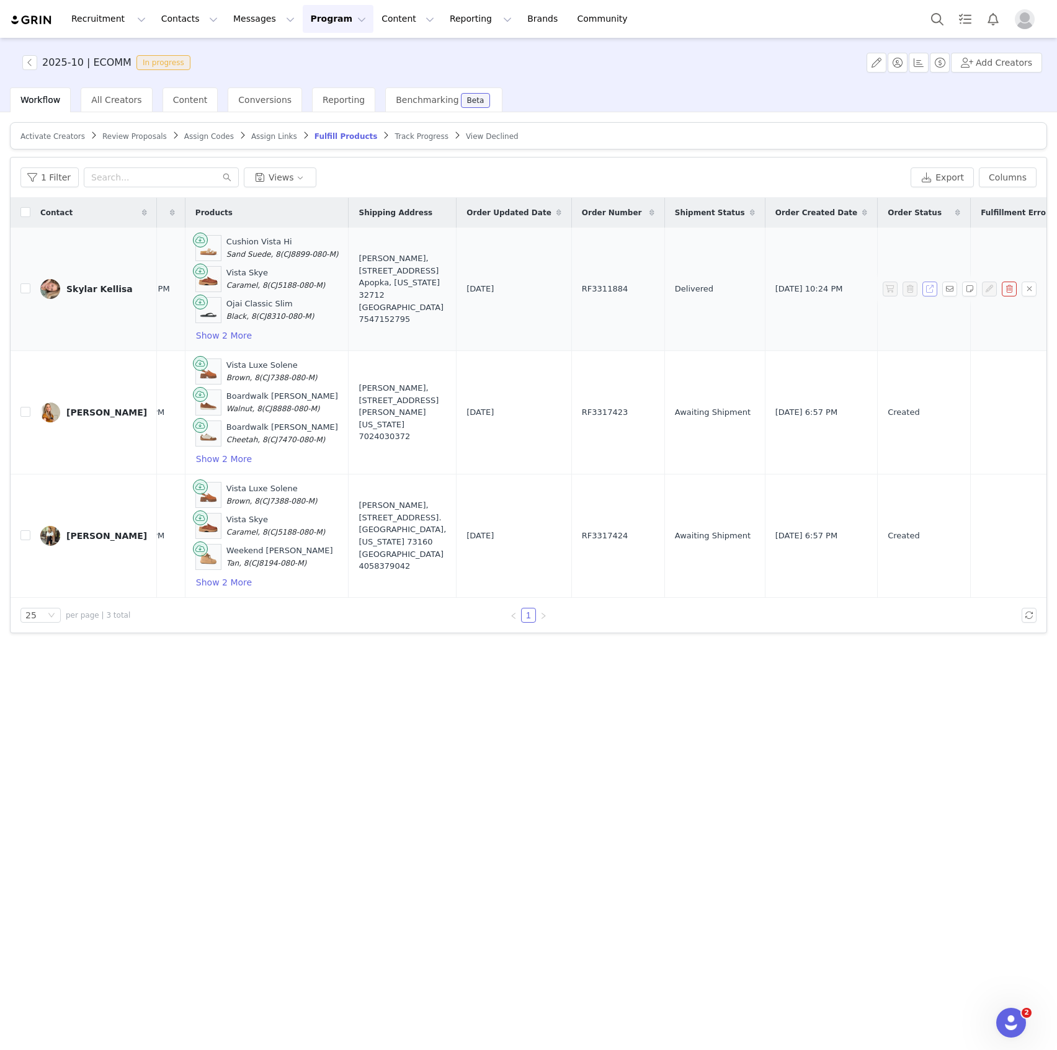
click at [924, 284] on button "button" at bounding box center [930, 289] width 15 height 15
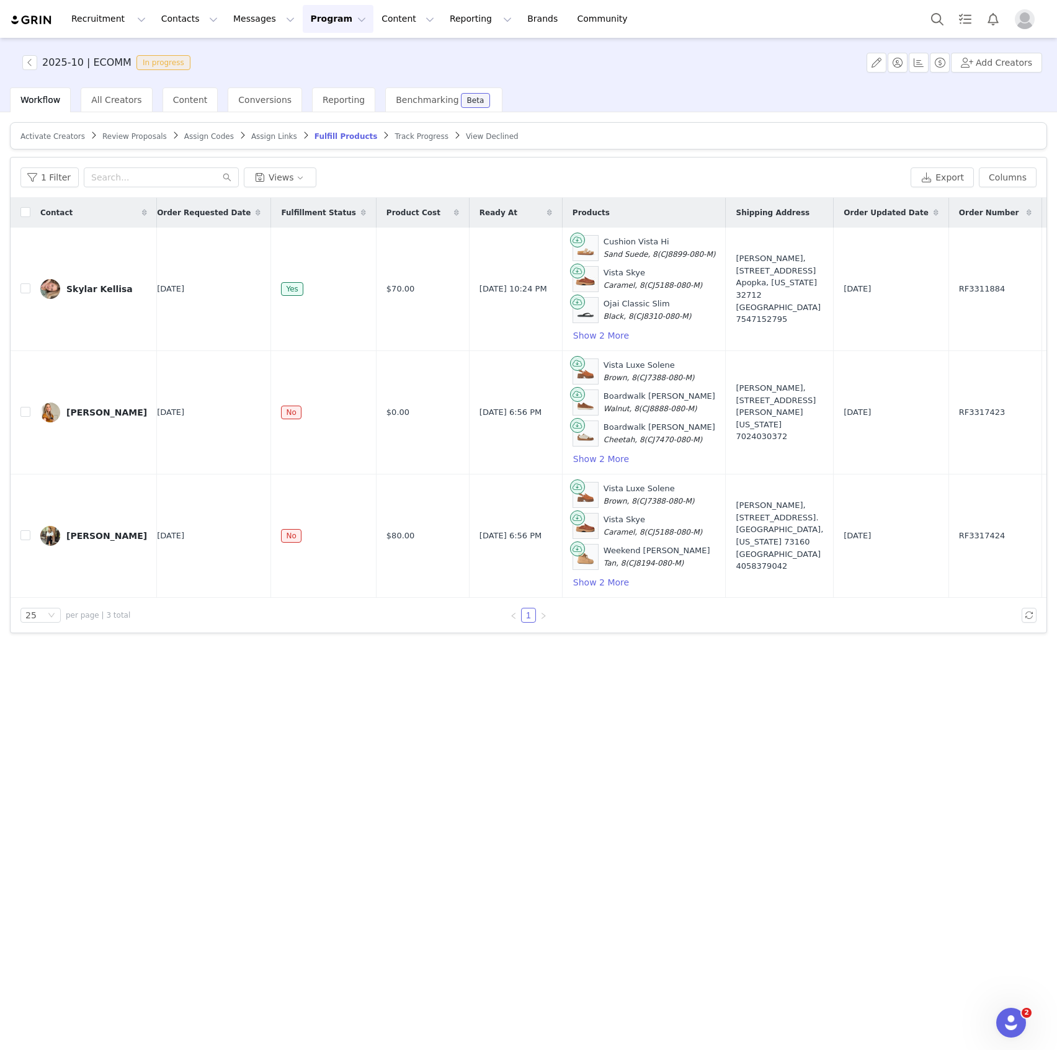
scroll to position [0, 0]
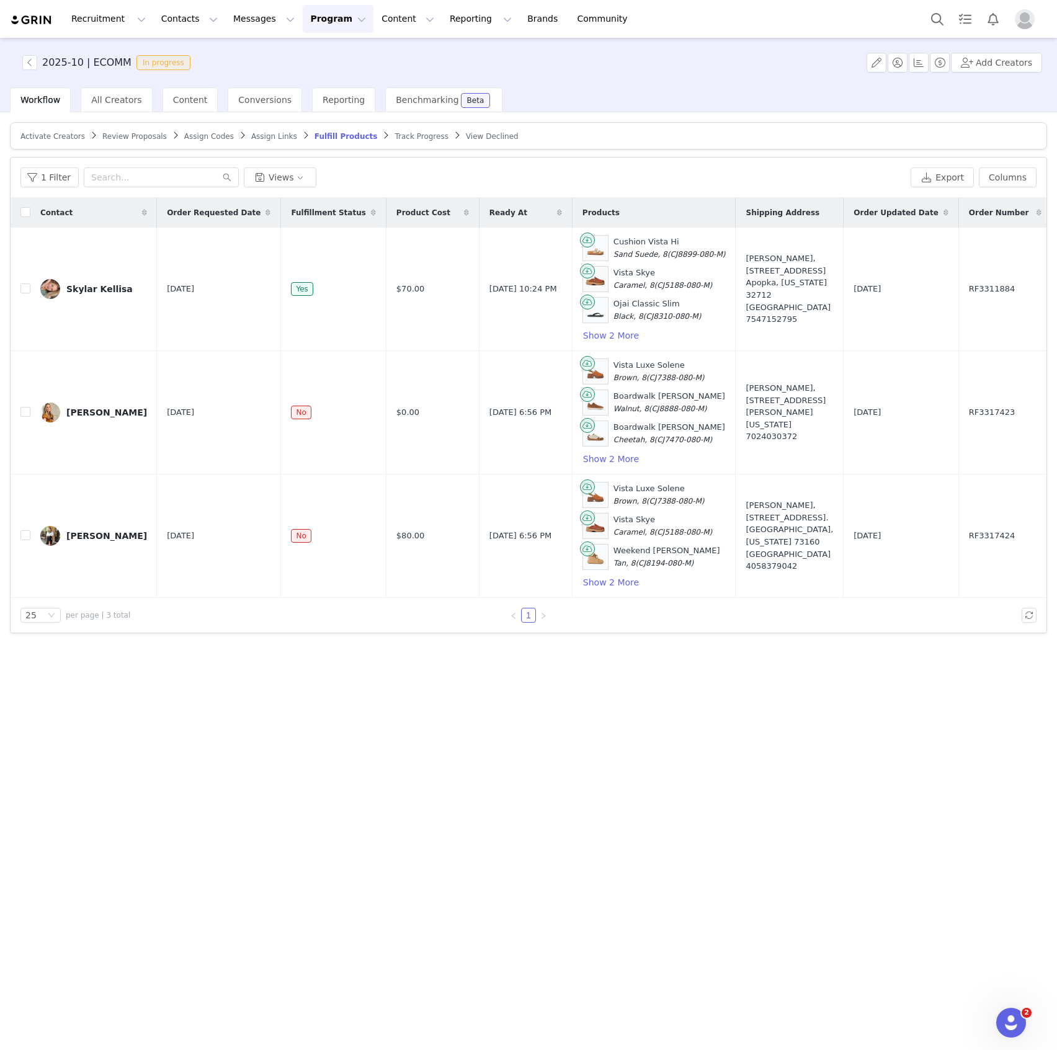
click at [251, 137] on span "Assign Links" at bounding box center [274, 136] width 46 height 9
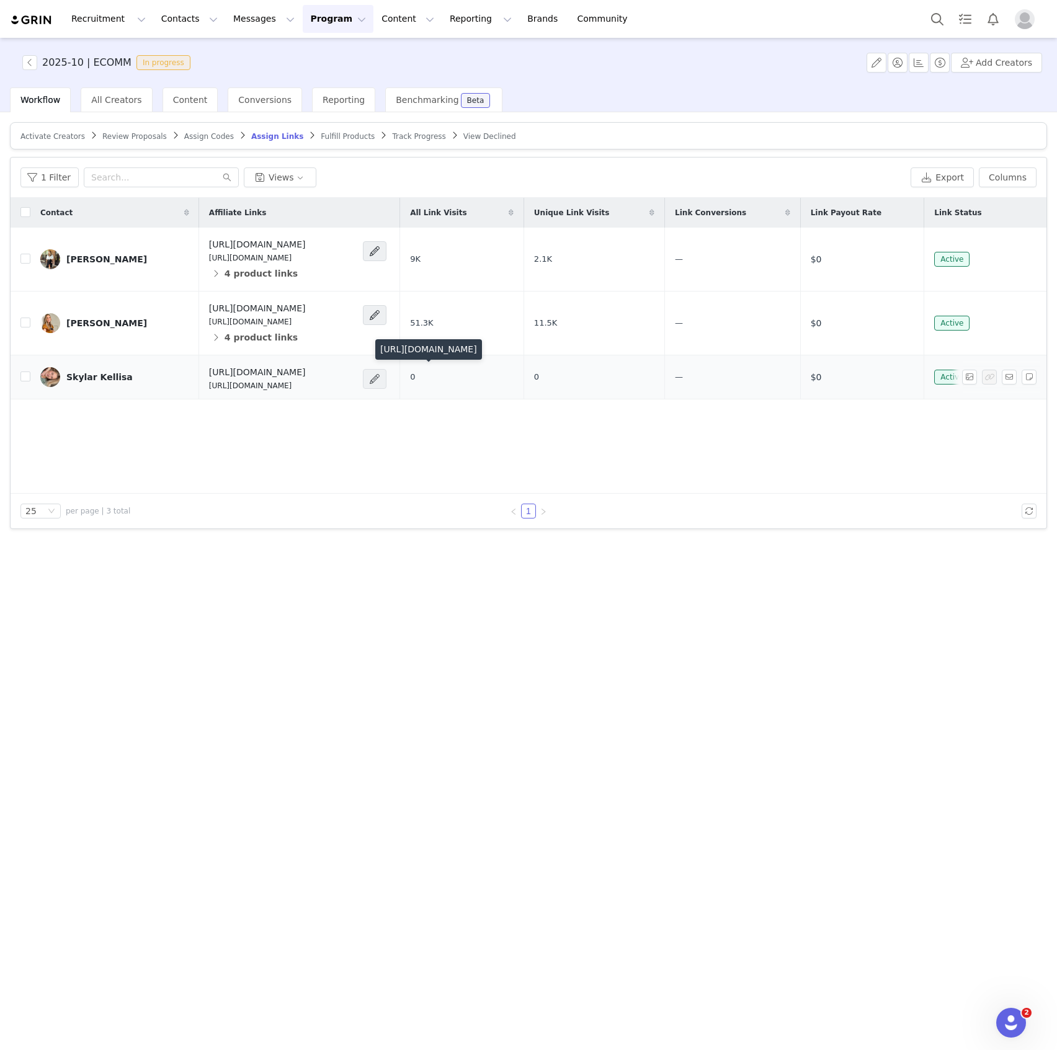
click at [381, 382] on span at bounding box center [375, 379] width 12 height 15
click at [413, 539] on span "Add Deep Link" at bounding box center [395, 541] width 63 height 14
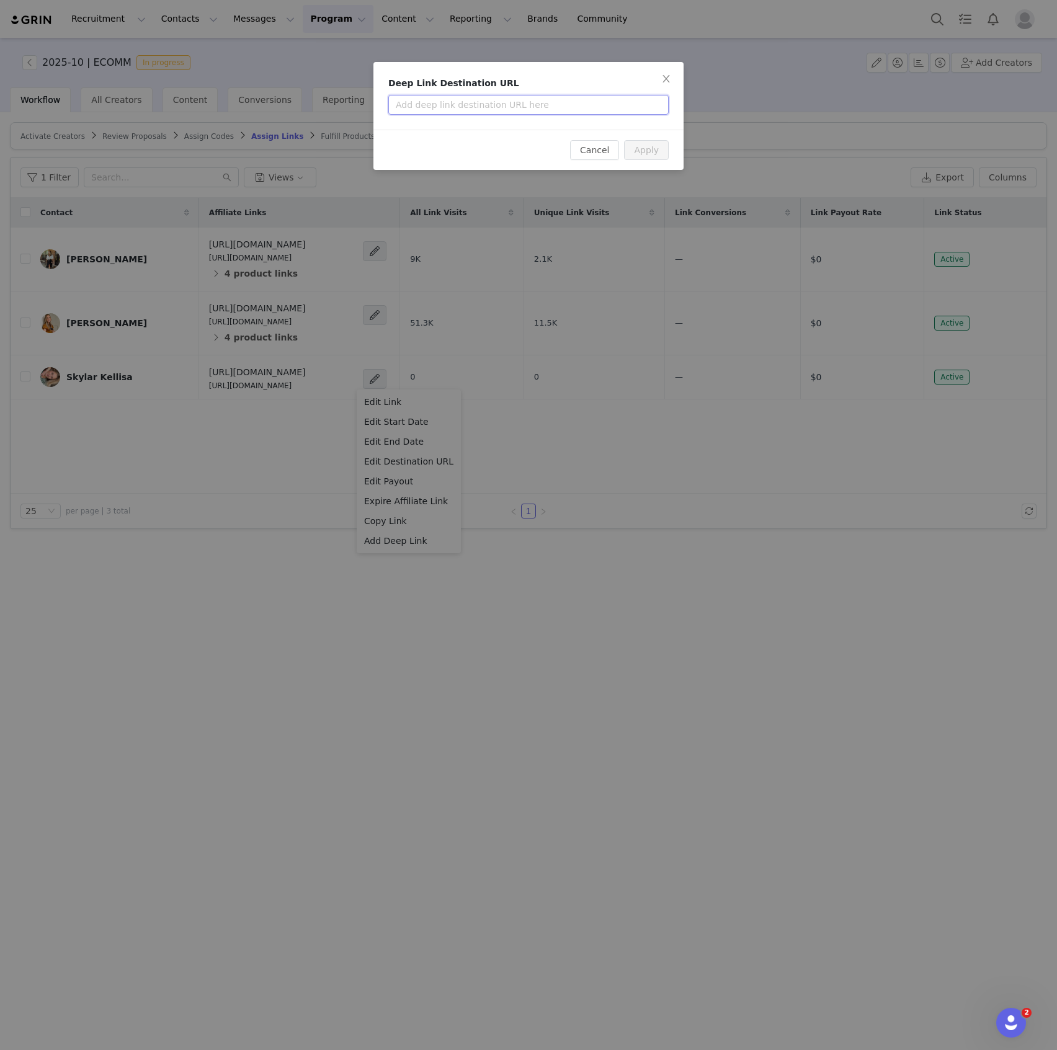
click at [635, 107] on input "text" at bounding box center [528, 105] width 280 height 20
paste input "[URL][DOMAIN_NAME]"
type input "[URL][DOMAIN_NAME]"
click at [655, 157] on button "Apply" at bounding box center [646, 150] width 45 height 20
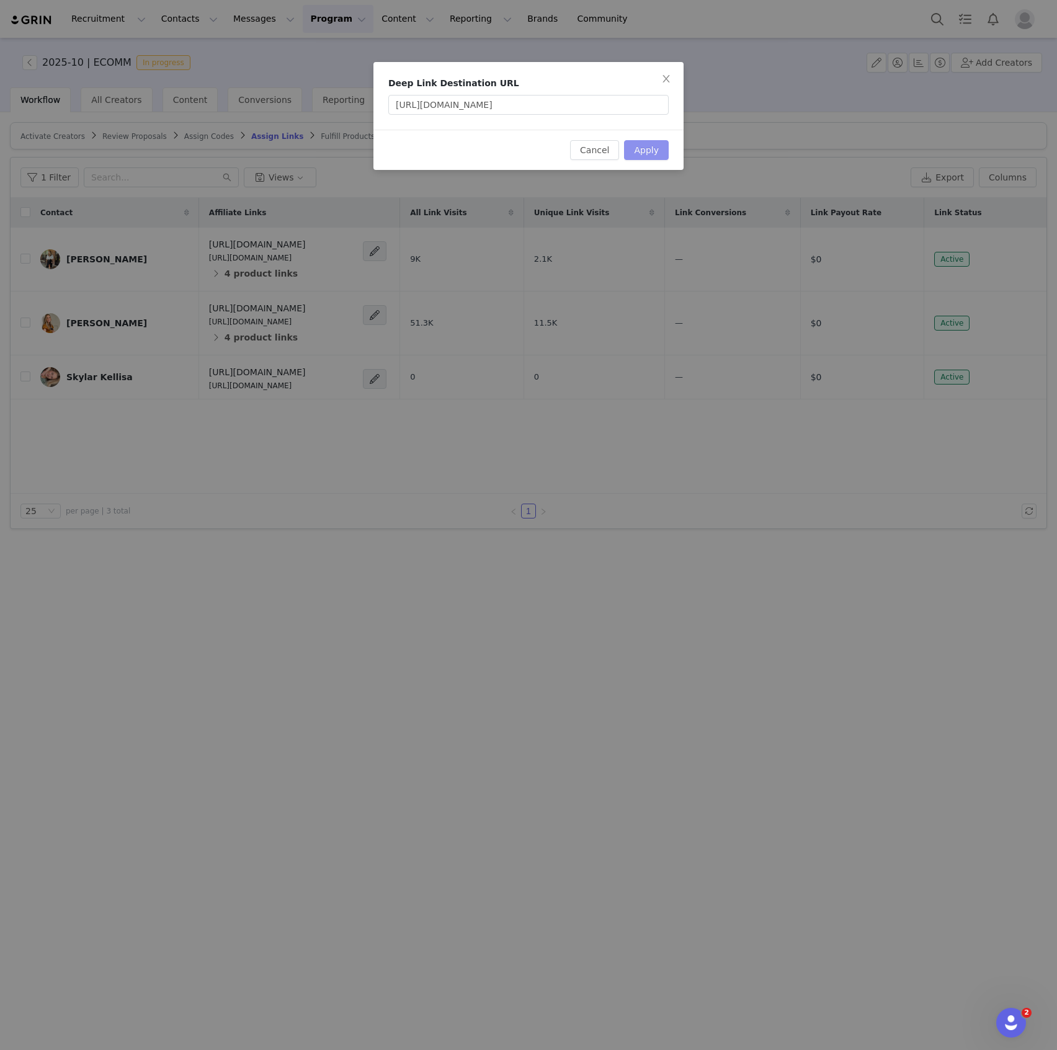
scroll to position [0, 0]
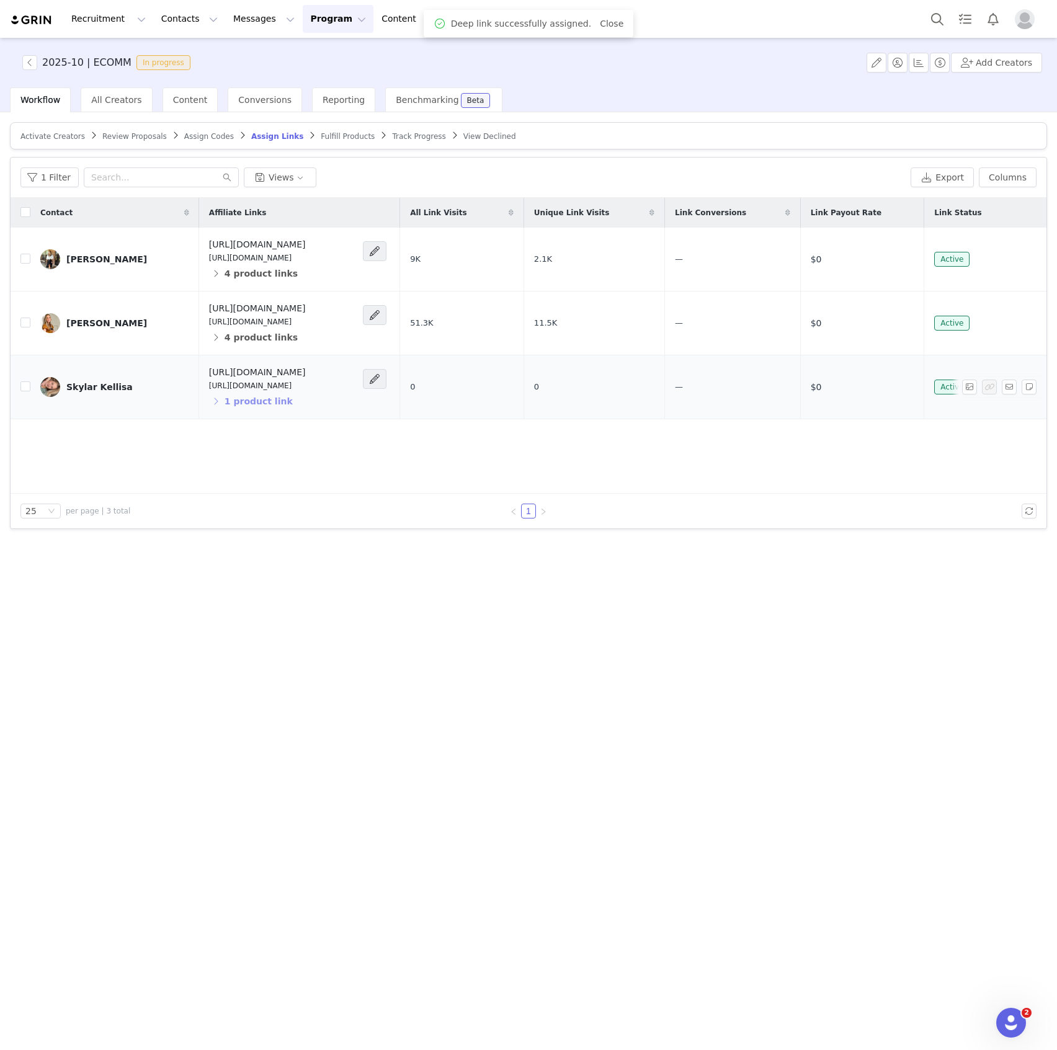
click at [209, 401] on button "1 product link" at bounding box center [251, 401] width 84 height 20
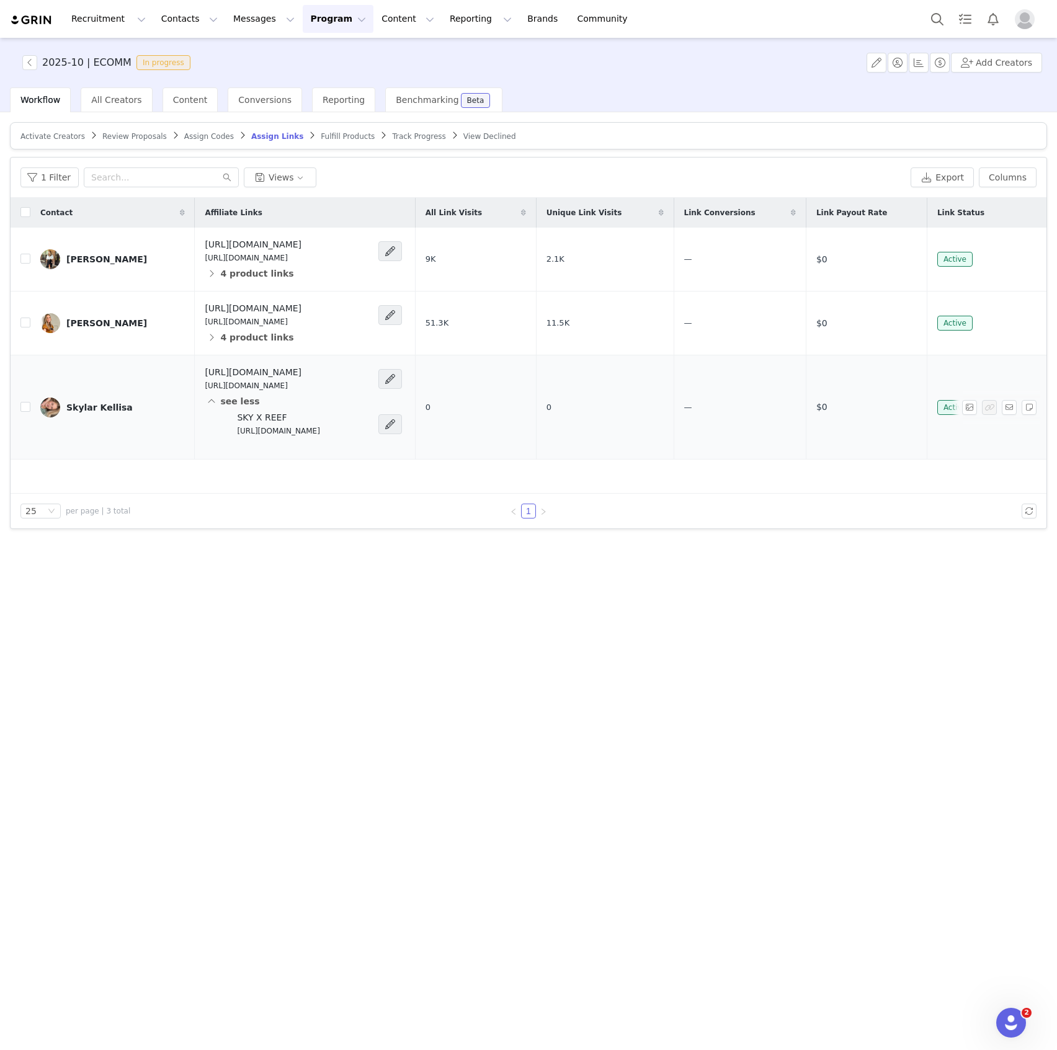
click at [277, 430] on p "[URL][DOMAIN_NAME]" at bounding box center [278, 431] width 83 height 11
copy div "[URL][DOMAIN_NAME]"
click at [396, 384] on span at bounding box center [390, 379] width 12 height 15
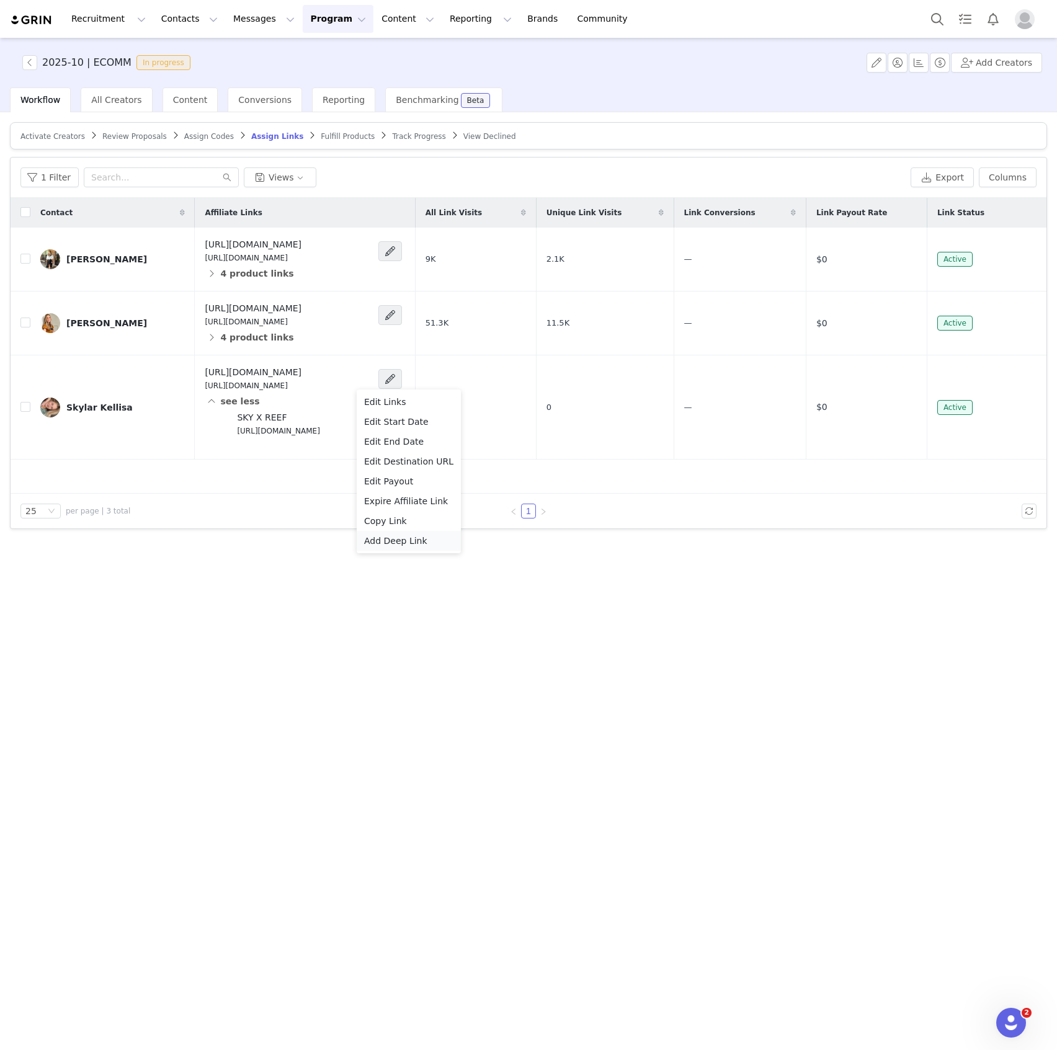
click at [403, 540] on span "Add Deep Link" at bounding box center [395, 541] width 63 height 14
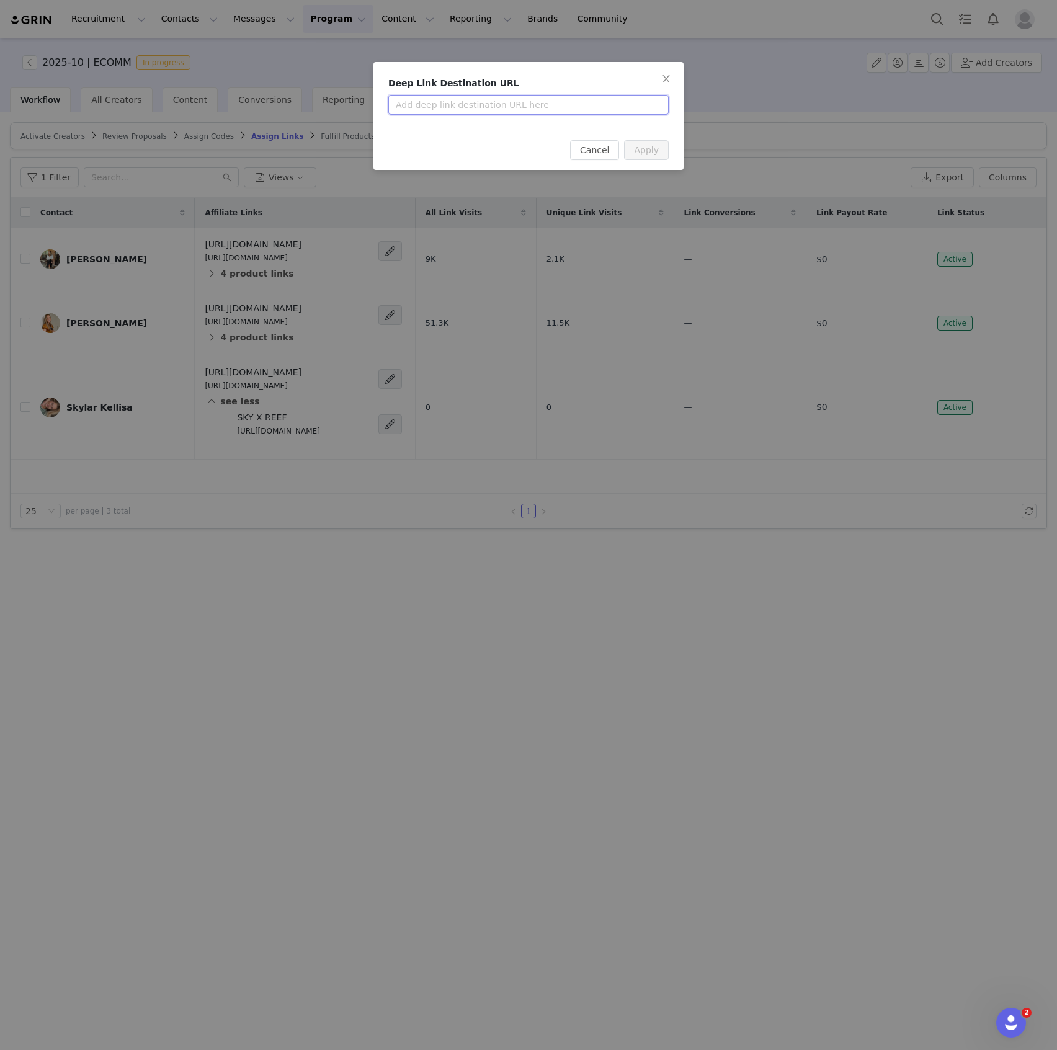
click at [534, 107] on input "text" at bounding box center [528, 105] width 280 height 20
paste input "[URL][DOMAIN_NAME]"
type input "[URL][DOMAIN_NAME]"
click at [663, 156] on button "Apply" at bounding box center [646, 150] width 45 height 20
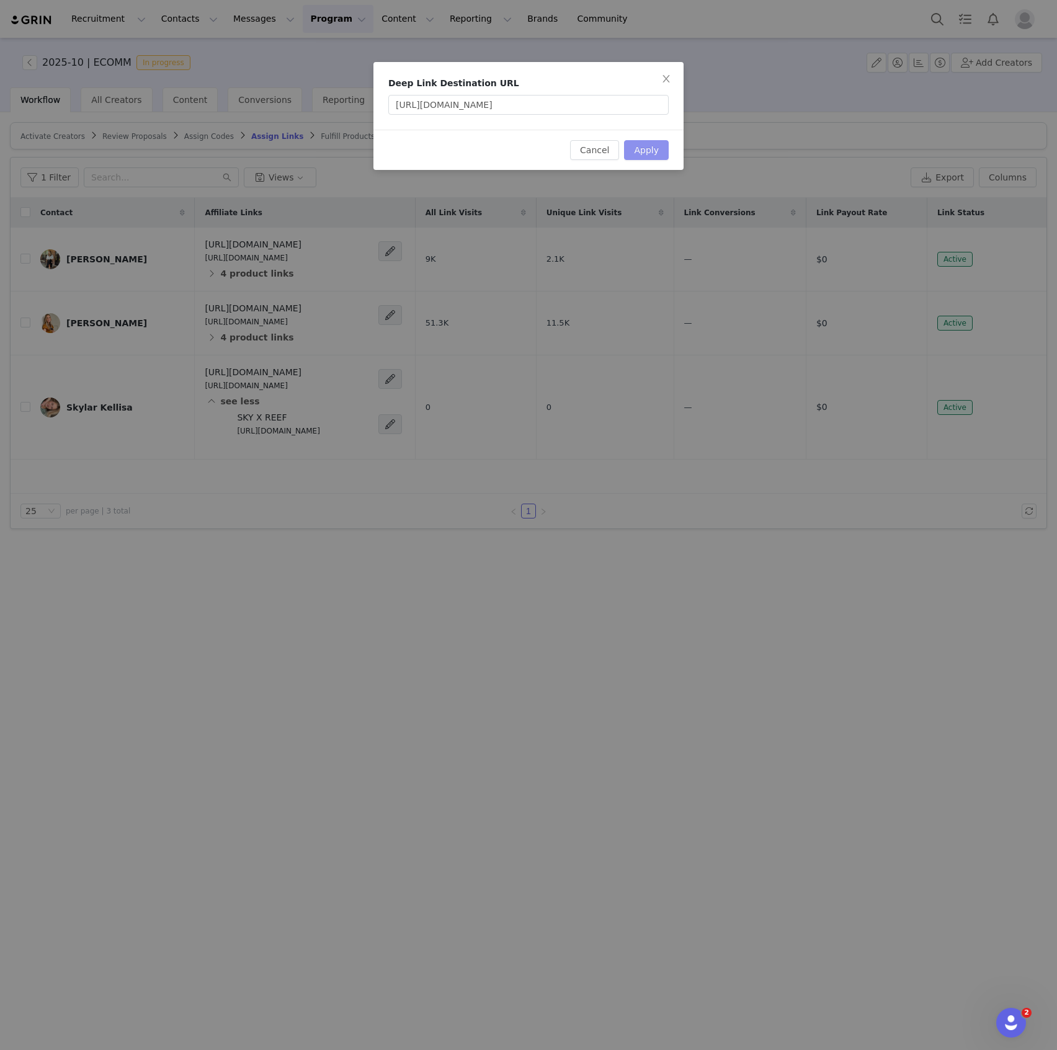
scroll to position [0, 0]
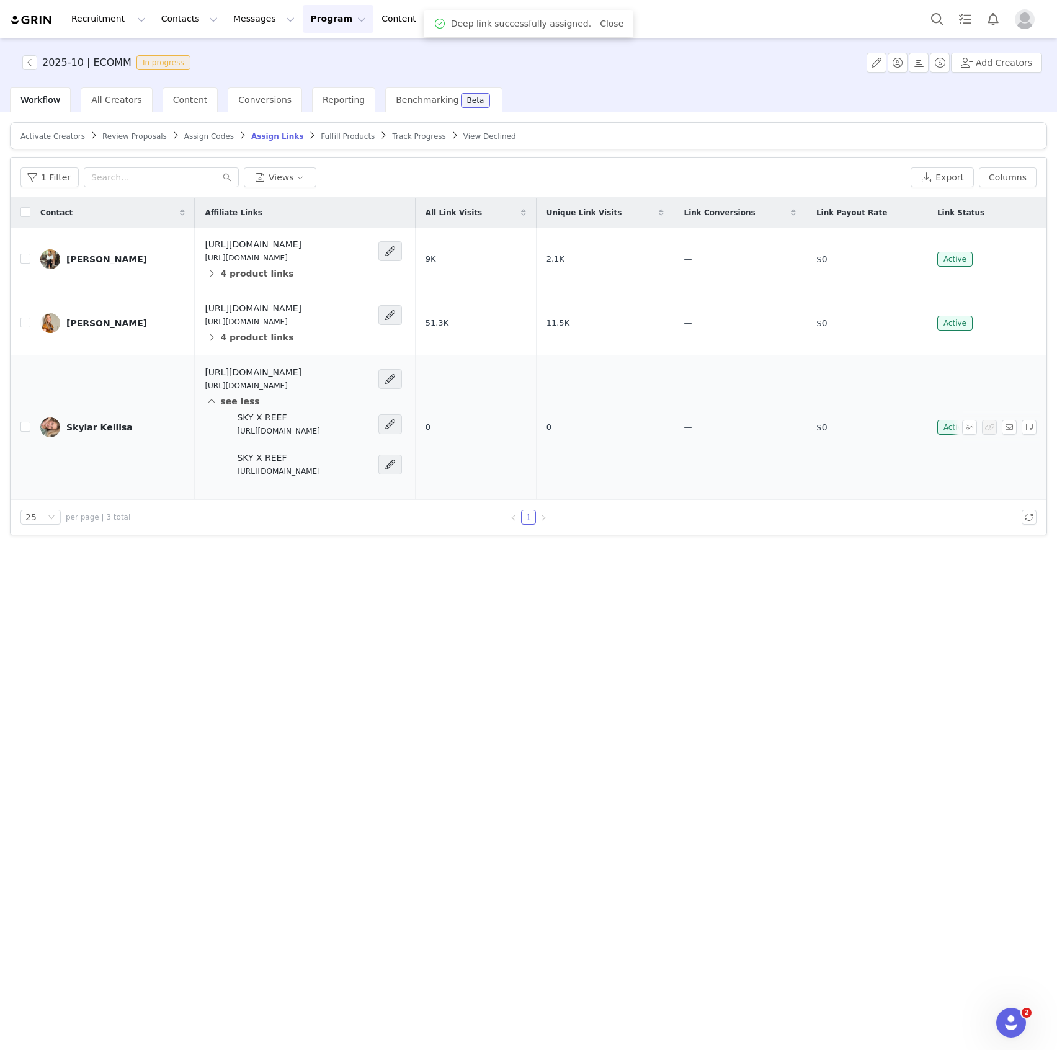
click at [277, 471] on p "[URL][DOMAIN_NAME]" at bounding box center [278, 471] width 83 height 11
copy div "[URL][DOMAIN_NAME]"
click at [664, 581] on div "Activate Creators Review Proposals Assign Codes Assign Links Fulfill Products T…" at bounding box center [528, 580] width 1057 height 936
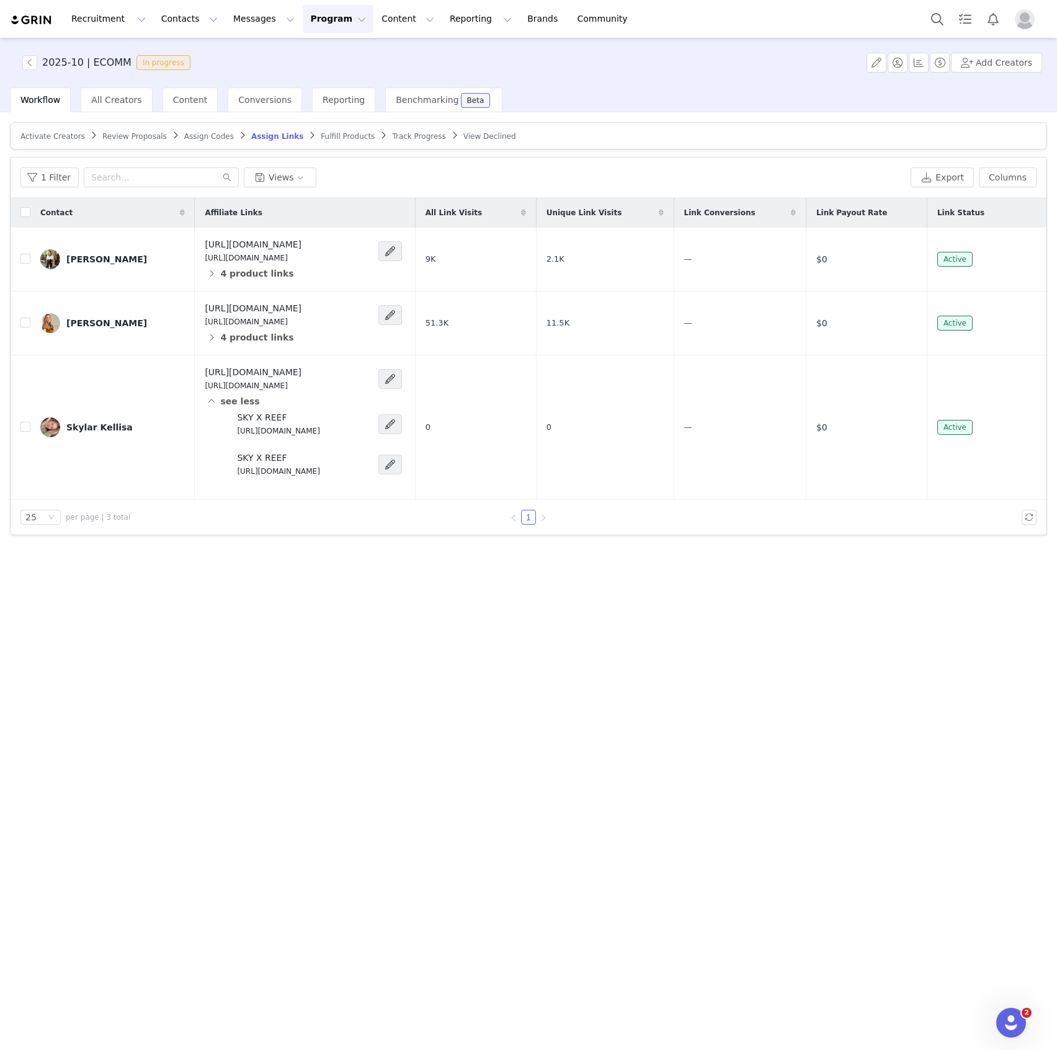
click at [321, 136] on span "Fulfill Products" at bounding box center [348, 136] width 54 height 9
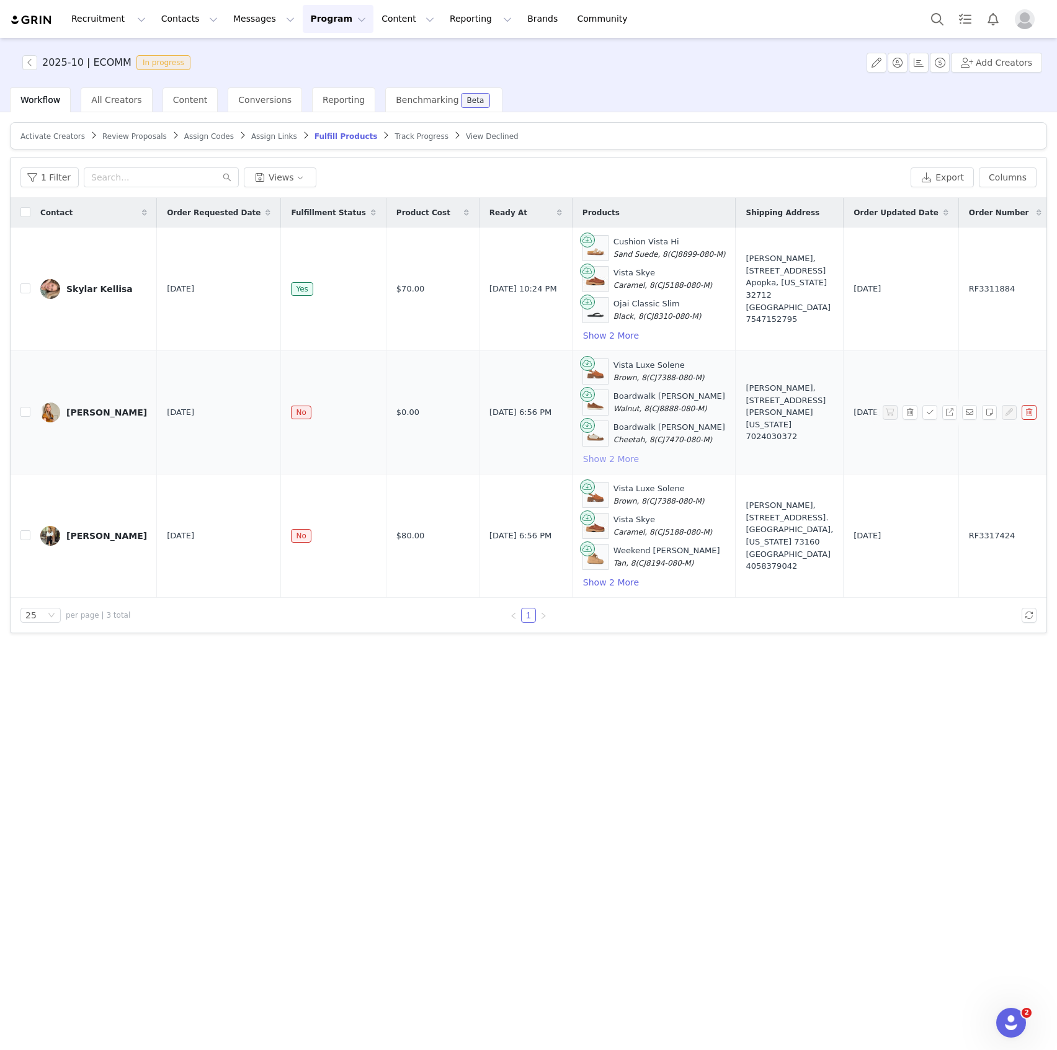
click at [583, 456] on button "Show 2 More" at bounding box center [611, 459] width 57 height 15
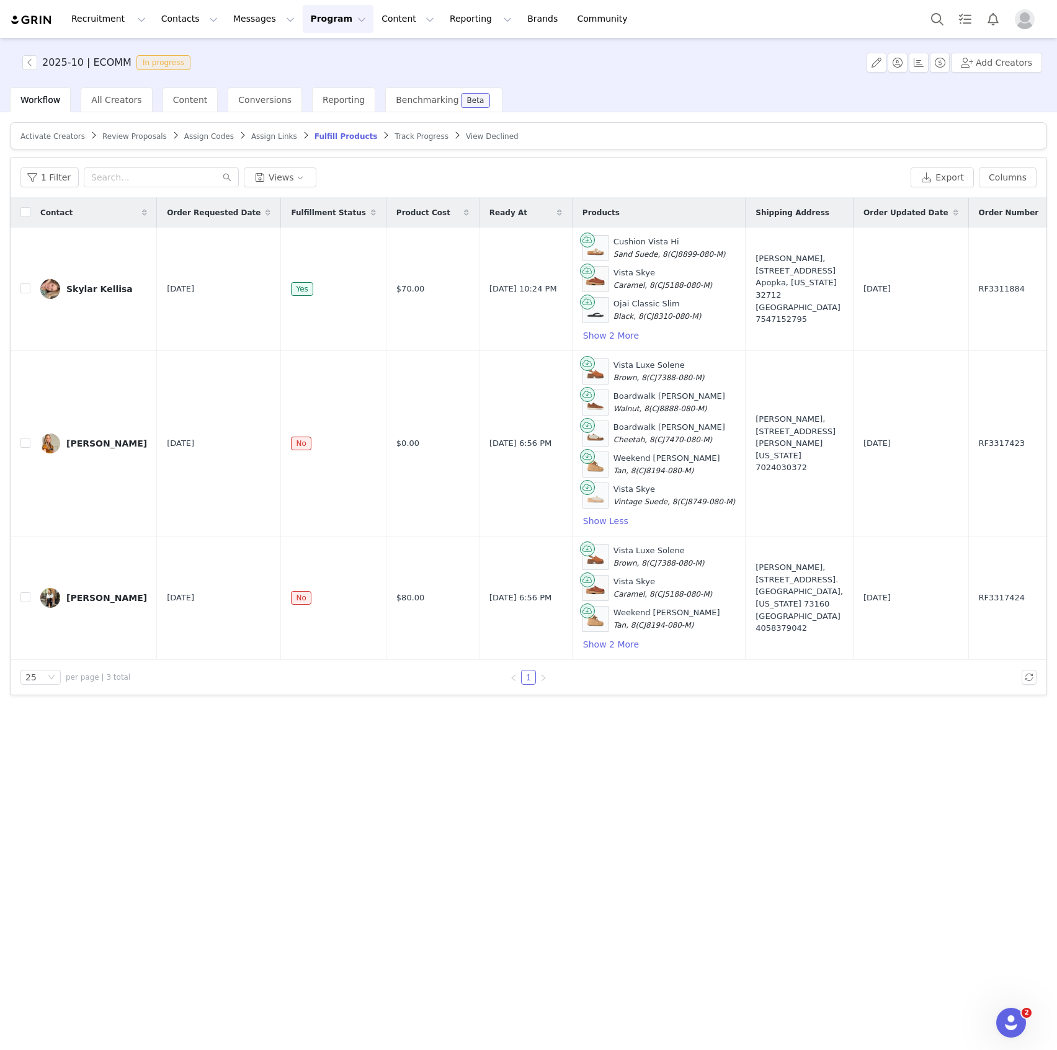
click at [251, 138] on span "Assign Links" at bounding box center [274, 136] width 46 height 9
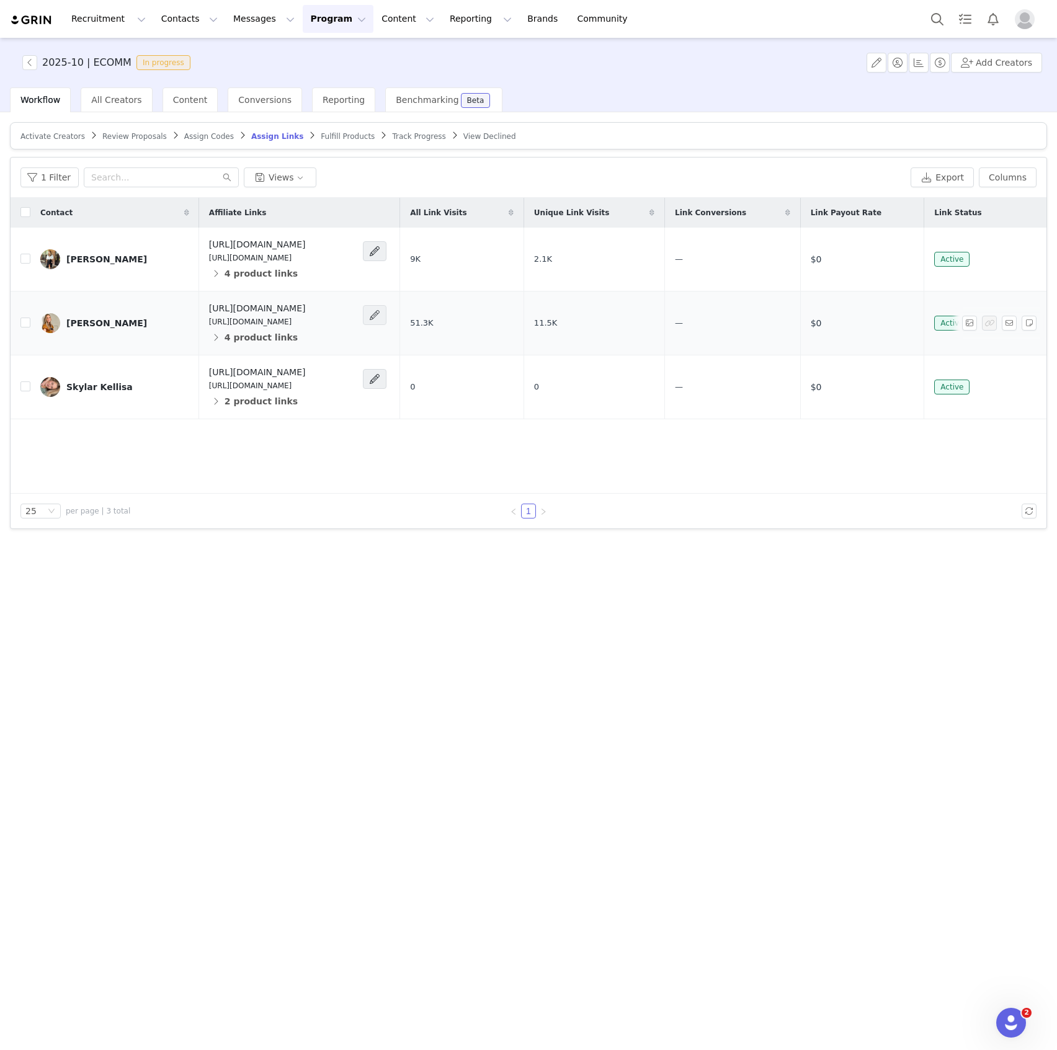
click at [381, 313] on span at bounding box center [375, 315] width 12 height 15
click at [414, 475] on span "Add Deep Link" at bounding box center [395, 477] width 63 height 14
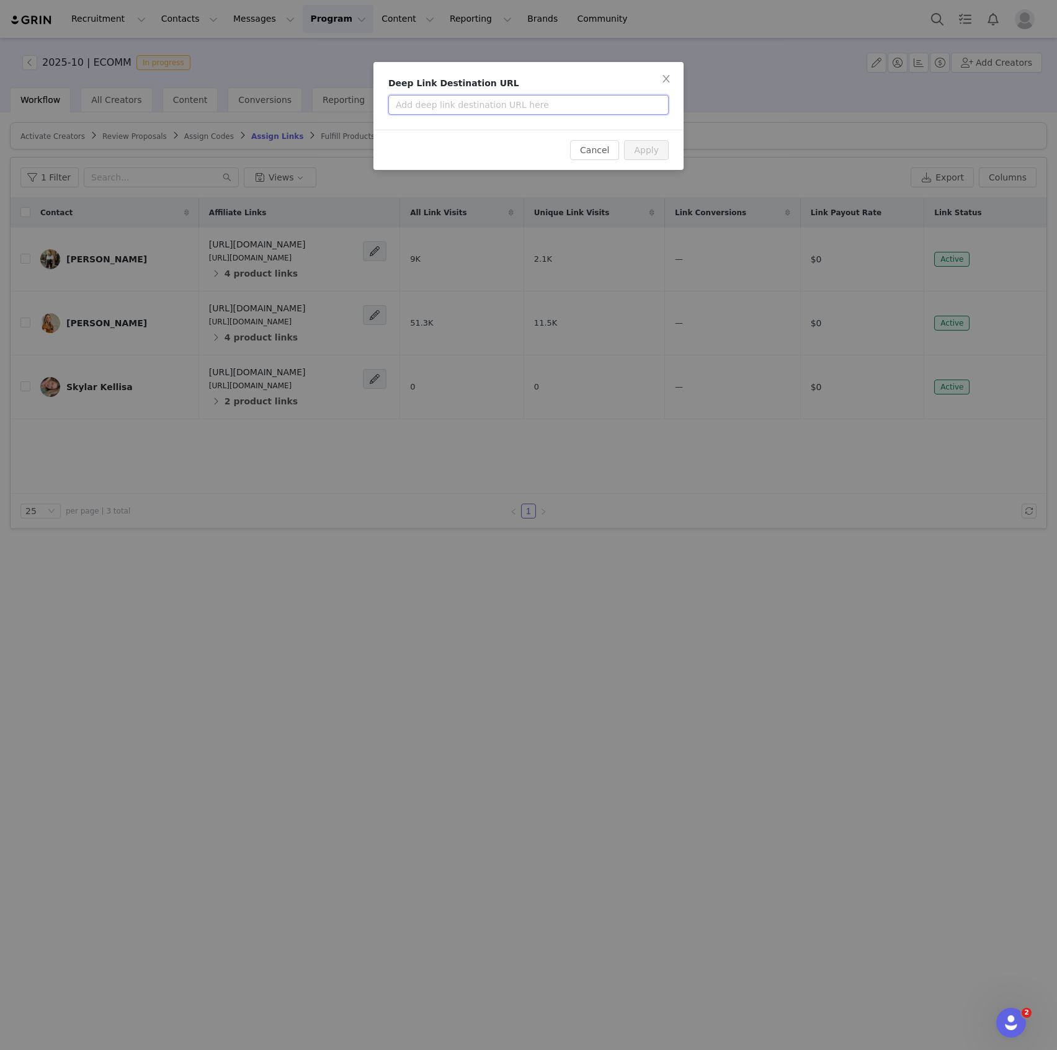
click at [501, 107] on input "text" at bounding box center [528, 105] width 280 height 20
paste input "[URL][DOMAIN_NAME]"
type input "[URL][DOMAIN_NAME]"
click at [644, 154] on button "Apply" at bounding box center [646, 150] width 45 height 20
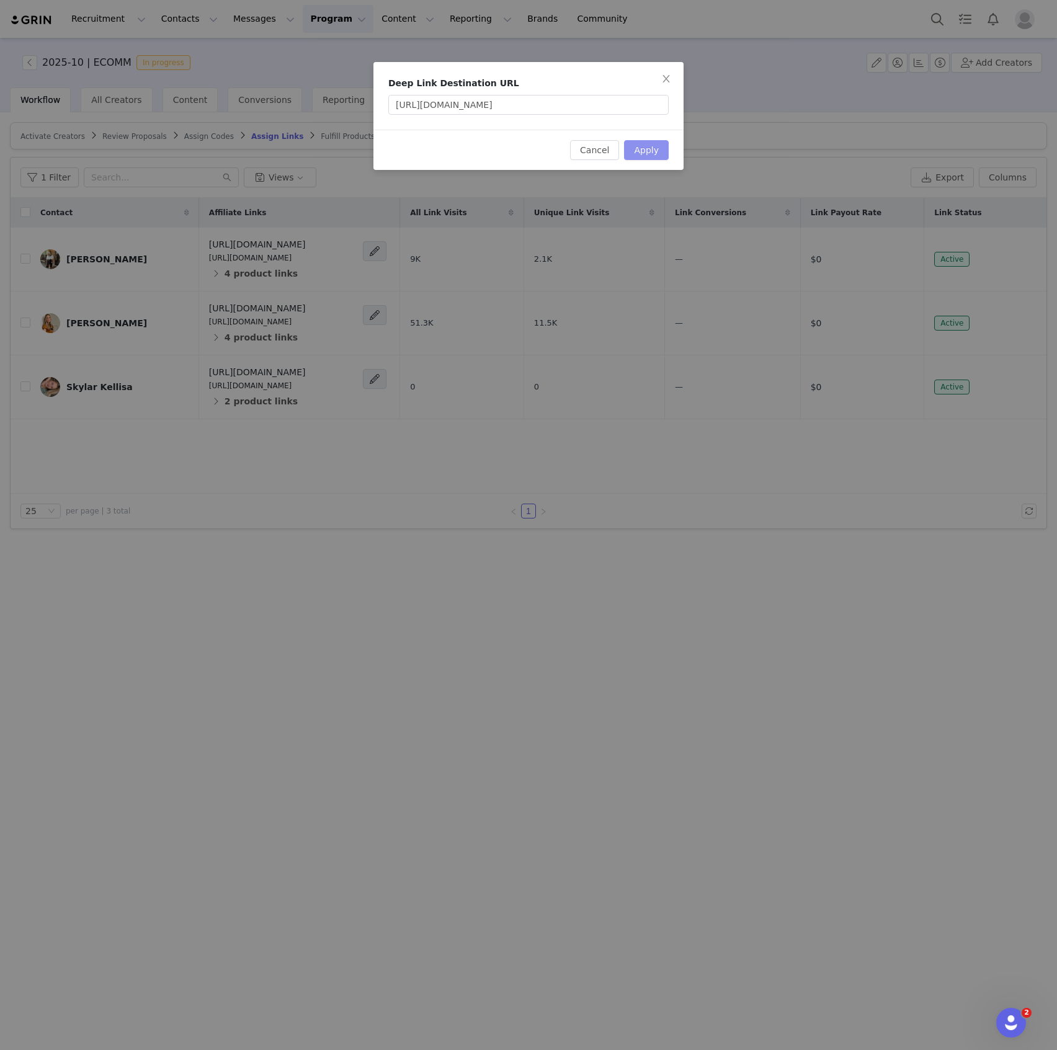
scroll to position [0, 0]
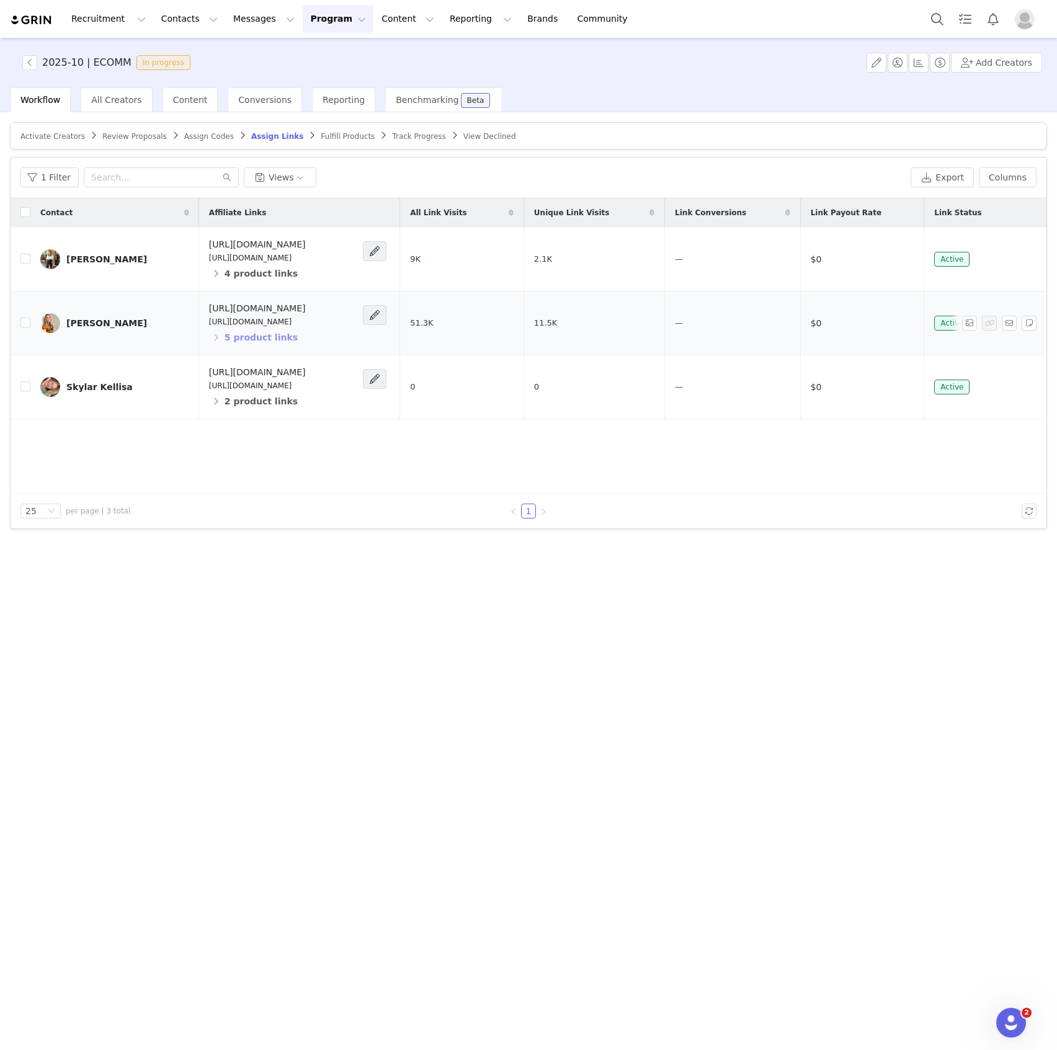
click at [223, 331] on button "5 product links" at bounding box center [253, 338] width 89 height 20
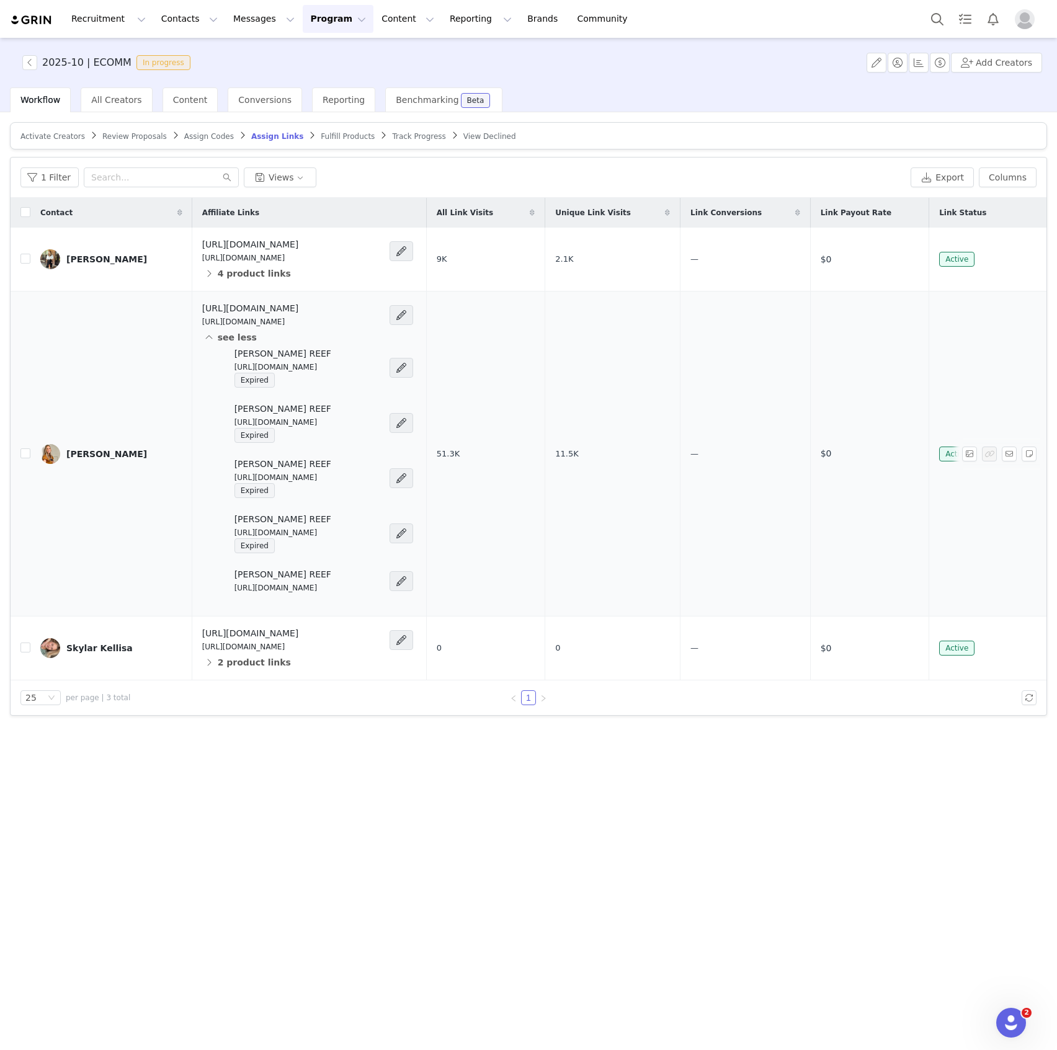
click at [259, 588] on p "[URL][DOMAIN_NAME]" at bounding box center [283, 588] width 97 height 11
copy div "[URL][DOMAIN_NAME]"
click at [413, 316] on span at bounding box center [402, 315] width 24 height 20
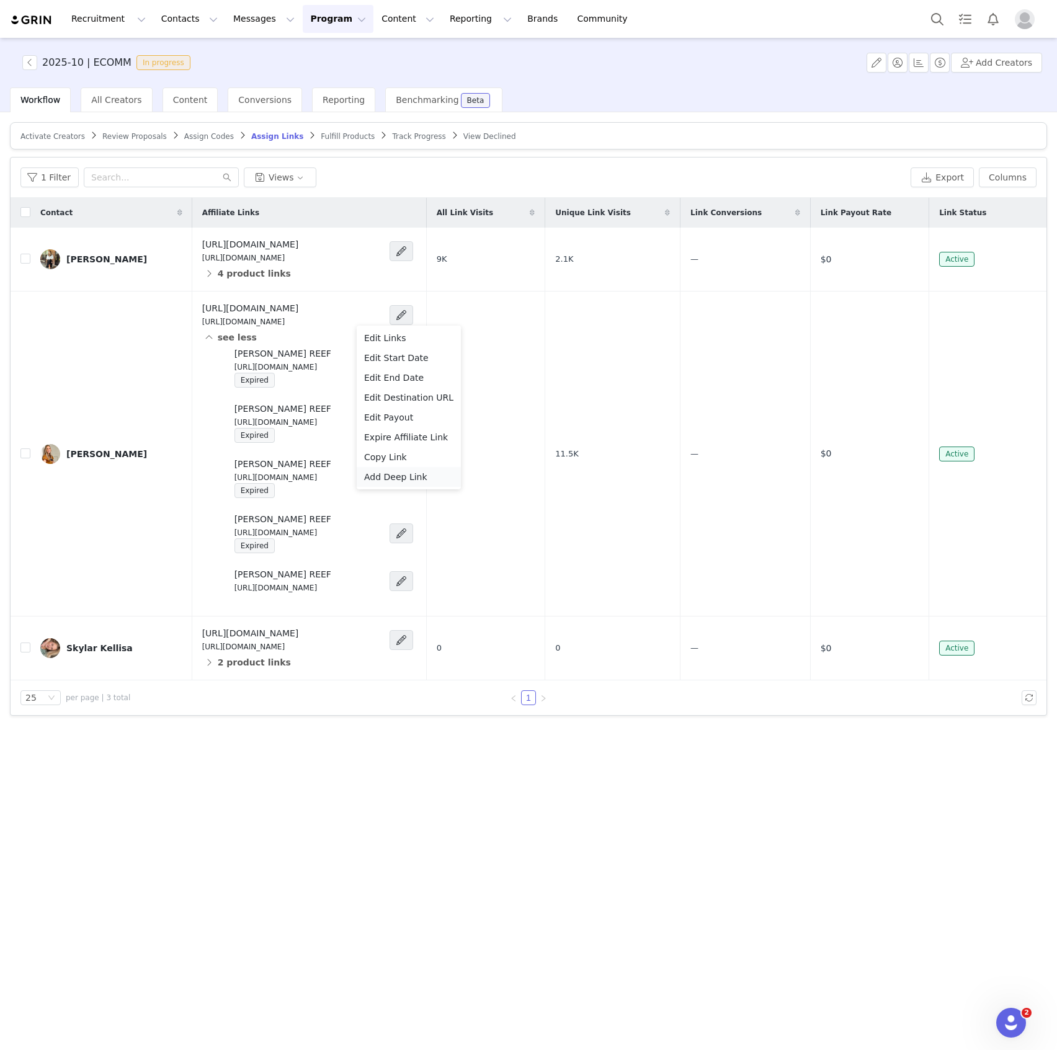
click at [411, 479] on span "Add Deep Link" at bounding box center [395, 477] width 63 height 14
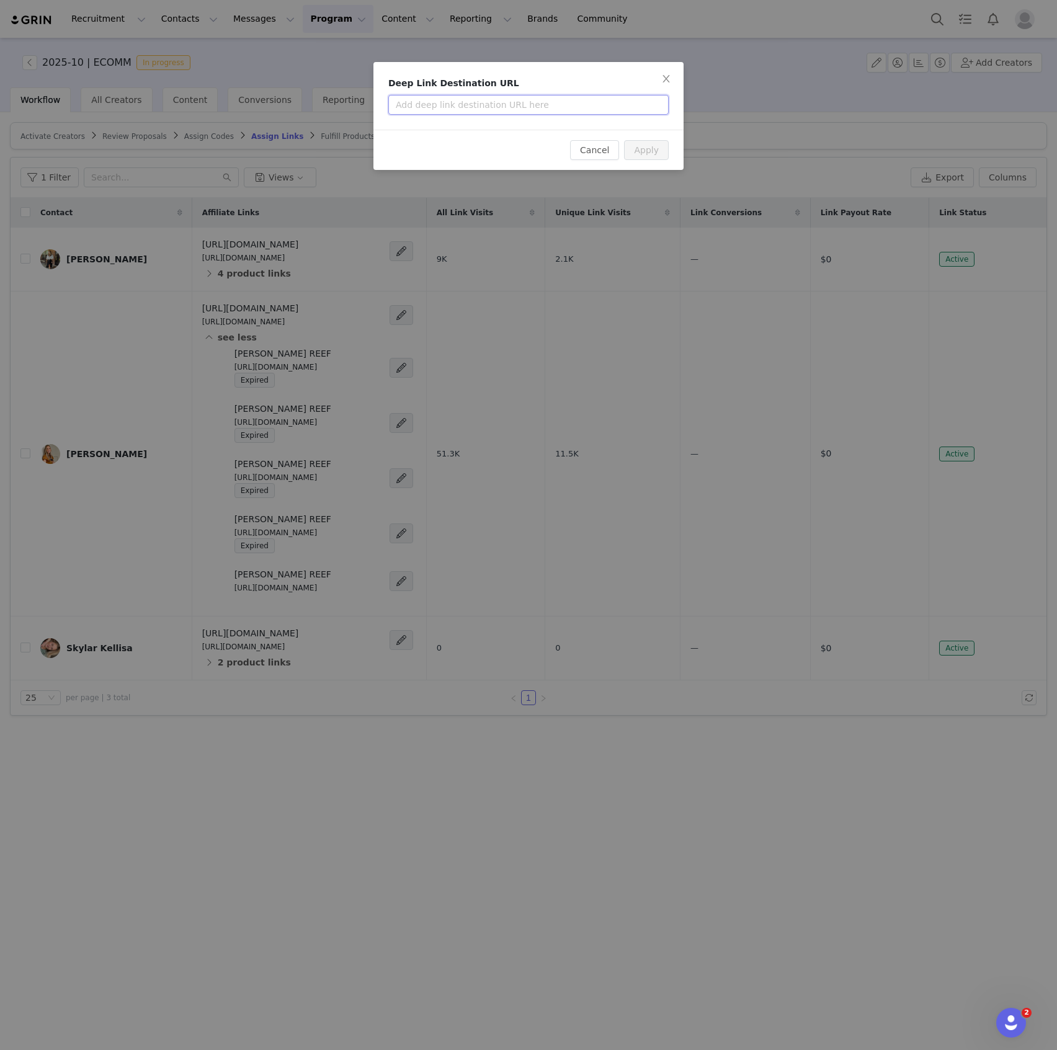
click at [519, 112] on input "text" at bounding box center [528, 105] width 280 height 20
paste input "[URL][DOMAIN_NAME]"
type input "[URL][DOMAIN_NAME]"
click at [667, 146] on button "Apply" at bounding box center [646, 150] width 45 height 20
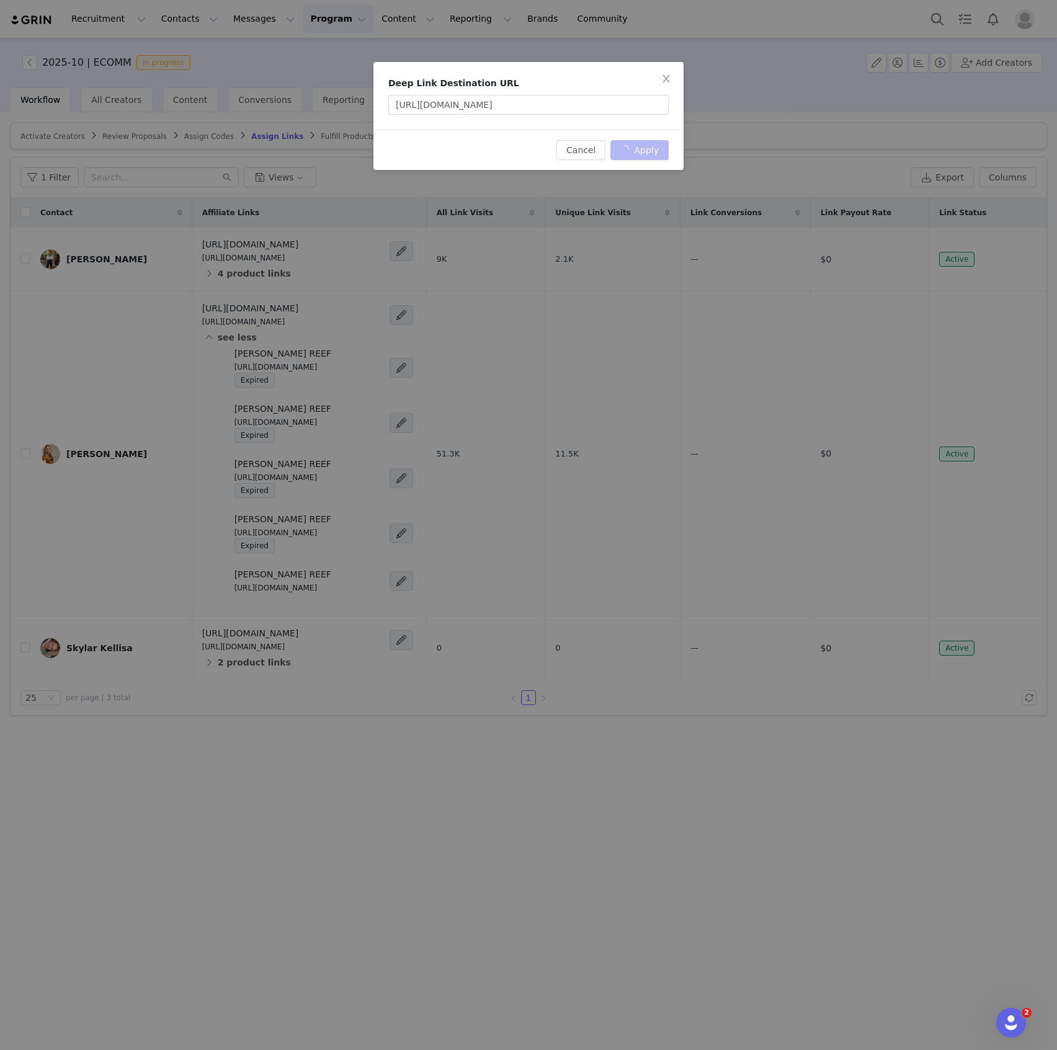
scroll to position [0, 0]
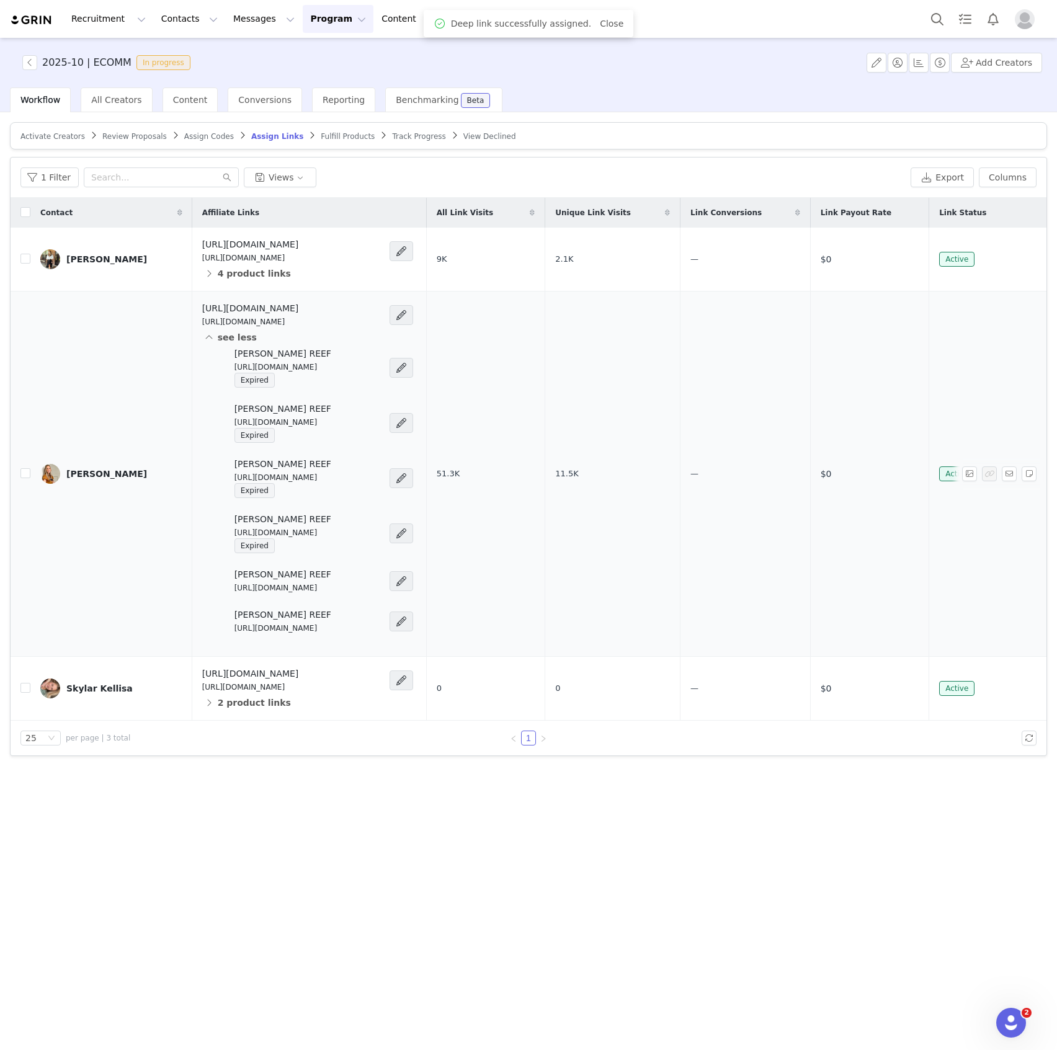
click at [292, 629] on p "[URL][DOMAIN_NAME]" at bounding box center [283, 628] width 97 height 11
copy div "[URL][DOMAIN_NAME]"
click at [321, 135] on span "Fulfill Products" at bounding box center [348, 136] width 54 height 9
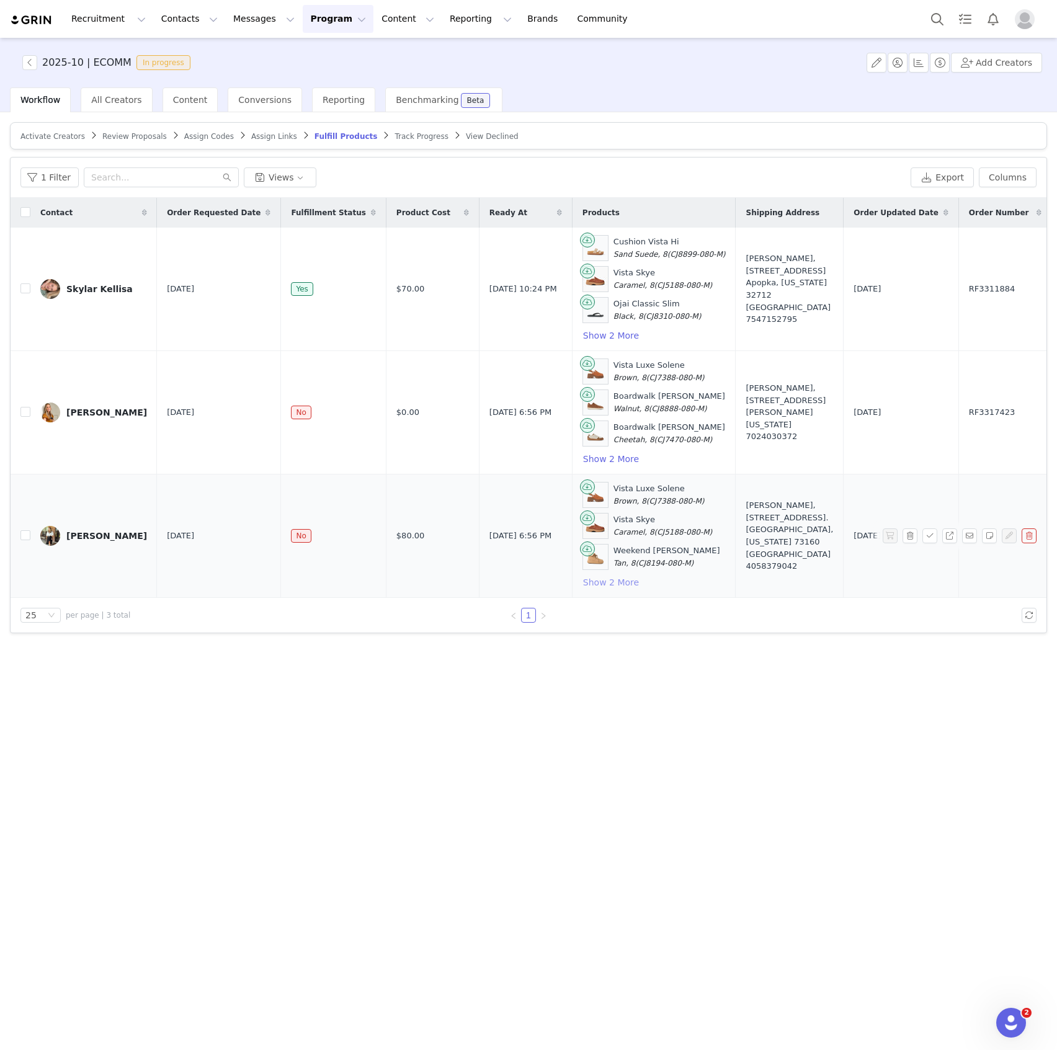
click at [583, 578] on button "Show 2 More" at bounding box center [611, 582] width 57 height 15
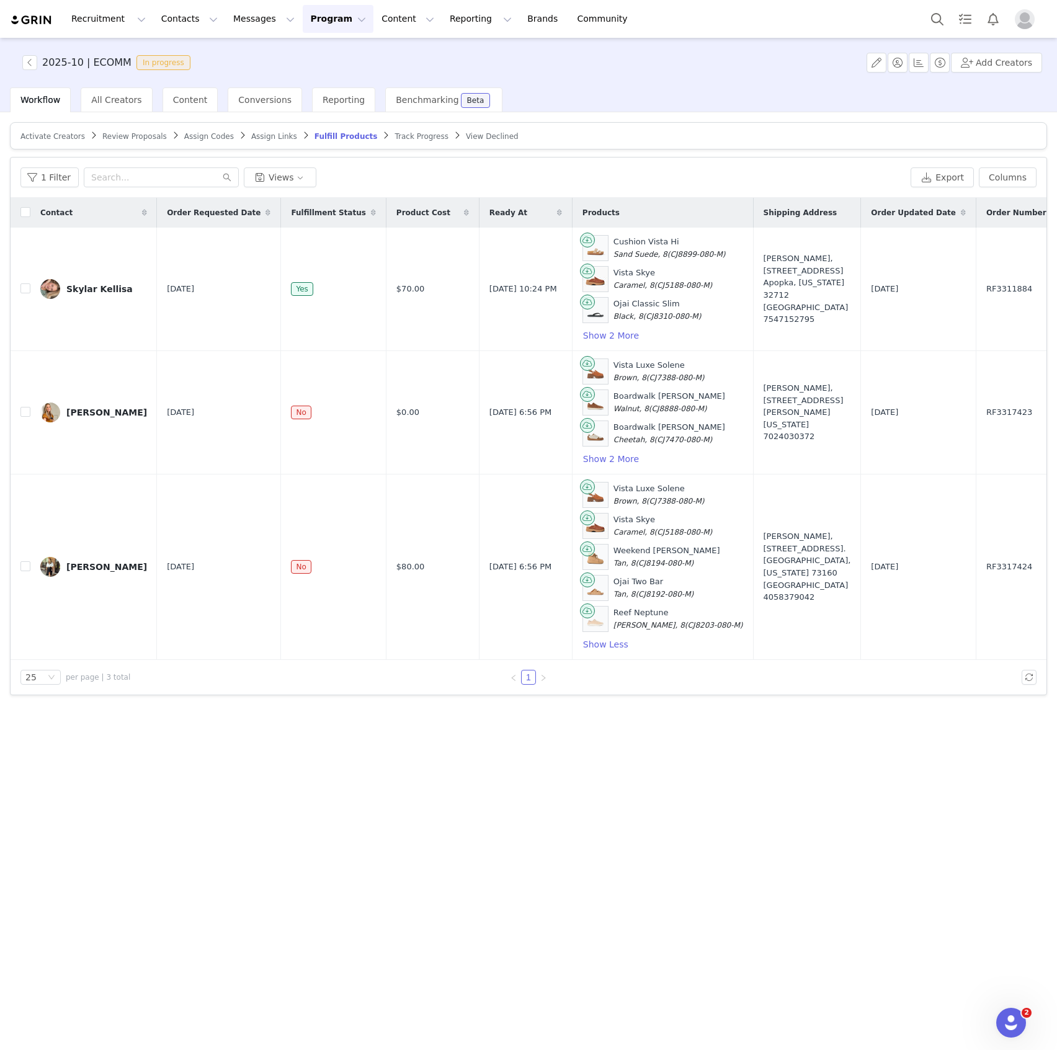
click at [251, 132] on span "Assign Links" at bounding box center [274, 136] width 46 height 9
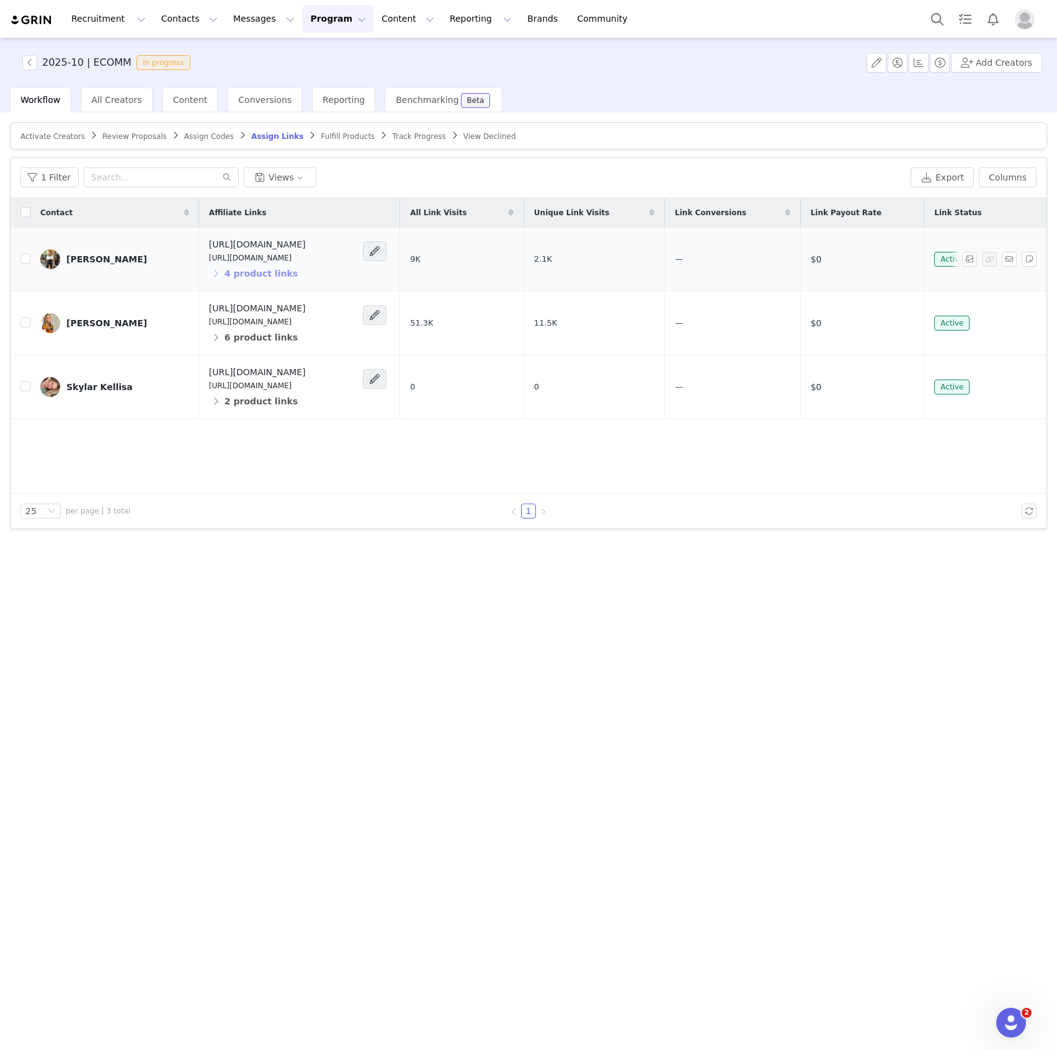
click at [215, 270] on button "4 product links" at bounding box center [253, 274] width 89 height 20
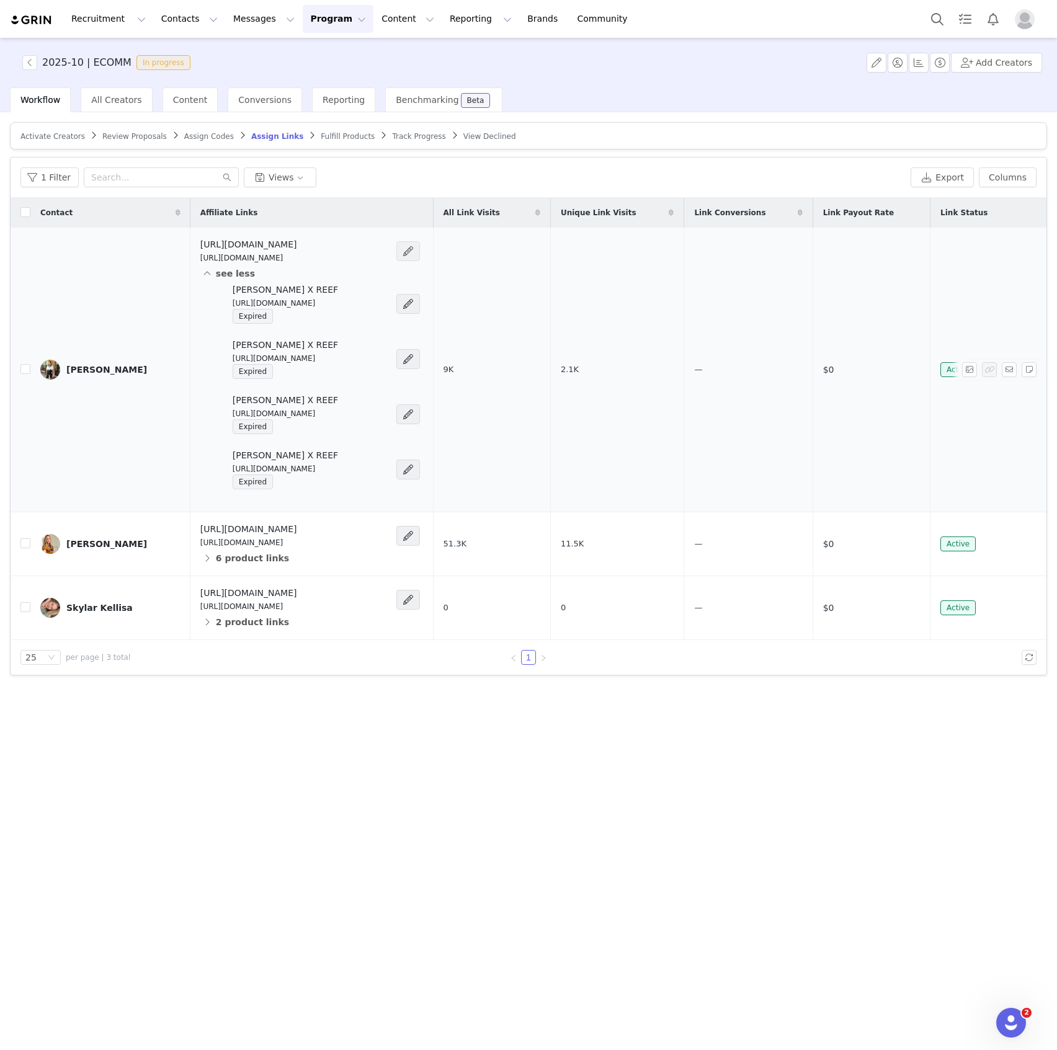
click at [420, 248] on span at bounding box center [408, 251] width 24 height 20
click at [414, 252] on span at bounding box center [408, 251] width 12 height 15
click at [412, 410] on span "Add Deep Link" at bounding box center [395, 413] width 63 height 14
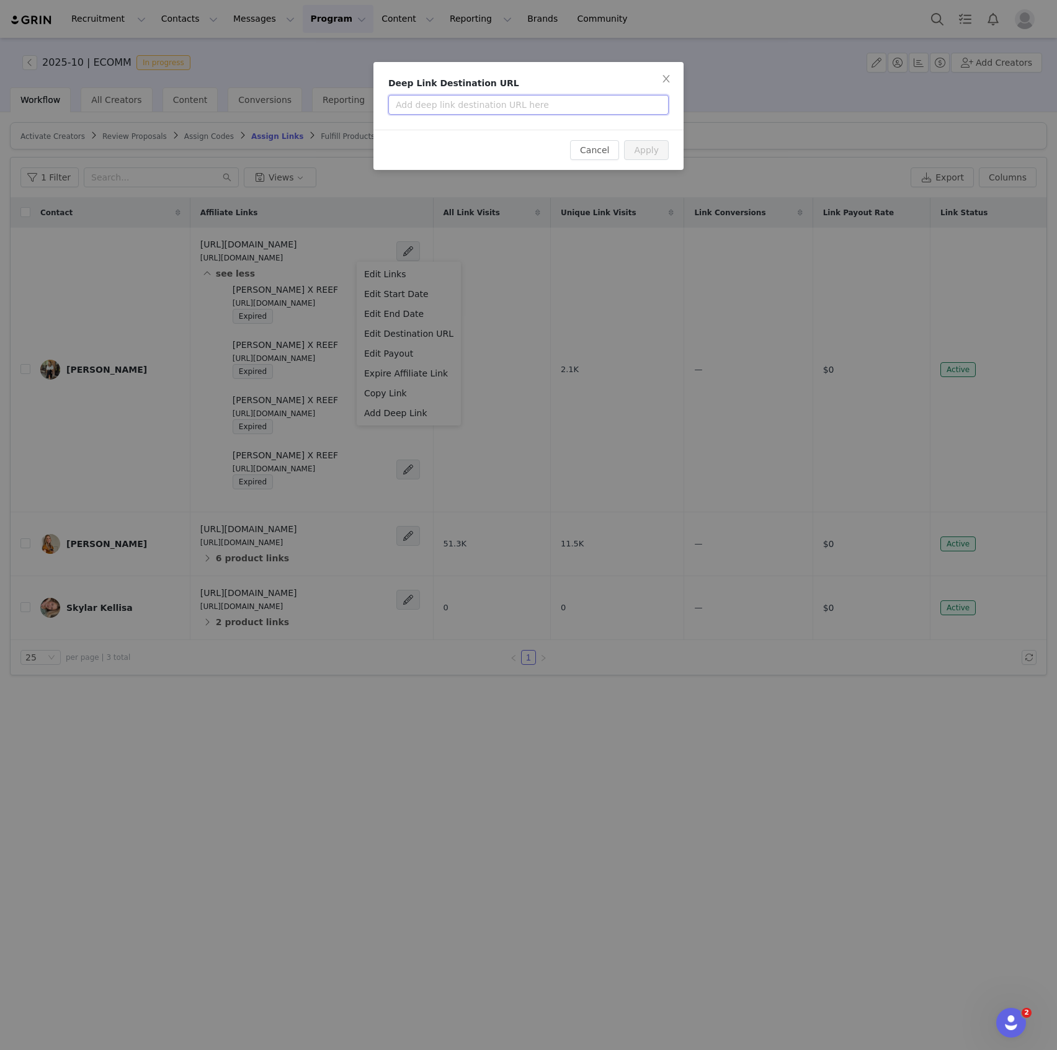
click at [529, 110] on input "text" at bounding box center [528, 105] width 280 height 20
paste input "[URL][DOMAIN_NAME]"
type input "[URL][DOMAIN_NAME]"
click at [653, 144] on button "Apply" at bounding box center [646, 150] width 45 height 20
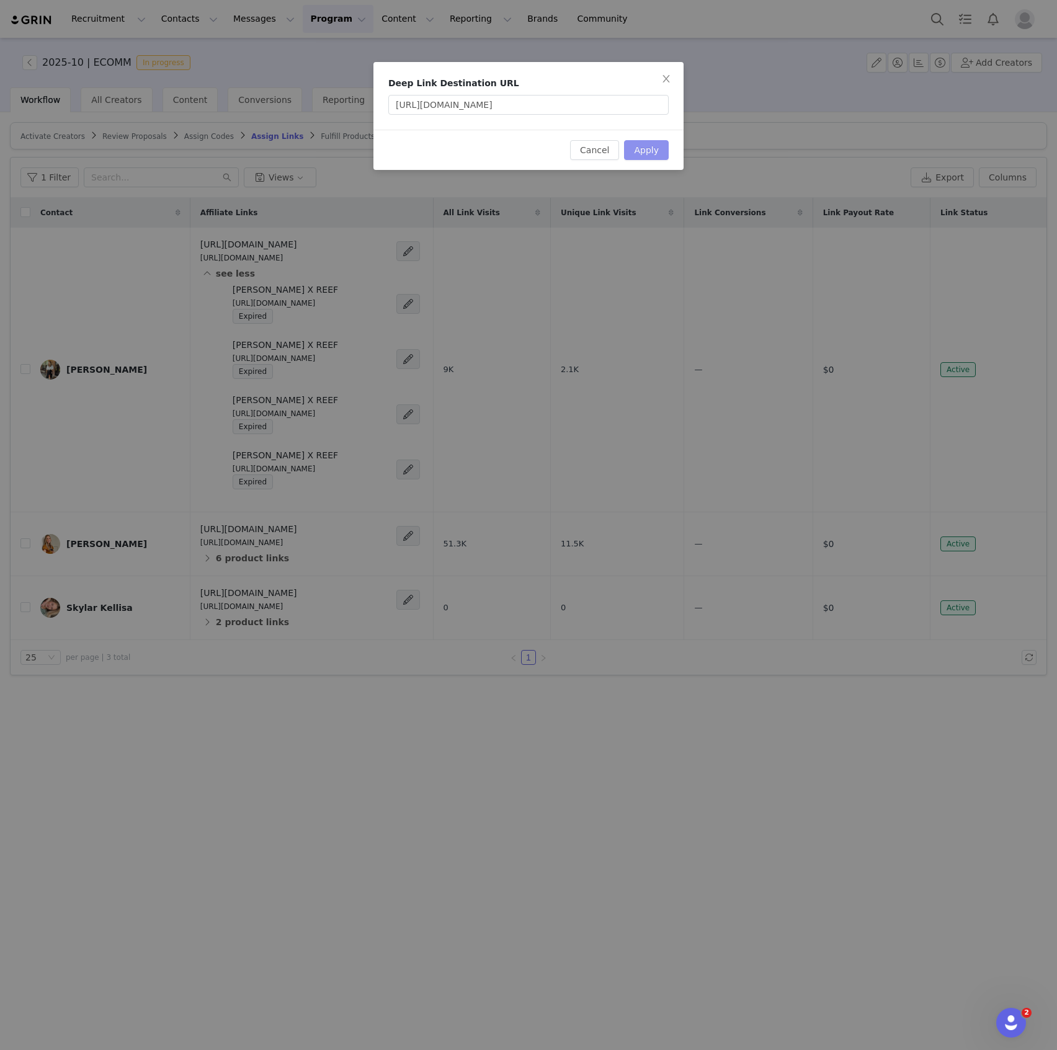
scroll to position [0, 0]
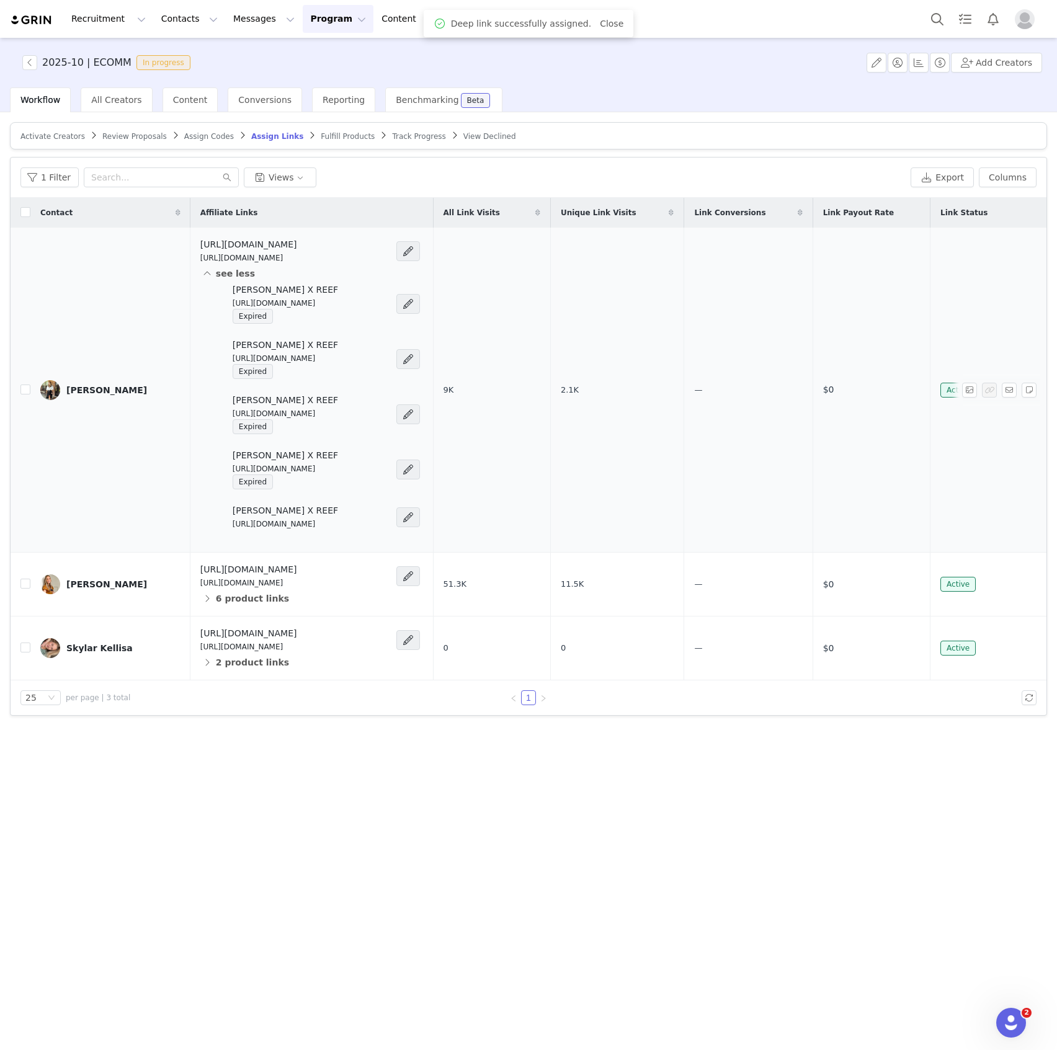
click at [297, 524] on p "[URL][DOMAIN_NAME]" at bounding box center [285, 524] width 105 height 11
copy div "[URL][DOMAIN_NAME]"
click at [423, 241] on div at bounding box center [409, 251] width 27 height 20
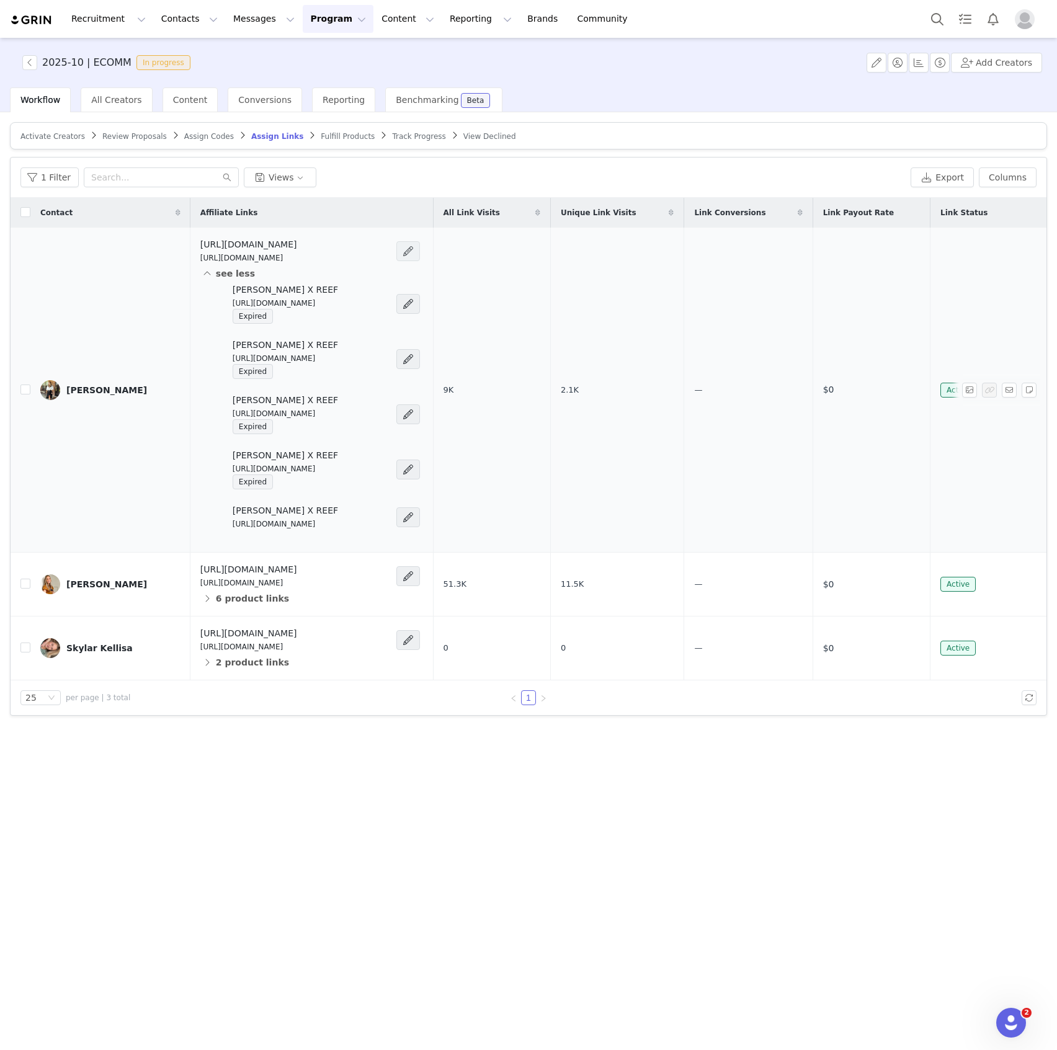
click at [414, 248] on span at bounding box center [408, 251] width 12 height 15
click at [421, 408] on div "Add Deep Link" at bounding box center [408, 413] width 89 height 14
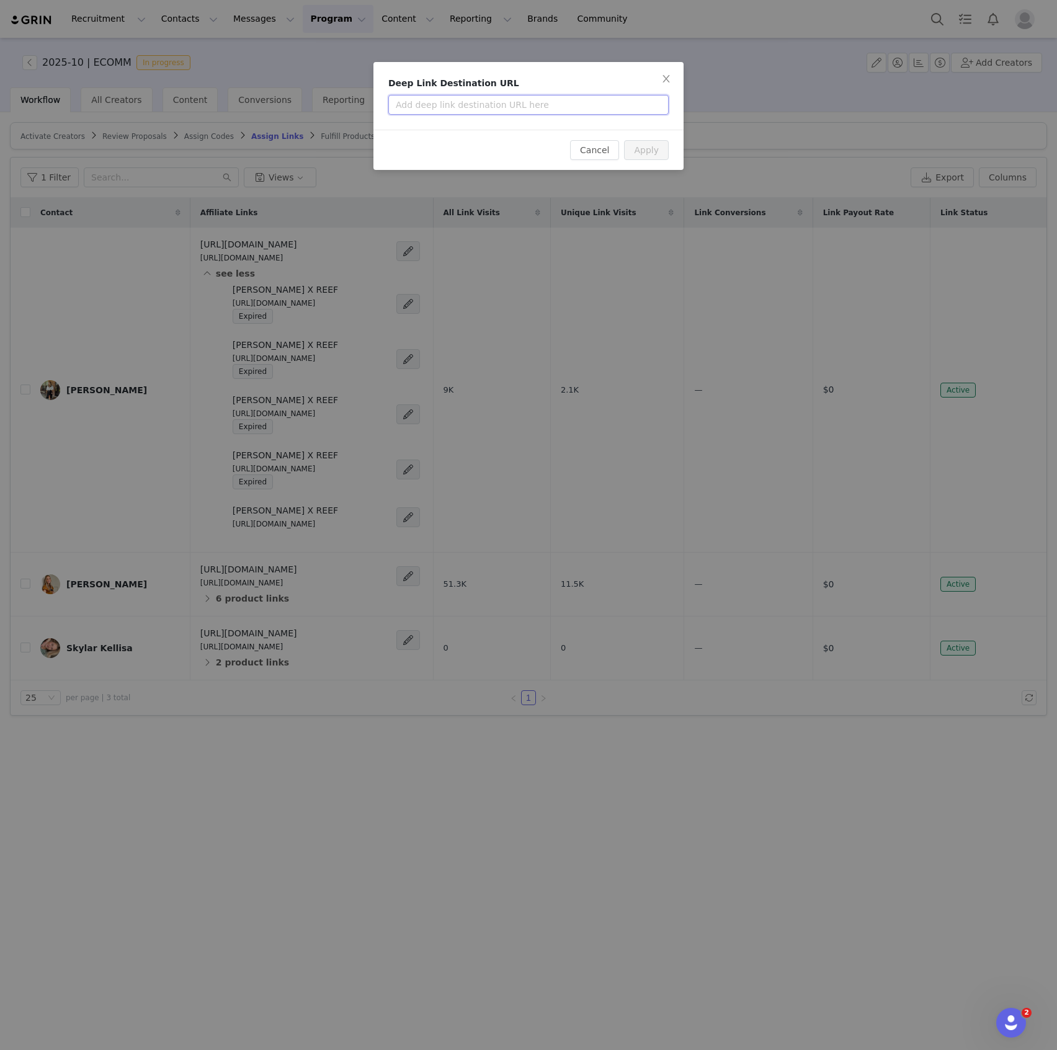
click at [492, 111] on input "text" at bounding box center [528, 105] width 280 height 20
paste input "[URL][DOMAIN_NAME]"
type input "[URL][DOMAIN_NAME]"
click at [655, 154] on button "Apply" at bounding box center [646, 150] width 45 height 20
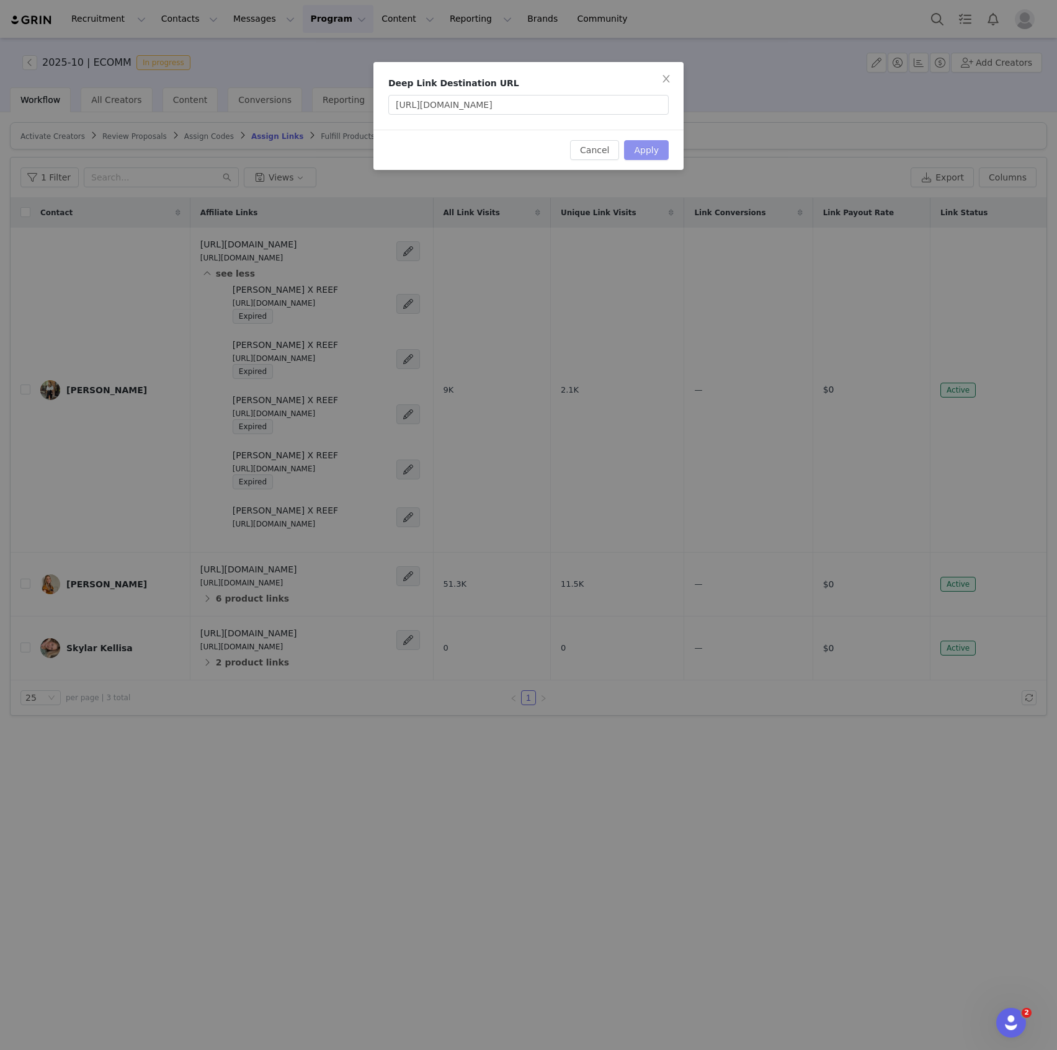
scroll to position [0, 0]
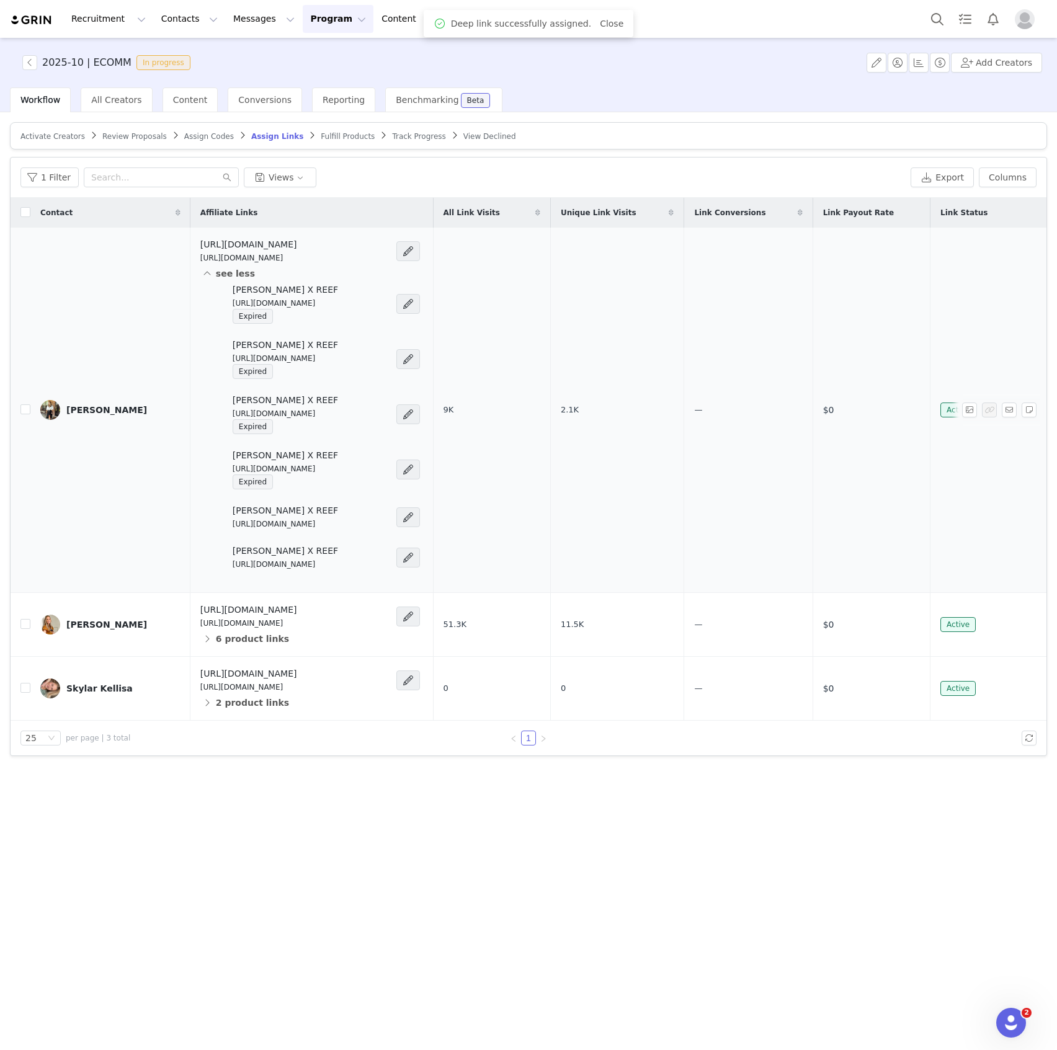
click at [259, 561] on p "[URL][DOMAIN_NAME]" at bounding box center [285, 564] width 105 height 11
copy div "[URL][DOMAIN_NAME]"
click at [666, 846] on div "Activate Creators Review Proposals Assign Codes Assign Links Fulfill Products T…" at bounding box center [528, 580] width 1057 height 936
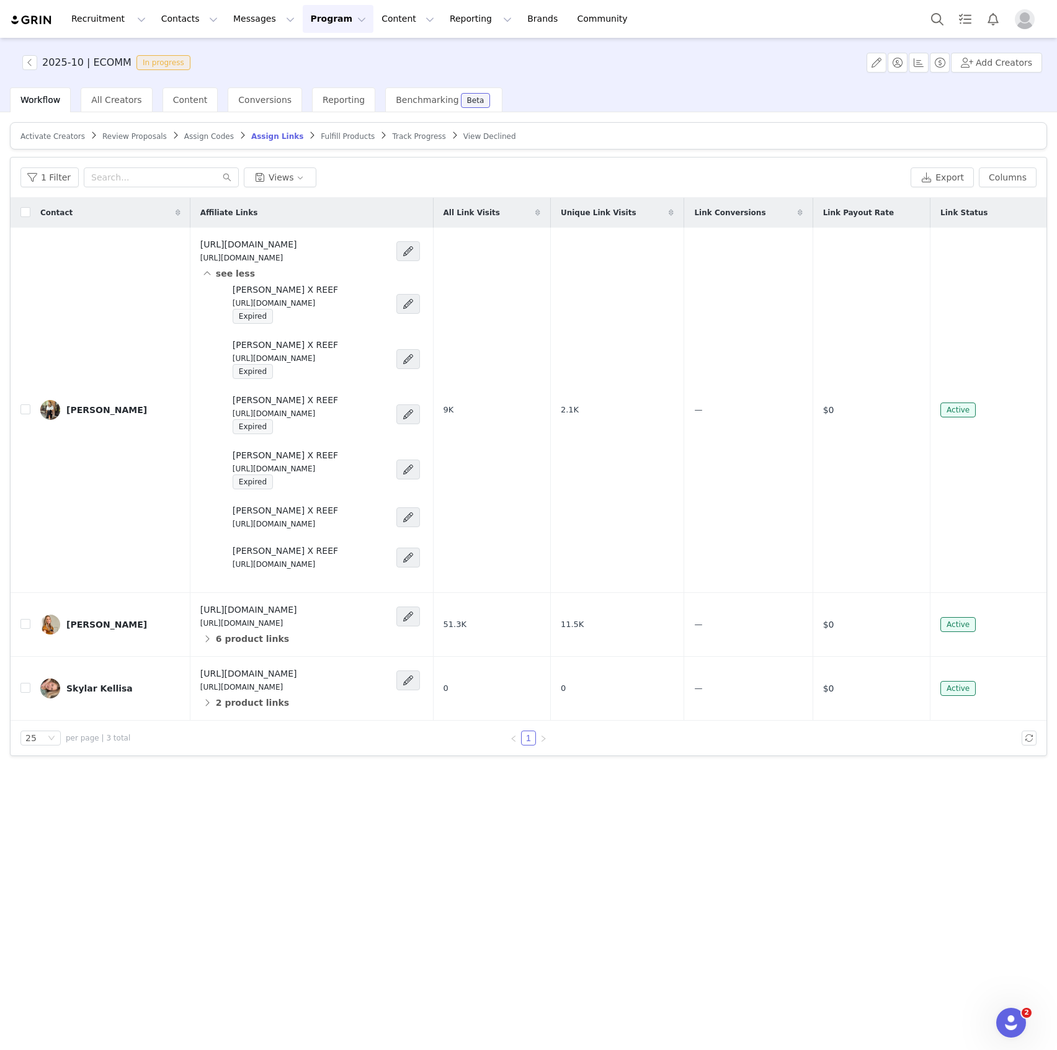
click at [690, 861] on div "Activate Creators Review Proposals Assign Codes Assign Links Fulfill Products T…" at bounding box center [528, 580] width 1057 height 936
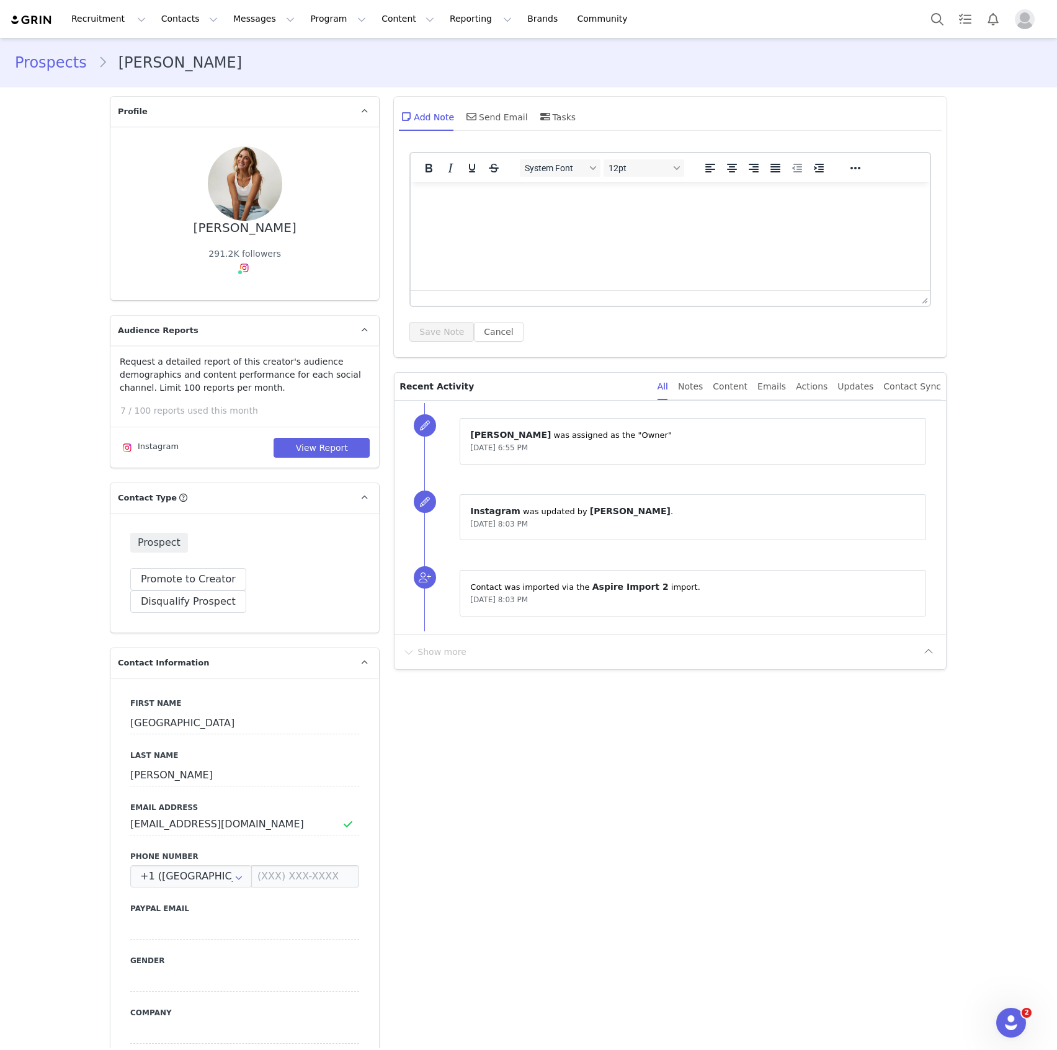
click at [154, 32] on span "Contacts Contacts Creators Prospects Applicants" at bounding box center [189, 19] width 71 height 28
click at [190, 20] on button "Contacts Contacts" at bounding box center [189, 19] width 71 height 28
click at [198, 51] on div "Creators" at bounding box center [191, 54] width 83 height 13
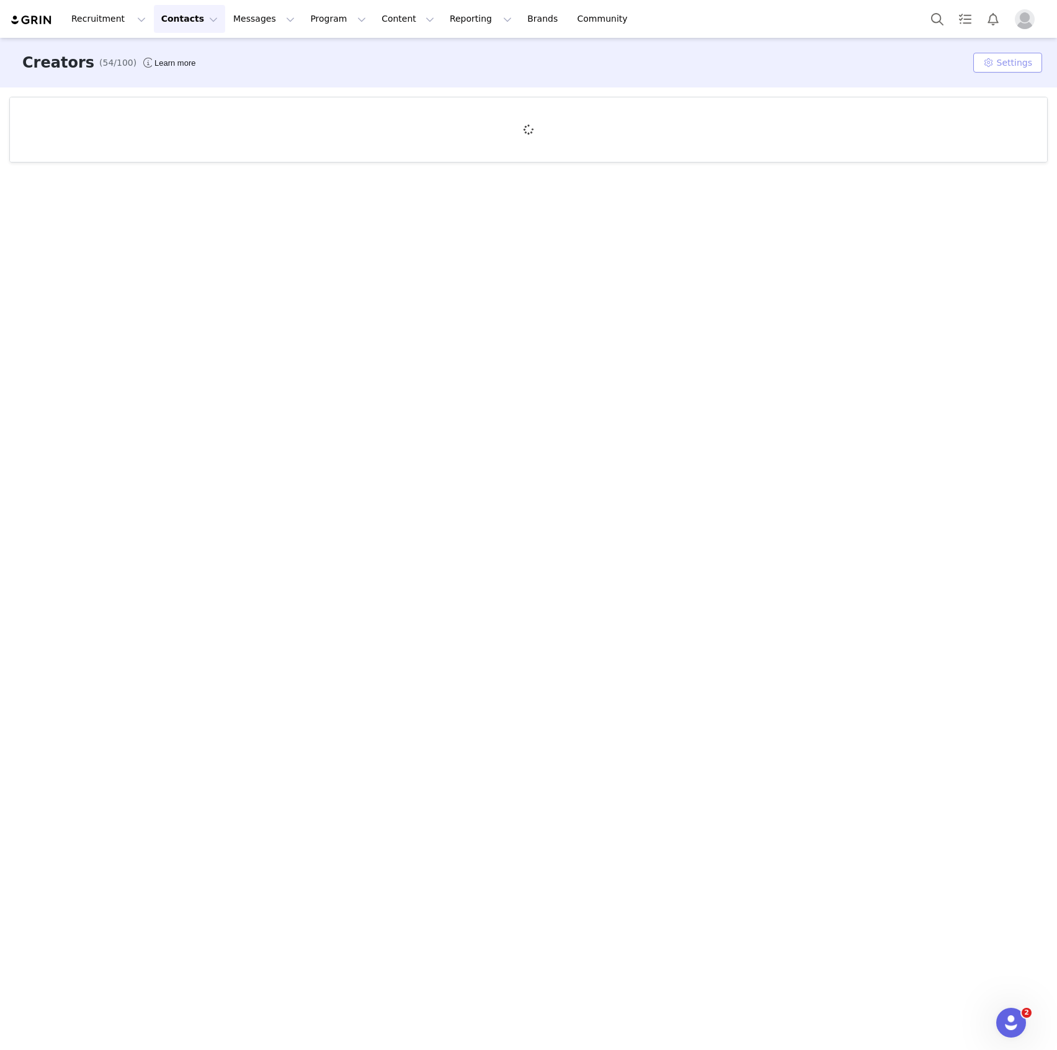
click at [1001, 65] on button "Settings" at bounding box center [1007, 63] width 69 height 20
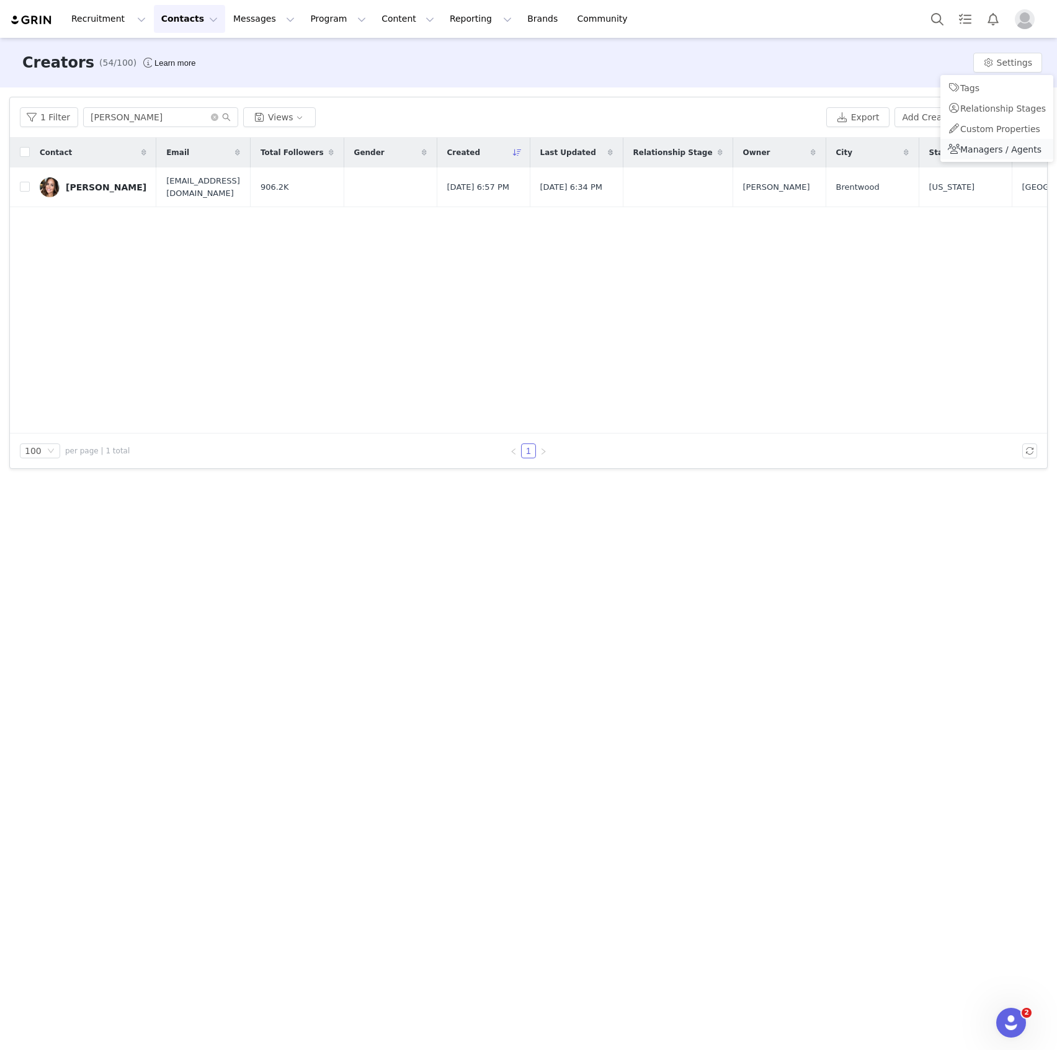
click at [995, 146] on span "Managers / Agents" at bounding box center [1000, 150] width 81 height 10
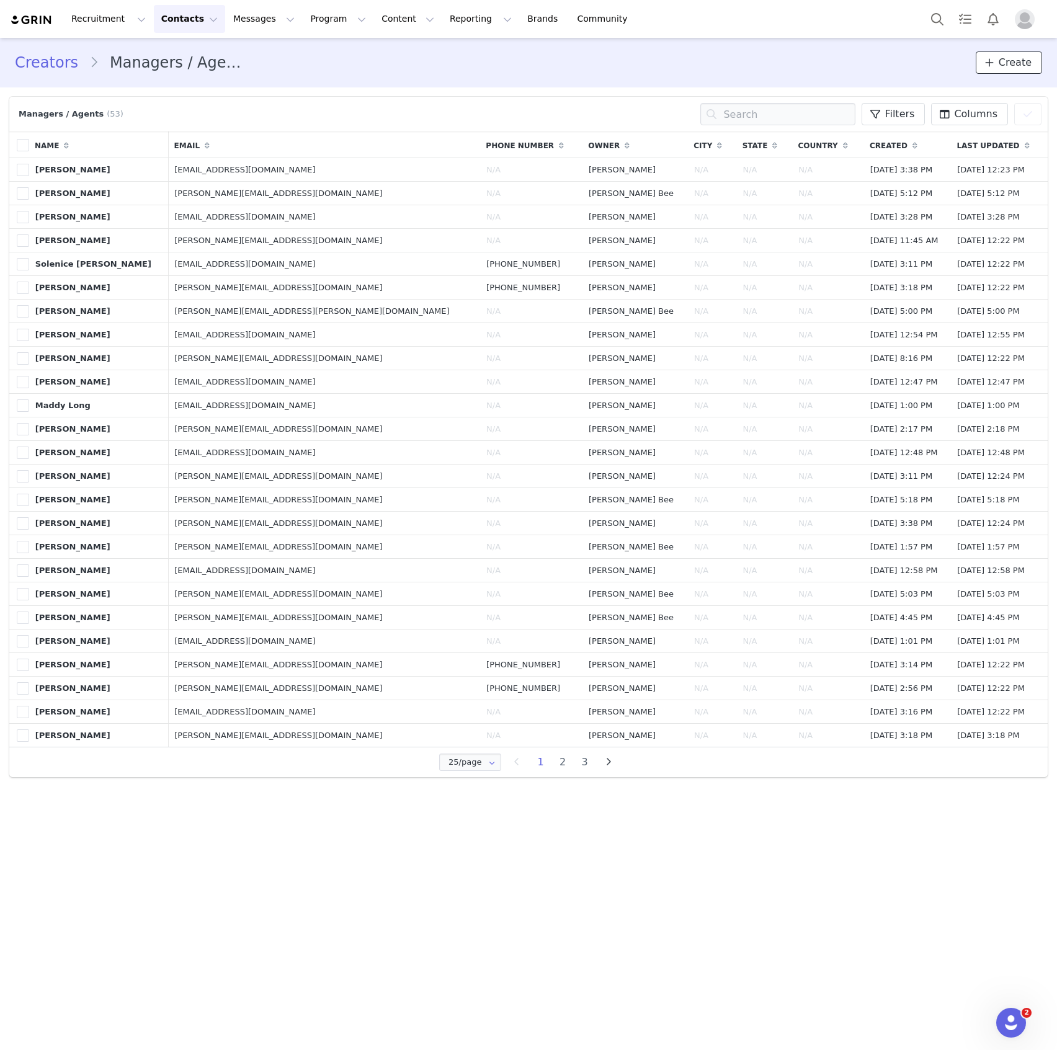
click at [1022, 57] on span "Create" at bounding box center [1015, 62] width 33 height 15
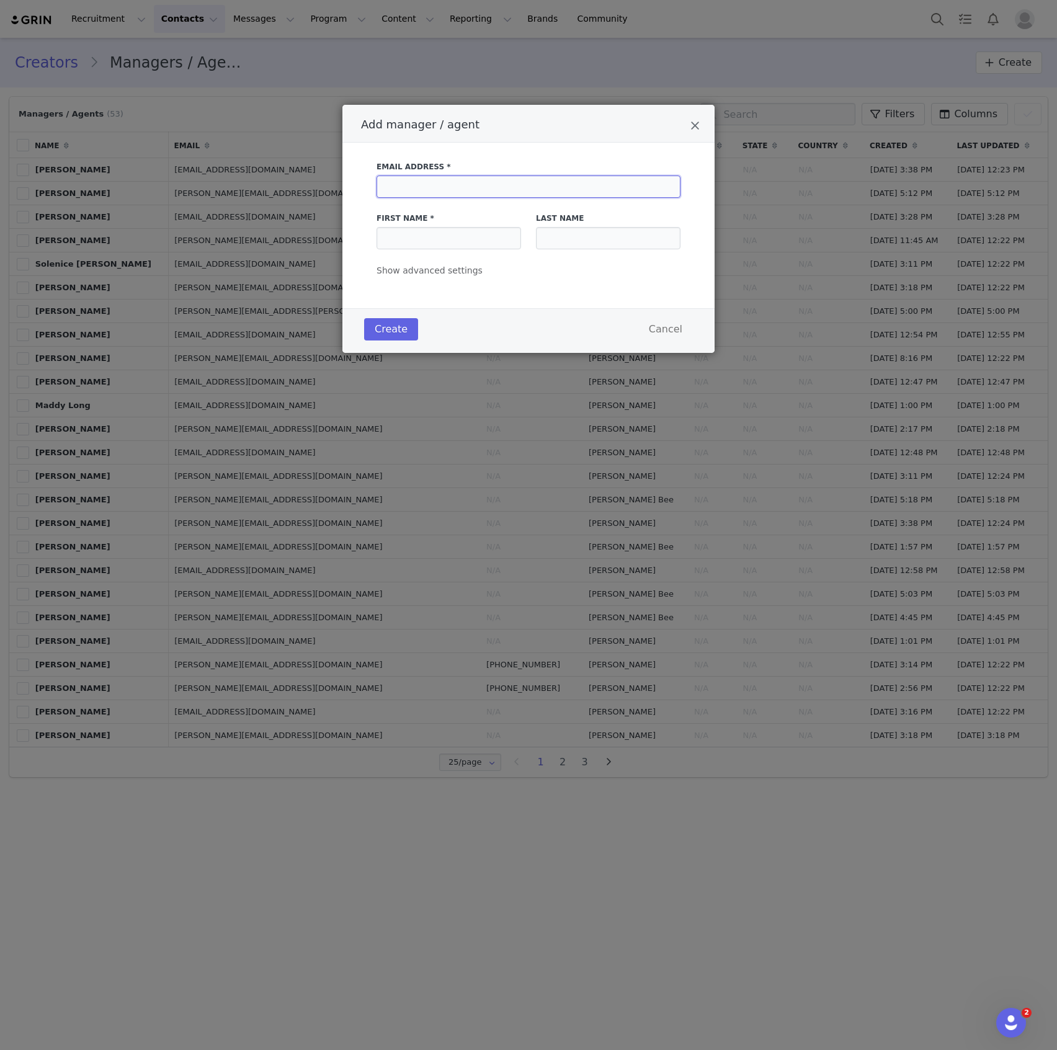
click at [486, 181] on input "Add manager / agent" at bounding box center [529, 187] width 304 height 22
paste input "sweetteawithmadiblog@gmail.com"
type input "sweetteawithmadiblog@gmail.com"
click at [460, 236] on input "Add manager / agent" at bounding box center [449, 238] width 145 height 22
type input "Samantha"
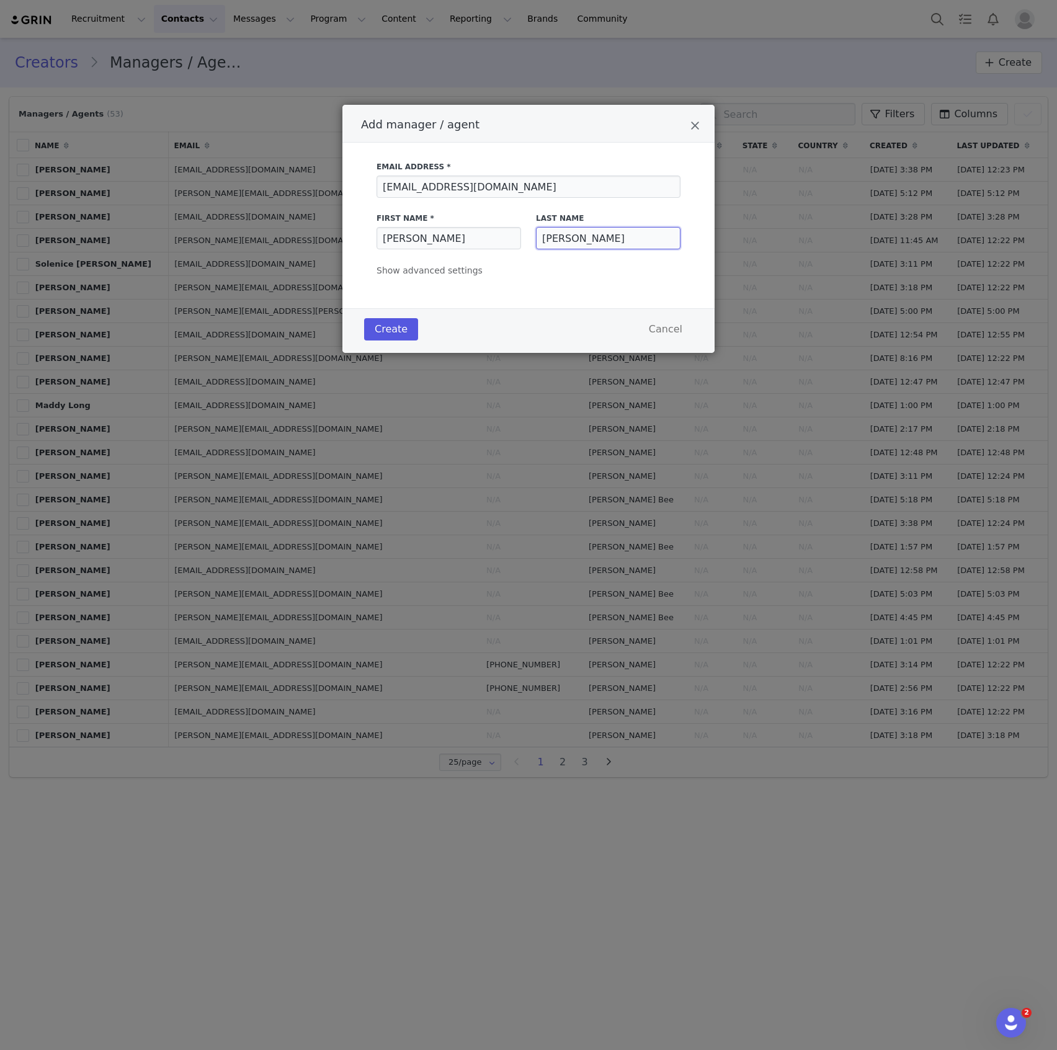
type input "Scott"
click at [393, 333] on button "Create" at bounding box center [391, 329] width 54 height 22
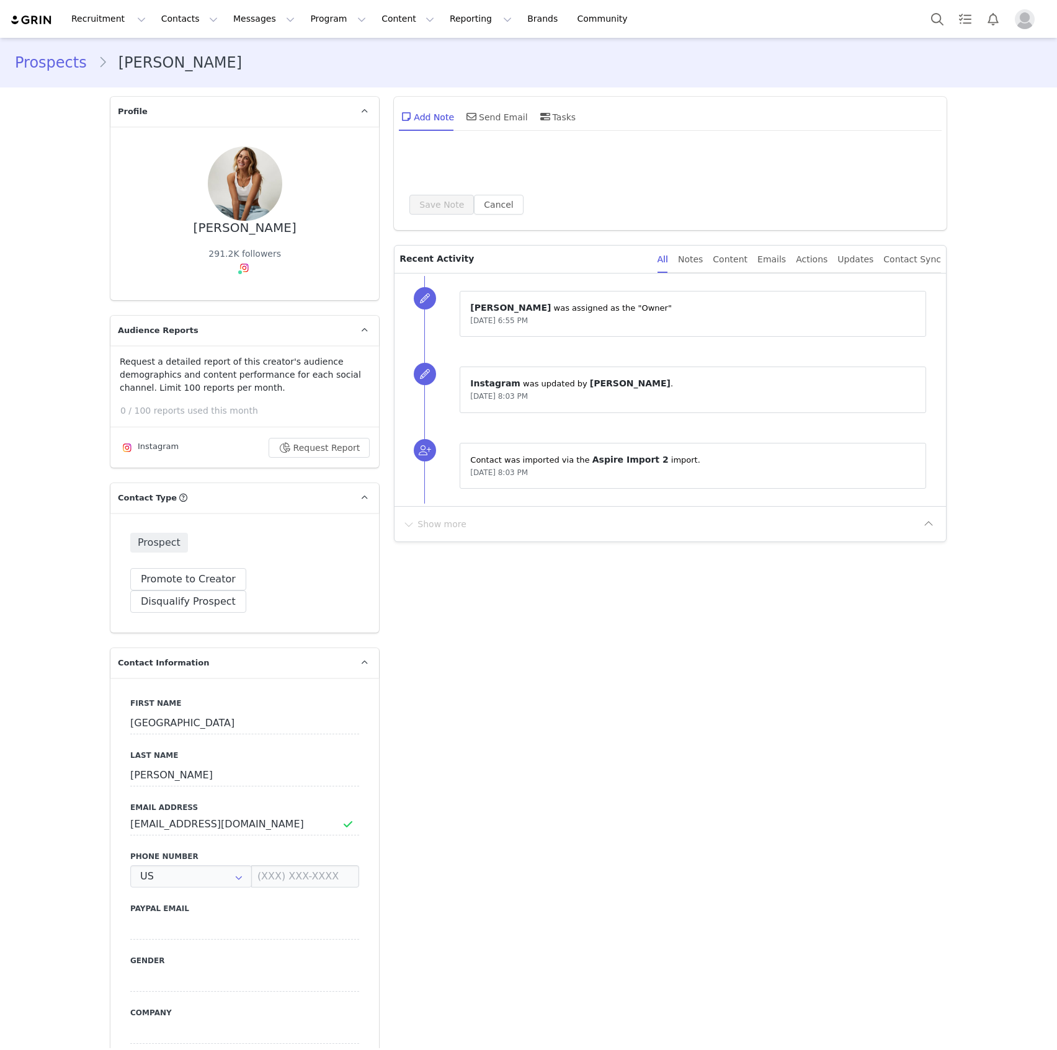
type input "+1 ([GEOGRAPHIC_DATA])"
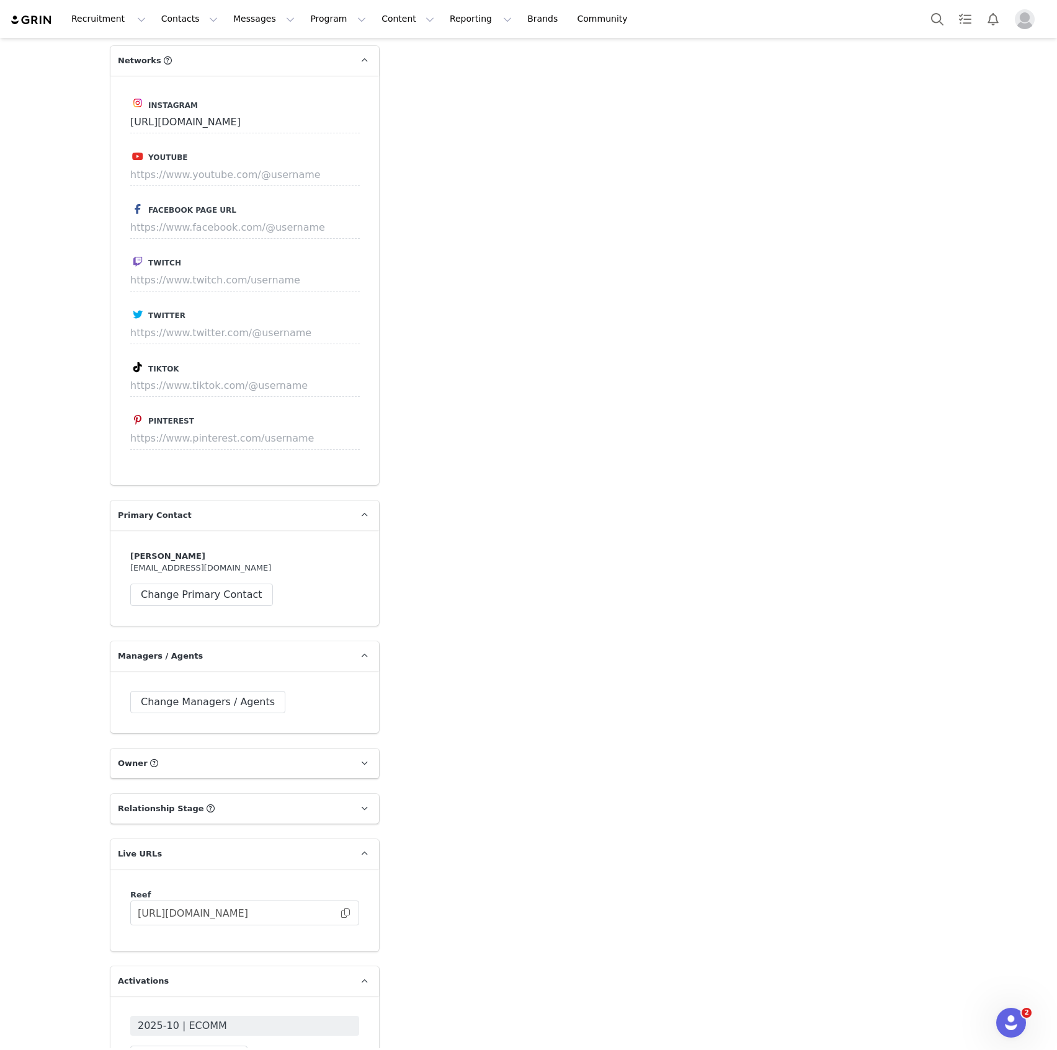
scroll to position [1397, 0]
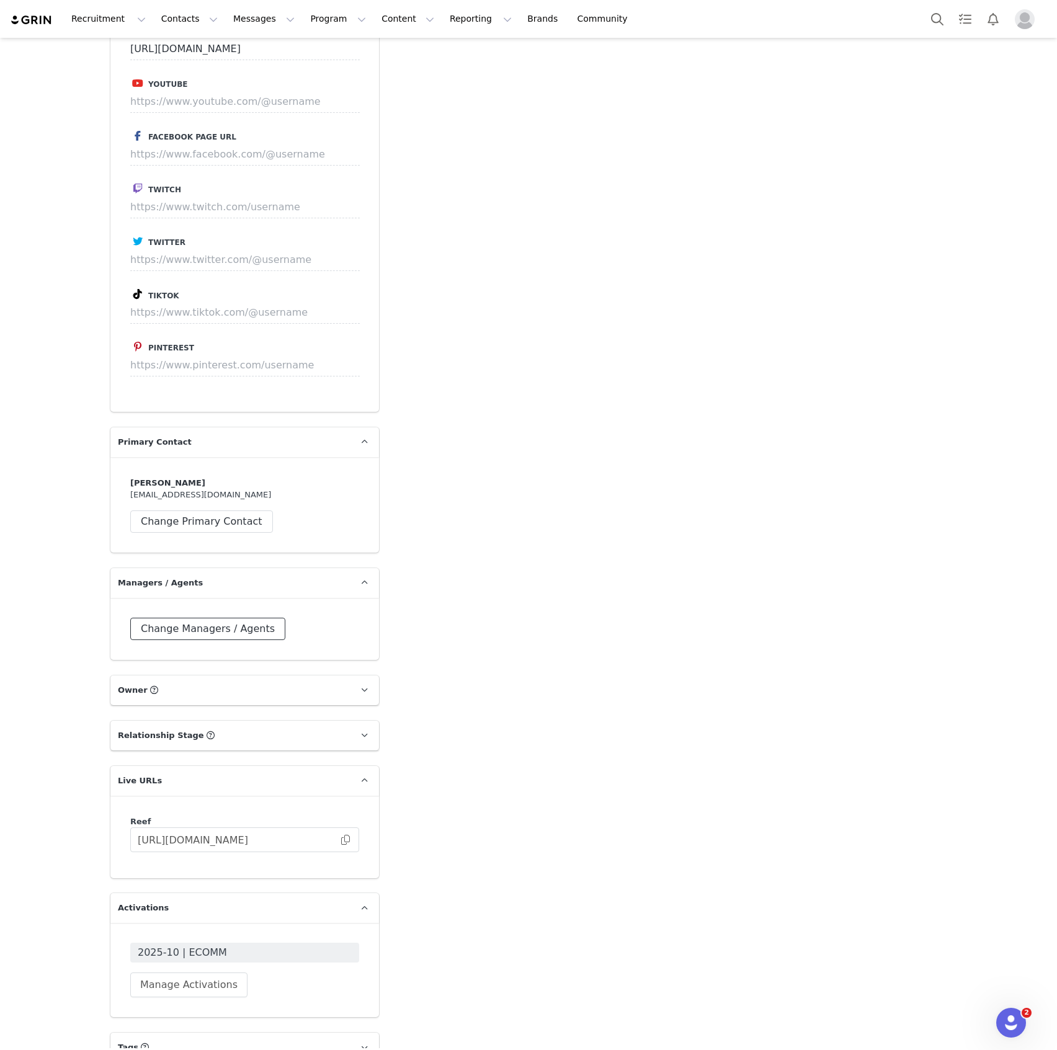
click at [243, 618] on button "Change Managers / Agents" at bounding box center [207, 629] width 155 height 22
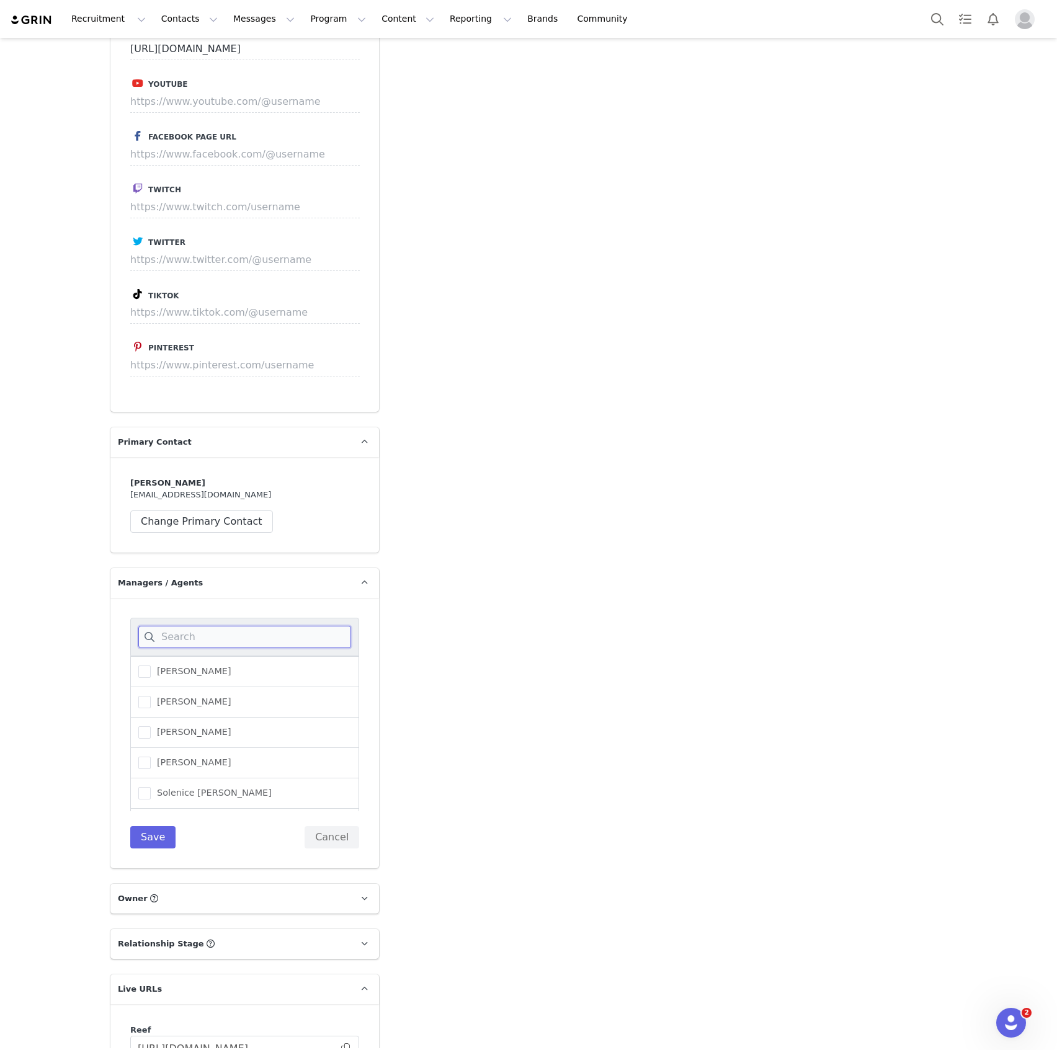
click at [243, 626] on input at bounding box center [244, 637] width 213 height 22
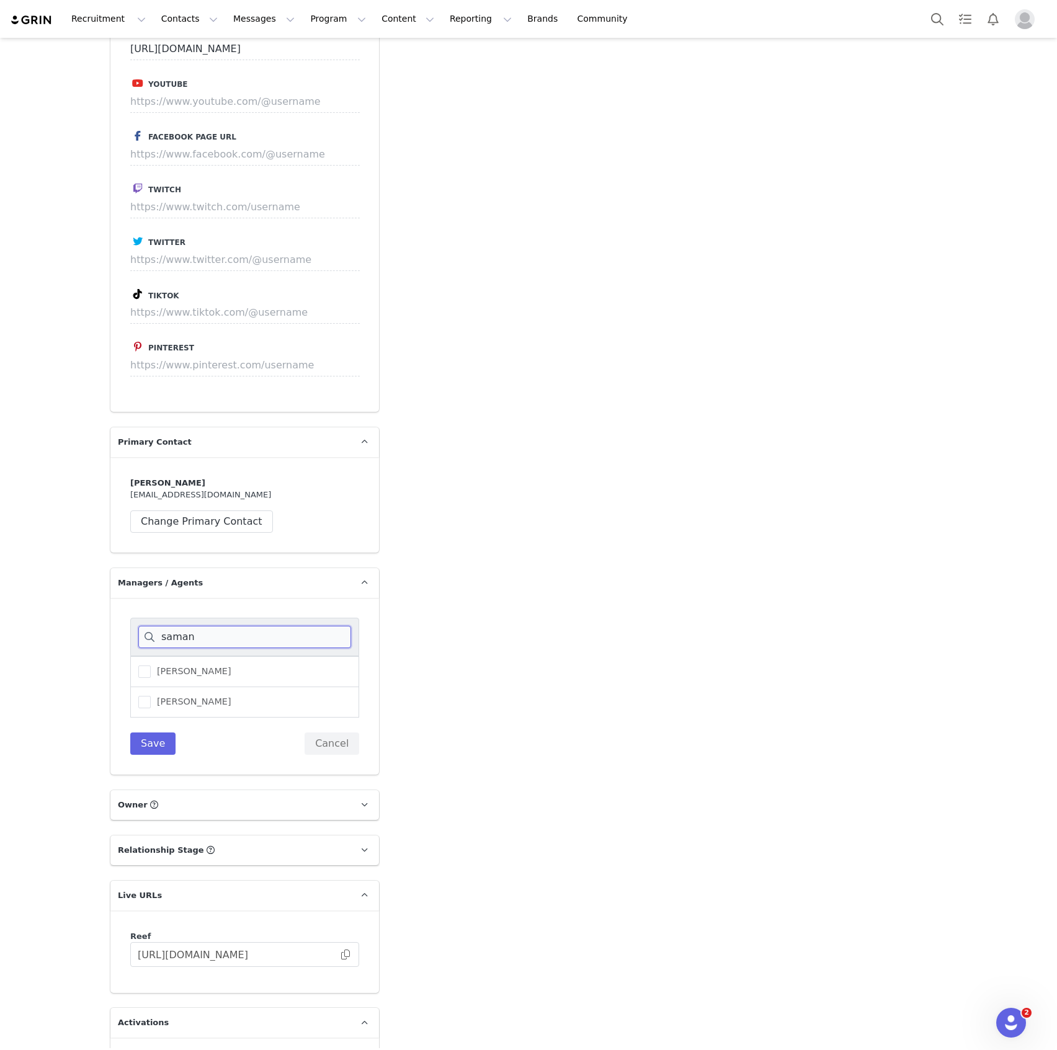
type input "saman"
click at [223, 687] on div "Samantha Scott" at bounding box center [244, 702] width 229 height 30
click at [198, 695] on label "Samantha Scott" at bounding box center [184, 702] width 93 height 15
click at [151, 696] on input "Samantha Scott" at bounding box center [151, 696] width 0 height 0
click at [149, 733] on button "Save" at bounding box center [152, 744] width 45 height 22
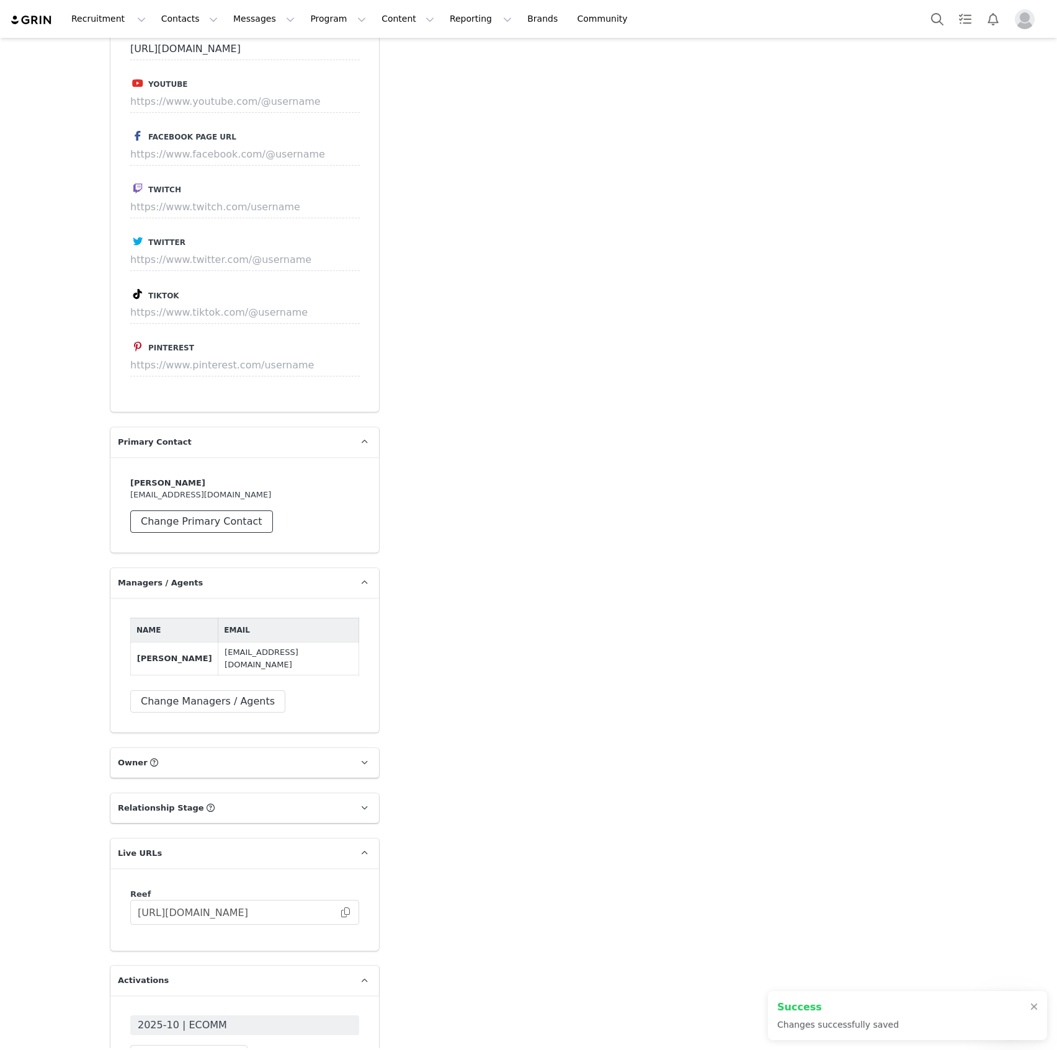
click at [225, 511] on button "Change Primary Contact" at bounding box center [201, 522] width 143 height 22
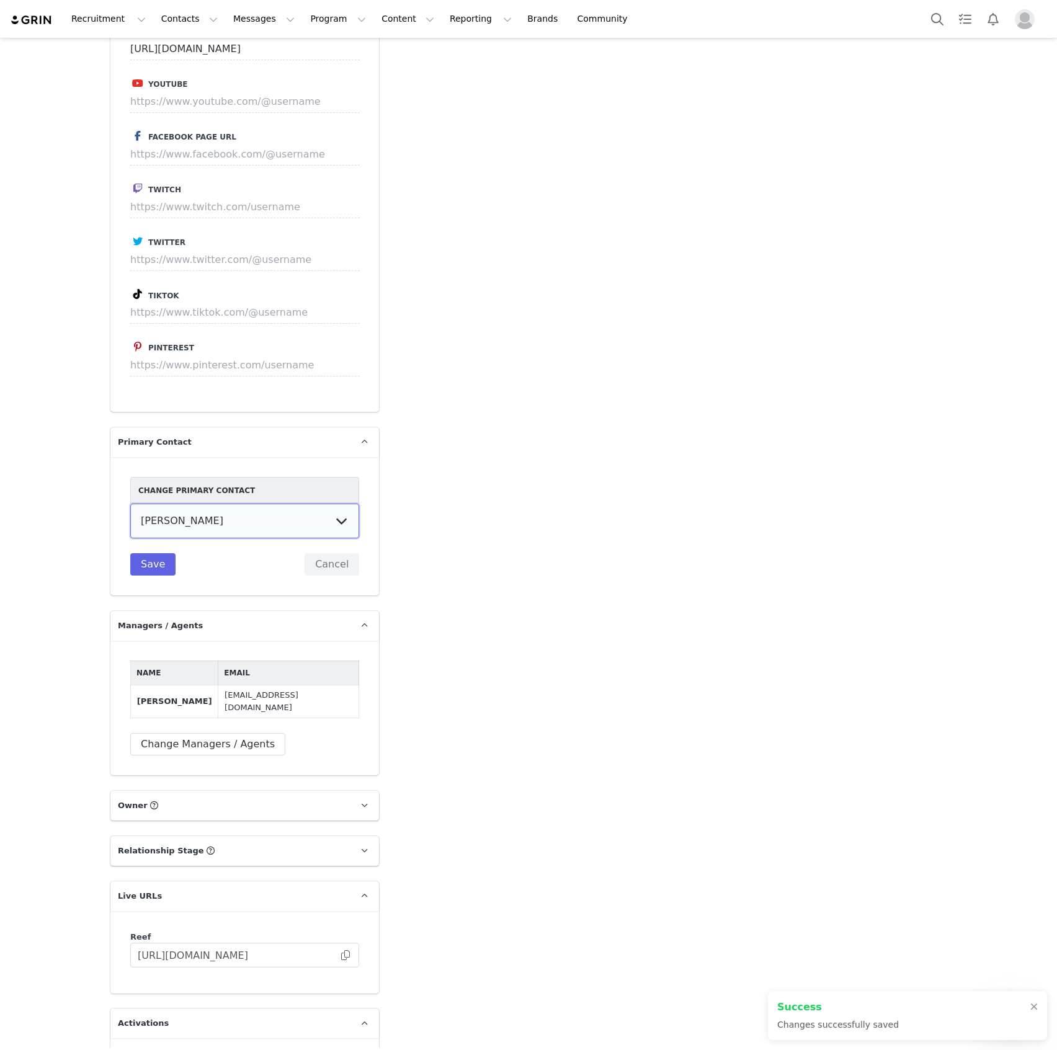
click at [225, 504] on select "Madison Messer Samantha Scott" at bounding box center [244, 521] width 229 height 35
select select "6792a984-764e-4c94-9e5f-ddb012466cb3"
click at [130, 504] on select "Madison Messer Samantha Scott" at bounding box center [244, 521] width 229 height 35
click at [159, 553] on button "Save" at bounding box center [152, 564] width 45 height 22
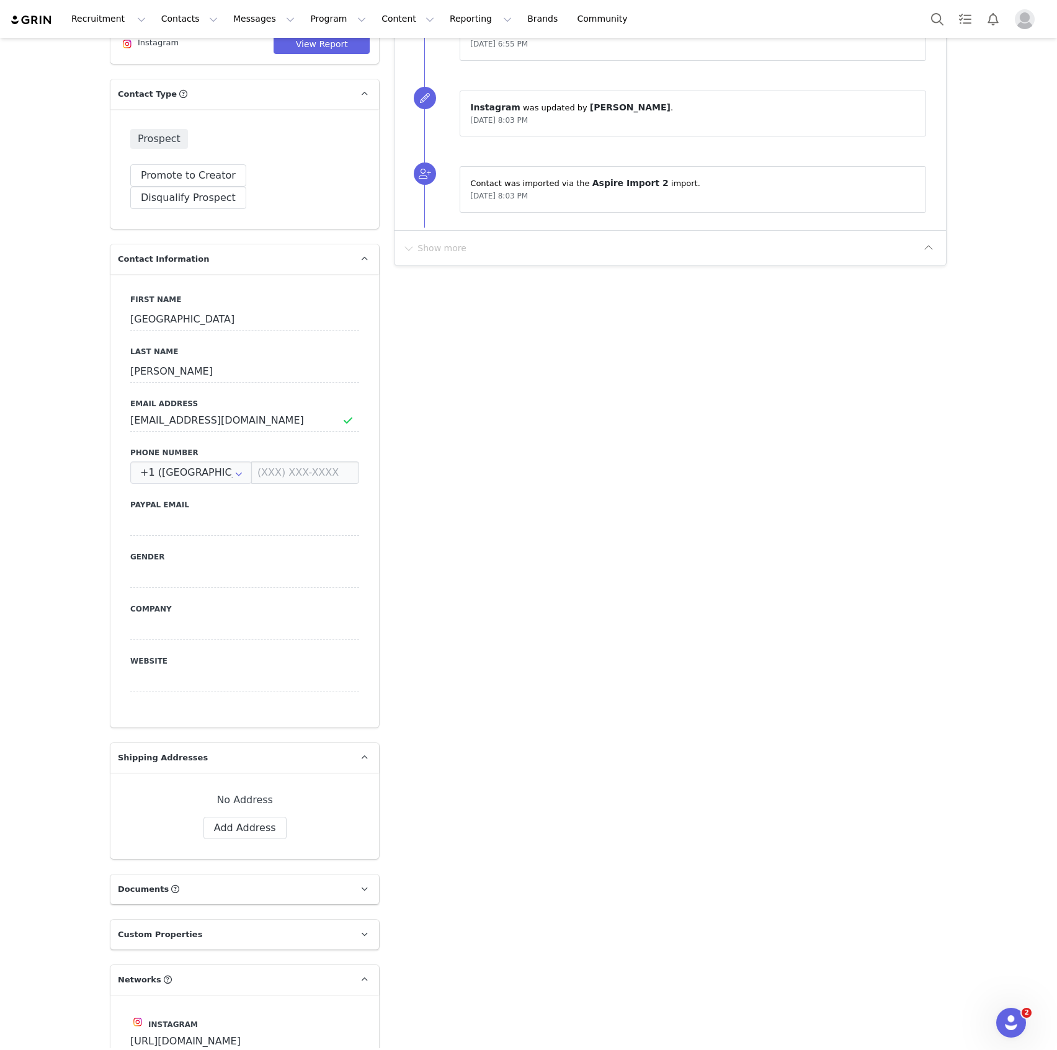
scroll to position [0, 0]
